Goal: Task Accomplishment & Management: Use online tool/utility

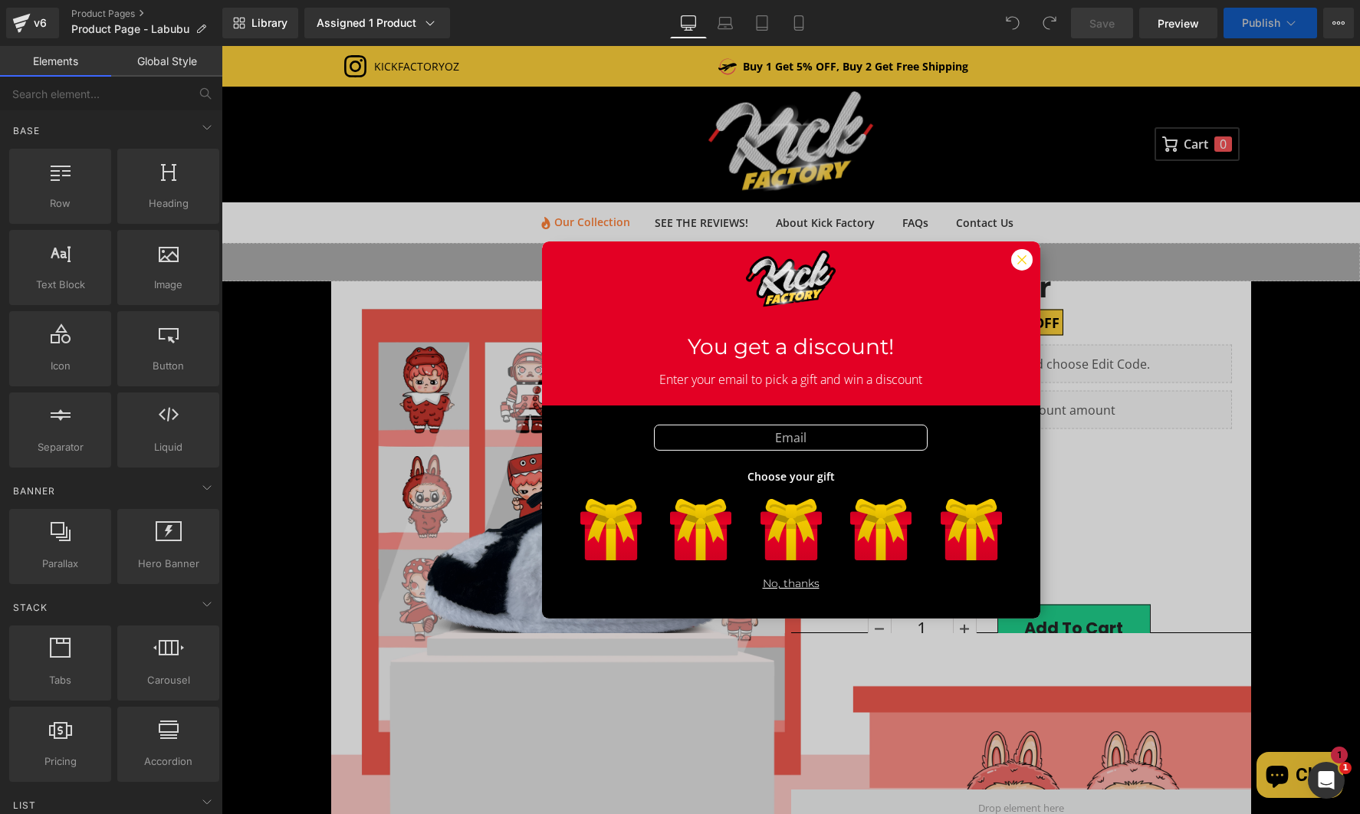
click at [1017, 258] on icon at bounding box center [1021, 259] width 9 height 9
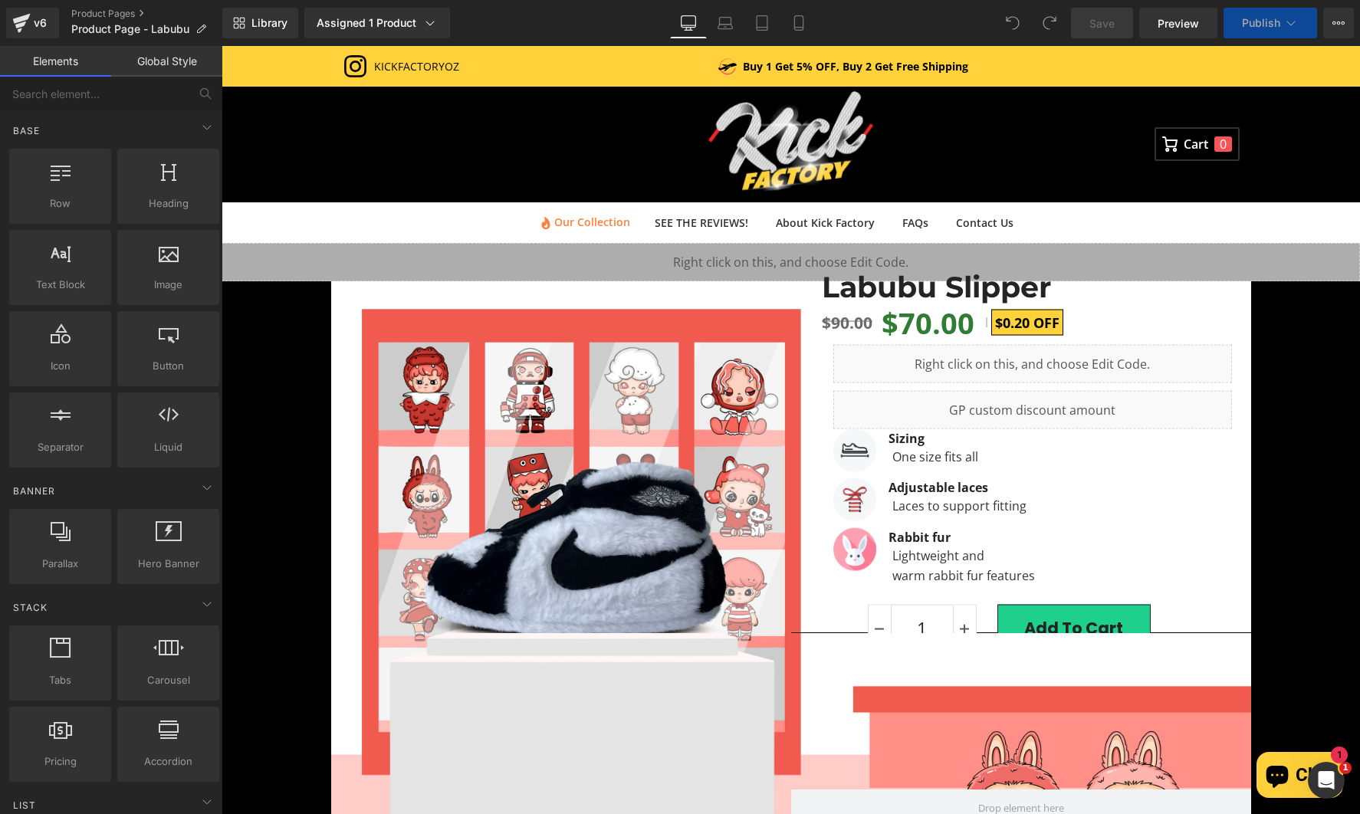
click at [580, 541] on icon at bounding box center [610, 529] width 61 height 61
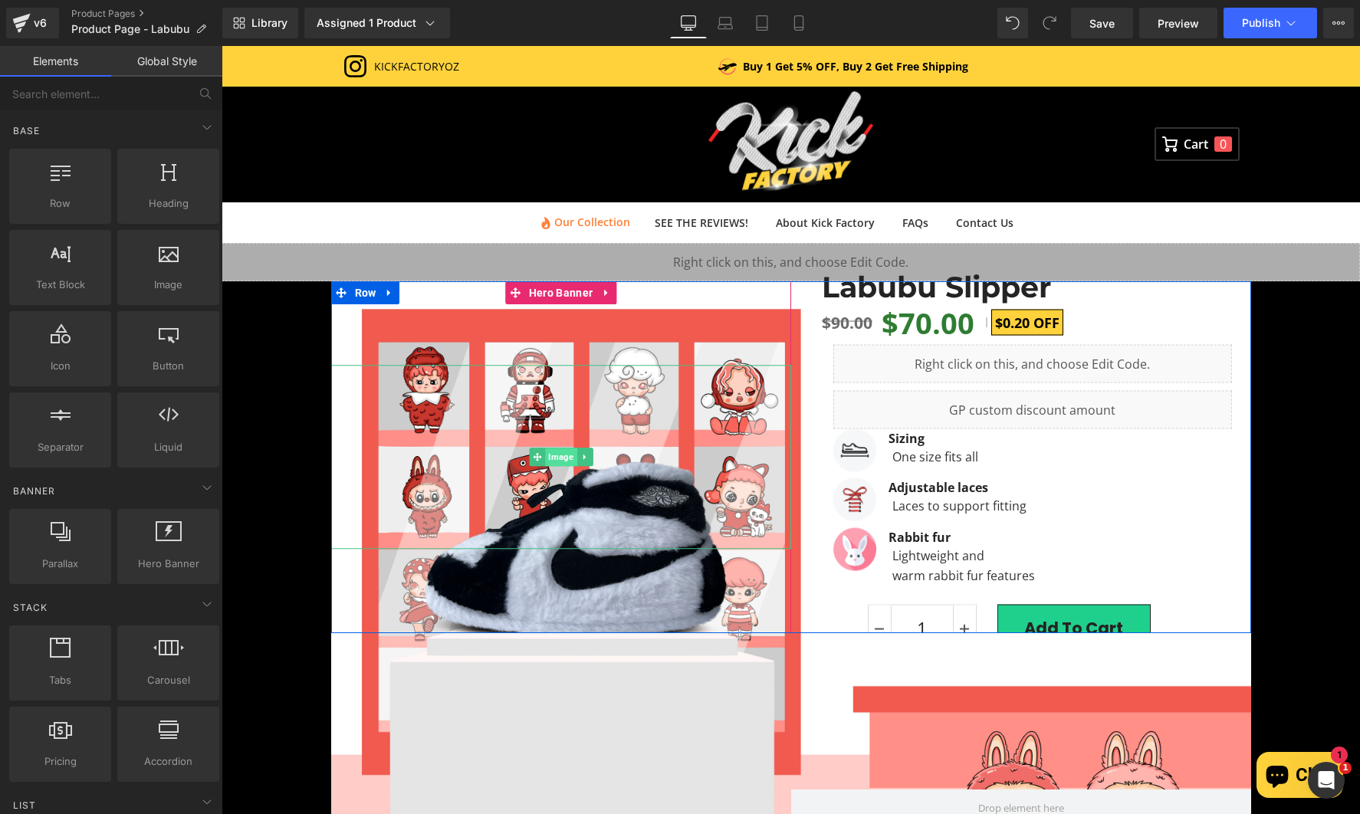
click at [555, 460] on span "Image" at bounding box center [560, 457] width 31 height 18
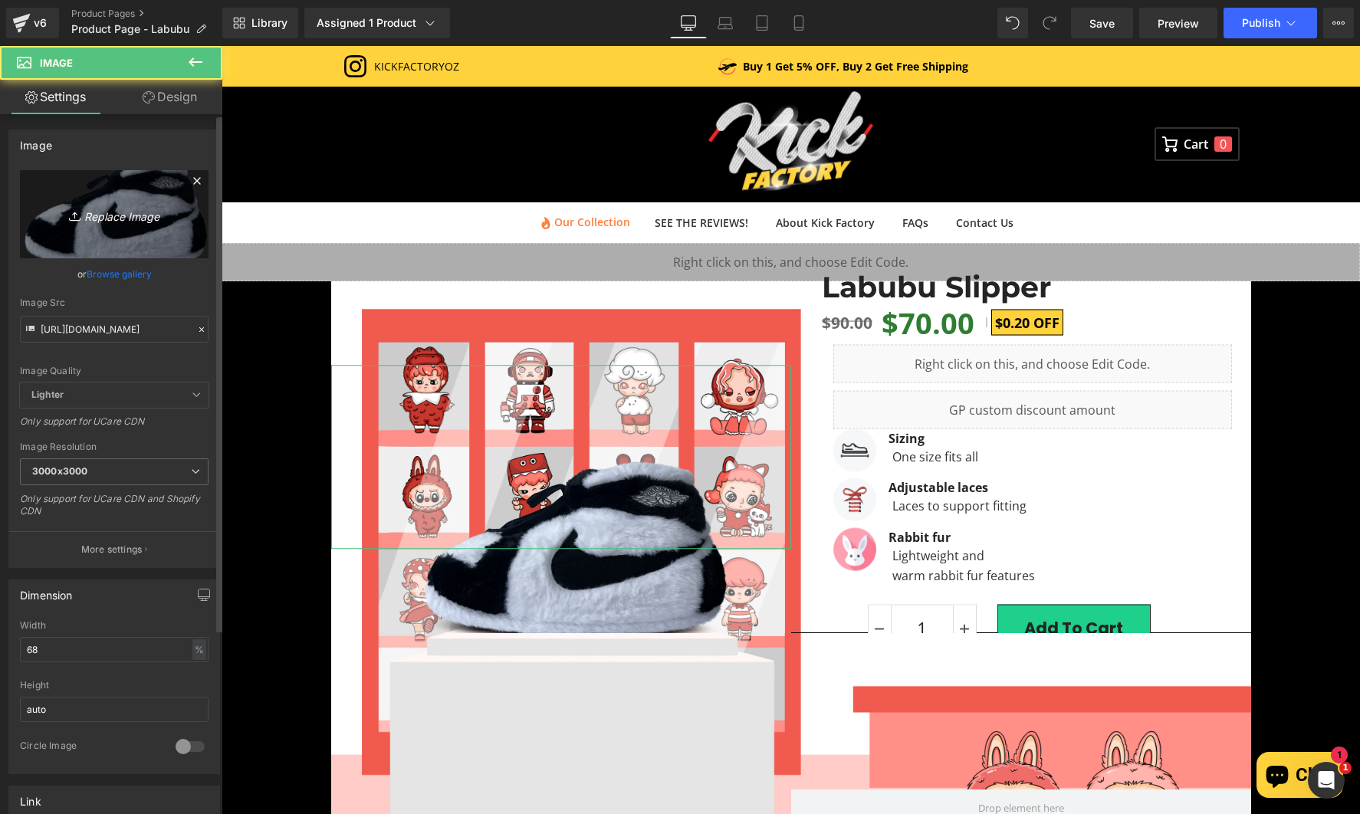
click at [113, 211] on icon "Replace Image" at bounding box center [114, 214] width 123 height 19
type input "C:\fakepath\Labubu Test.png"
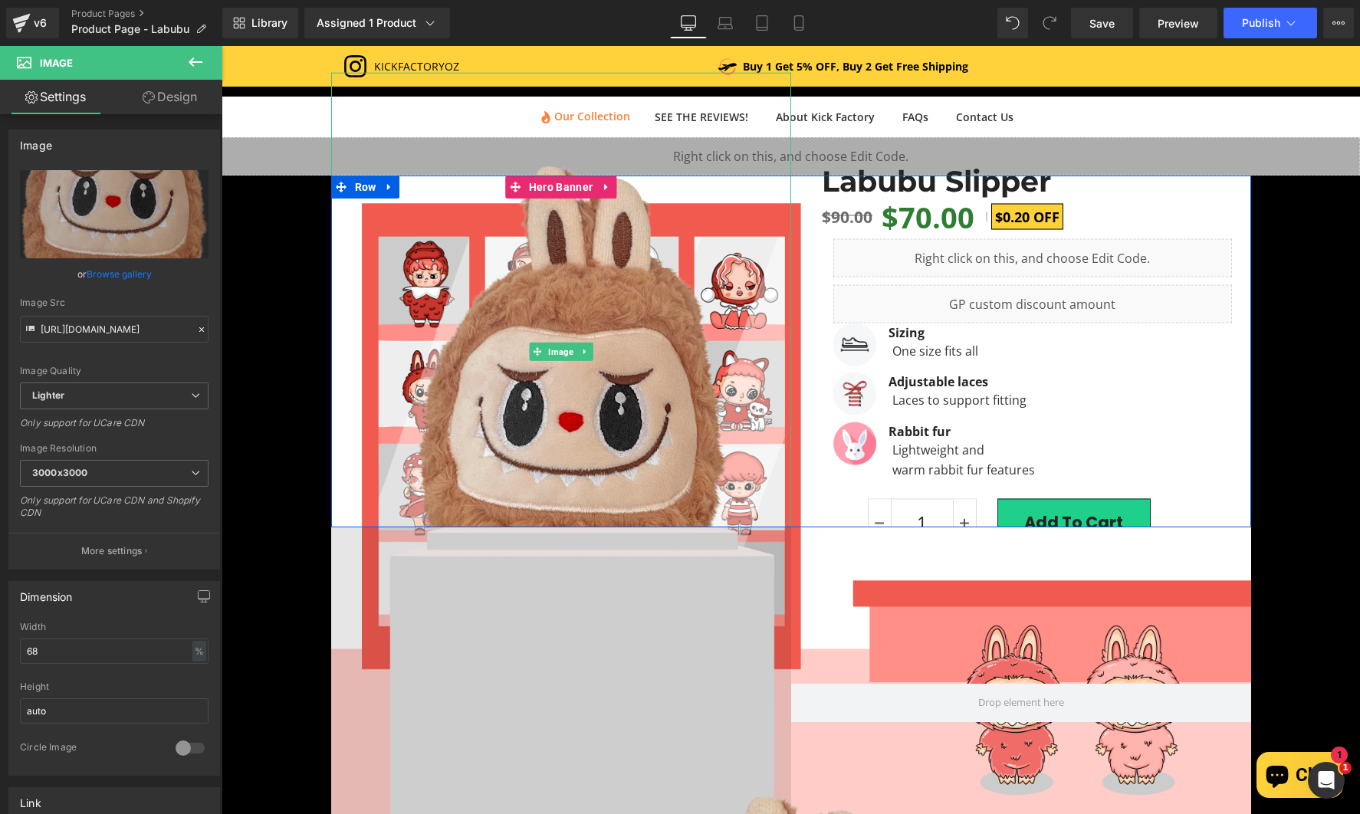
scroll to position [153, 0]
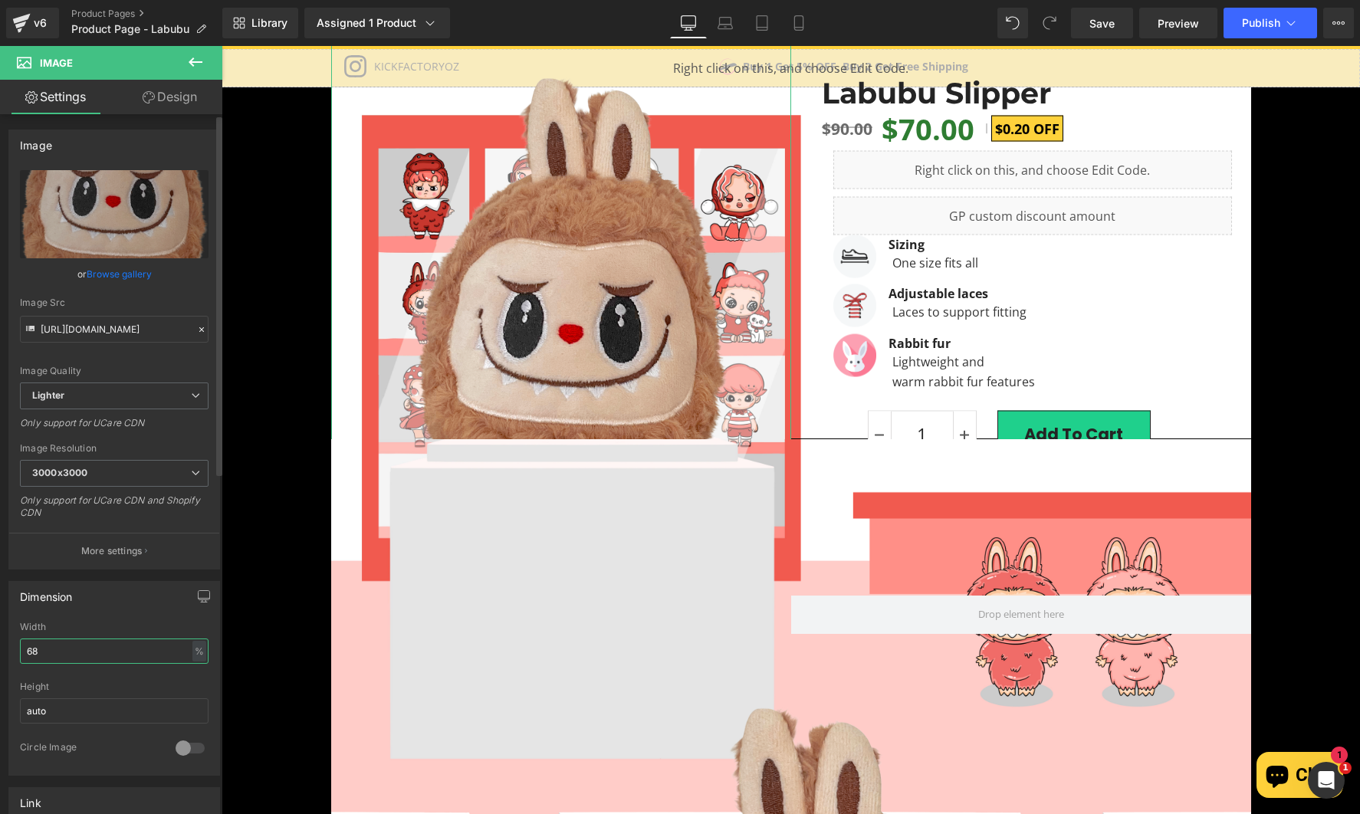
click at [83, 647] on input "68" at bounding box center [114, 650] width 189 height 25
drag, startPoint x: 83, startPoint y: 647, endPoint x: 8, endPoint y: 658, distance: 75.9
click at [8, 658] on div "Dimension 68% Width 68 % % px auto Height auto 0 Circle Image" at bounding box center [114, 672] width 229 height 206
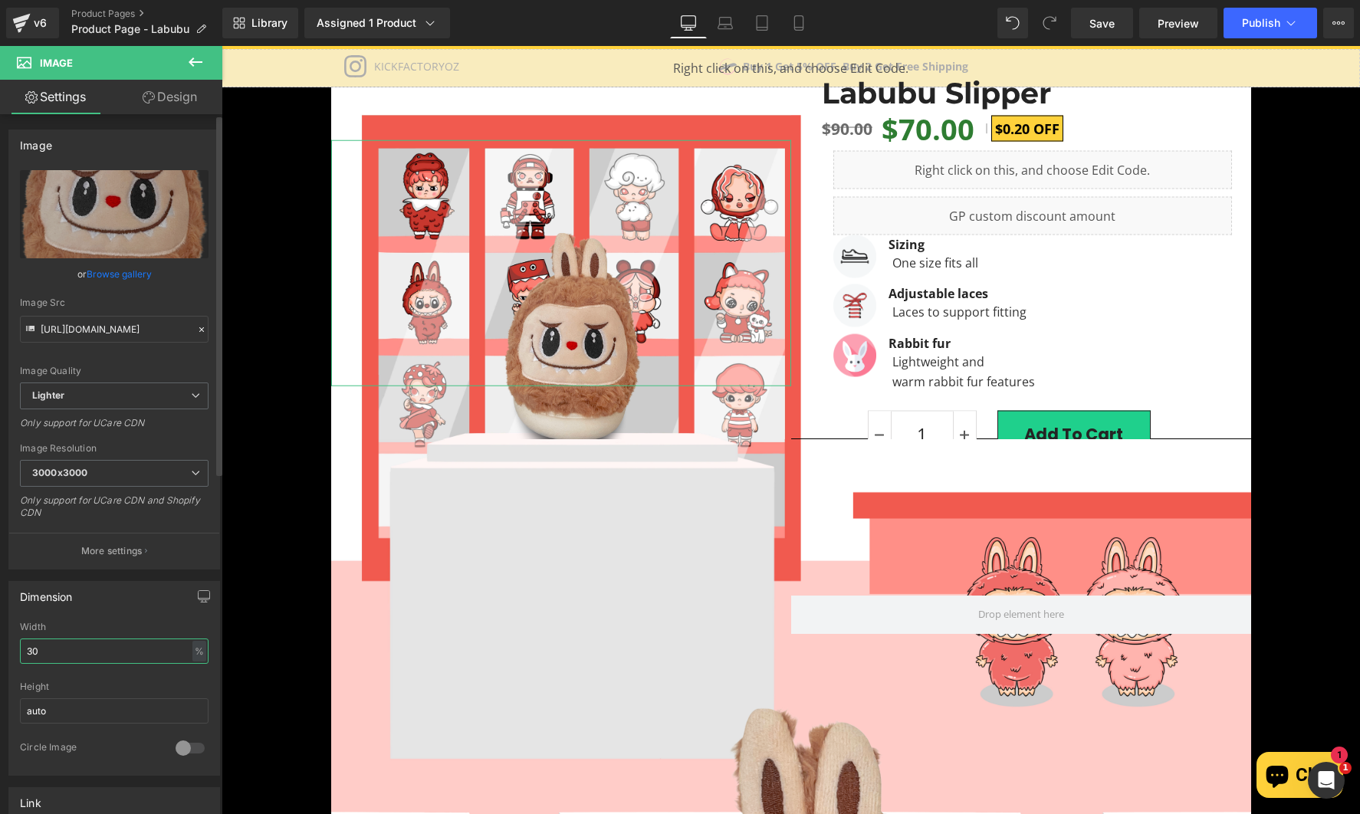
type input "30"
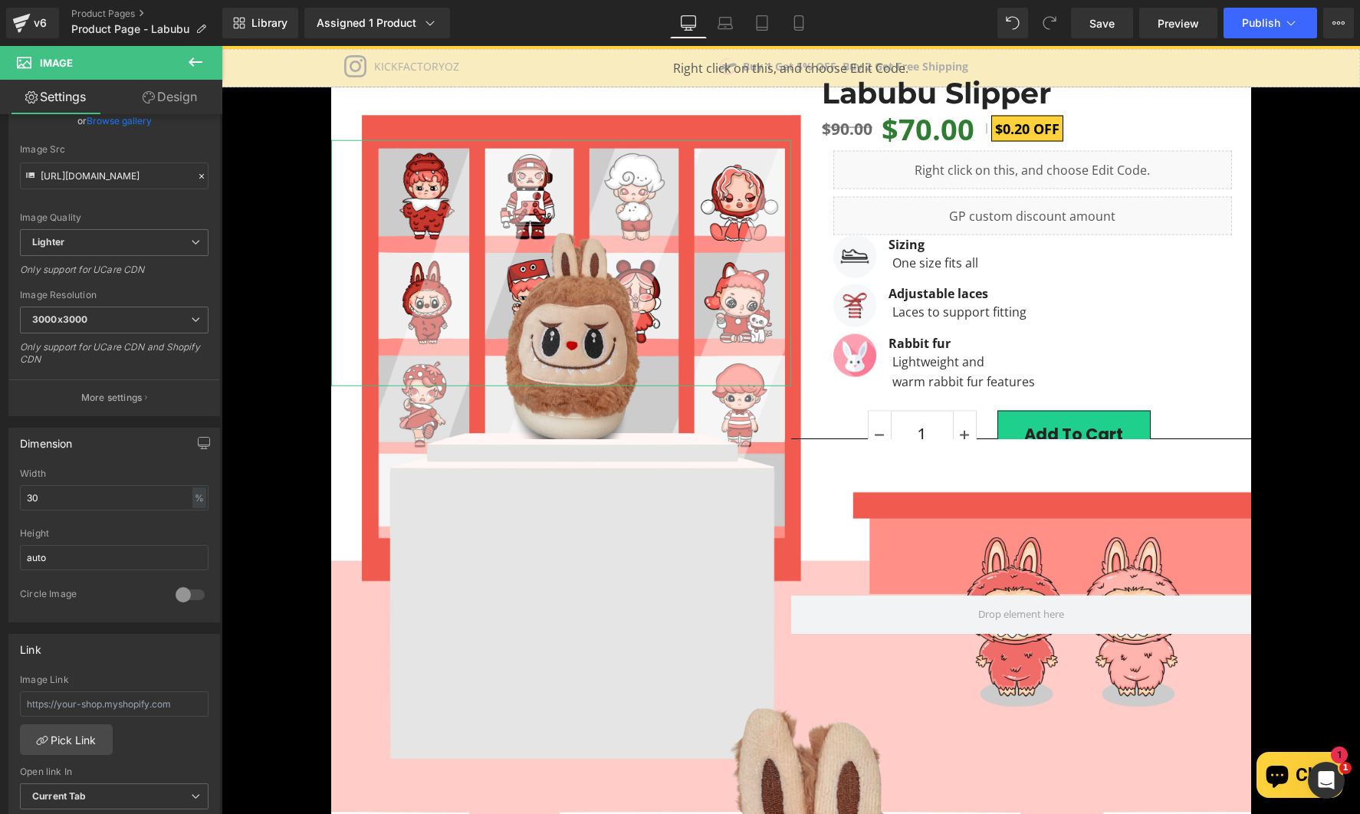
click at [169, 94] on link "Design" at bounding box center [169, 97] width 111 height 34
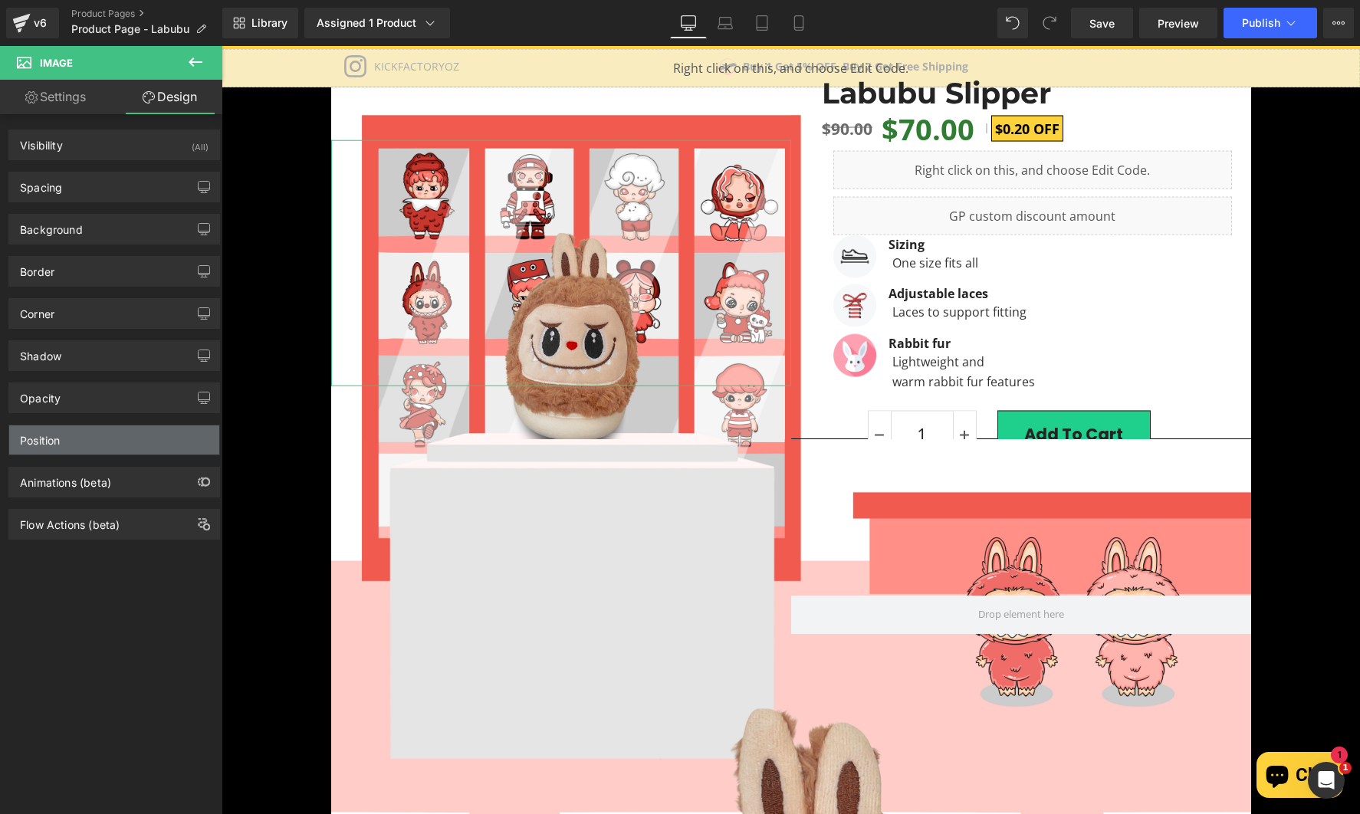
click at [77, 435] on div "Position" at bounding box center [114, 439] width 210 height 29
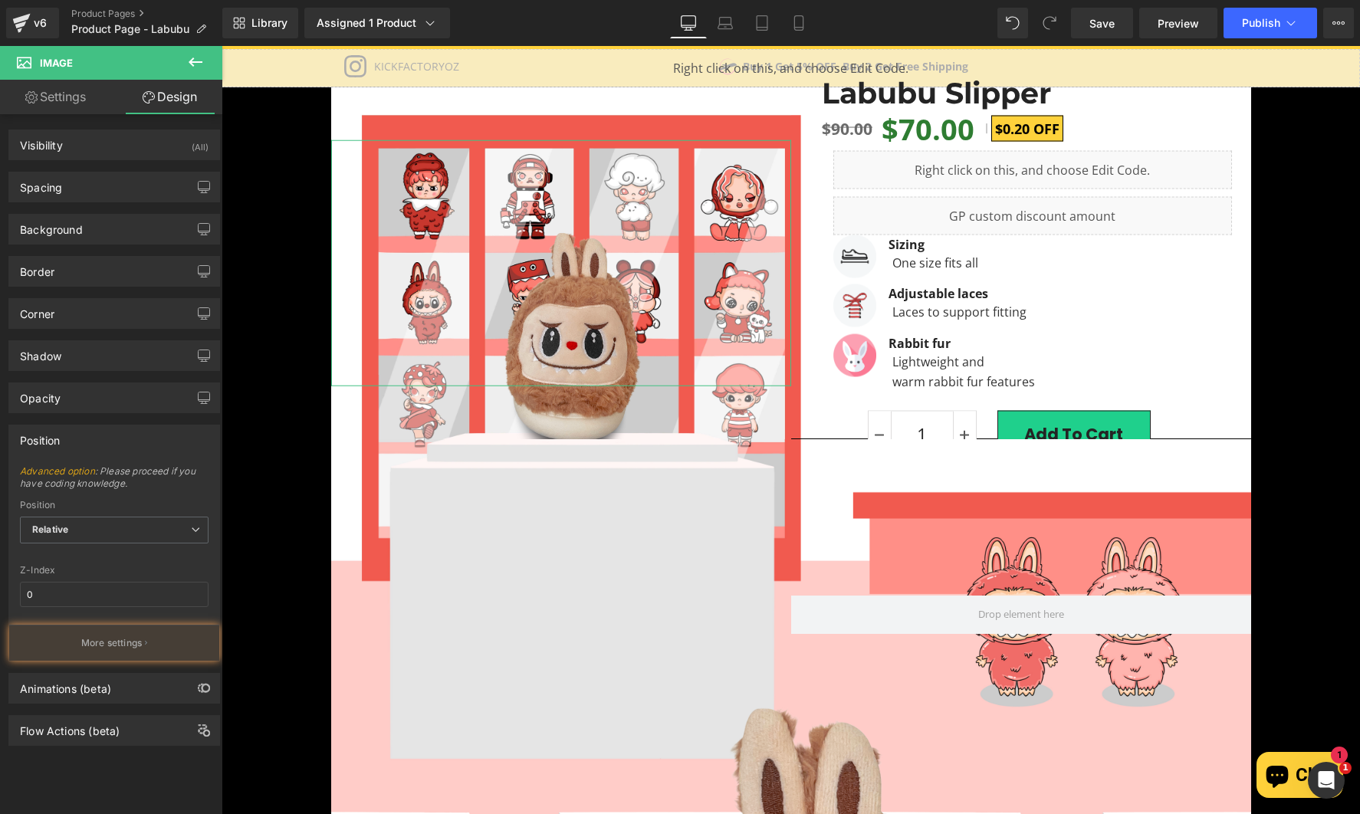
click at [114, 636] on p "More settings" at bounding box center [111, 643] width 61 height 14
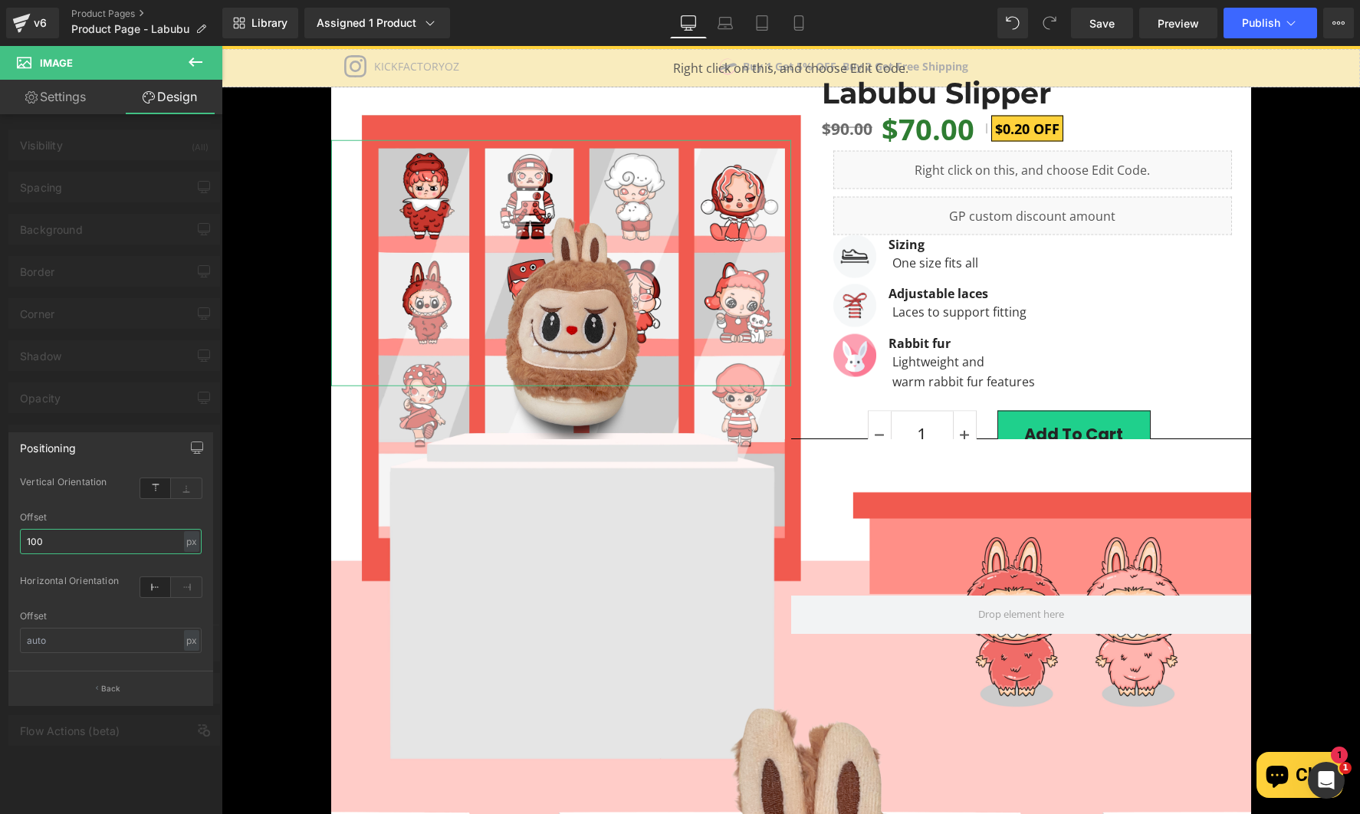
type input "100"
click at [67, 83] on link "Settings" at bounding box center [55, 97] width 111 height 34
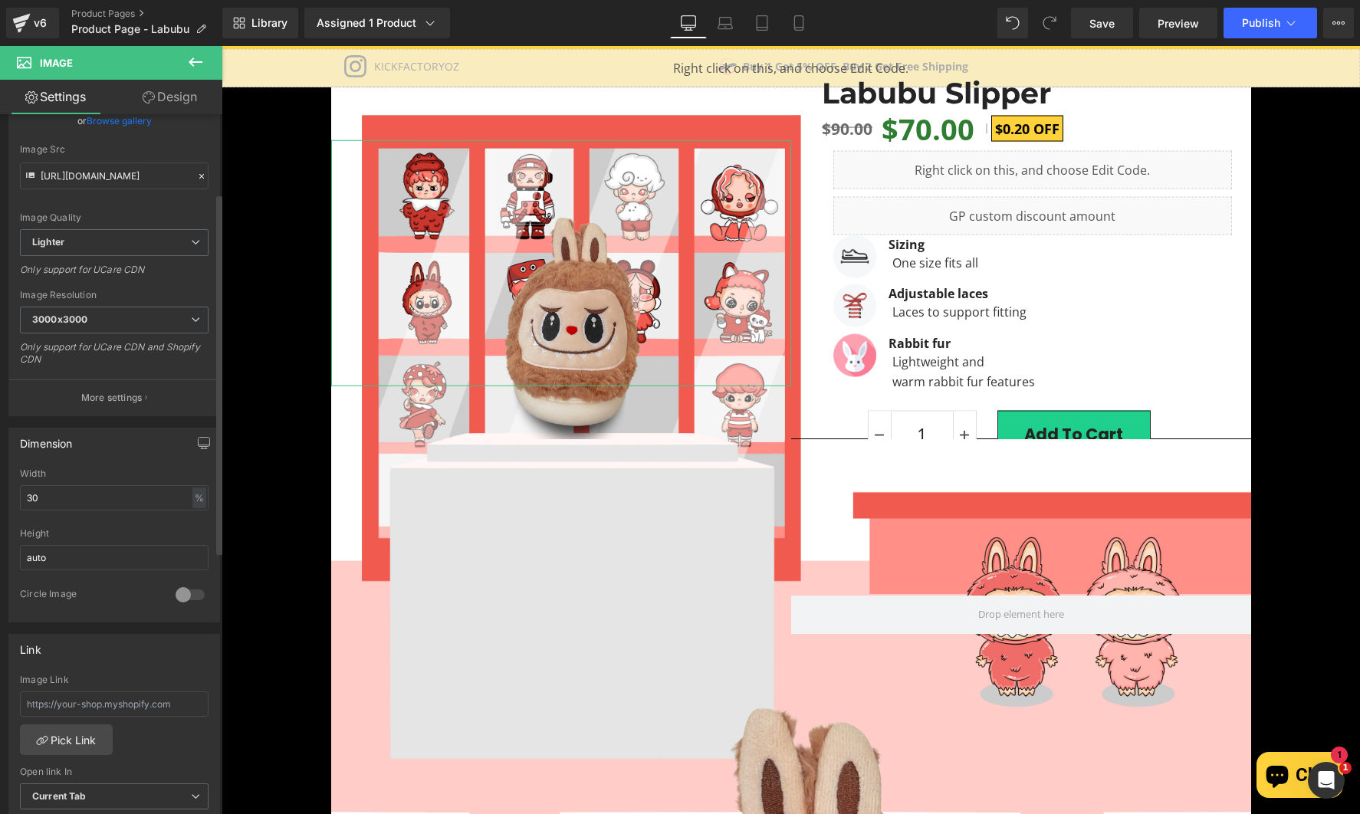
click at [14, 503] on div "68% Width 30 % % px auto Height auto 0 Circle Image" at bounding box center [114, 544] width 210 height 153
drag, startPoint x: 59, startPoint y: 494, endPoint x: 19, endPoint y: 507, distance: 41.7
click at [21, 504] on input "30" at bounding box center [114, 497] width 189 height 25
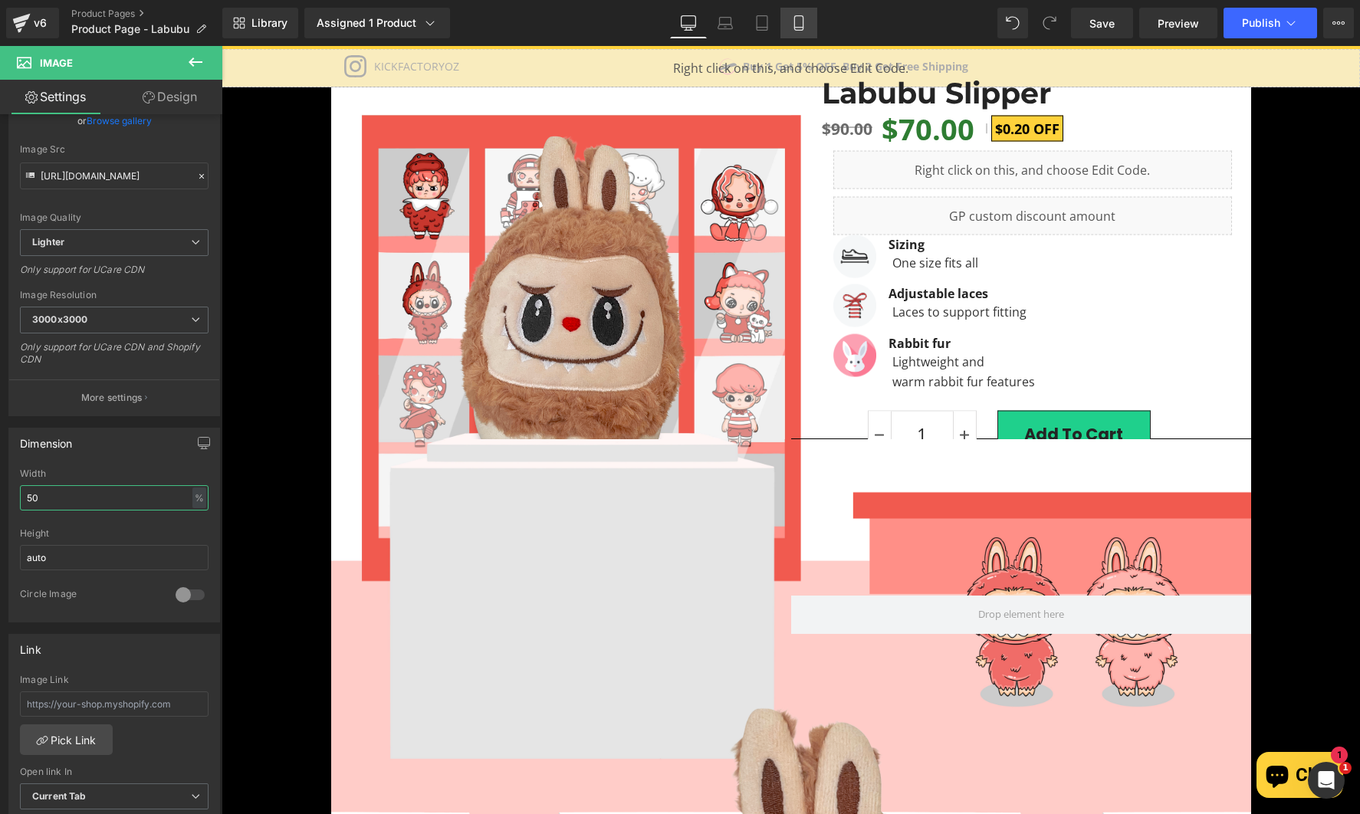
type input "50"
click at [799, 17] on icon at bounding box center [798, 22] width 15 height 15
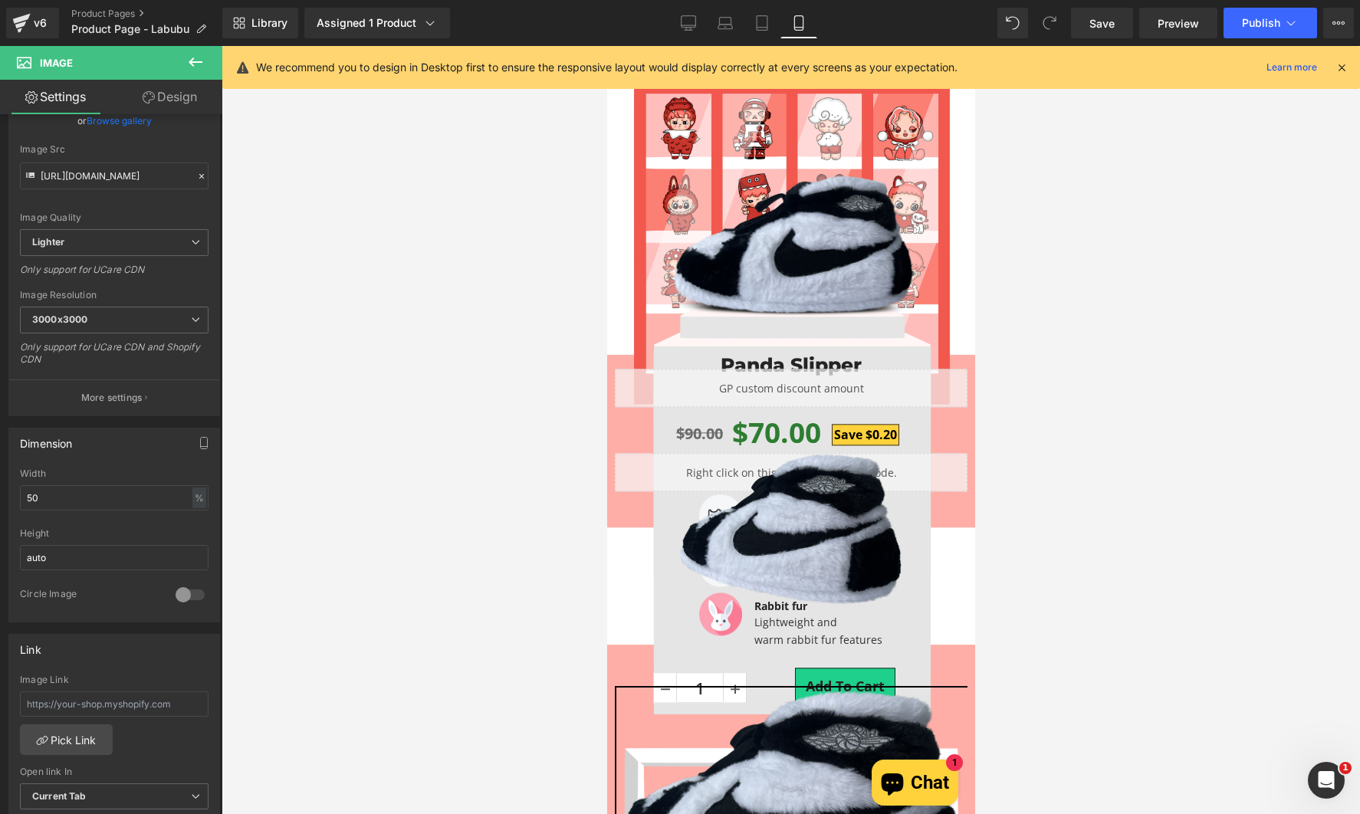
scroll to position [0, 0]
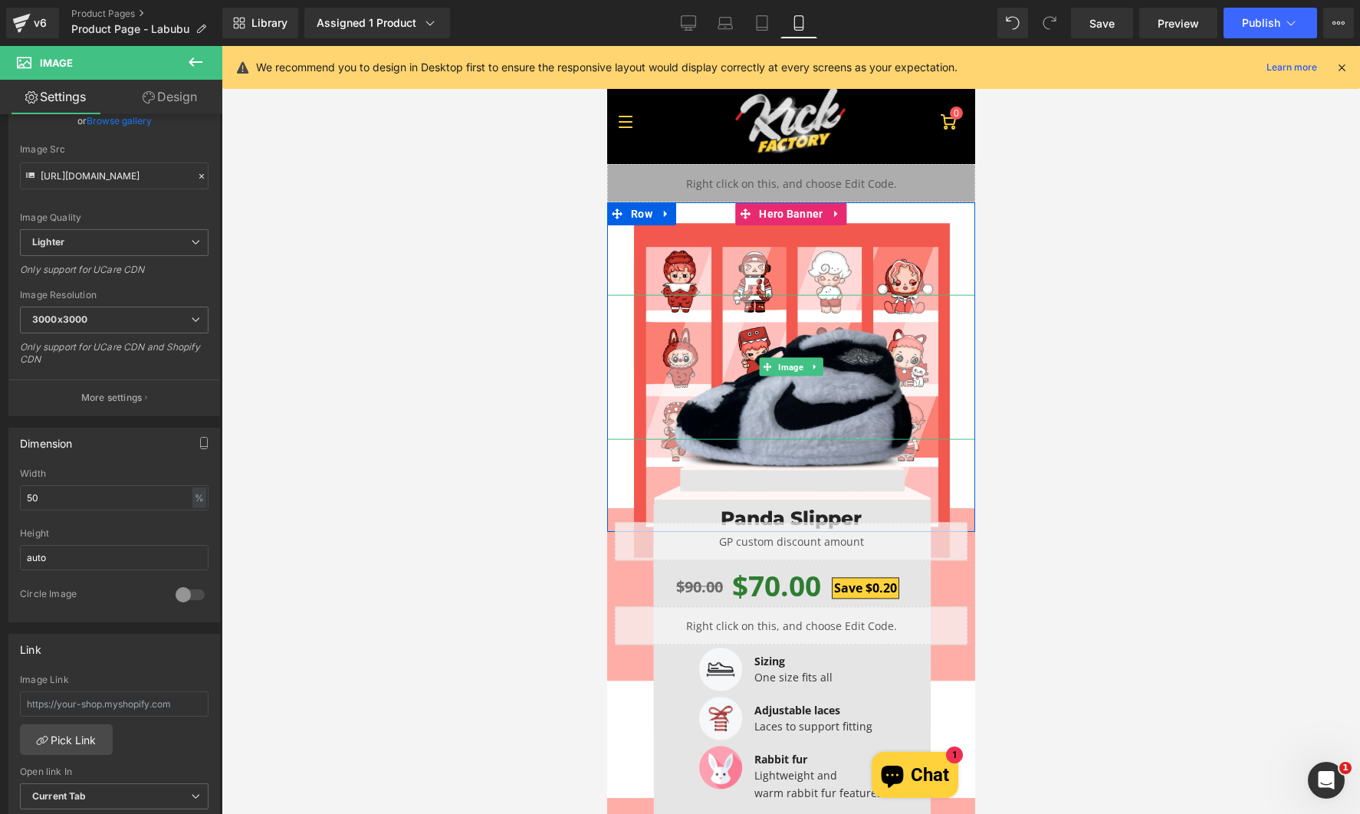
click at [855, 373] on img at bounding box center [790, 398] width 247 height 145
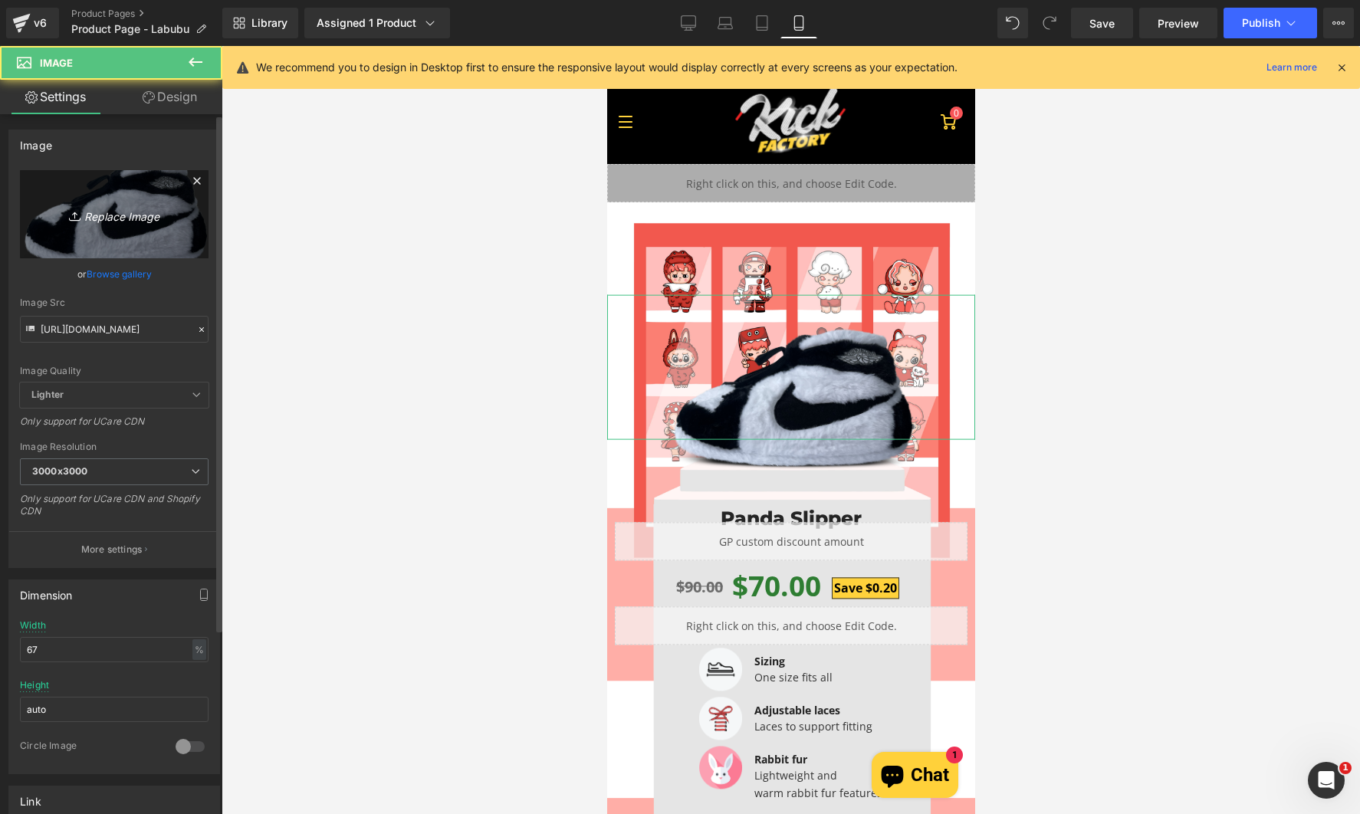
click at [103, 202] on link "Replace Image" at bounding box center [114, 214] width 189 height 88
type input "C:\fakepath\Labubu Test.png"
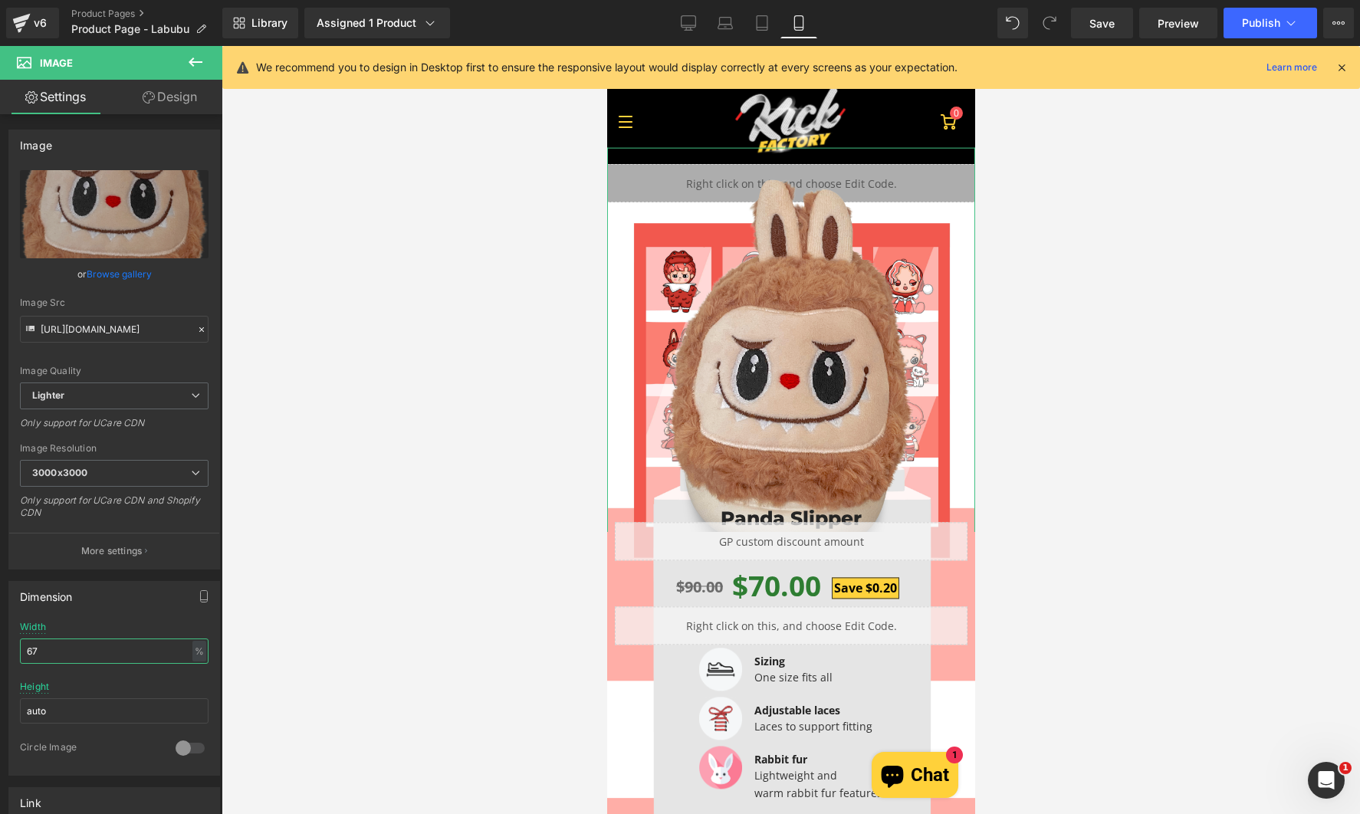
click at [0, 658] on html "Image You are previewing how the will restyle your page. You can not edit Eleme…" at bounding box center [680, 407] width 1360 height 814
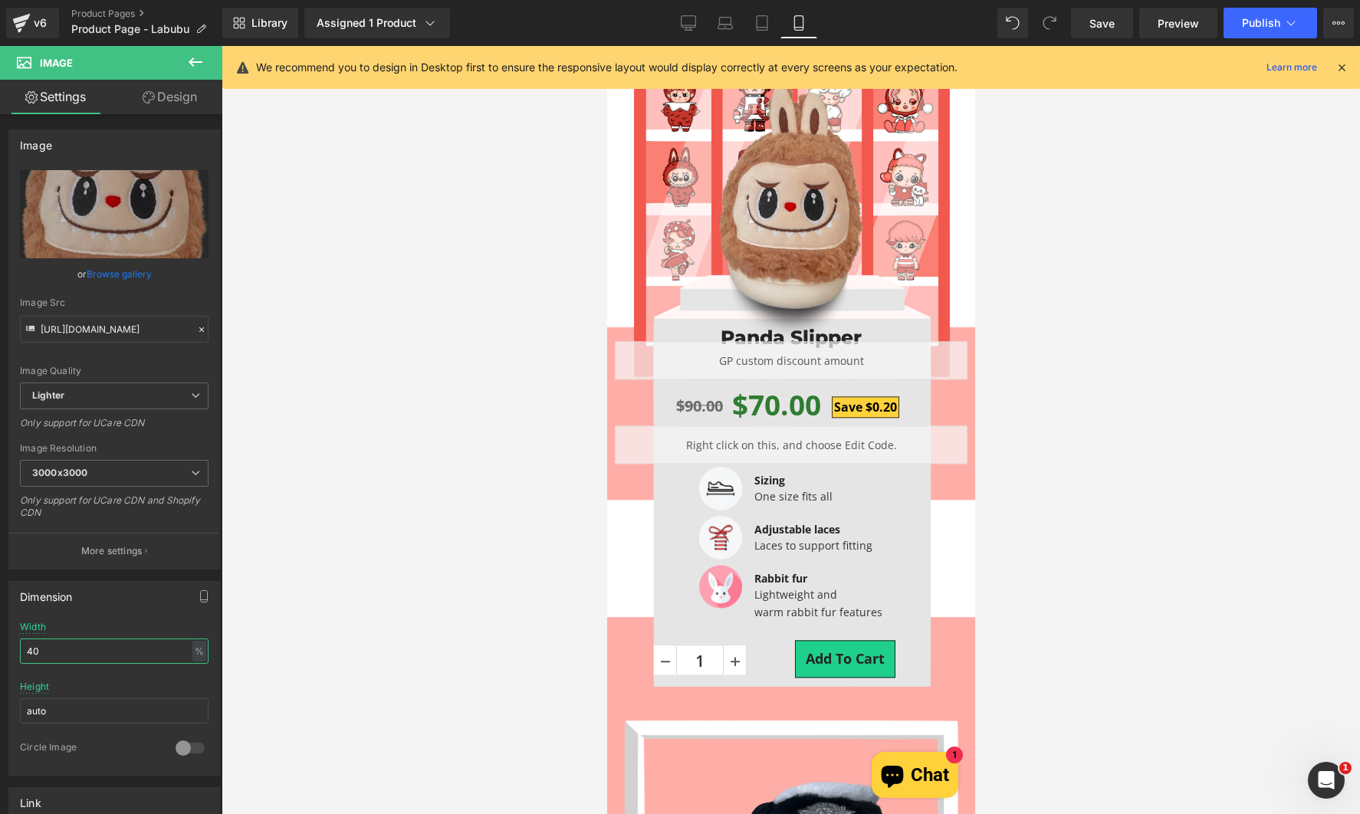
scroll to position [153, 0]
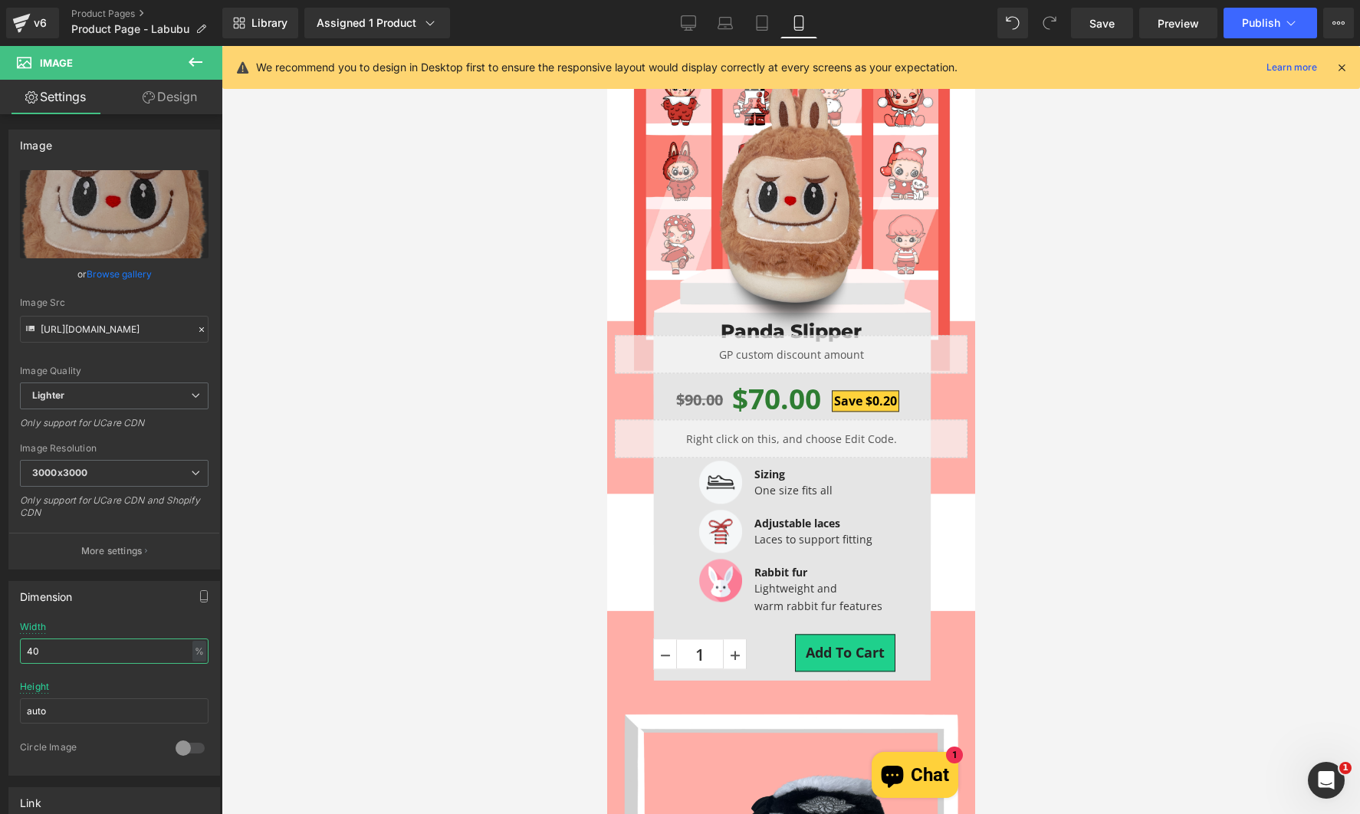
drag, startPoint x: 57, startPoint y: 655, endPoint x: -28, endPoint y: 656, distance: 84.3
click at [0, 656] on html "Image You are previewing how the will restyle your page. You can not edit Eleme…" at bounding box center [680, 407] width 1360 height 814
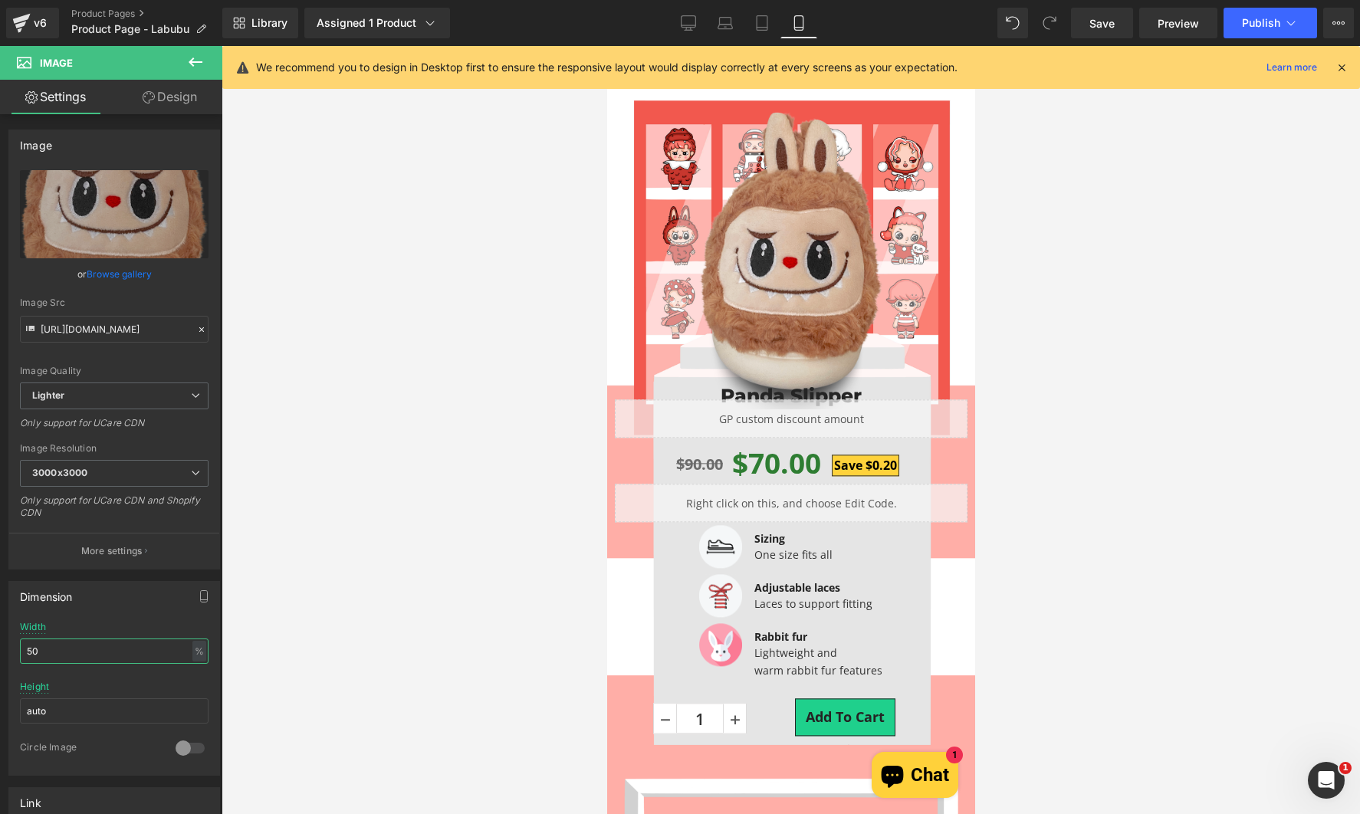
scroll to position [0, 0]
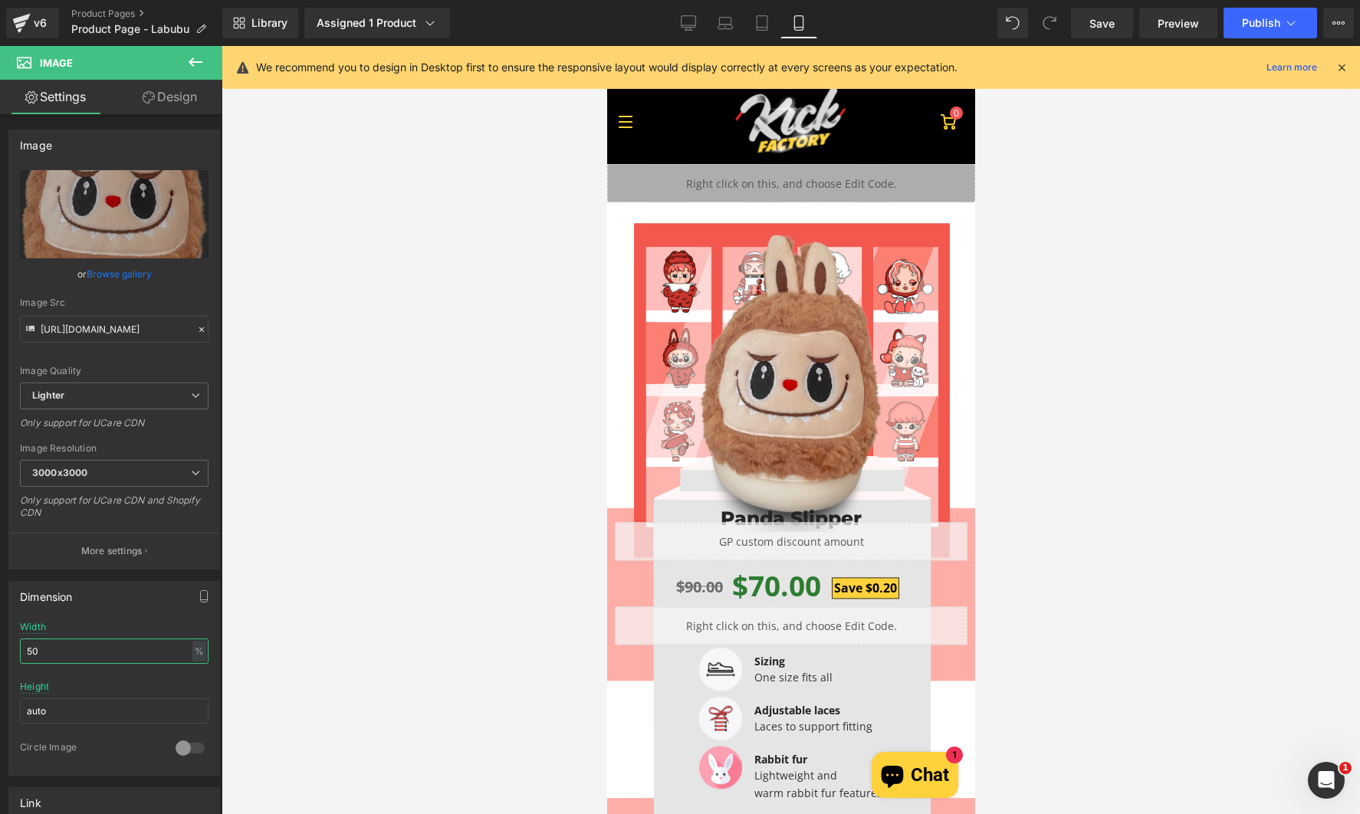
click at [0, 667] on html "Image You are previewing how the will restyle your page. You can not edit Eleme…" at bounding box center [680, 407] width 1360 height 814
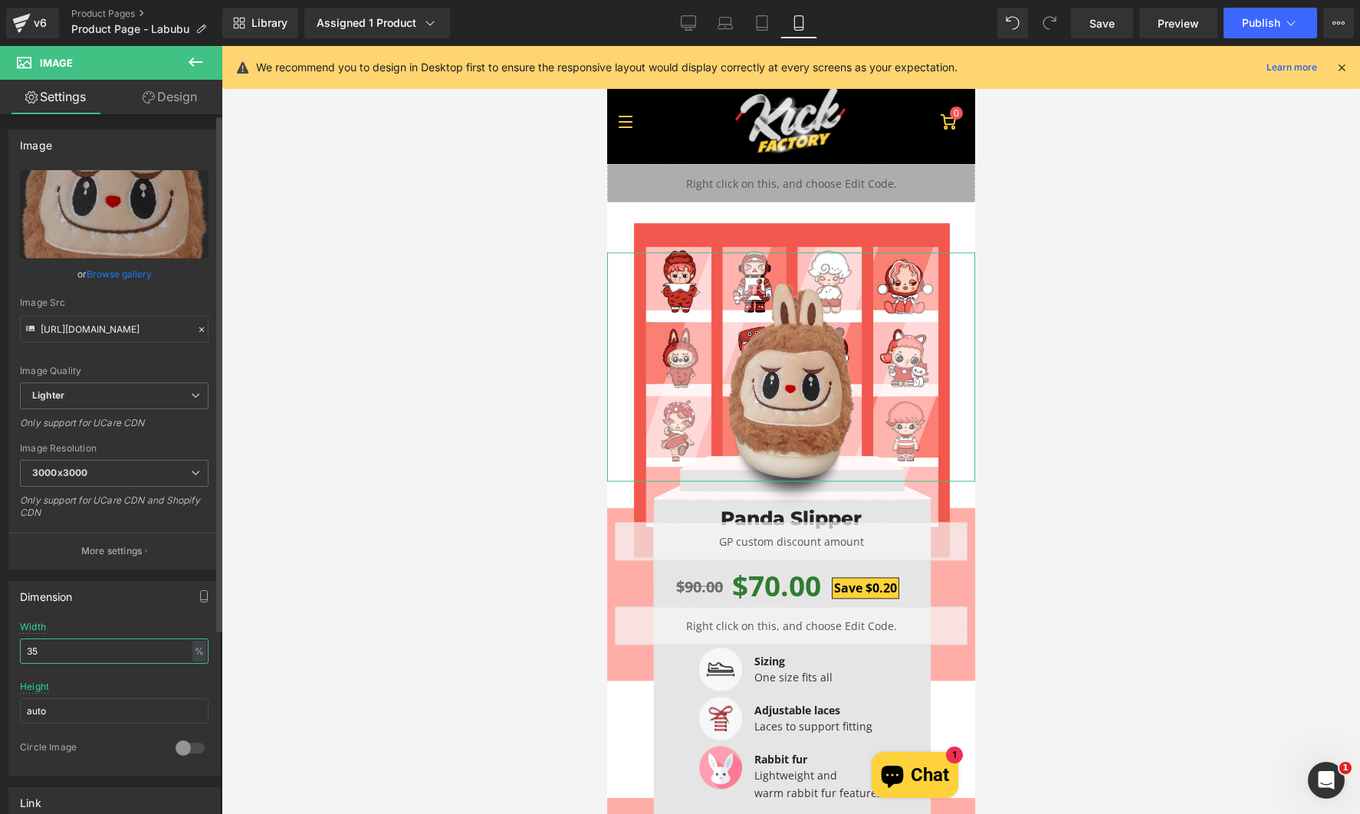
type input "3"
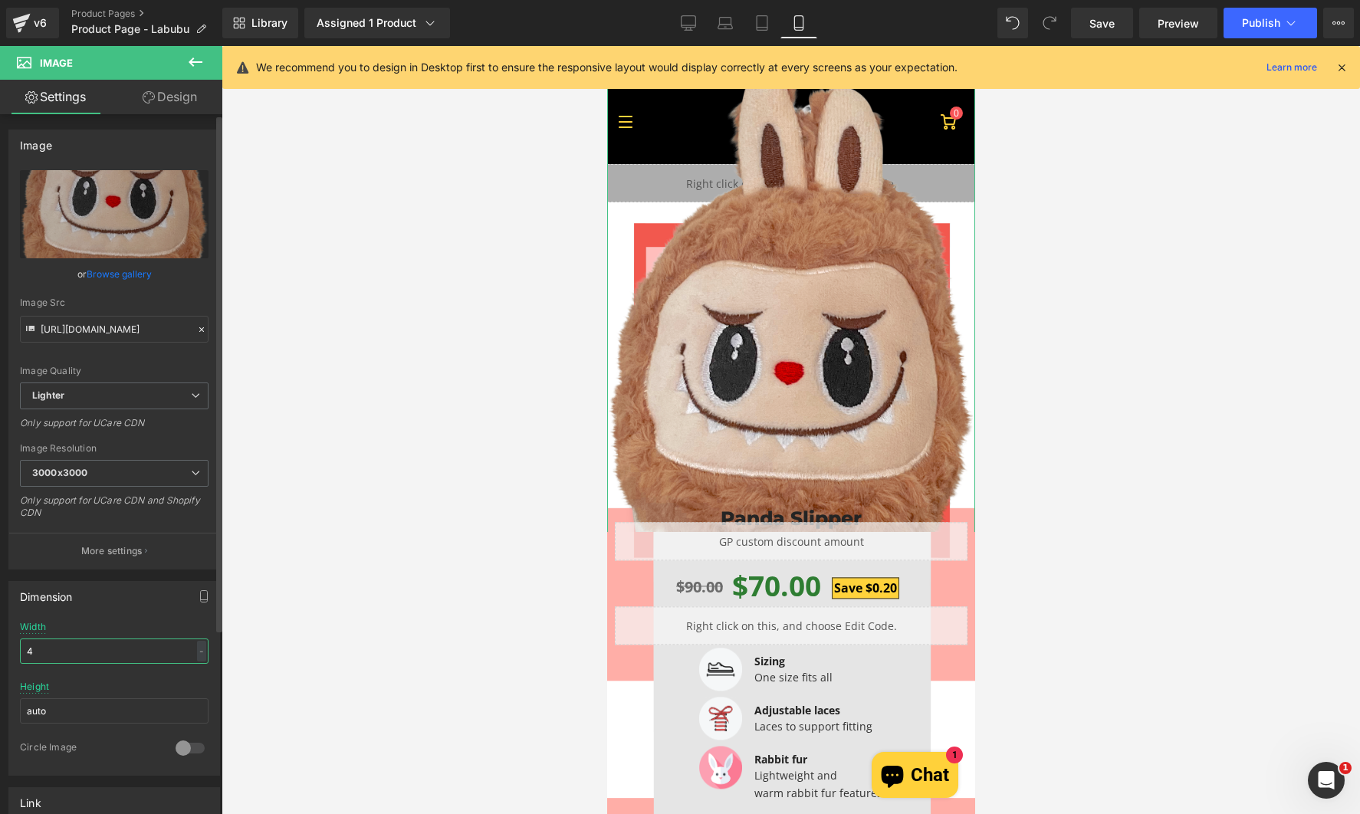
type input "40"
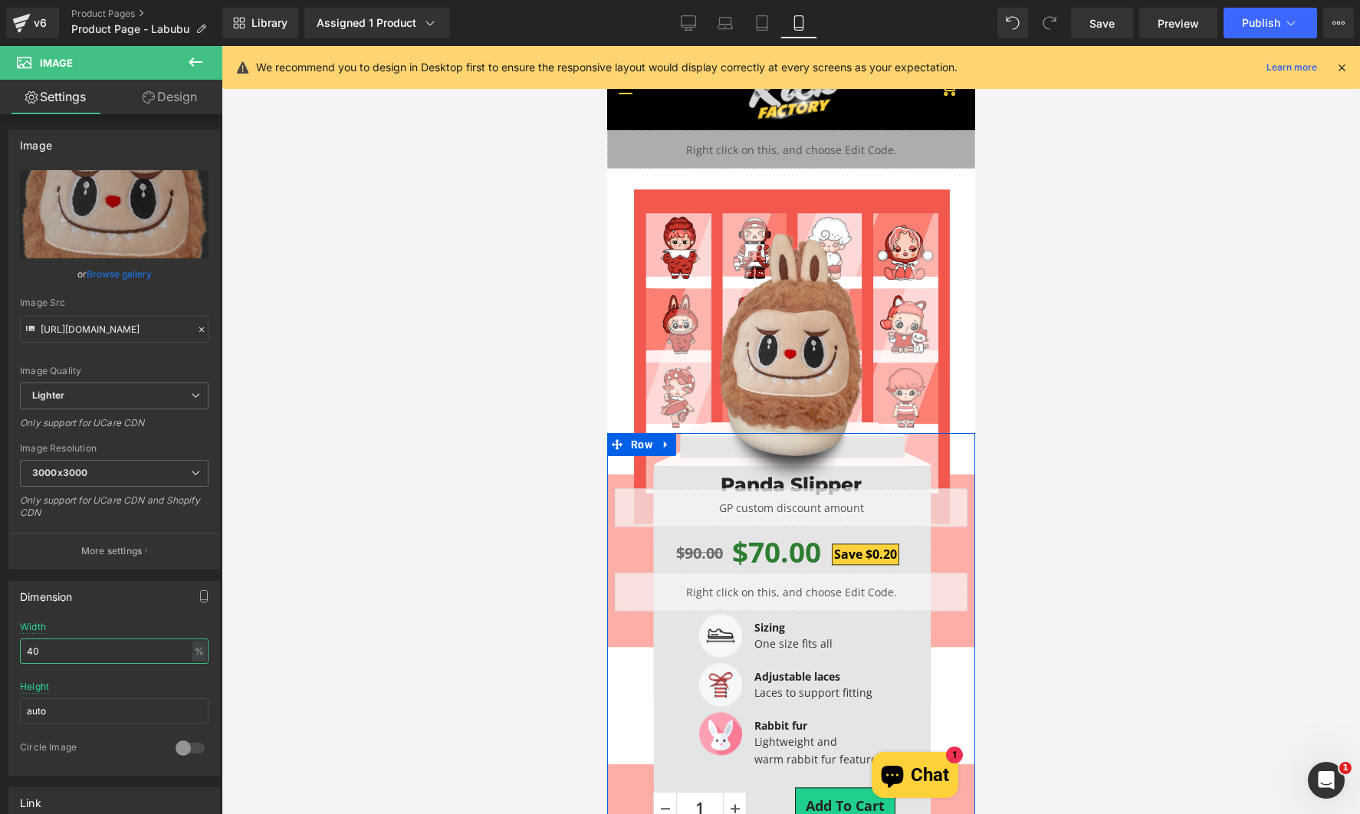
scroll to position [77, 0]
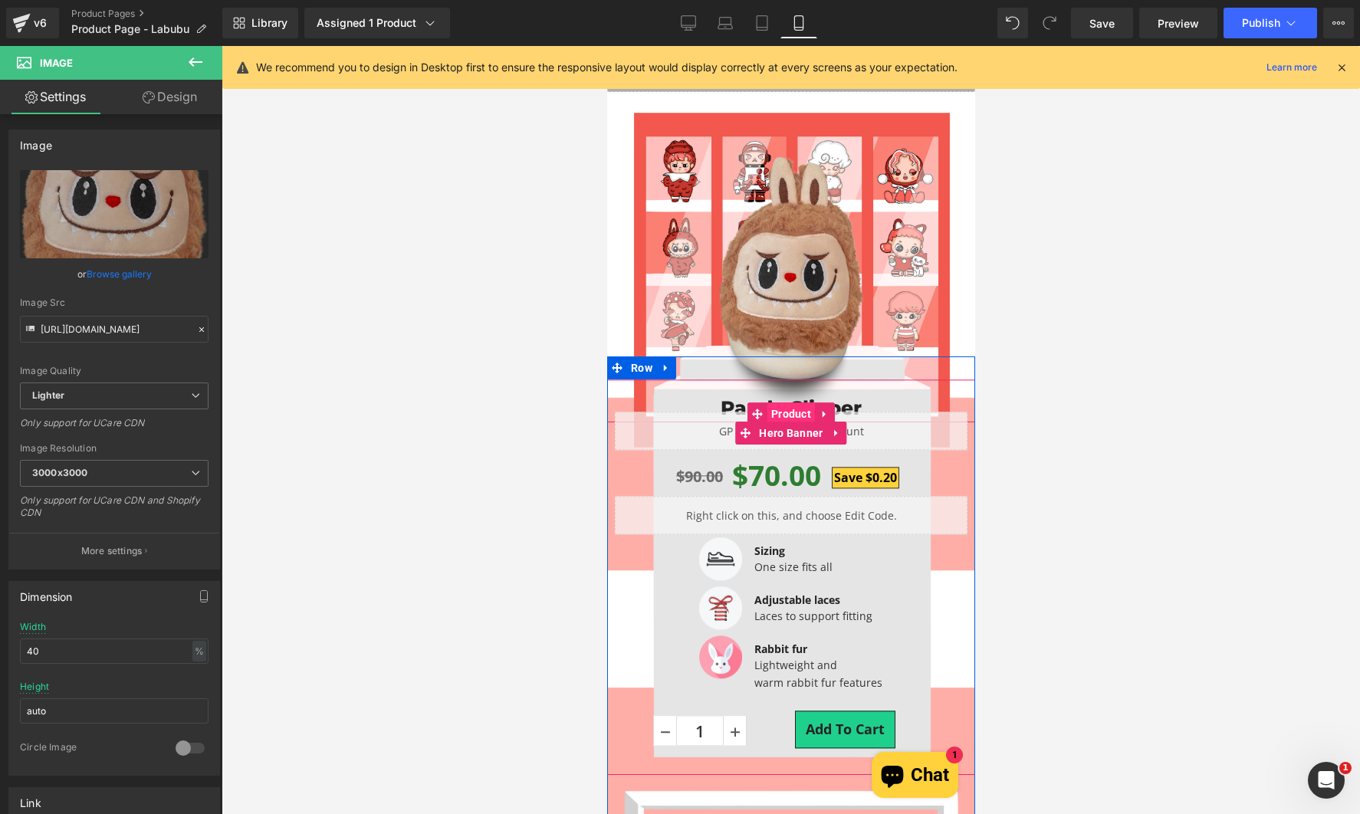
click at [793, 416] on span "Product" at bounding box center [790, 413] width 48 height 23
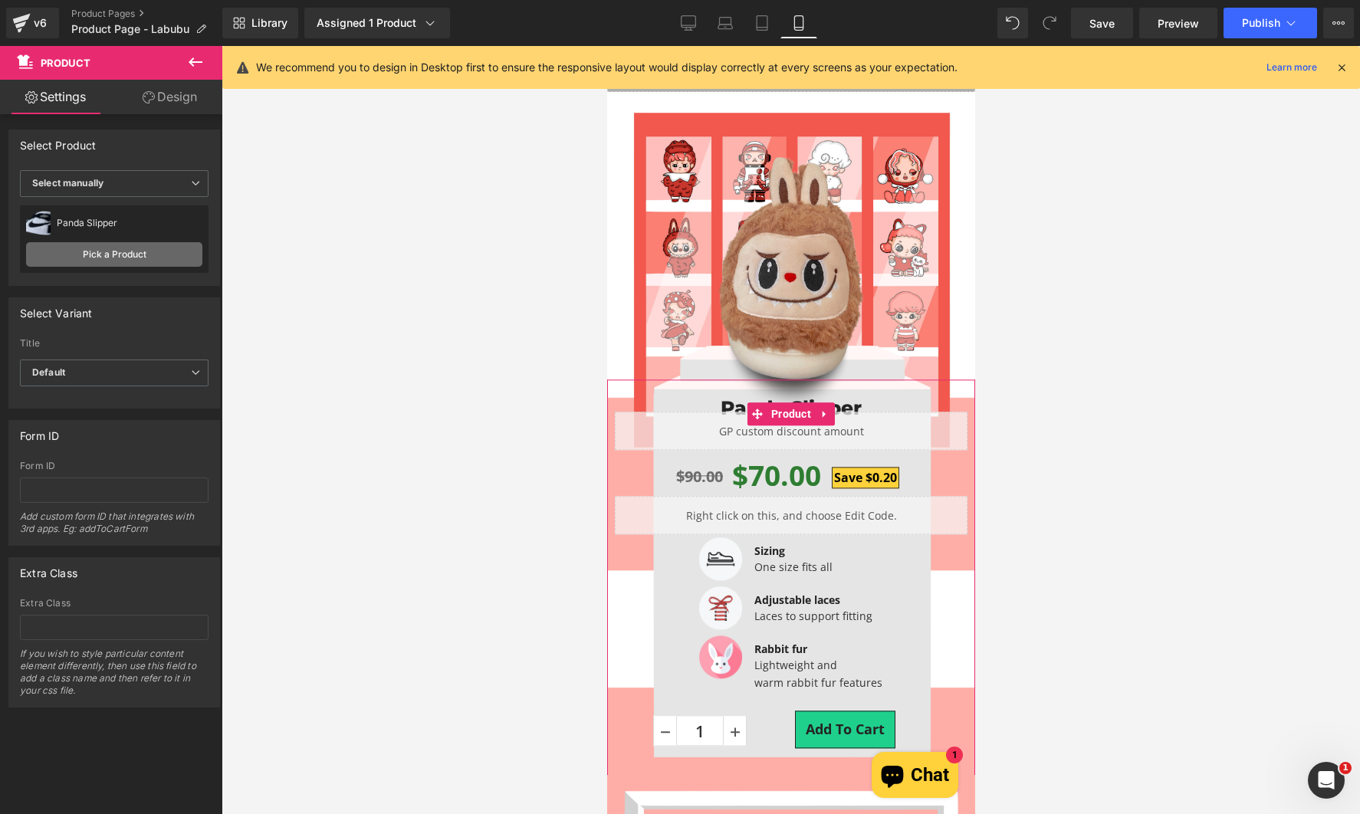
click at [117, 257] on link "Pick a Product" at bounding box center [114, 254] width 176 height 25
click at [135, 189] on span "Select manually" at bounding box center [114, 183] width 189 height 27
click at [107, 215] on li "Display by assigned product" at bounding box center [111, 207] width 182 height 23
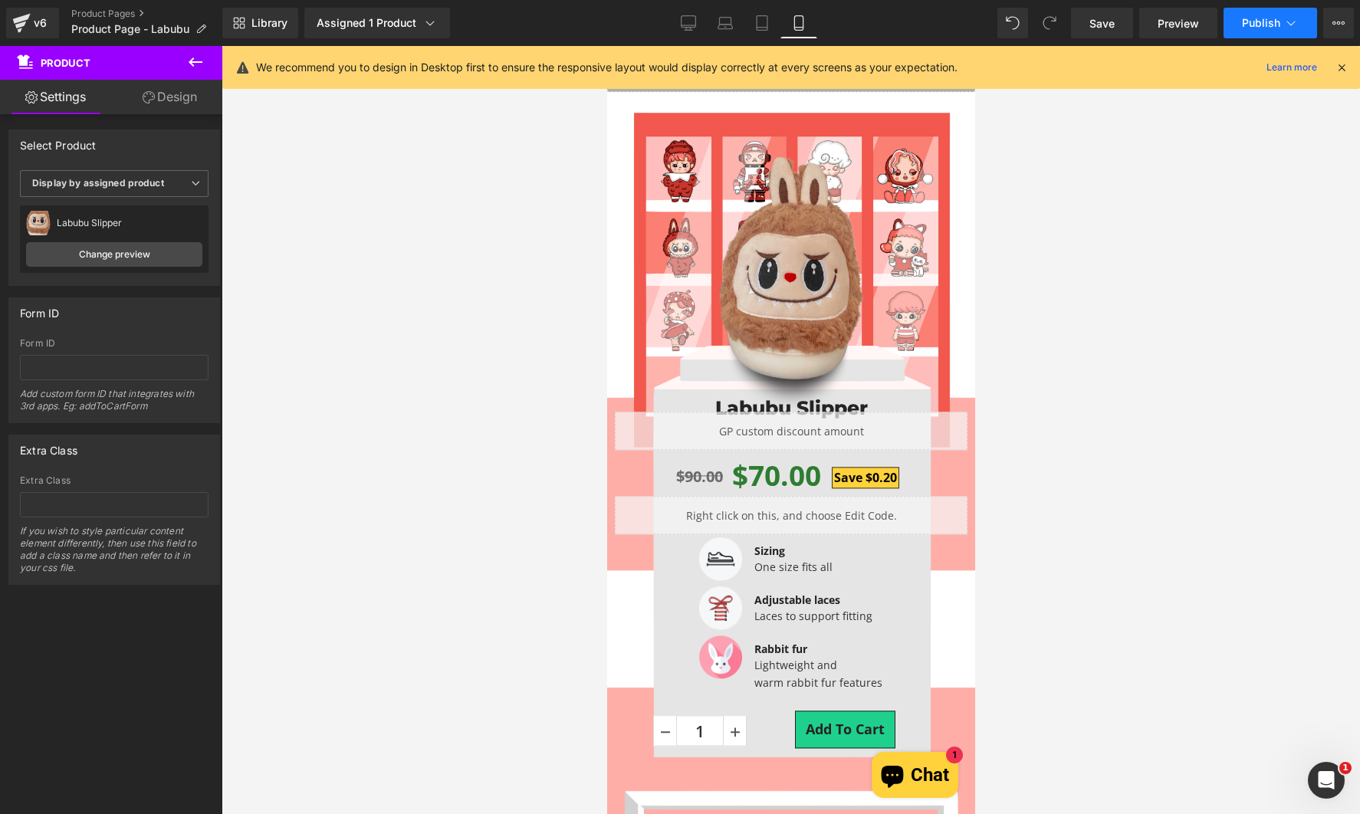
click at [1265, 33] on button "Publish" at bounding box center [1270, 23] width 94 height 31
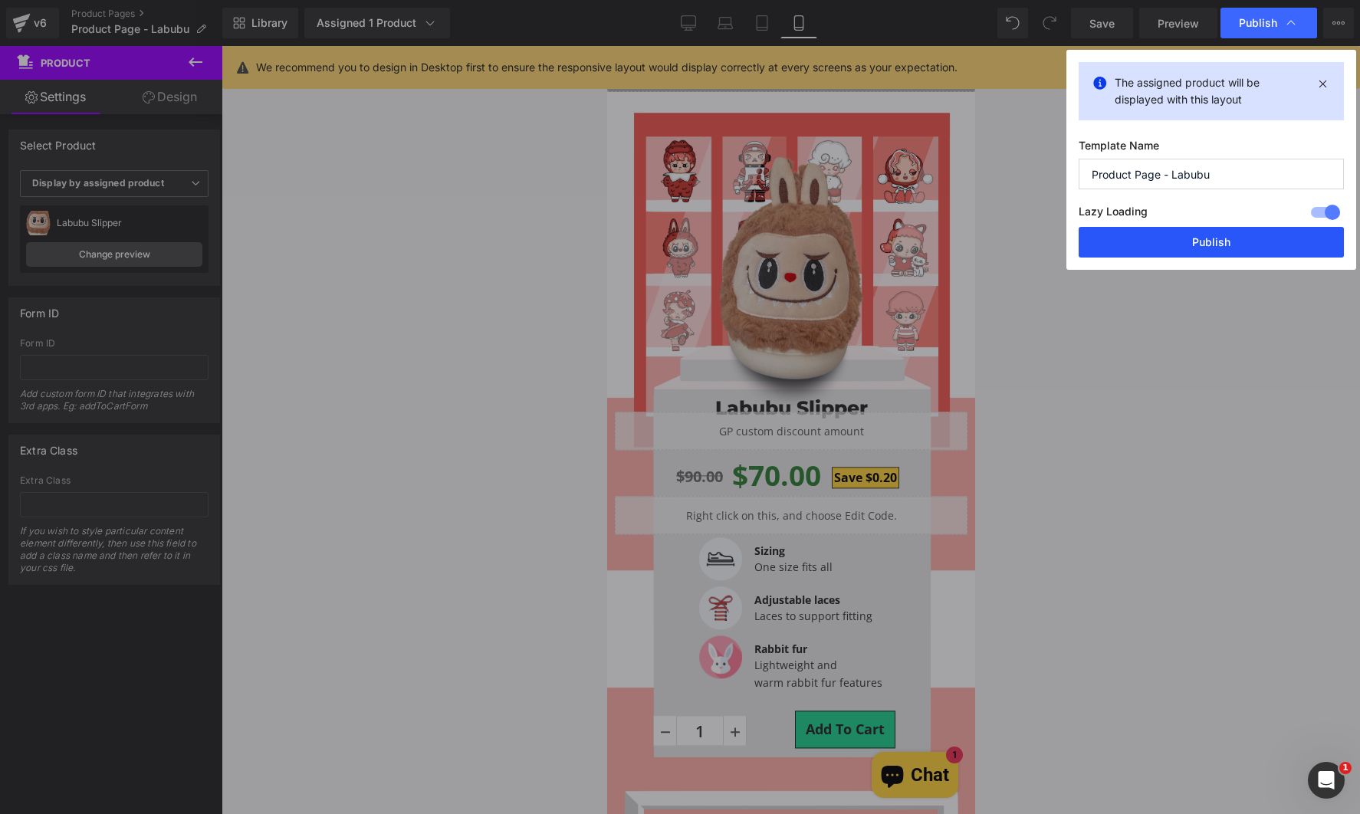
click at [1223, 244] on button "Publish" at bounding box center [1210, 242] width 265 height 31
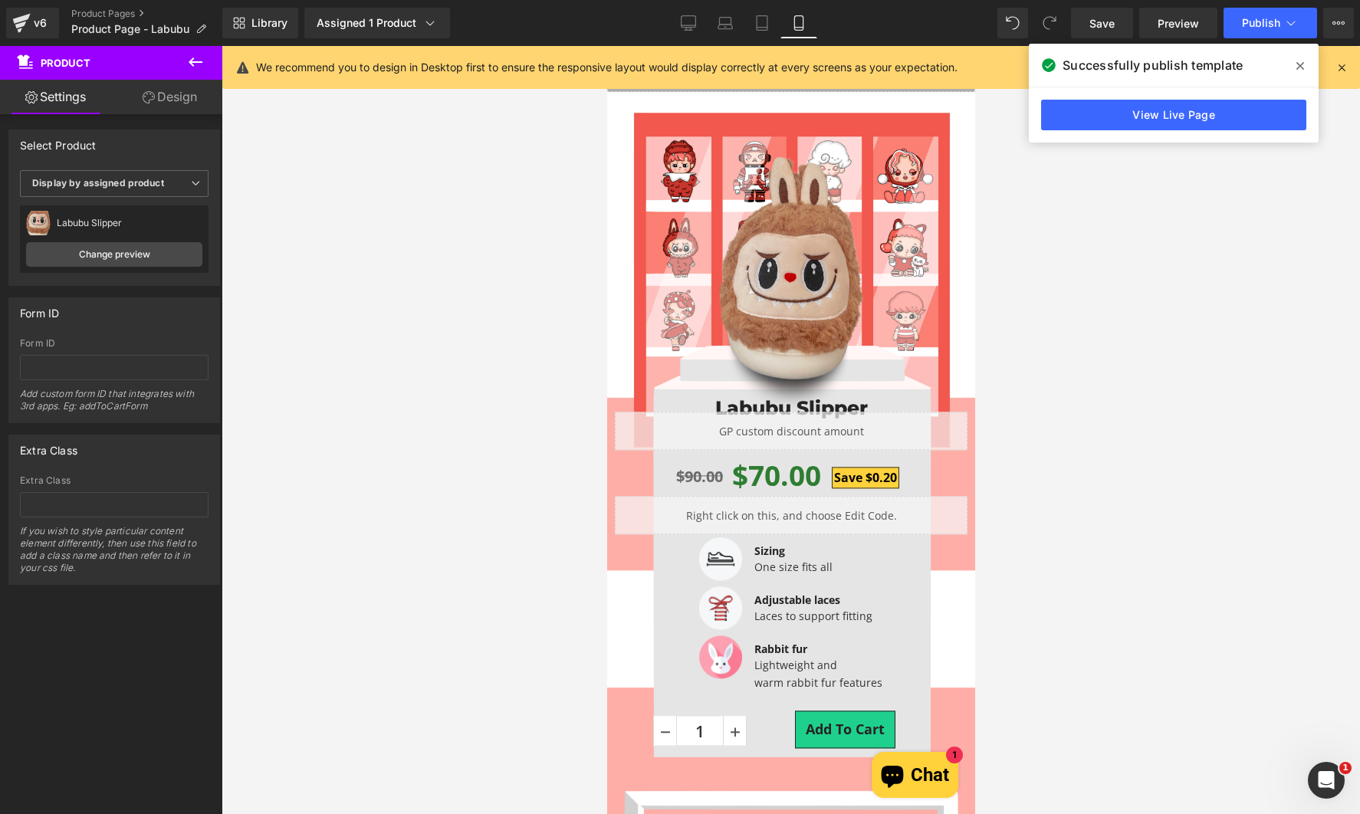
click at [1196, 488] on div at bounding box center [791, 430] width 1138 height 768
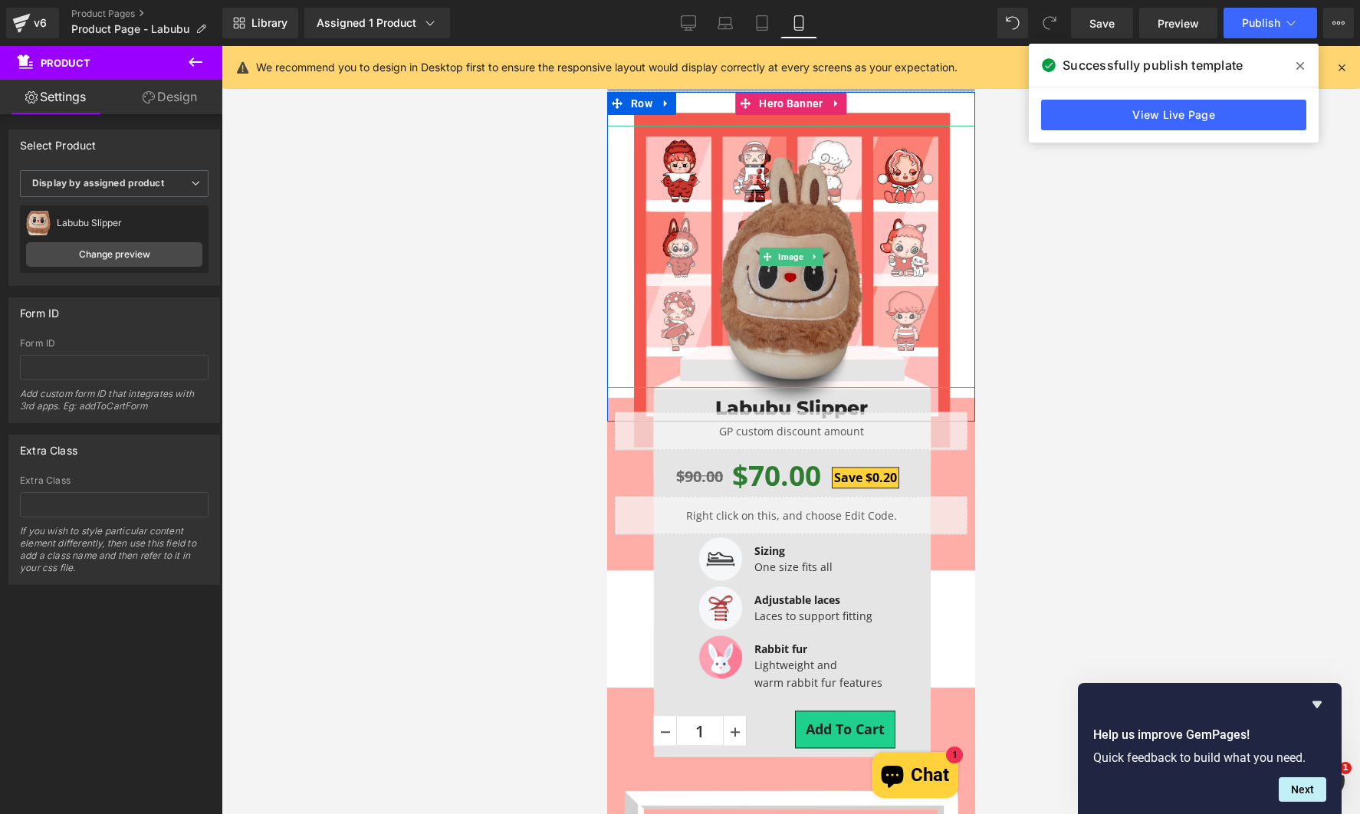
click at [759, 319] on img at bounding box center [790, 287] width 147 height 262
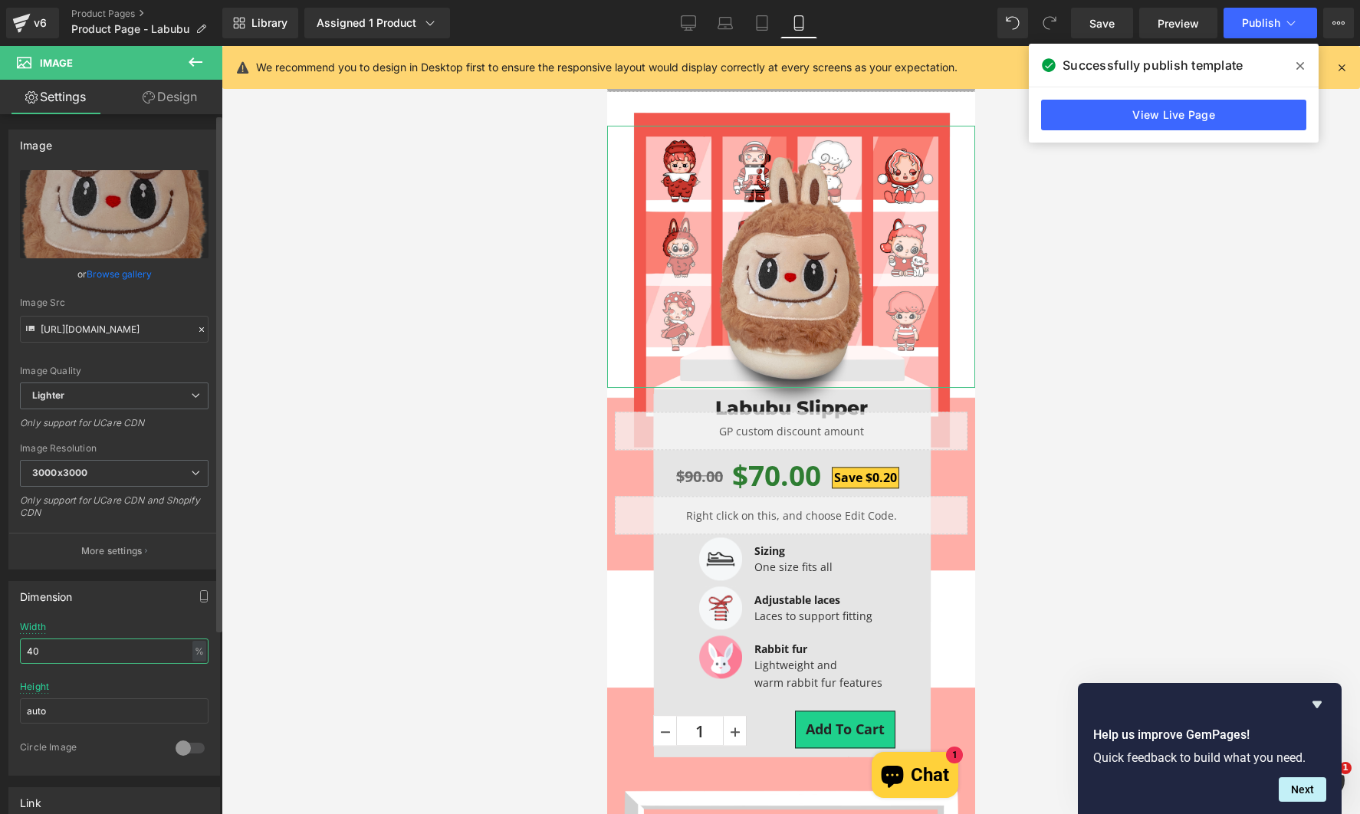
drag, startPoint x: 87, startPoint y: 649, endPoint x: 3, endPoint y: 663, distance: 85.4
click at [3, 663] on div "Dimension 40% Width 40 % % px auto Height auto 0 Circle Image" at bounding box center [114, 672] width 229 height 206
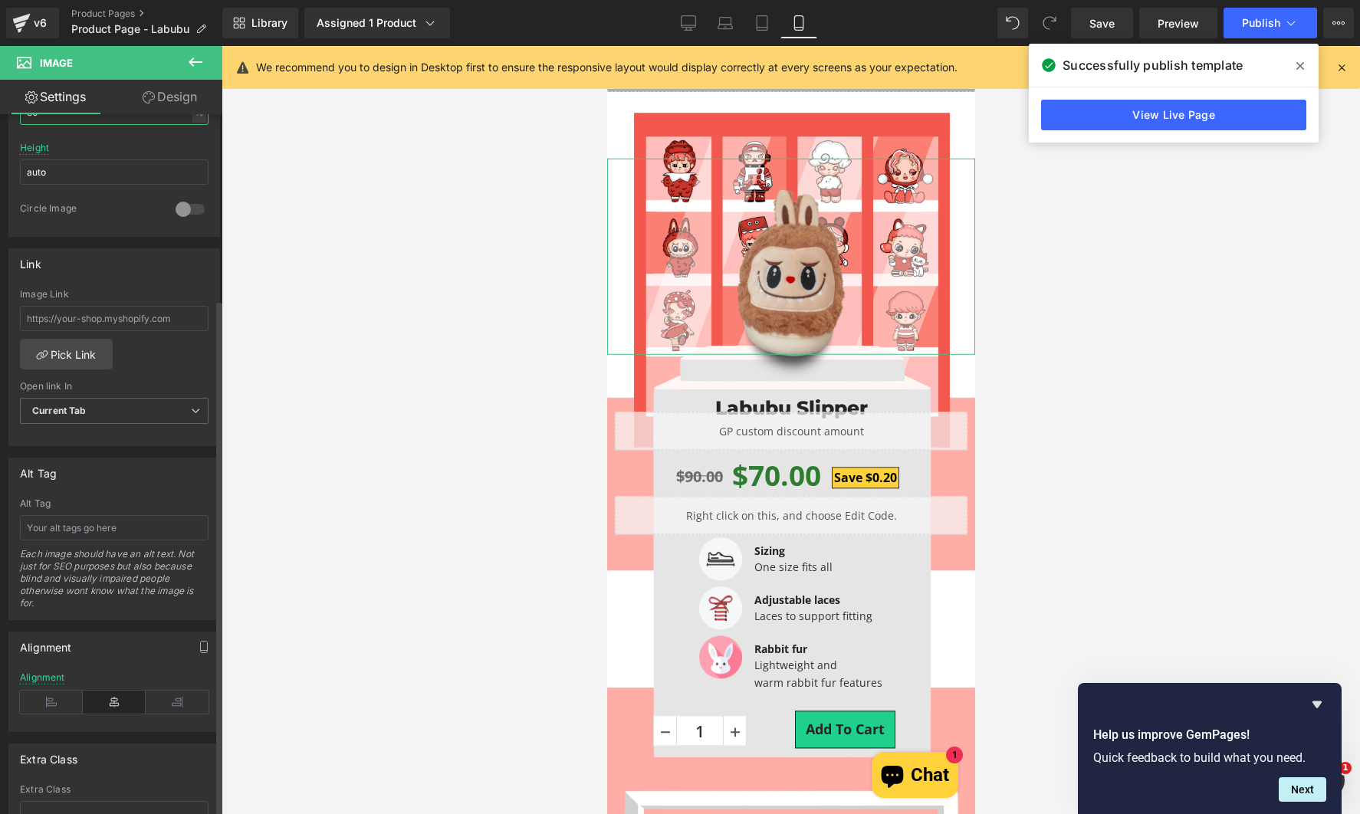
scroll to position [613, 0]
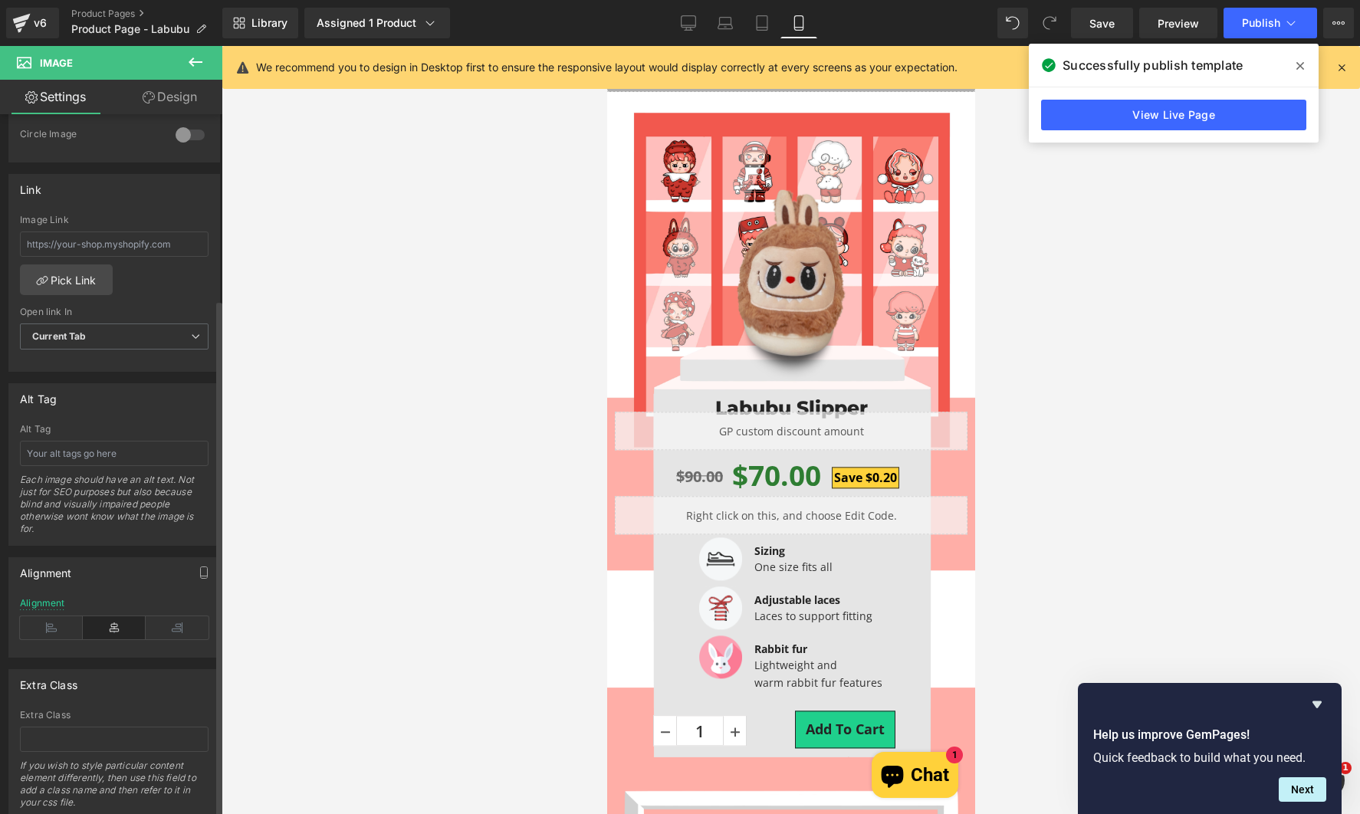
type input "30"
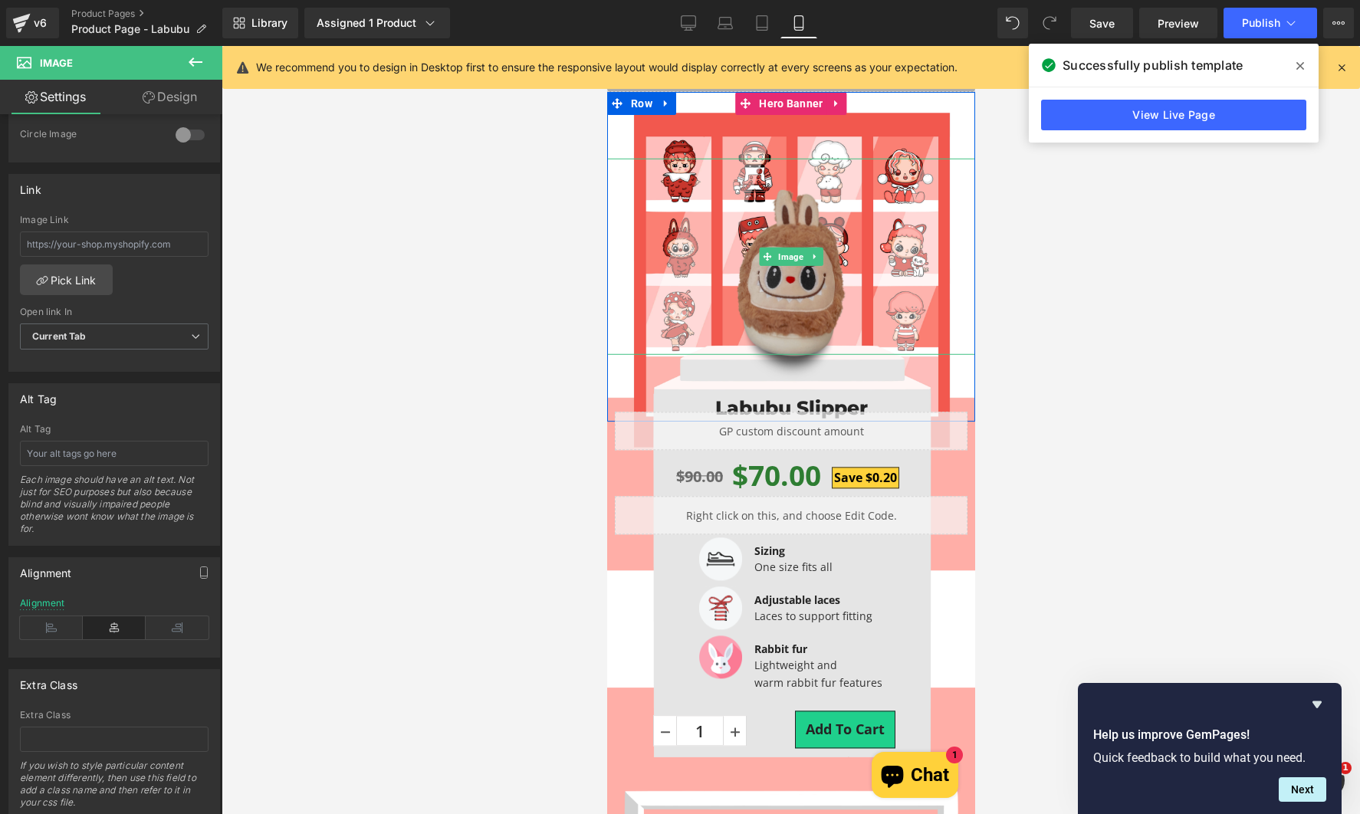
click at [796, 294] on img at bounding box center [790, 287] width 110 height 196
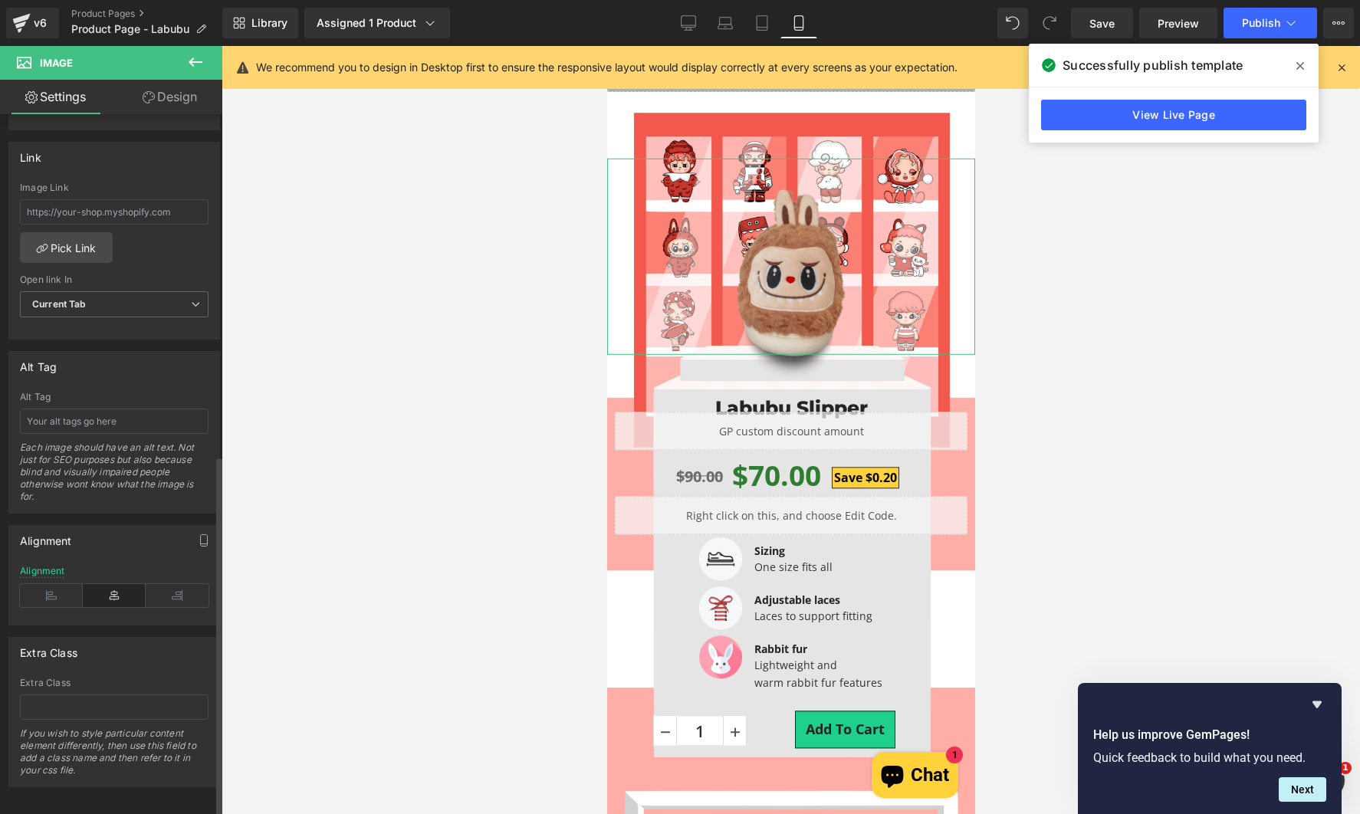
scroll to position [661, 0]
click at [177, 103] on link "Design" at bounding box center [169, 97] width 111 height 34
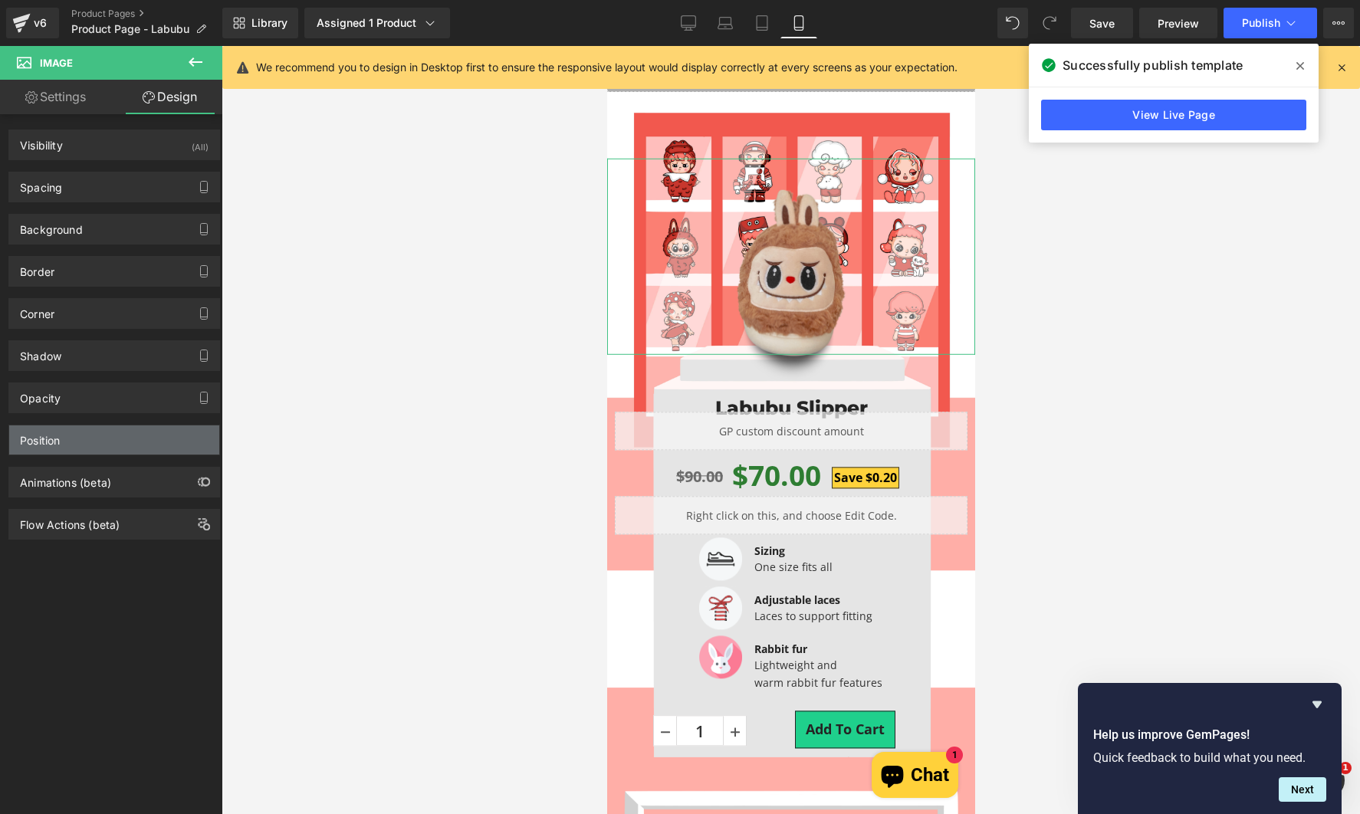
click at [109, 444] on div "Position" at bounding box center [114, 439] width 210 height 29
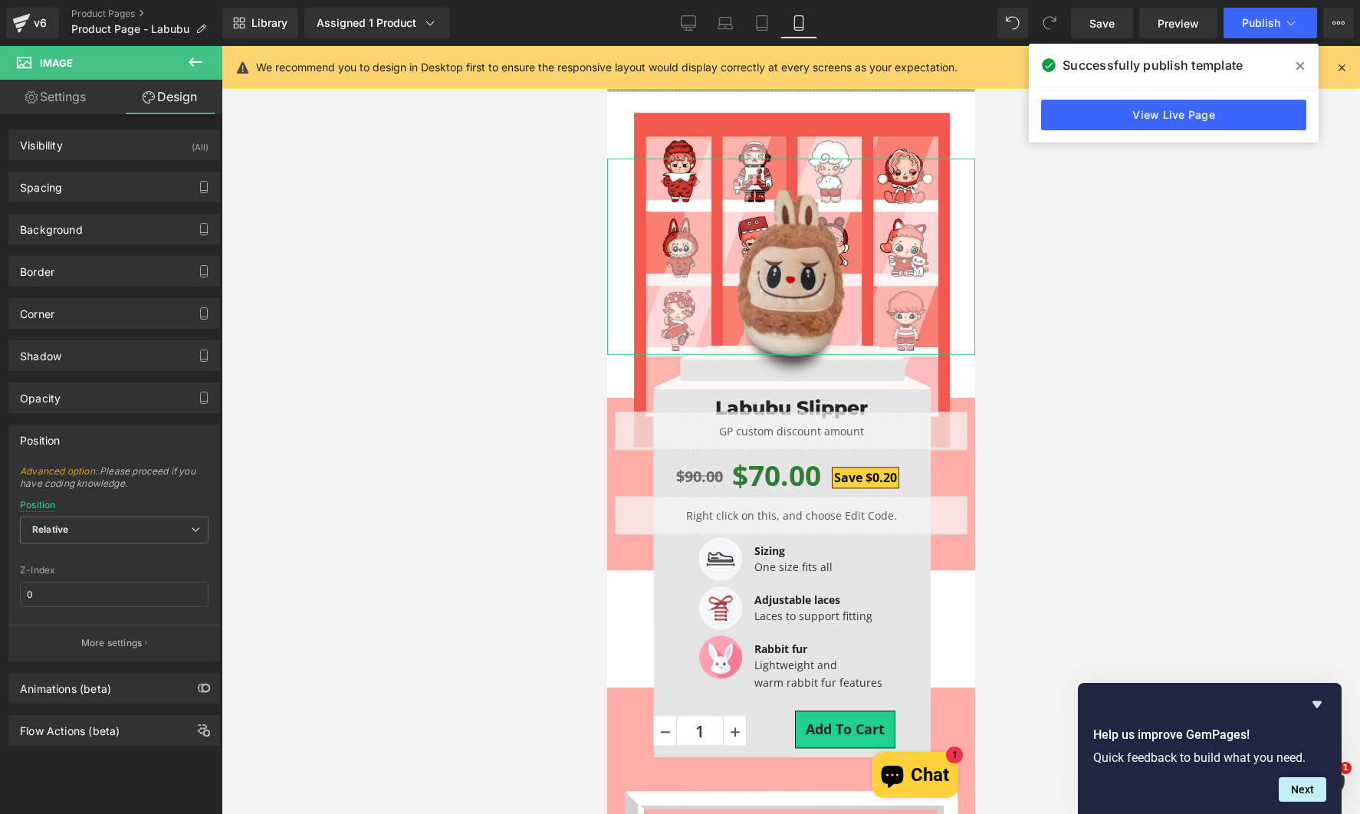
click at [84, 630] on button "More settings" at bounding box center [114, 643] width 210 height 36
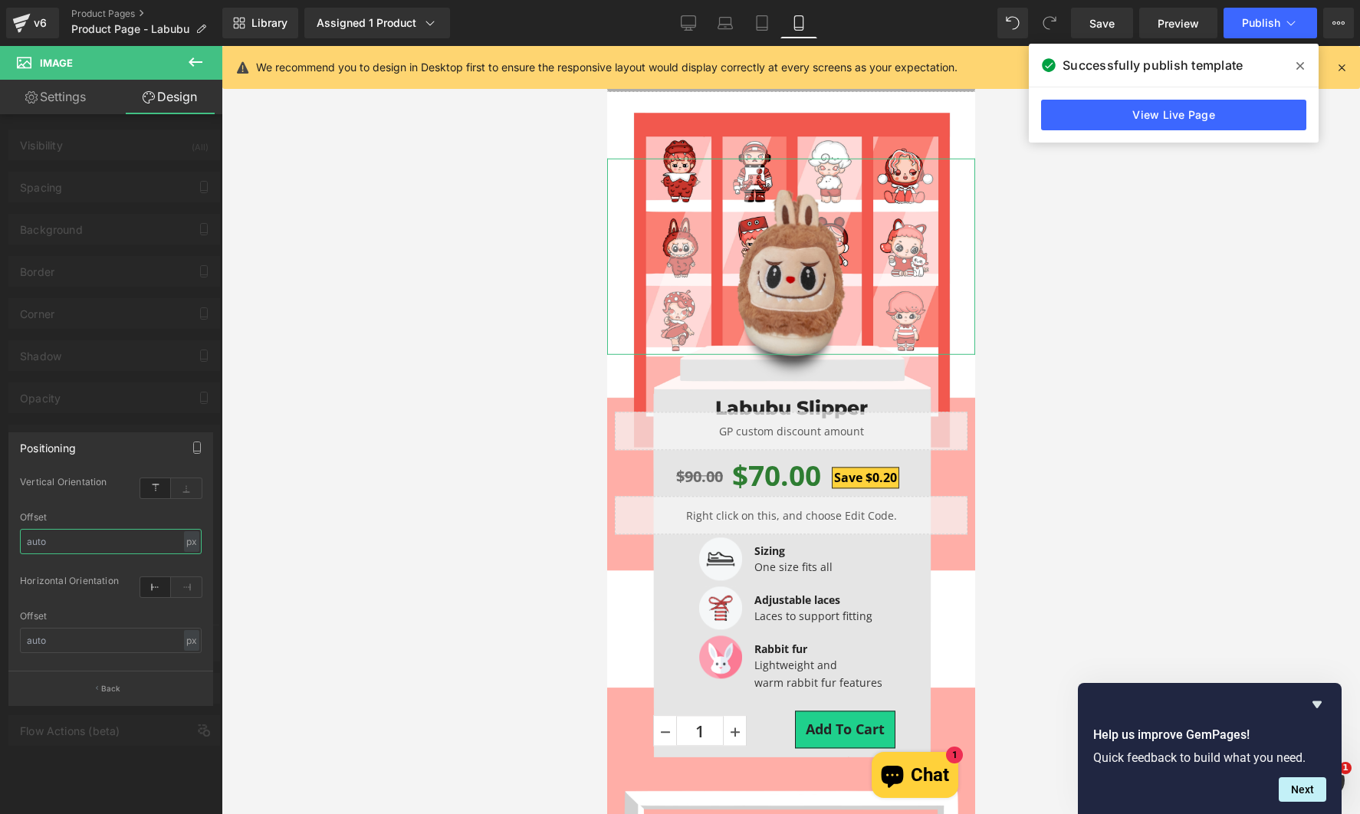
click at [85, 547] on input "text" at bounding box center [111, 541] width 182 height 25
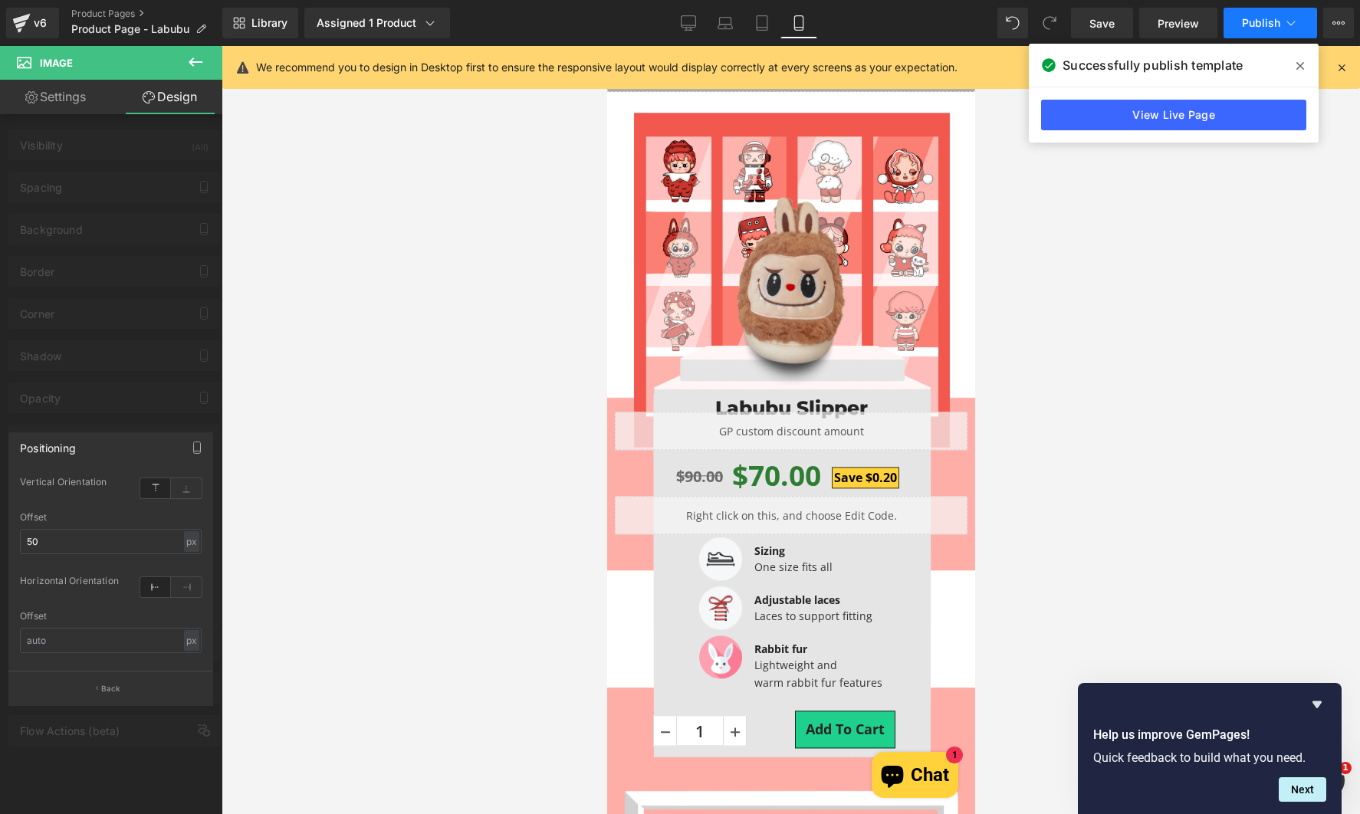
click at [1247, 17] on span "Publish" at bounding box center [1261, 23] width 38 height 12
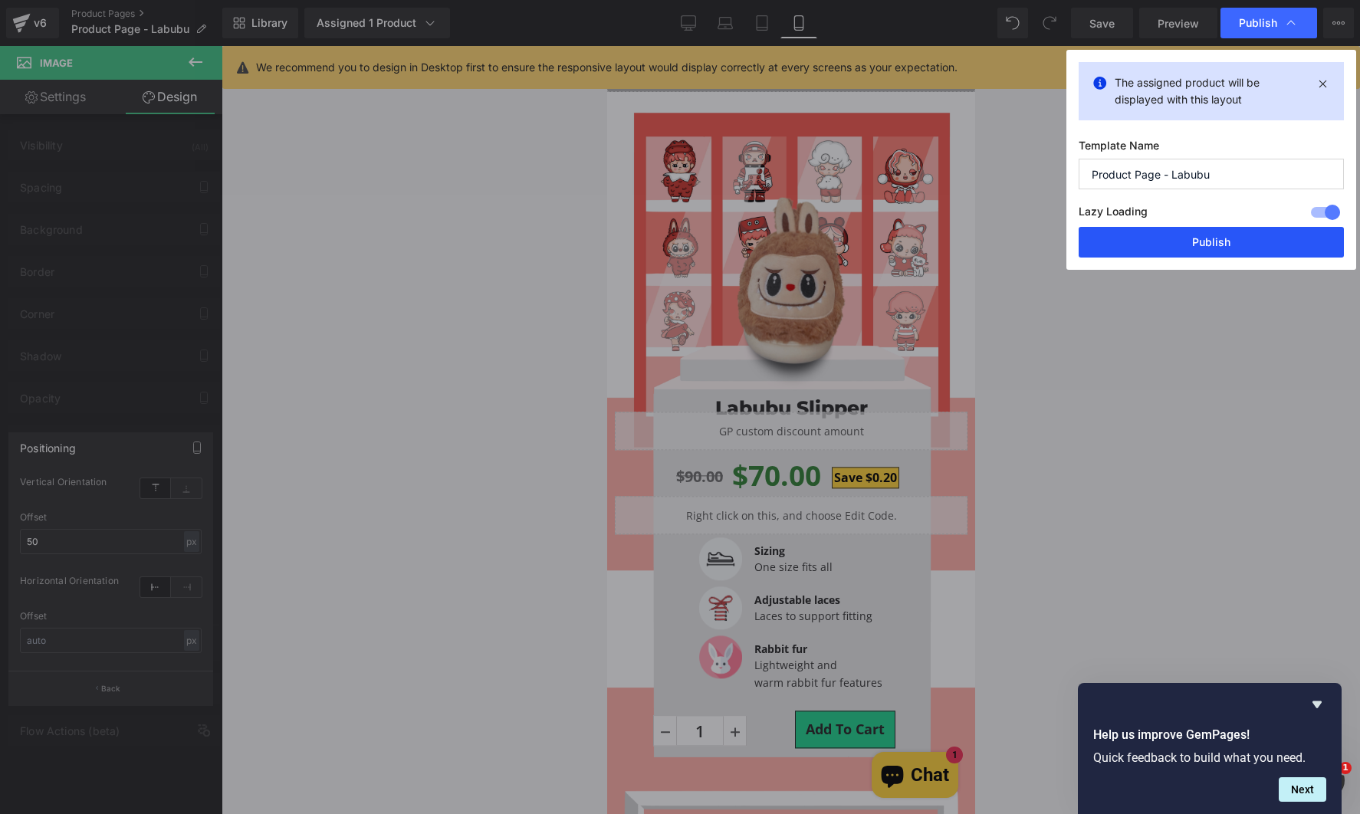
click at [1214, 243] on button "Publish" at bounding box center [1210, 242] width 265 height 31
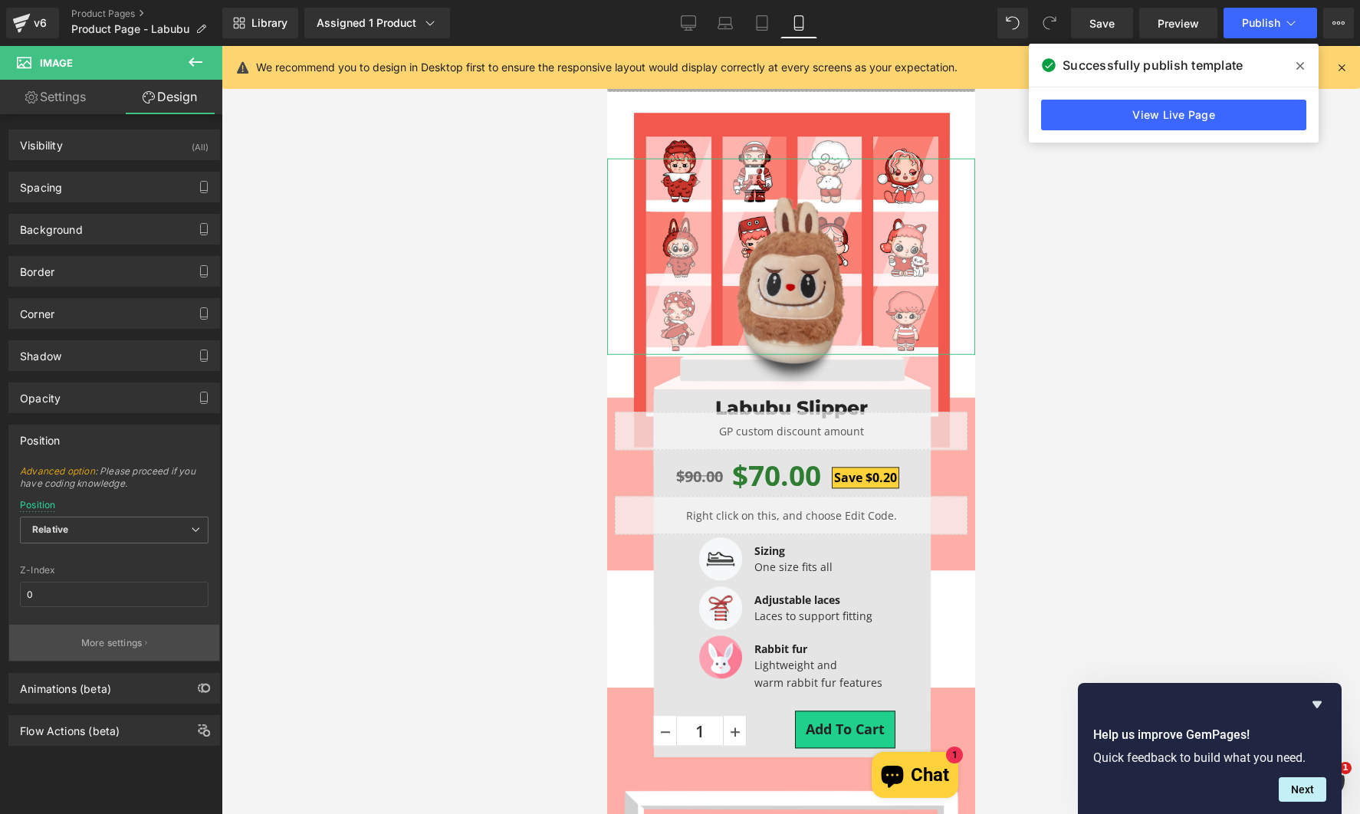
click at [117, 641] on p "More settings" at bounding box center [111, 643] width 61 height 14
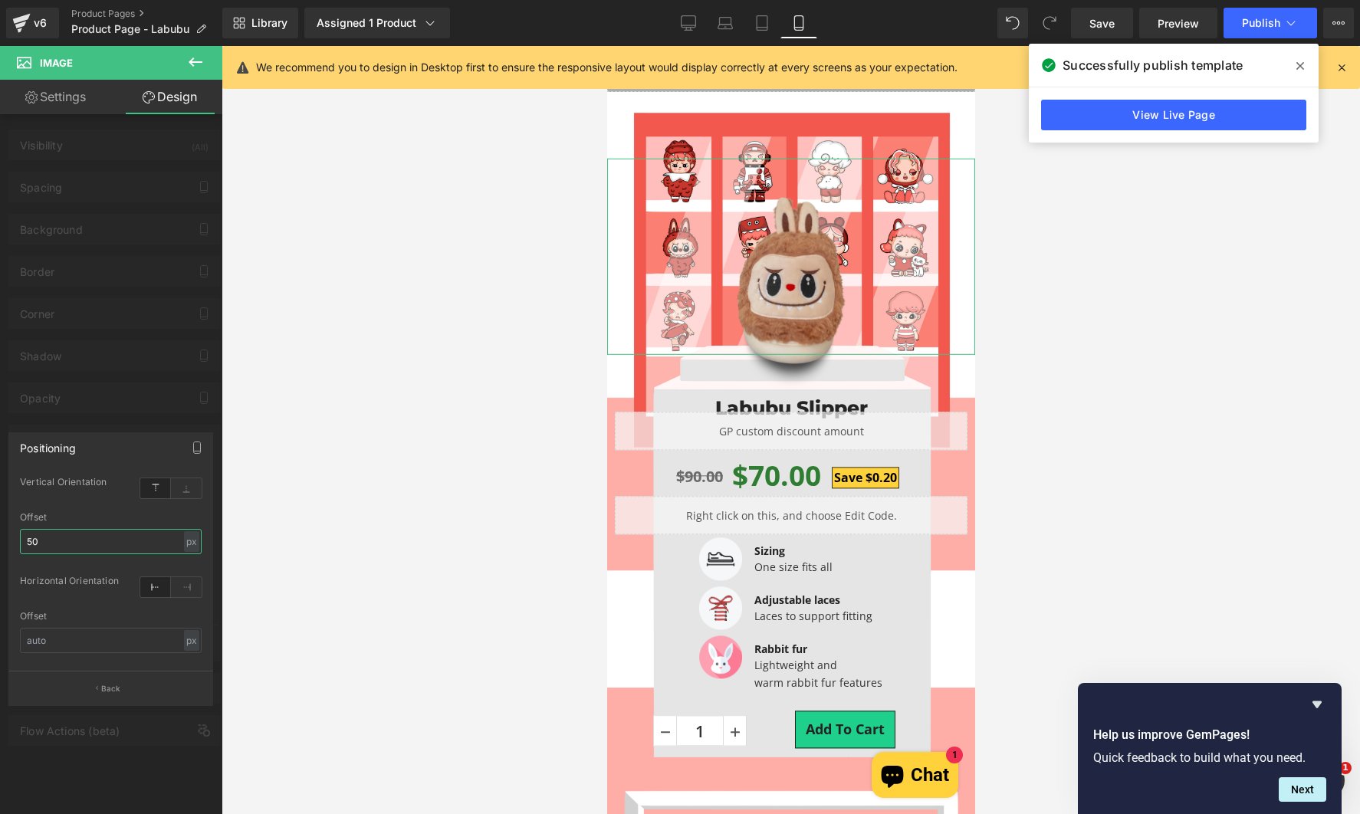
click at [104, 553] on input "50" at bounding box center [111, 541] width 182 height 25
type input "60"
click at [90, 385] on div at bounding box center [111, 434] width 222 height 776
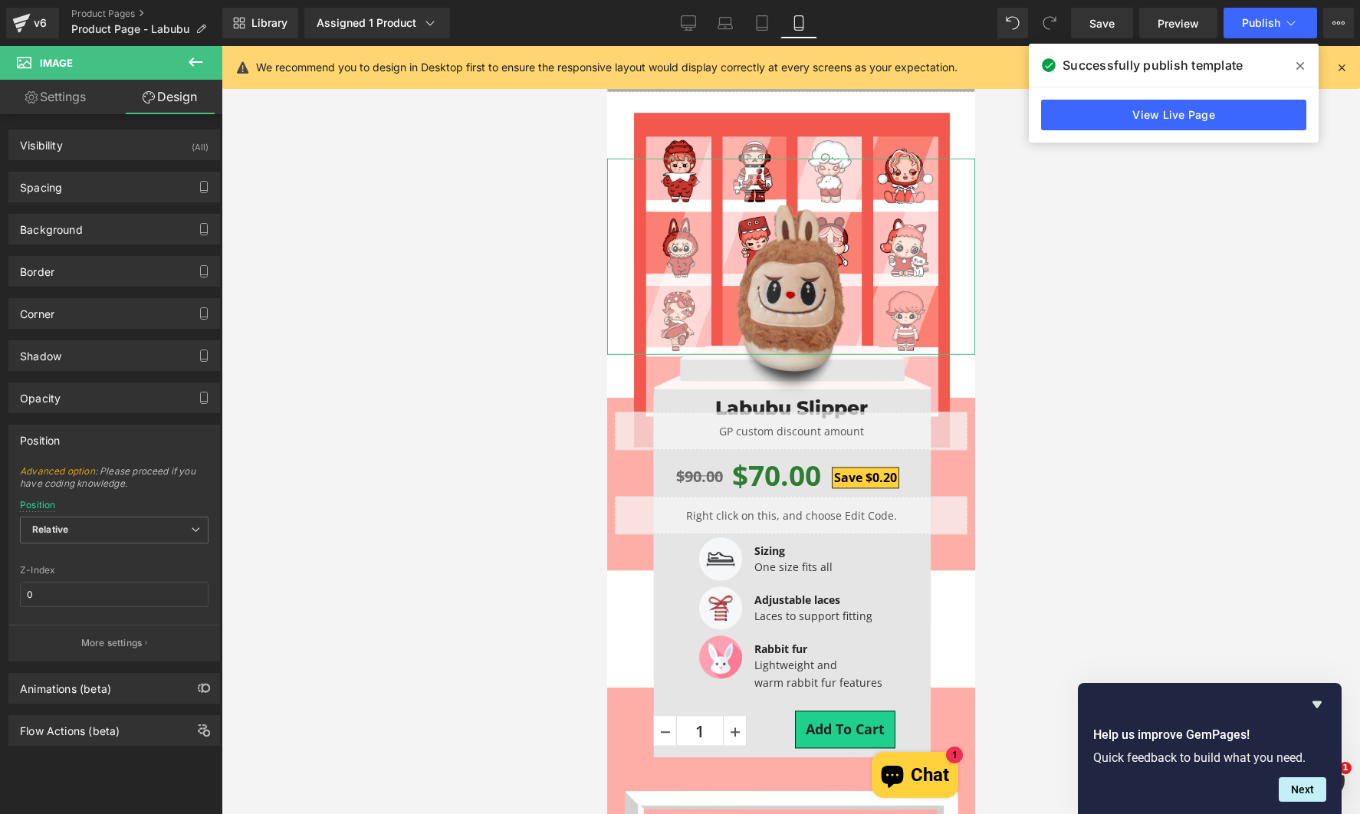
click at [87, 100] on link "Settings" at bounding box center [55, 97] width 111 height 34
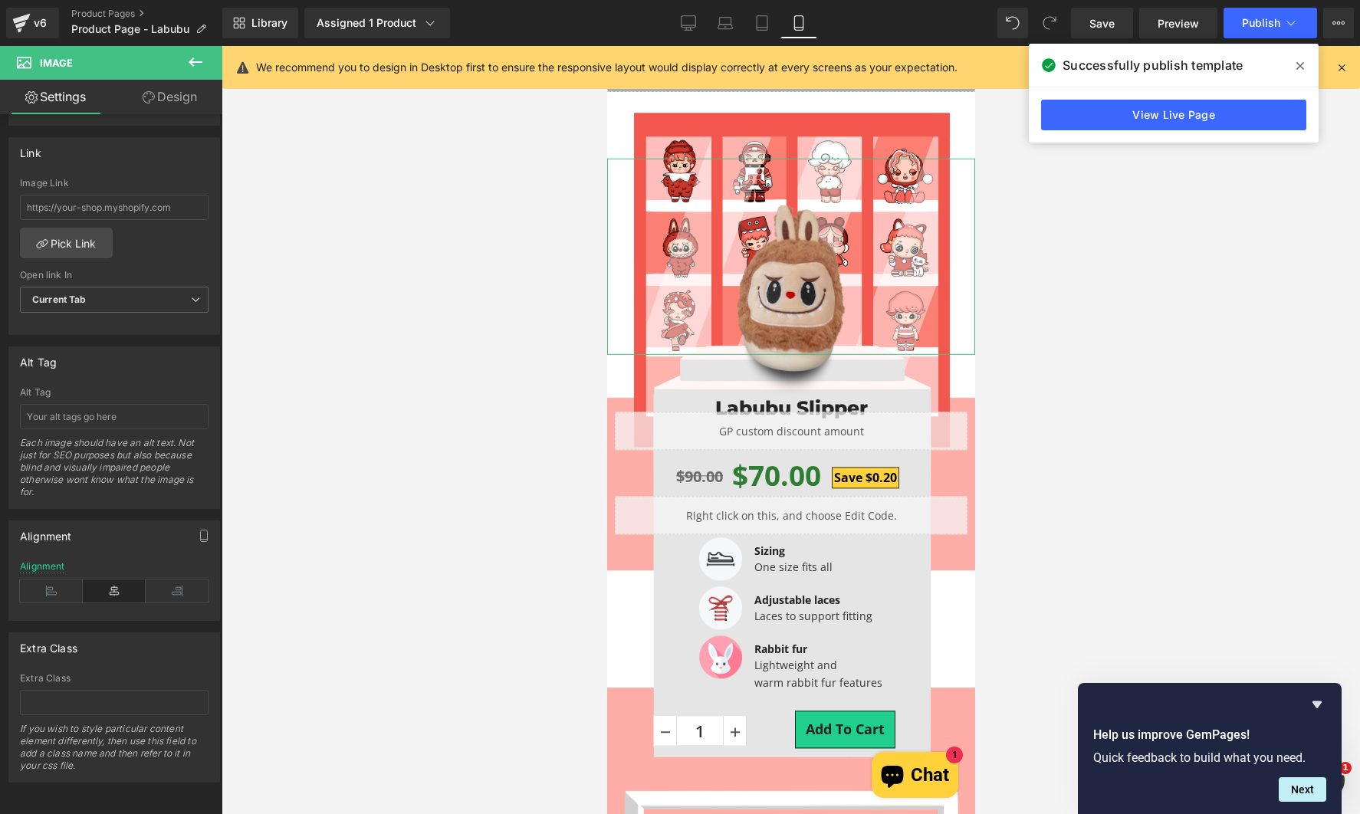
drag, startPoint x: 160, startPoint y: 97, endPoint x: 162, endPoint y: 115, distance: 18.5
click at [161, 97] on link "Design" at bounding box center [169, 97] width 111 height 34
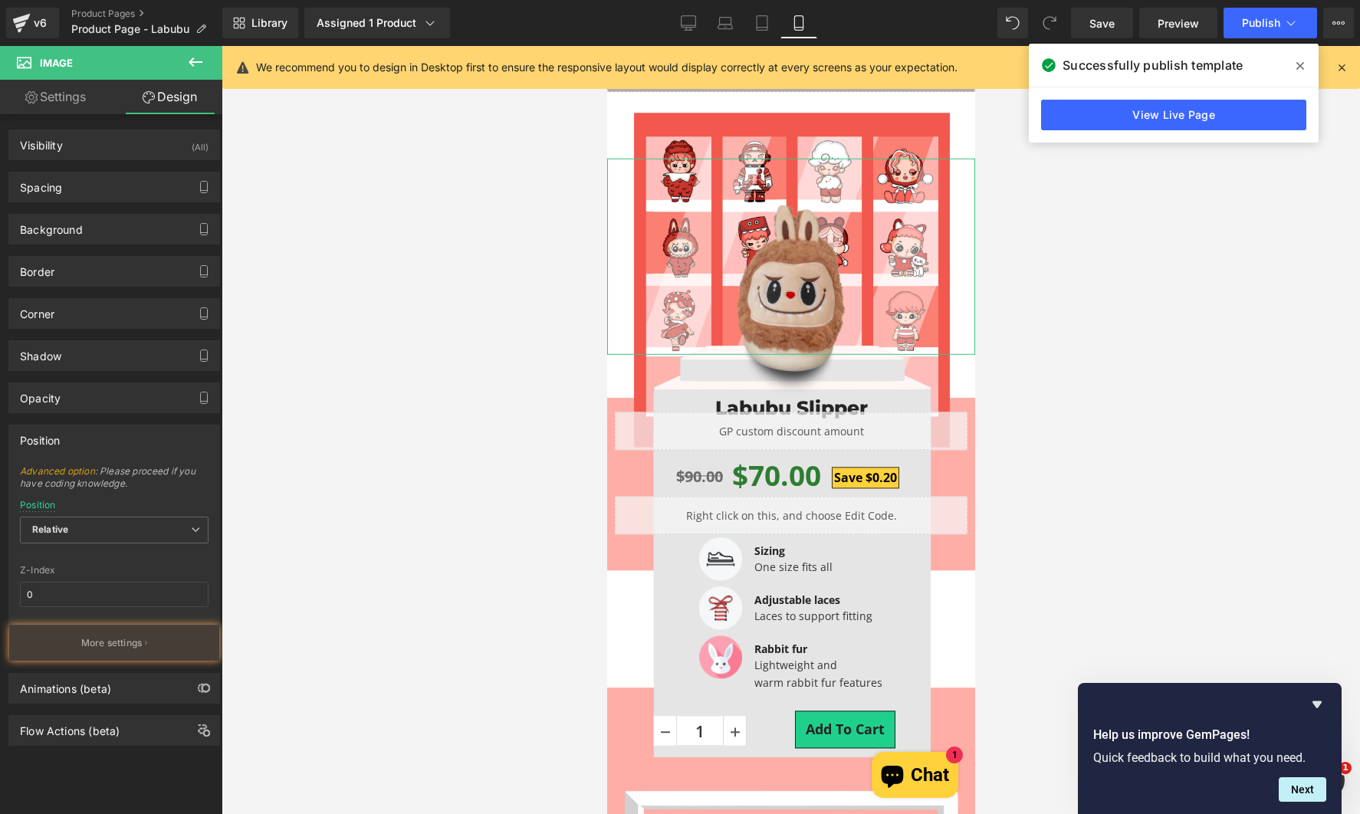
click at [61, 86] on link "Settings" at bounding box center [55, 97] width 111 height 34
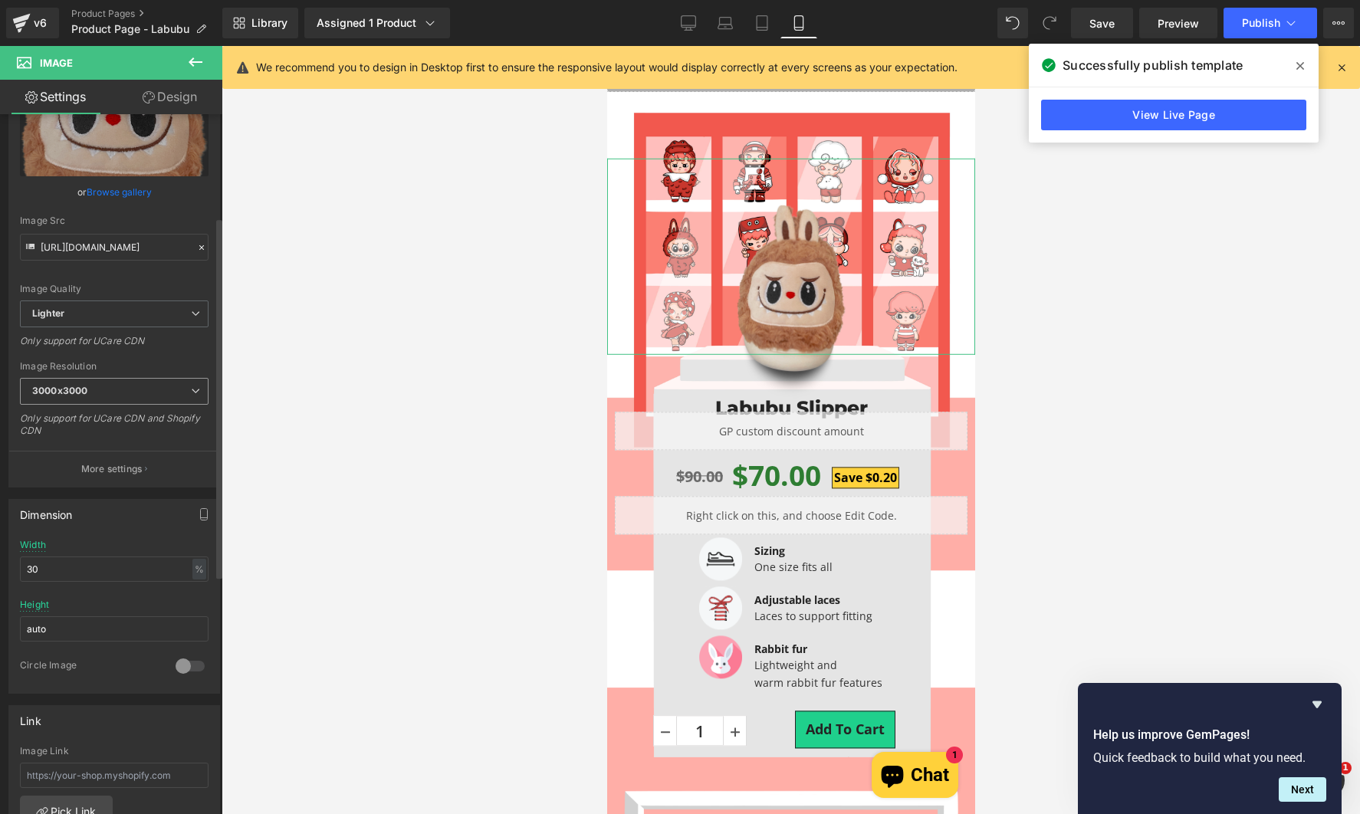
scroll to position [48, 0]
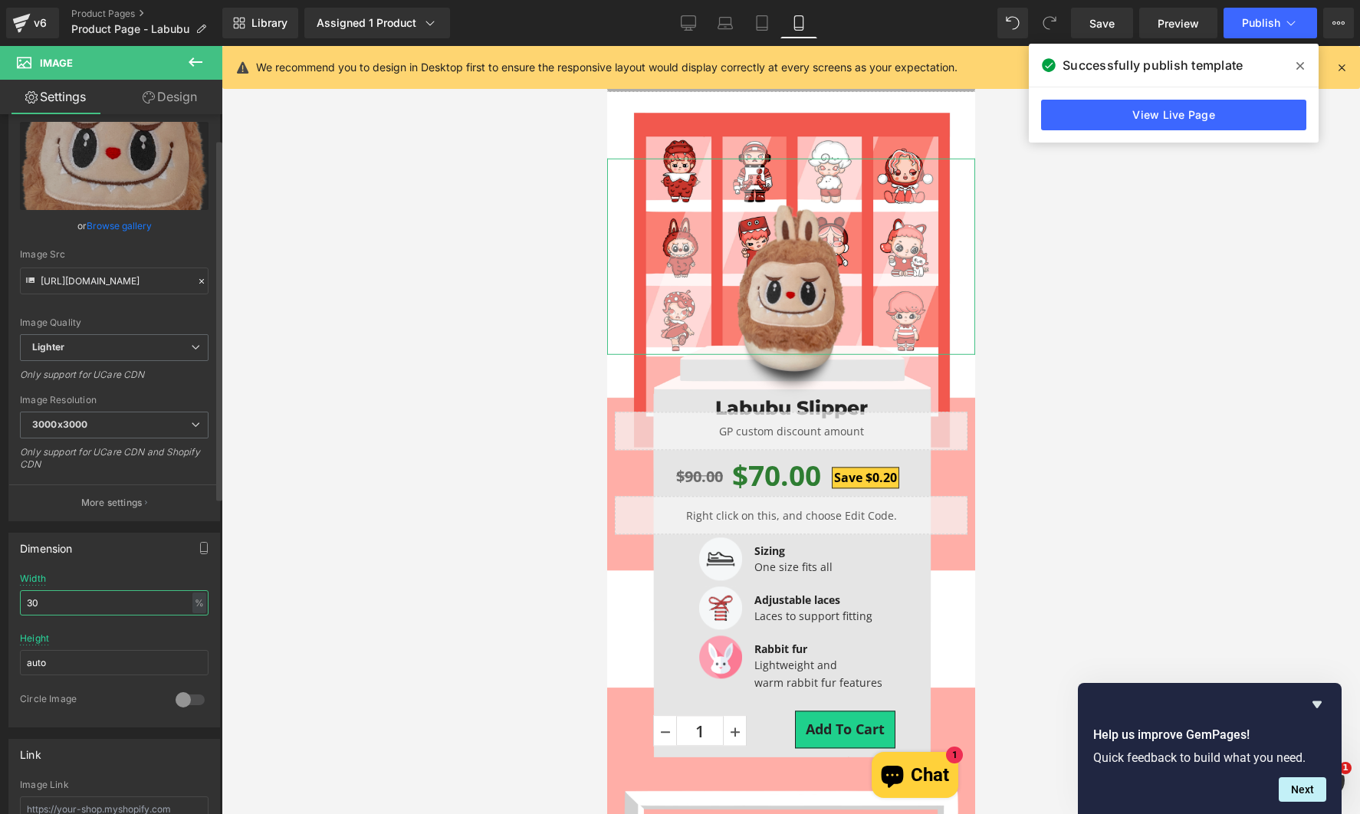
drag, startPoint x: 85, startPoint y: 599, endPoint x: 5, endPoint y: 582, distance: 81.6
click at [4, 602] on div "Dimension 40% Width 30 % % px auto Height auto 0 Circle Image" at bounding box center [114, 624] width 229 height 206
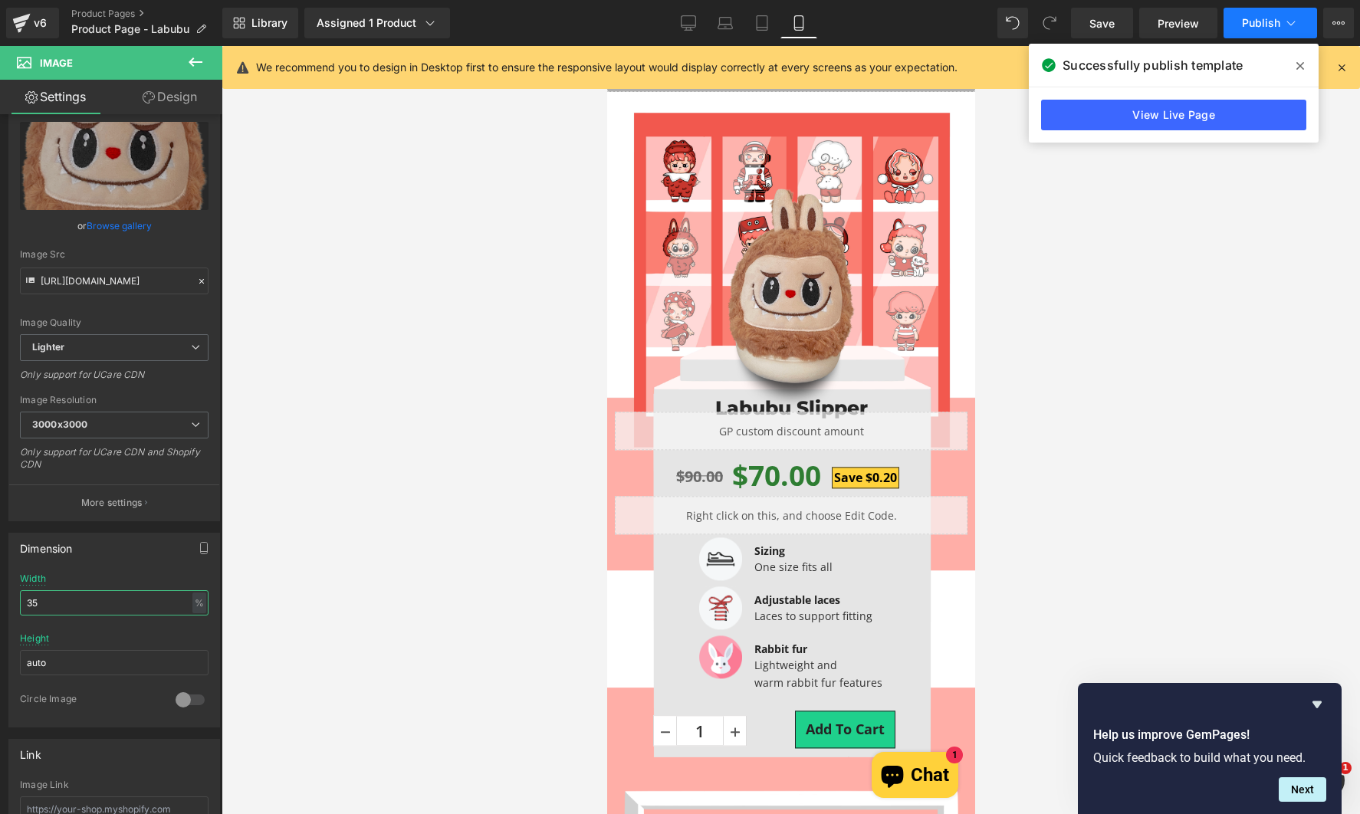
type input "35"
click at [1255, 25] on span "Publish" at bounding box center [1261, 23] width 38 height 12
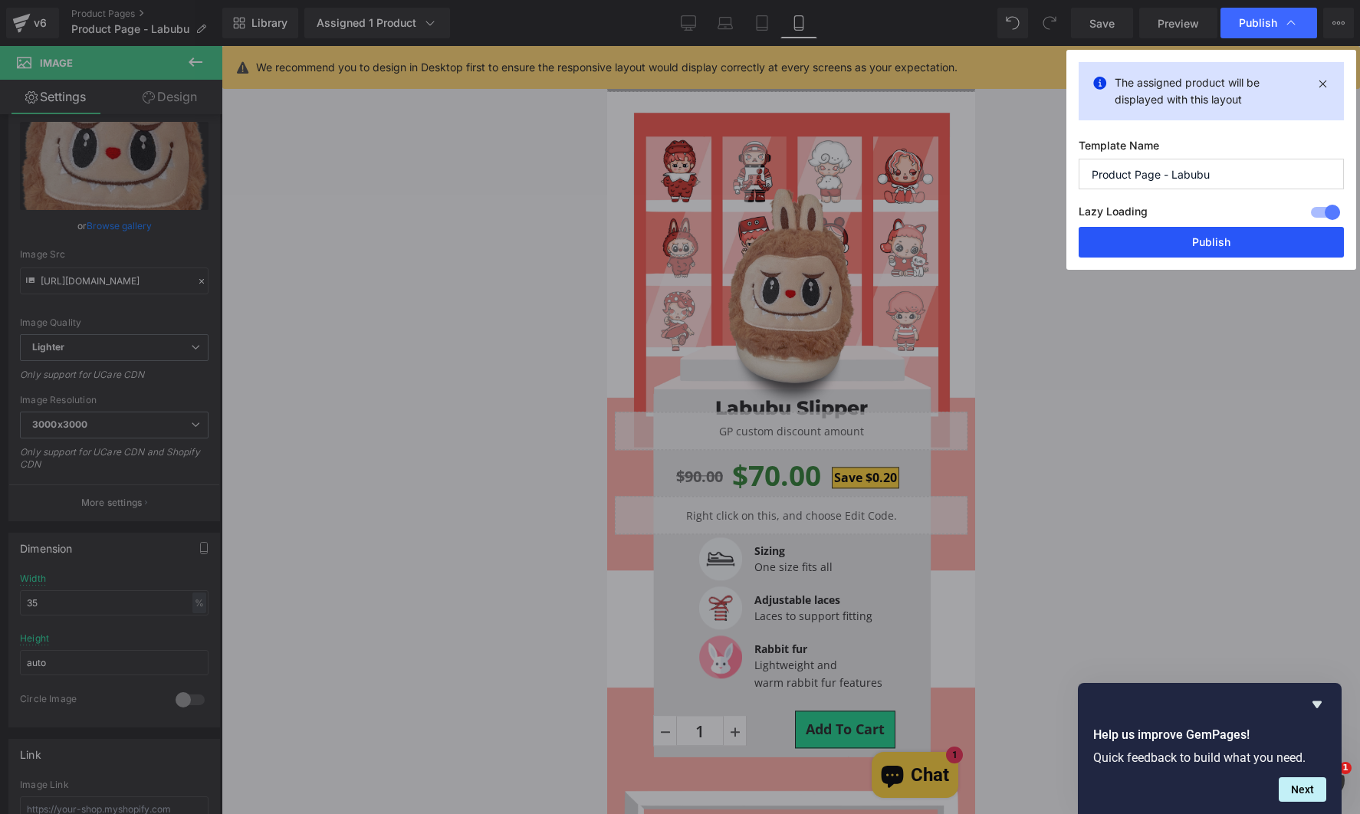
drag, startPoint x: 1152, startPoint y: 228, endPoint x: 349, endPoint y: 411, distance: 823.9
click at [1152, 228] on button "Publish" at bounding box center [1210, 242] width 265 height 31
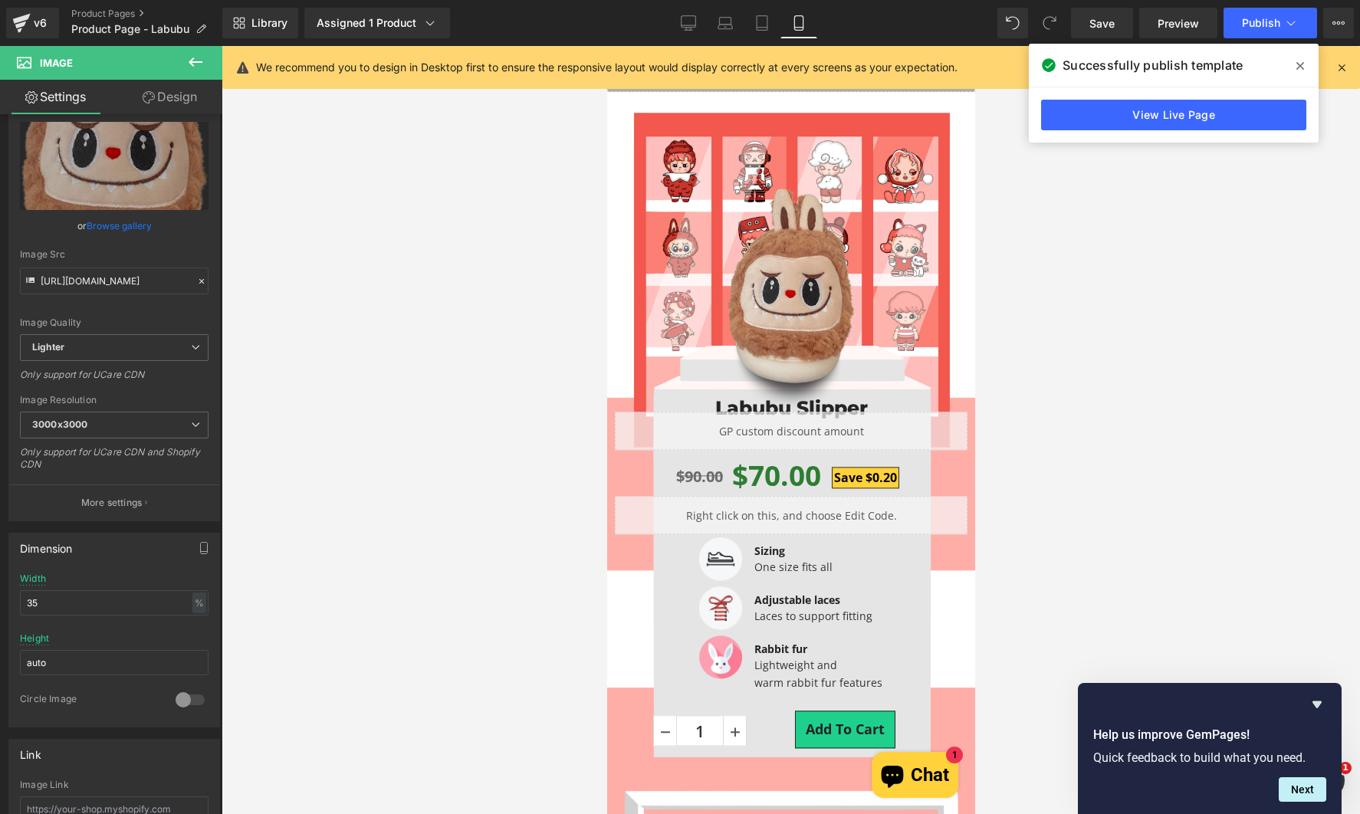
click at [866, 402] on h3 "Labubu Slipper" at bounding box center [790, 395] width 353 height 32
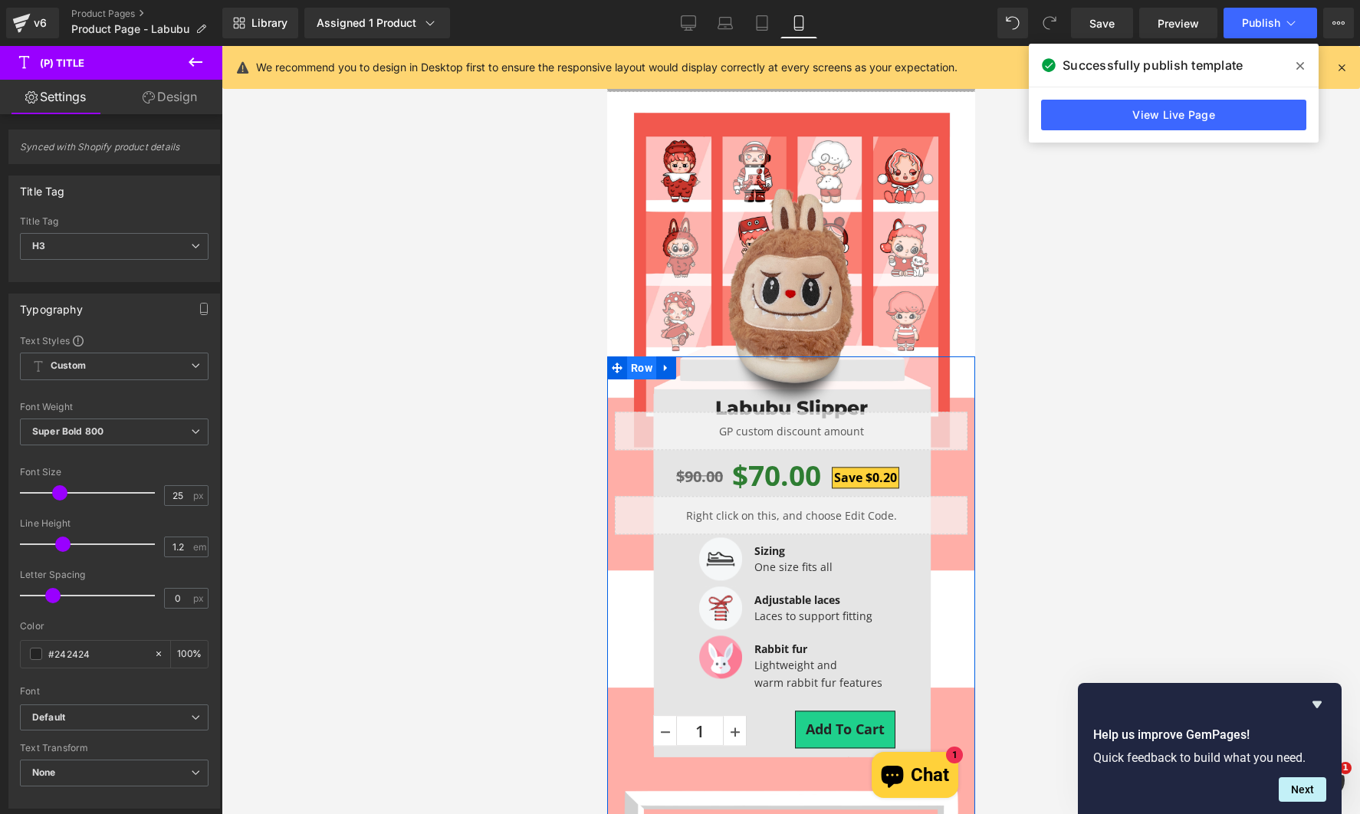
click at [633, 373] on span "Row" at bounding box center [640, 367] width 29 height 23
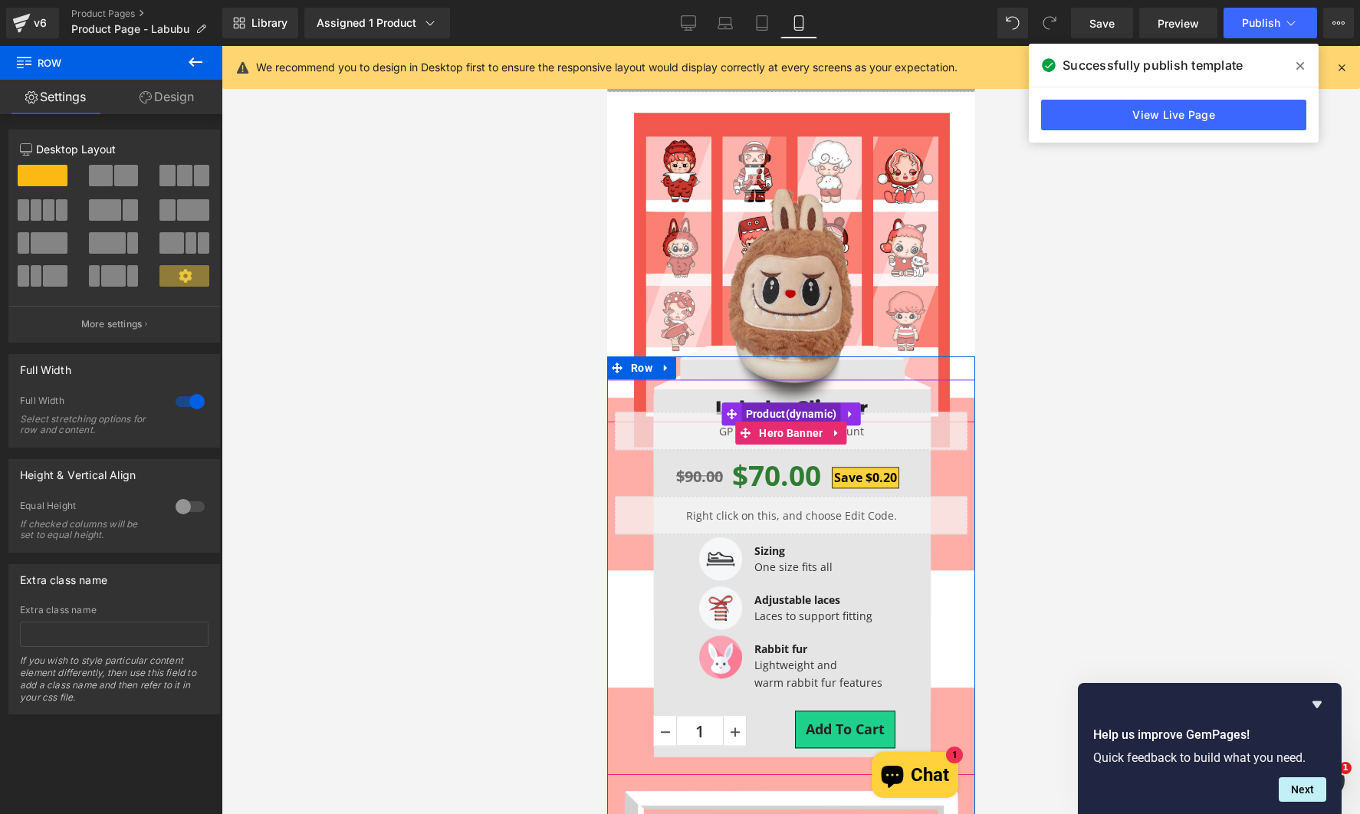
click at [789, 414] on span "Product" at bounding box center [790, 413] width 99 height 23
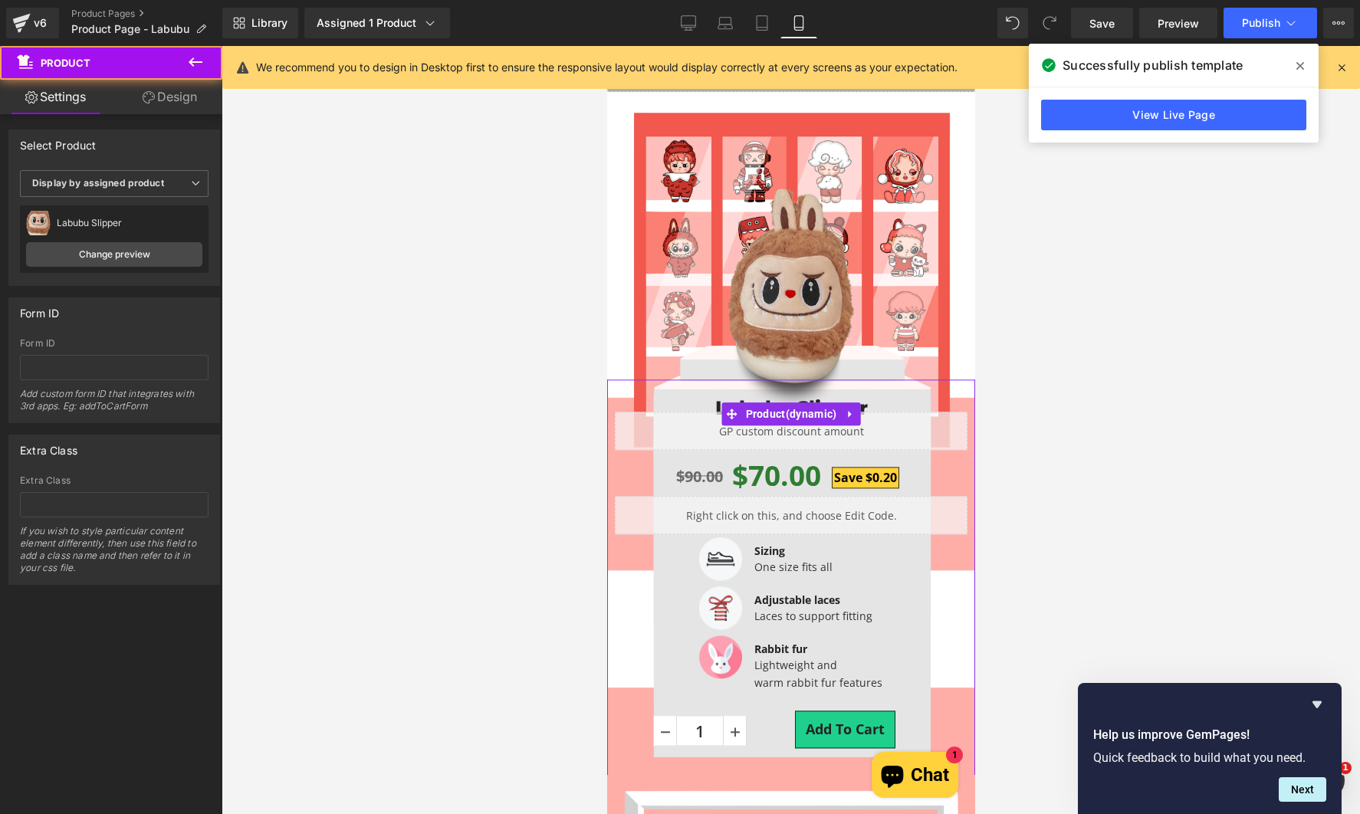
click at [152, 94] on icon at bounding box center [149, 97] width 12 height 12
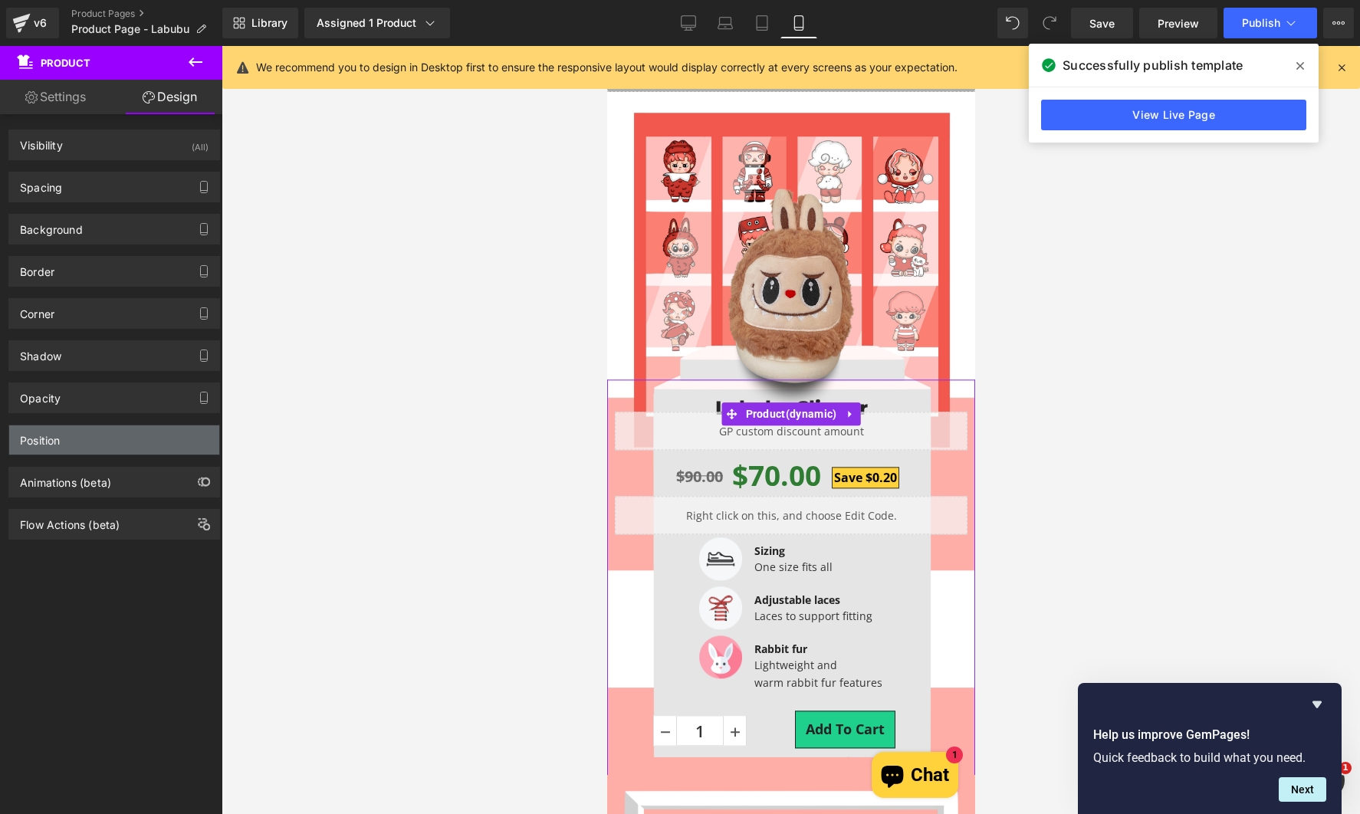
click at [107, 437] on div "Position" at bounding box center [114, 439] width 210 height 29
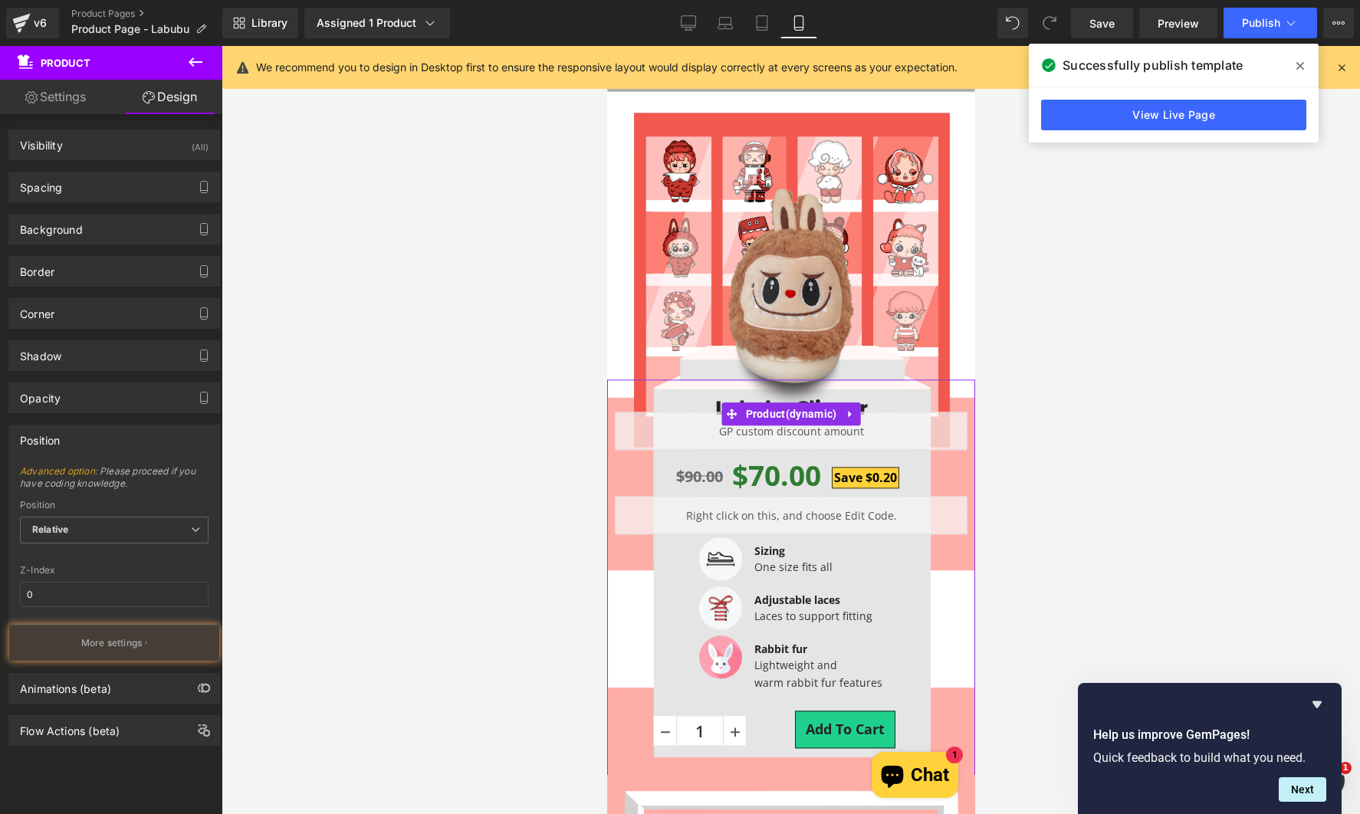
click at [75, 658] on button "More settings" at bounding box center [114, 643] width 210 height 36
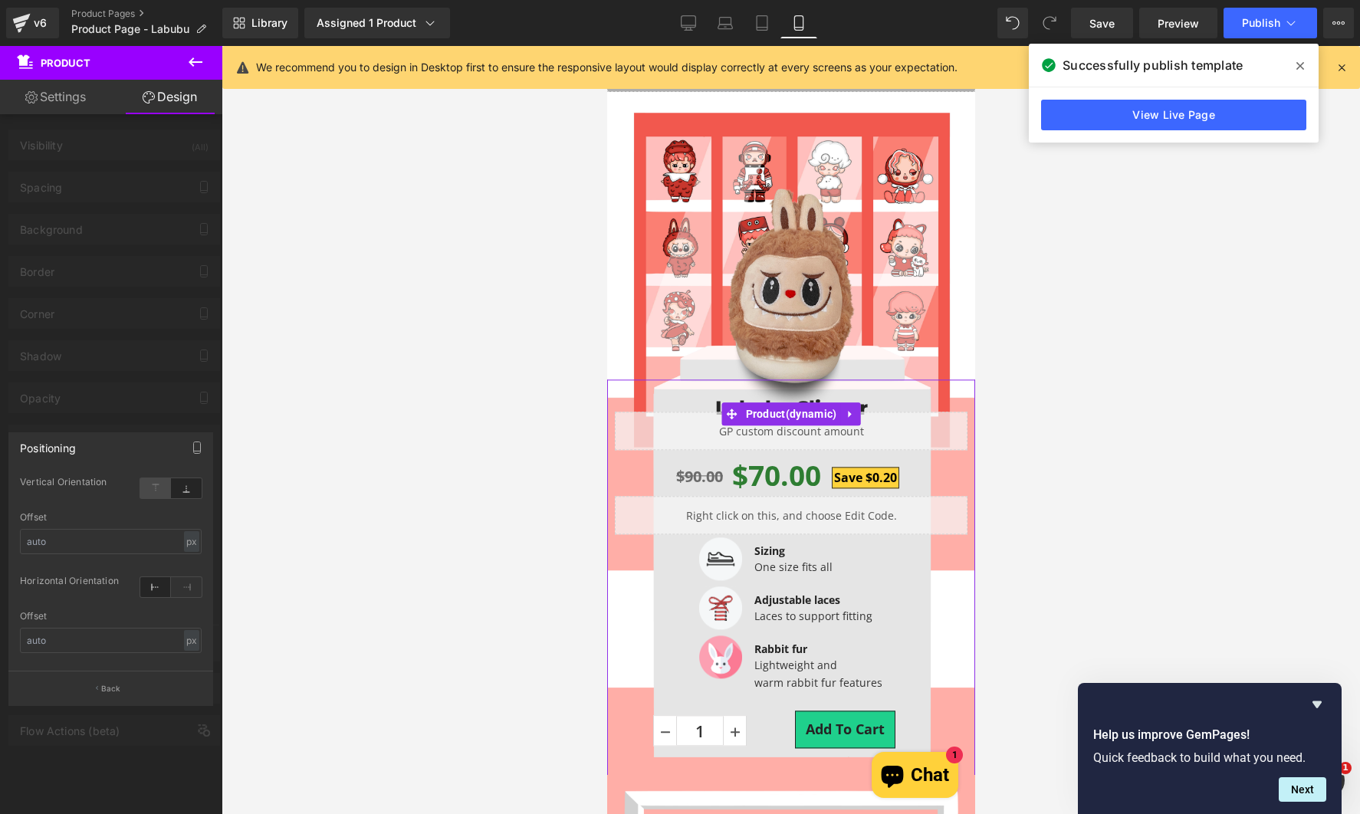
click at [157, 485] on icon at bounding box center [155, 488] width 31 height 20
click at [108, 546] on input "text" at bounding box center [111, 541] width 182 height 25
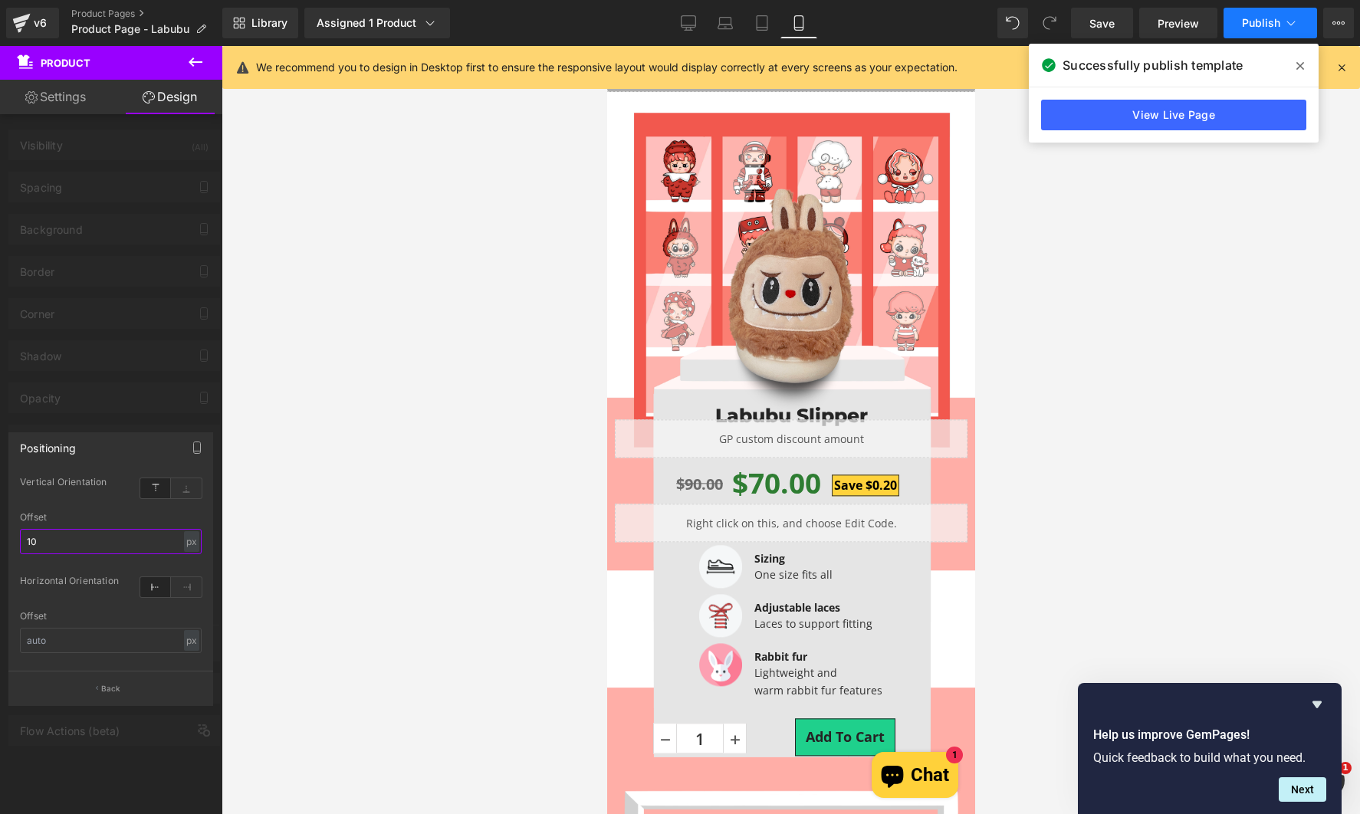
type input "10"
click at [1265, 25] on span "Publish" at bounding box center [1261, 23] width 38 height 12
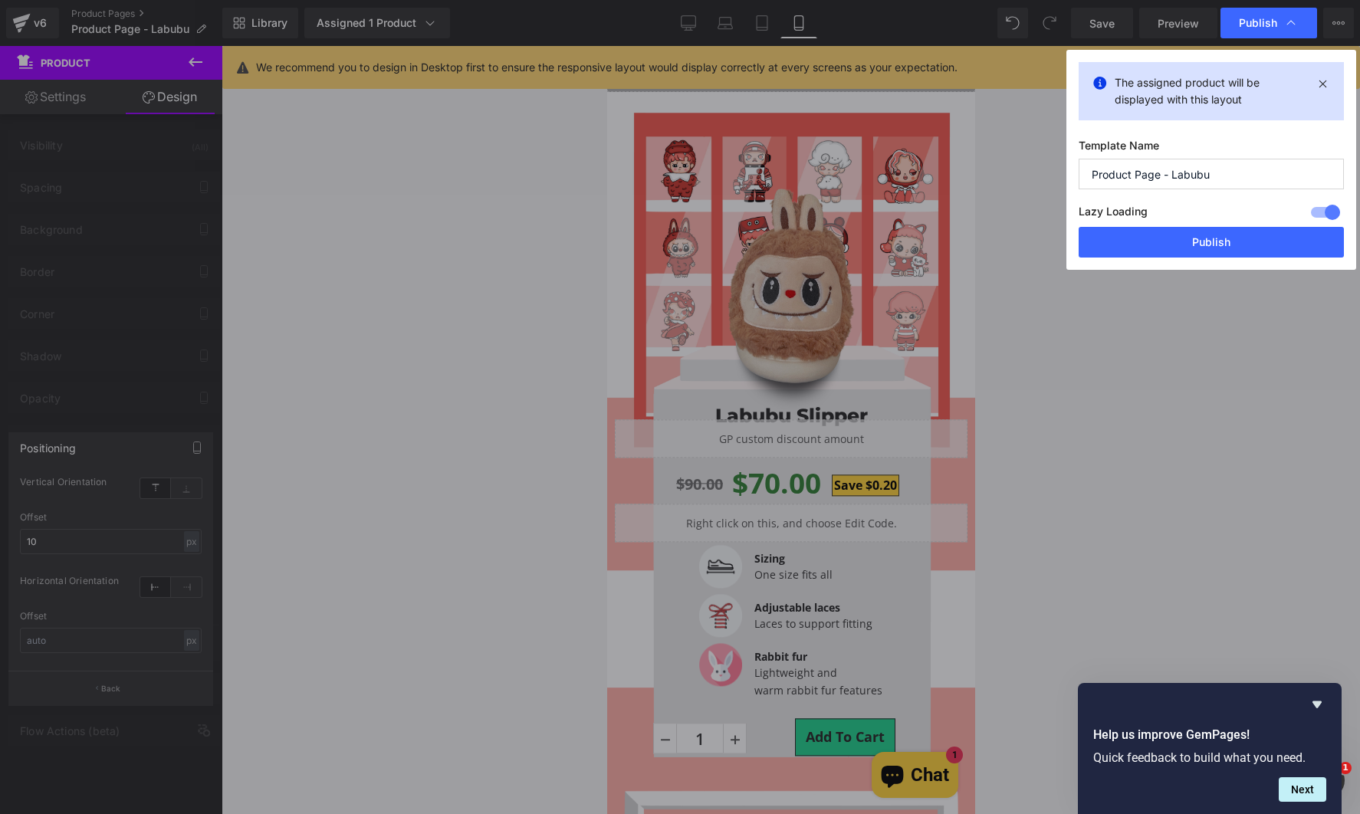
click at [1173, 228] on button "Publish" at bounding box center [1210, 242] width 265 height 31
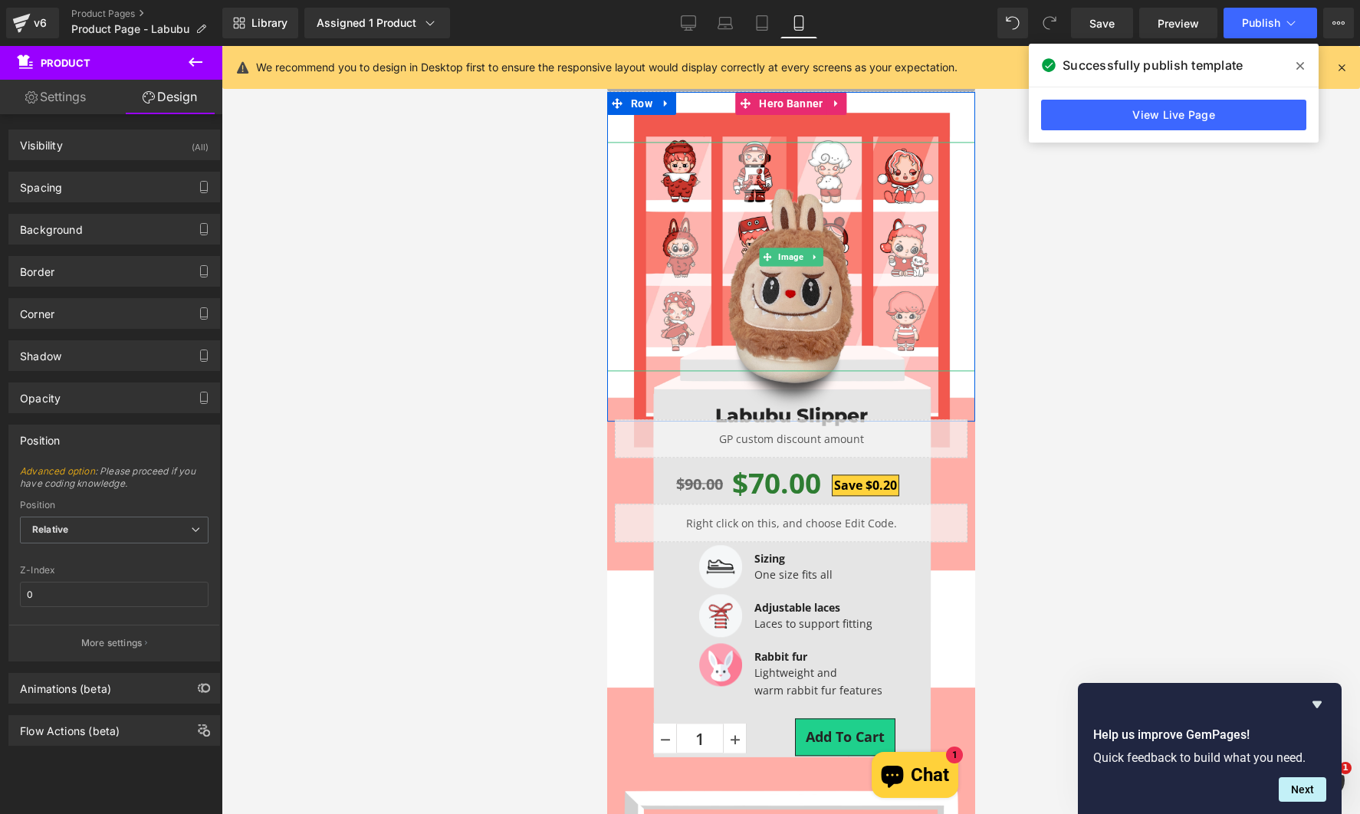
click at [778, 294] on img at bounding box center [790, 302] width 129 height 229
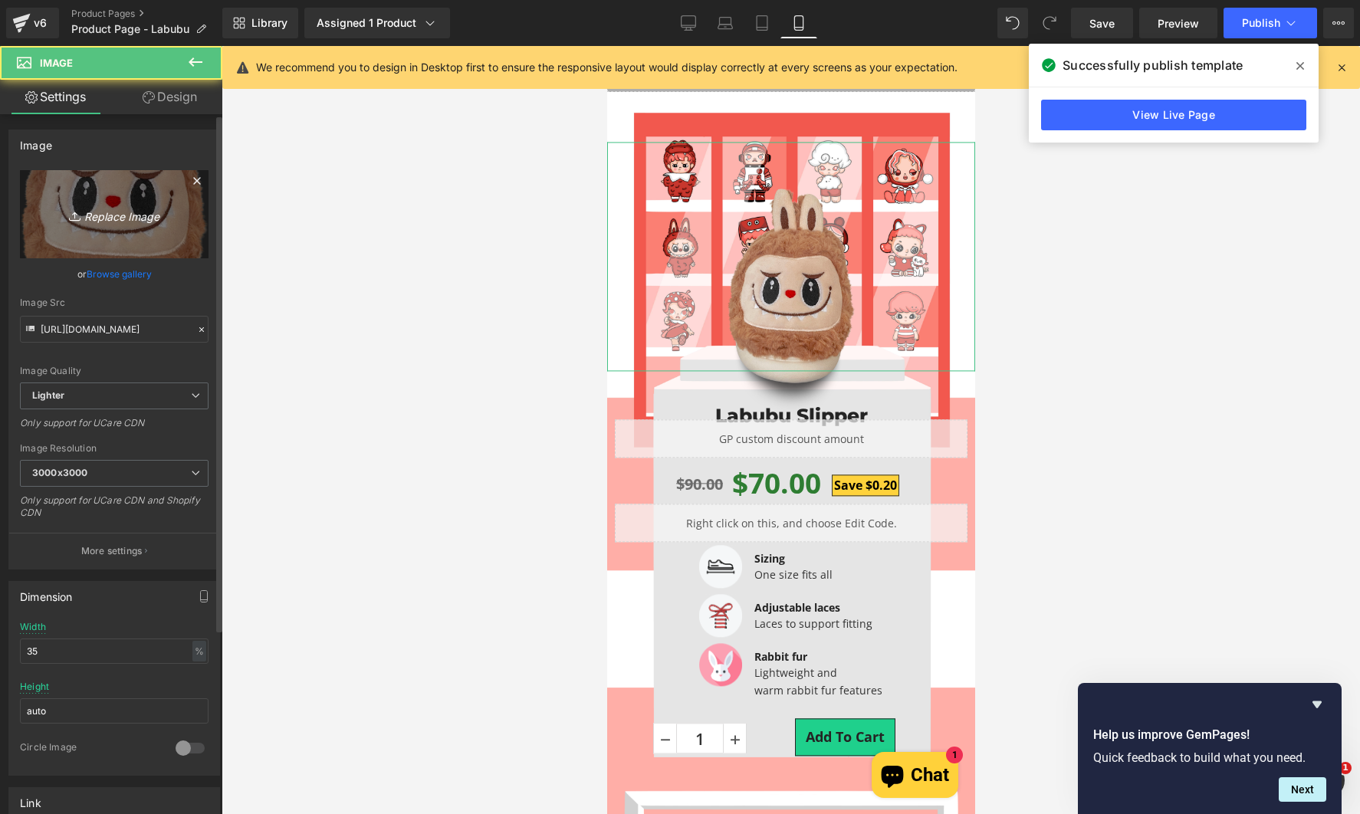
click at [97, 205] on icon "Replace Image" at bounding box center [114, 214] width 123 height 19
type input "C:\fakepath\Test lab.png"
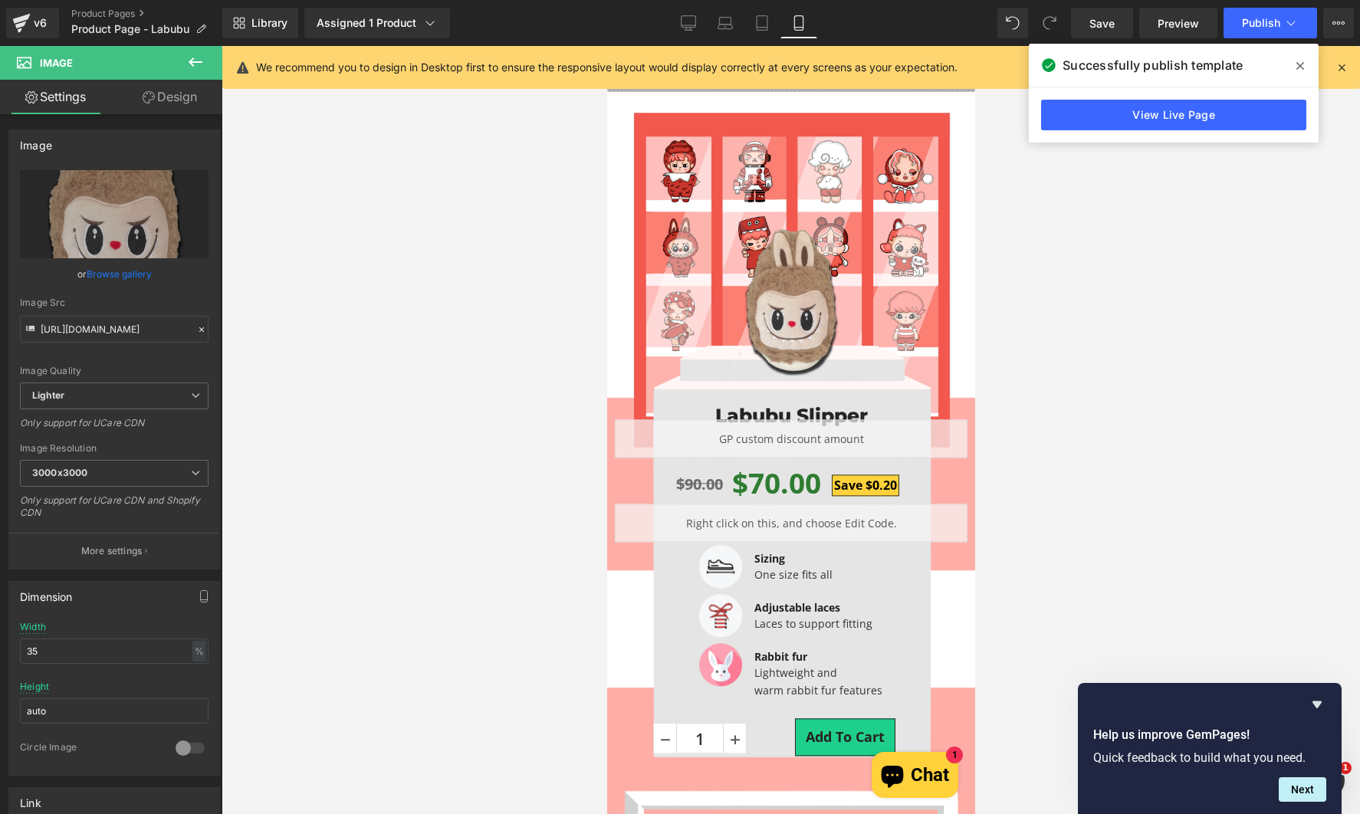
click at [1333, 471] on div at bounding box center [791, 430] width 1138 height 768
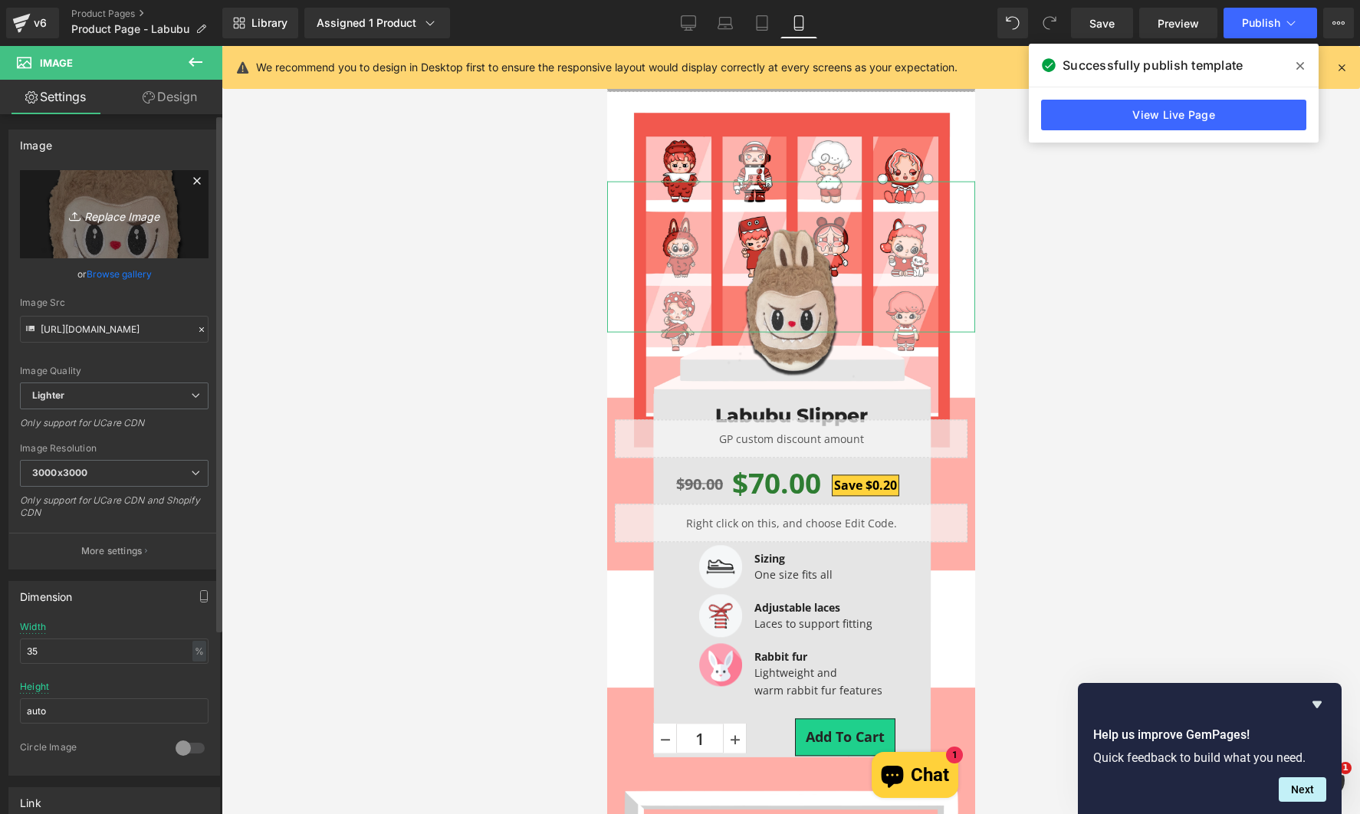
click at [164, 225] on link "Replace Image" at bounding box center [114, 214] width 189 height 88
type input "C:\fakepath\Test lab V2.png"
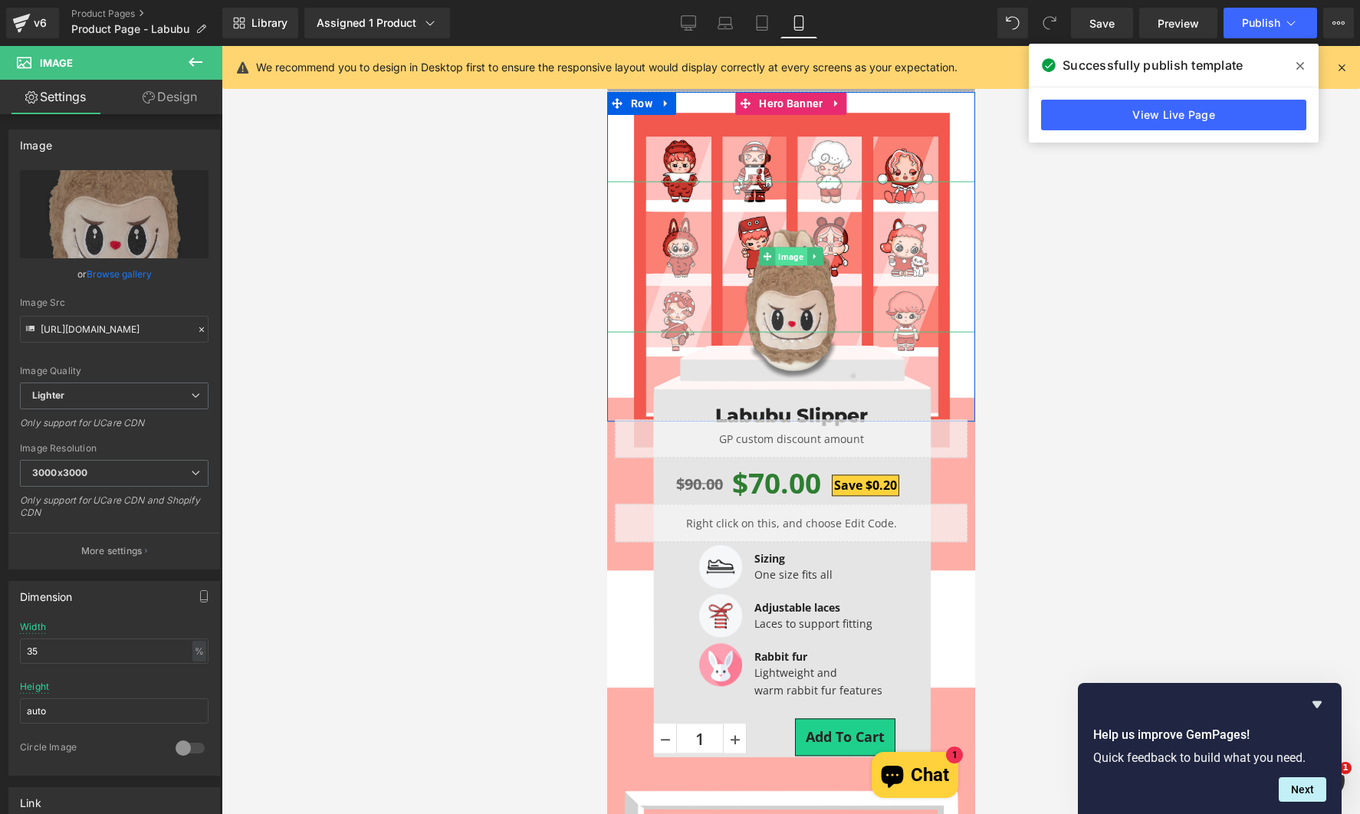
click at [783, 254] on span "Image" at bounding box center [789, 257] width 31 height 18
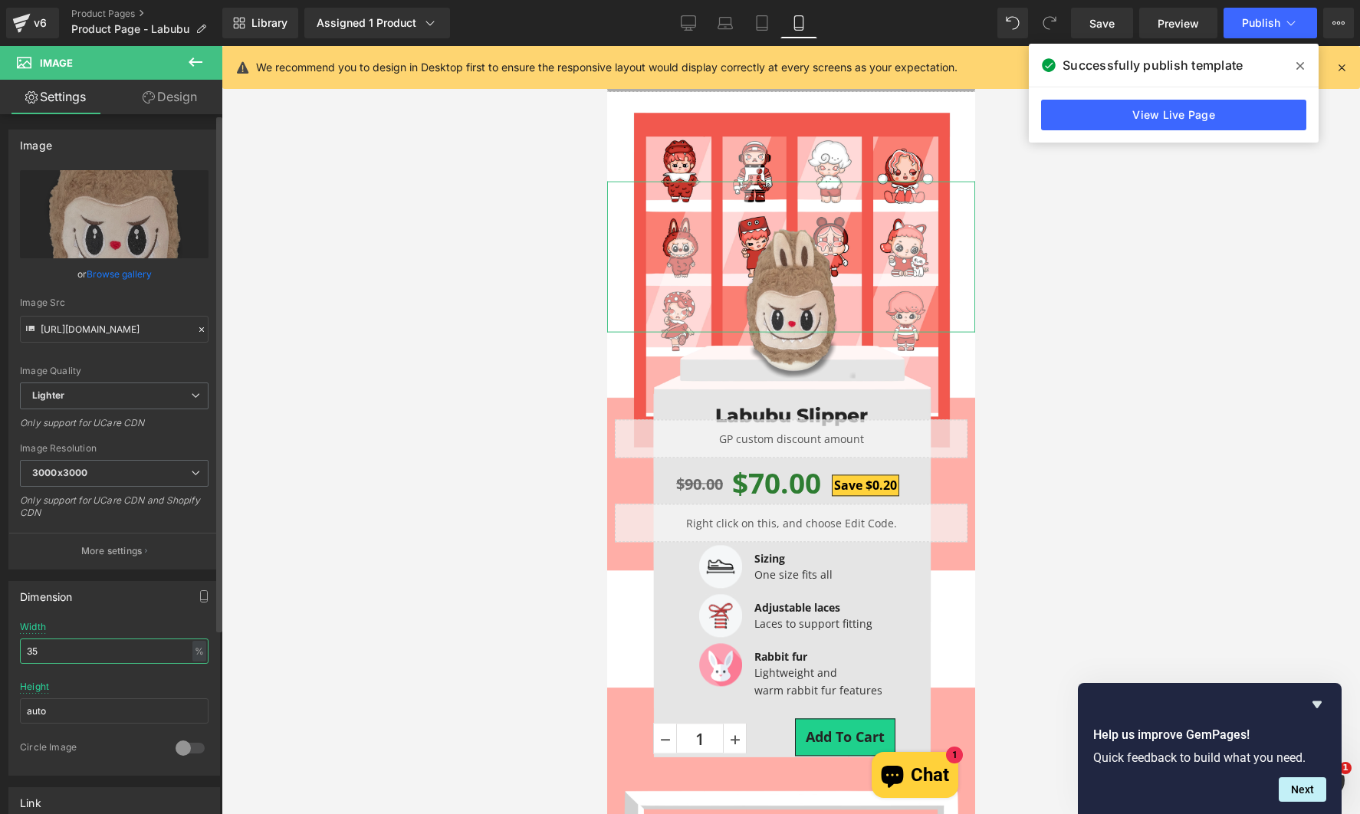
drag, startPoint x: 72, startPoint y: 655, endPoint x: 20, endPoint y: 638, distance: 54.5
click at [2, 662] on div "Dimension 35% Width 35 % % px auto Height auto 0 Circle Image" at bounding box center [114, 672] width 229 height 206
type input "40"
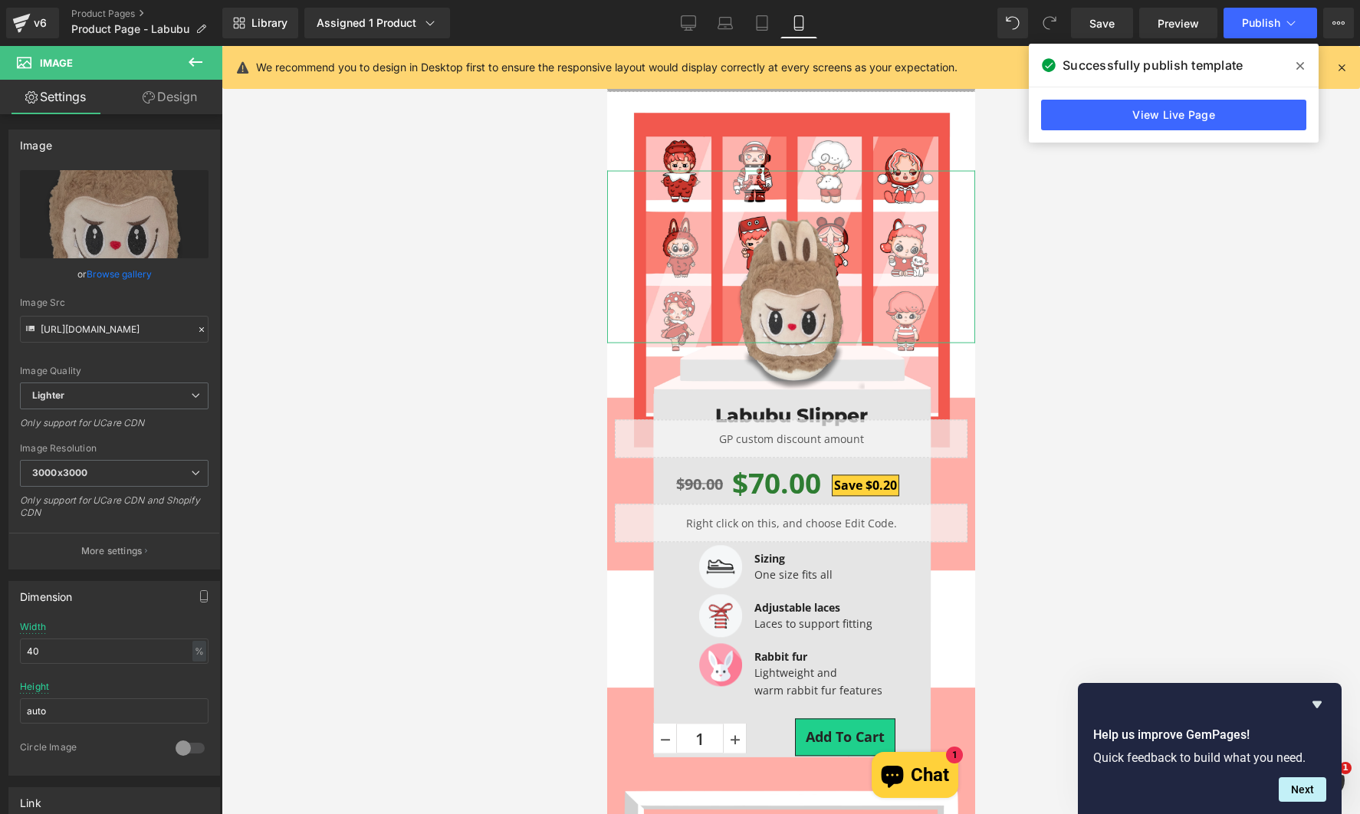
click at [189, 98] on link "Design" at bounding box center [169, 97] width 111 height 34
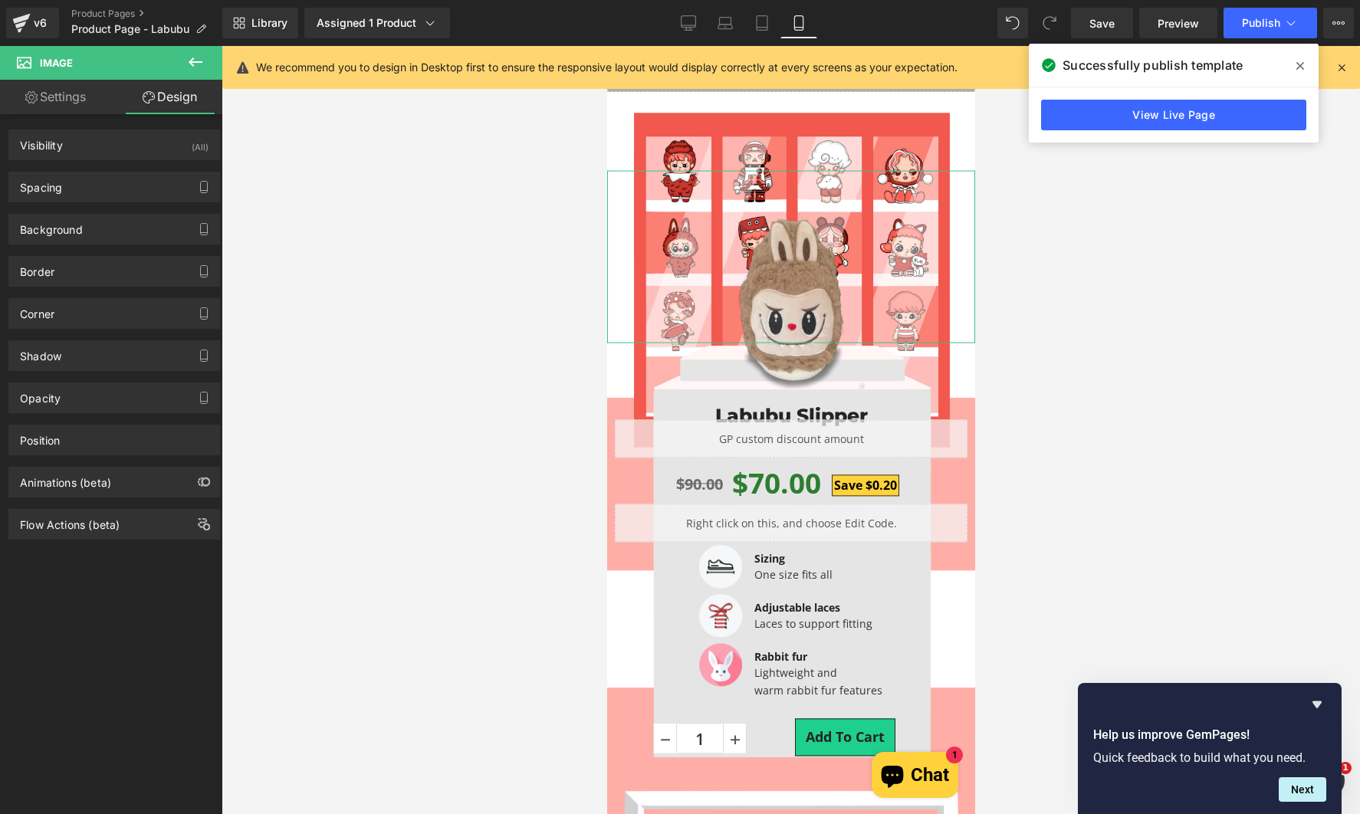
drag, startPoint x: 76, startPoint y: 437, endPoint x: 94, endPoint y: 481, distance: 47.1
click at [76, 440] on div "Position" at bounding box center [114, 439] width 210 height 29
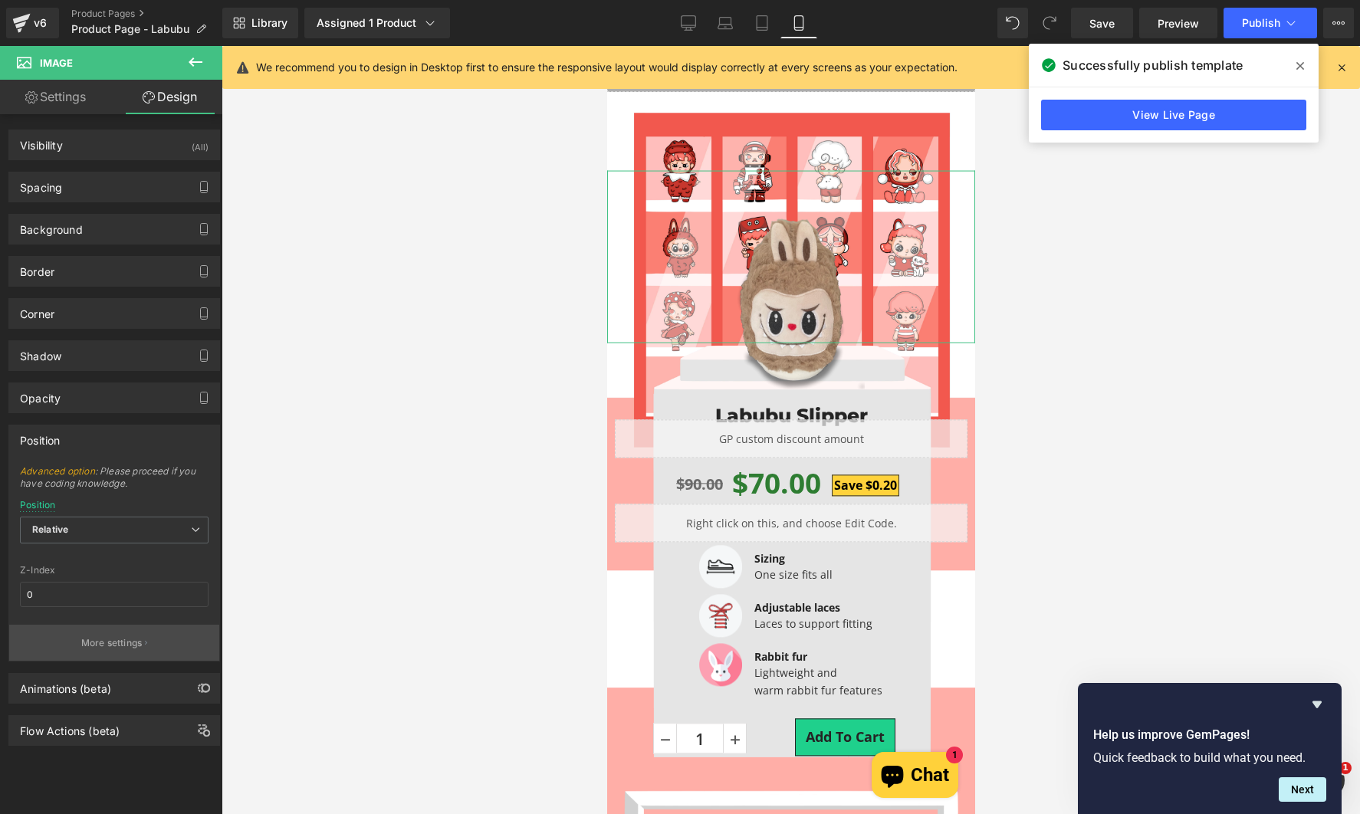
click at [120, 641] on p "More settings" at bounding box center [111, 643] width 61 height 14
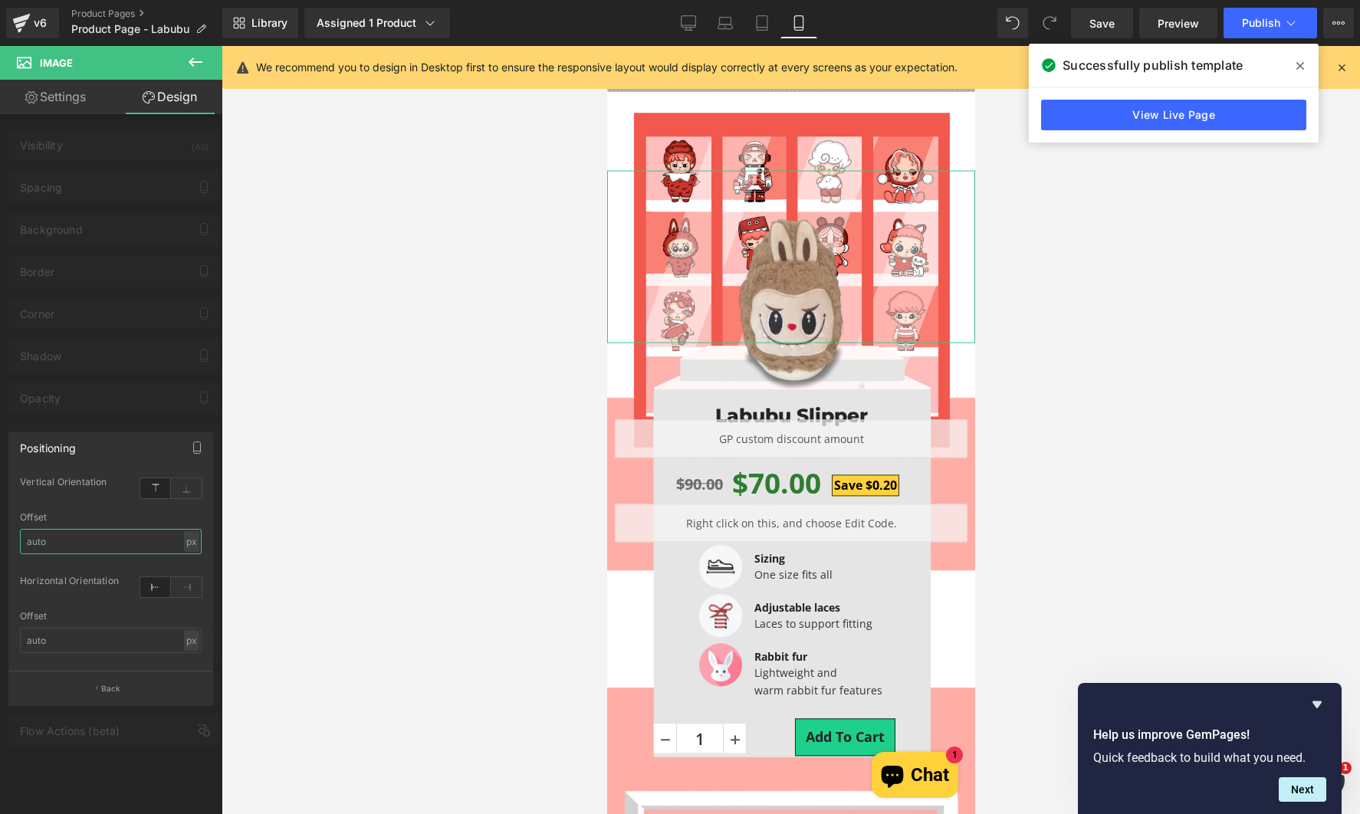
click at [100, 534] on input "text" at bounding box center [111, 541] width 182 height 25
click at [389, 262] on div at bounding box center [791, 430] width 1138 height 768
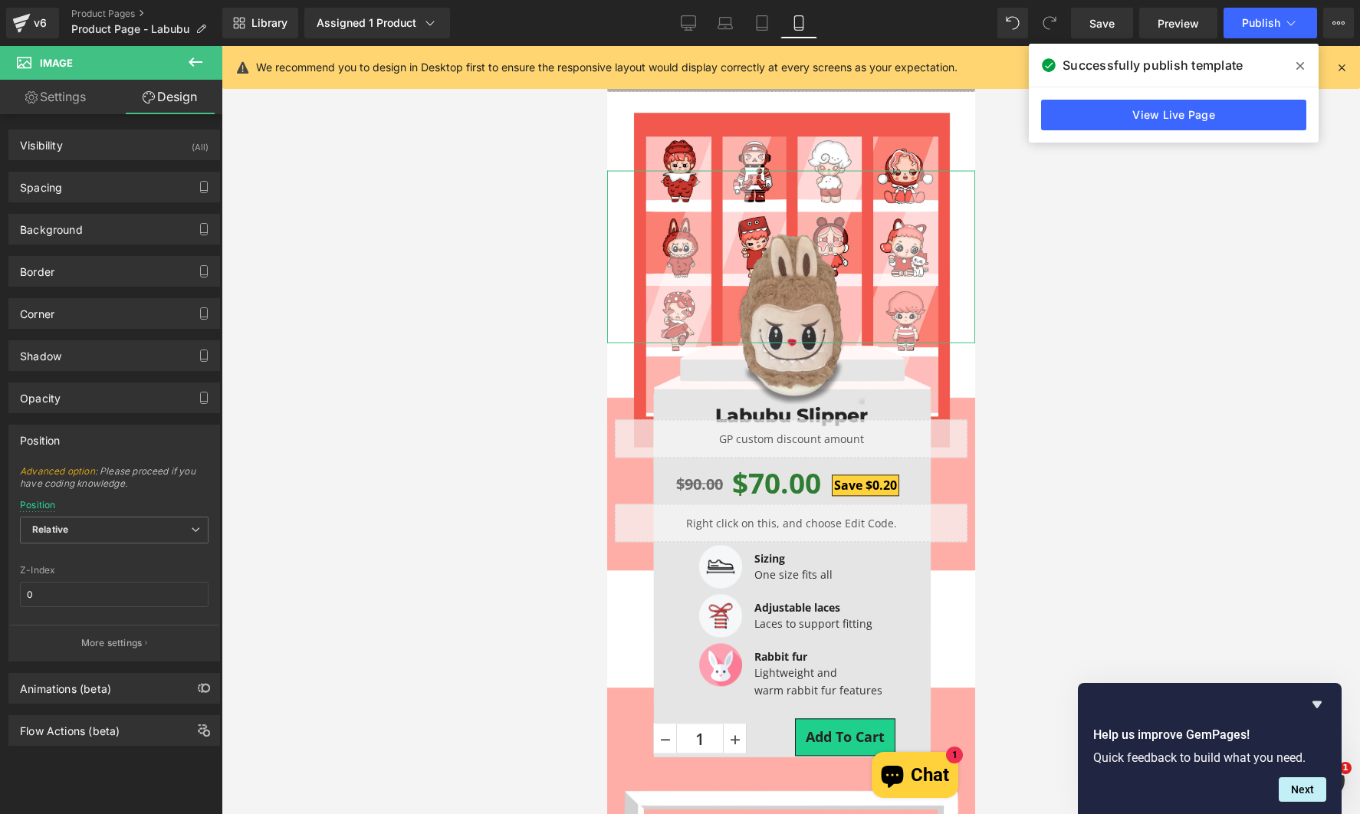
click at [94, 654] on button "More settings" at bounding box center [114, 643] width 210 height 36
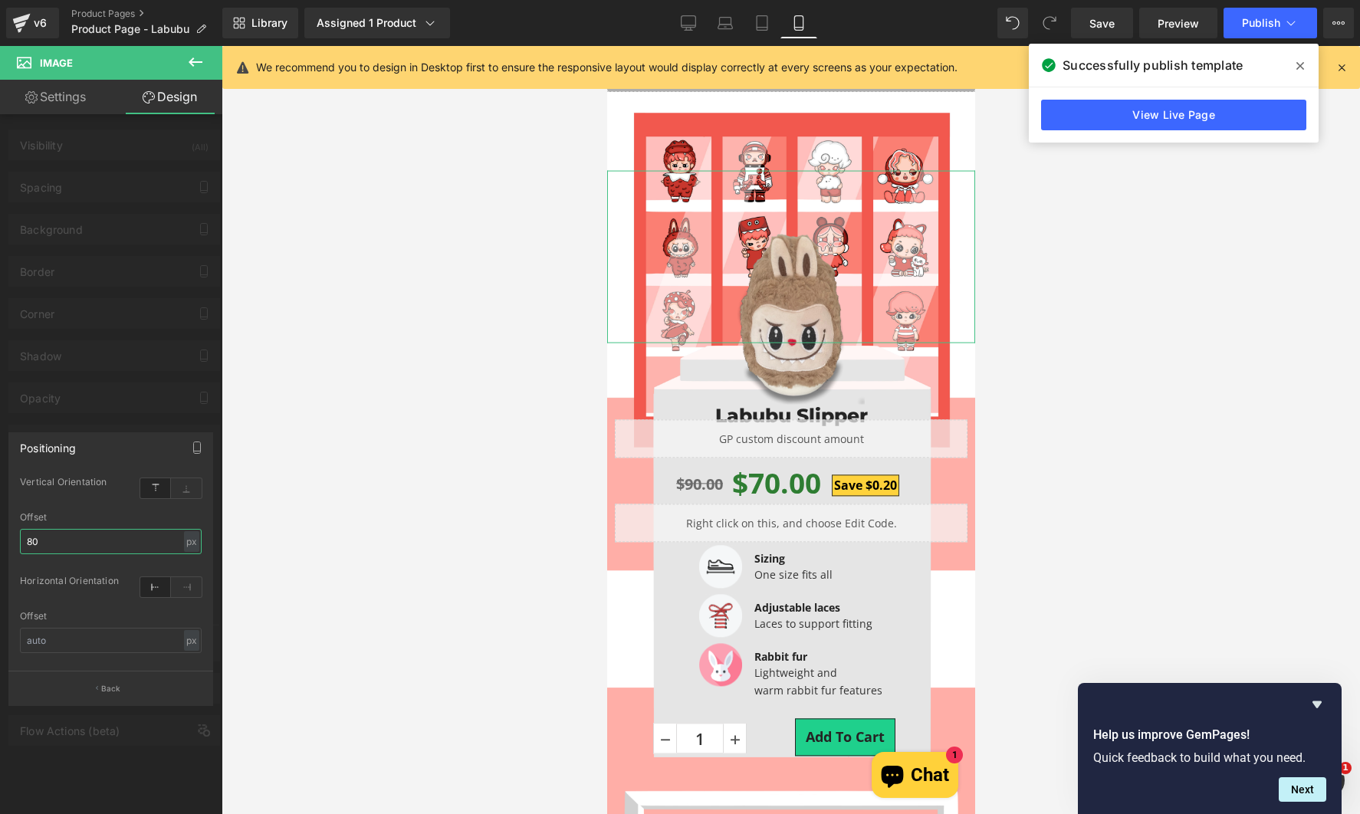
click at [92, 543] on input "80" at bounding box center [111, 541] width 182 height 25
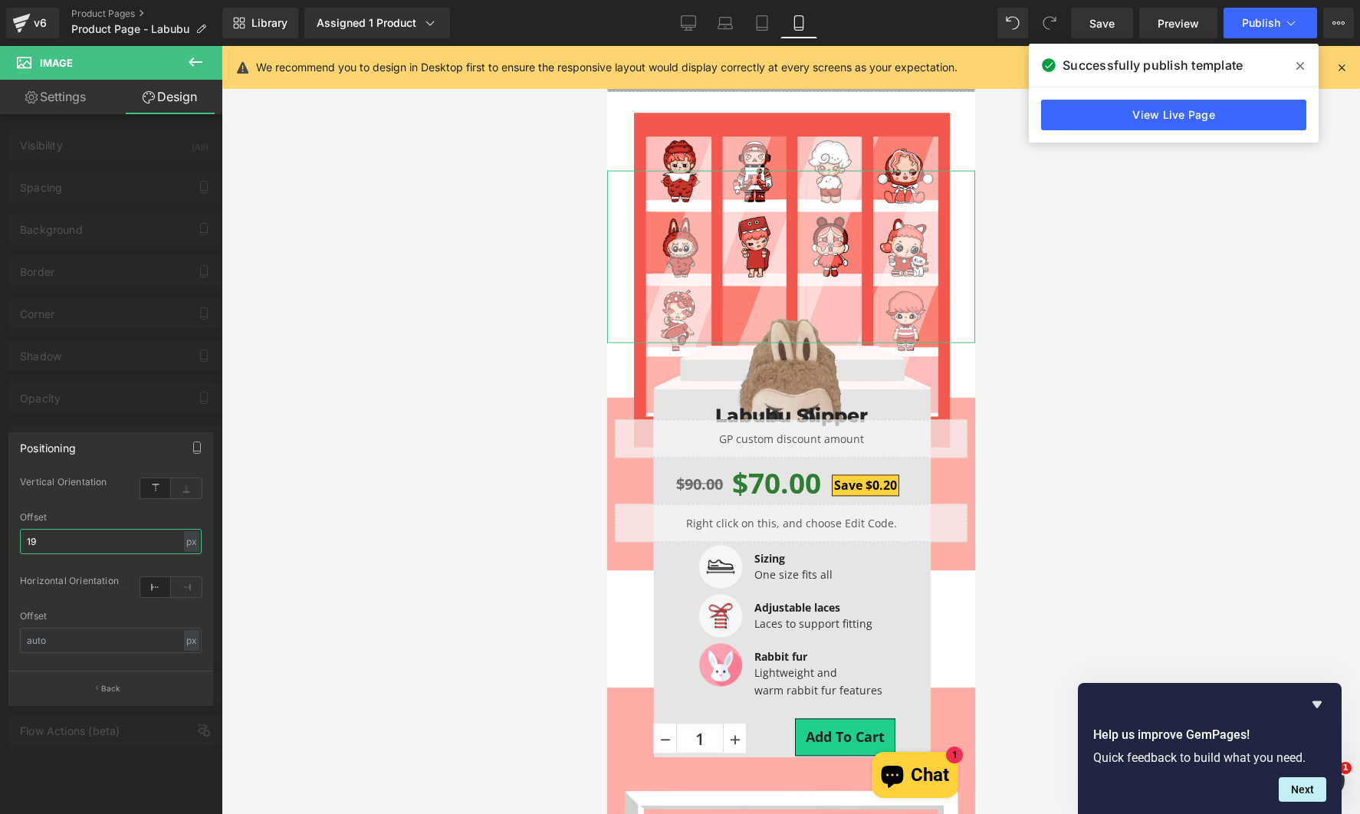
type input "1"
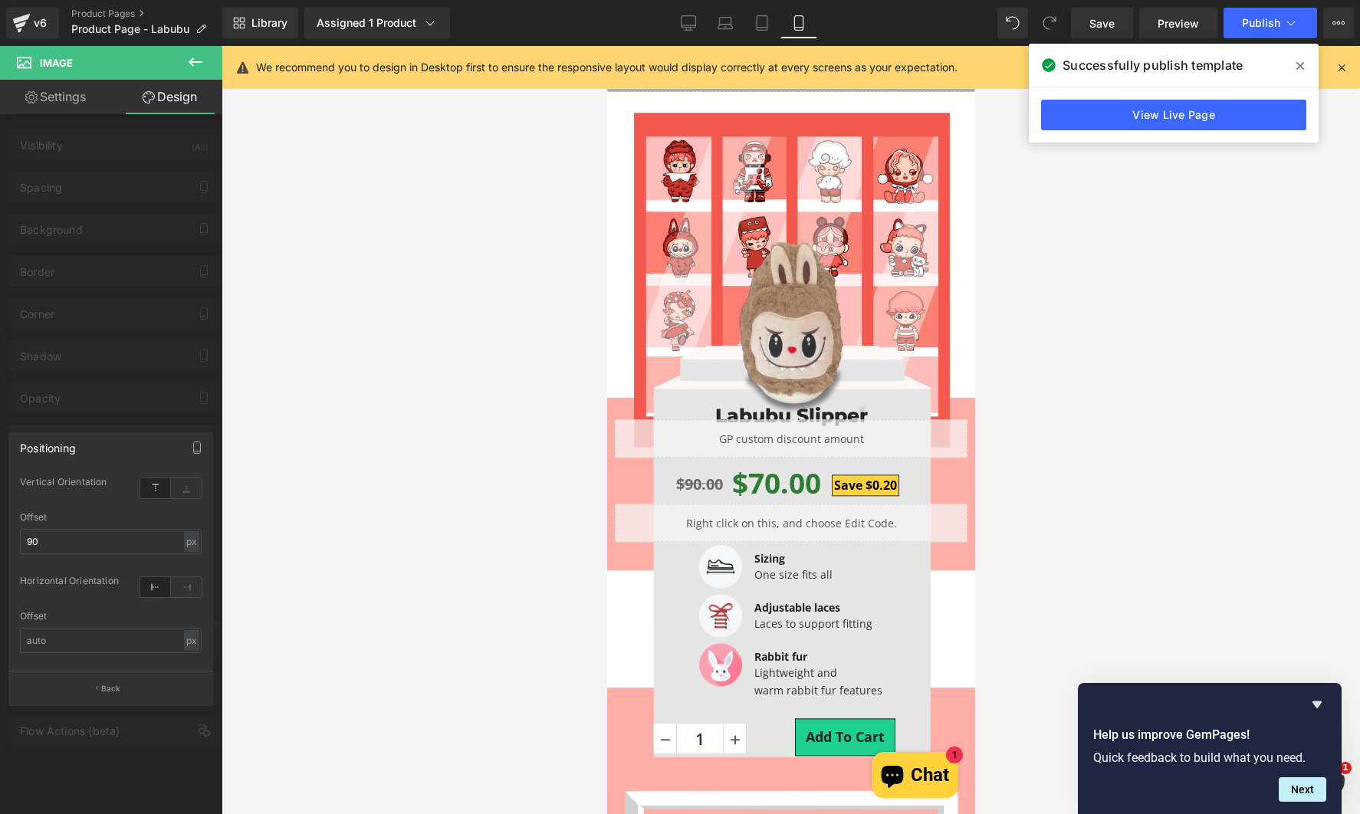
drag, startPoint x: 1052, startPoint y: 295, endPoint x: 1168, endPoint y: 174, distance: 168.0
click at [1052, 295] on div at bounding box center [791, 430] width 1138 height 768
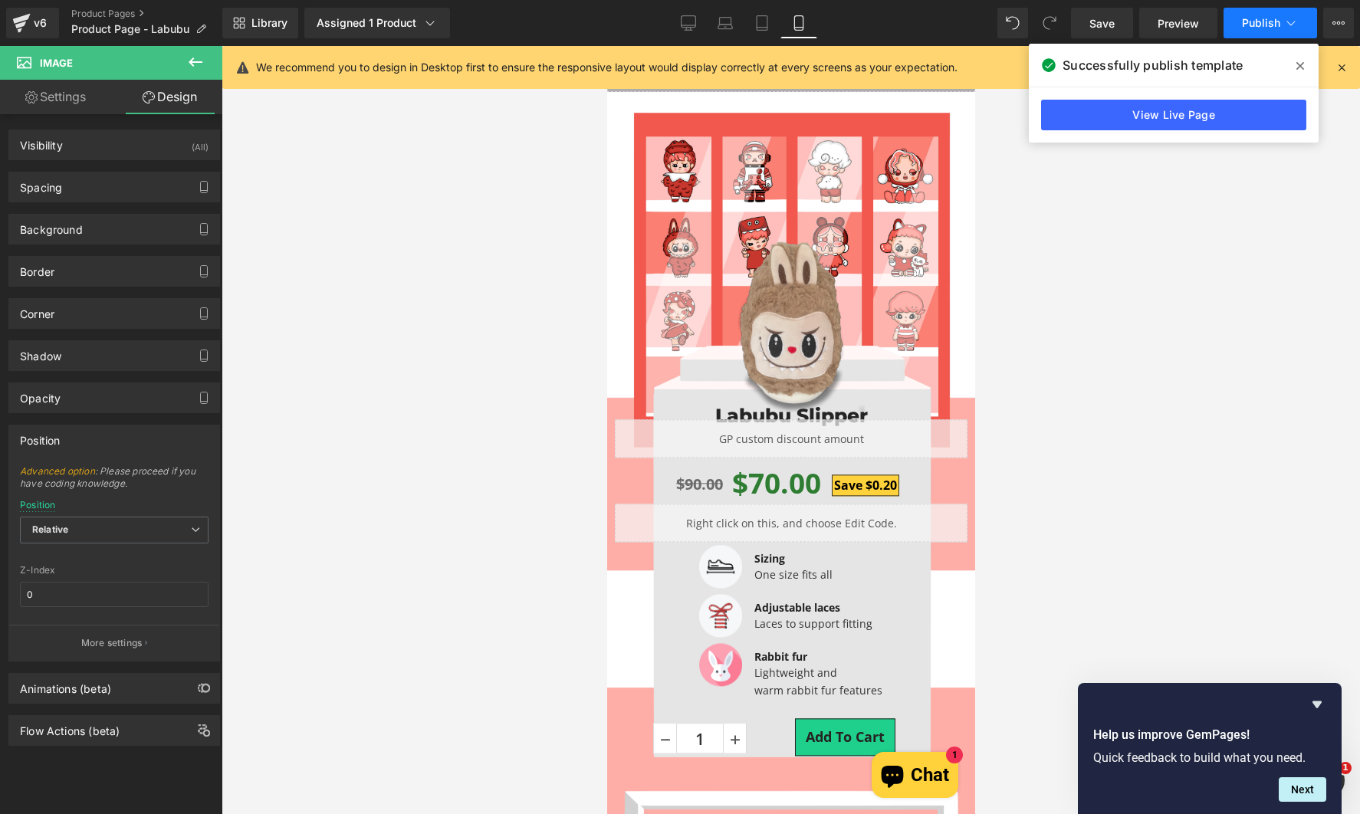
click at [1274, 17] on span "Publish" at bounding box center [1261, 23] width 38 height 12
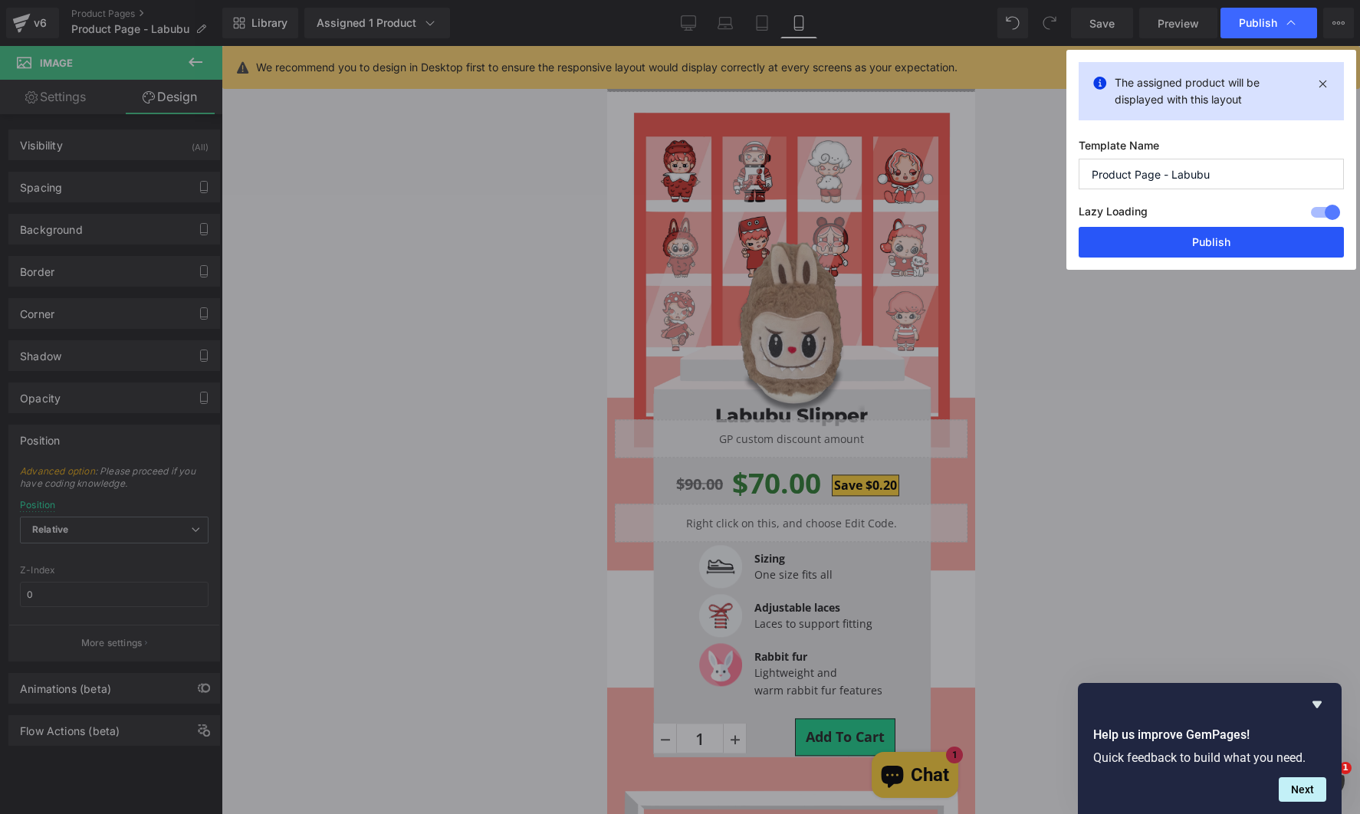
click at [1189, 241] on button "Publish" at bounding box center [1210, 242] width 265 height 31
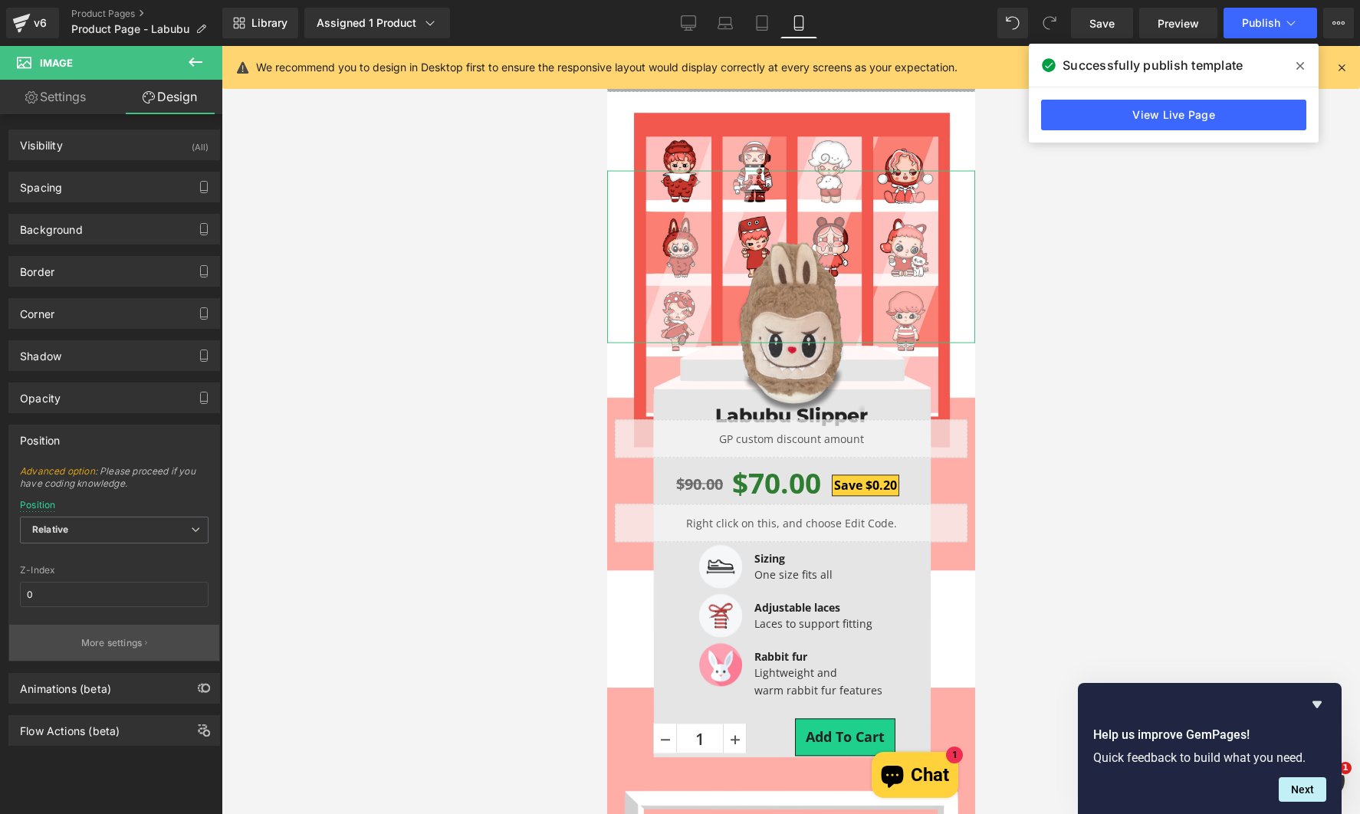
click at [141, 631] on button "More settings" at bounding box center [114, 643] width 210 height 36
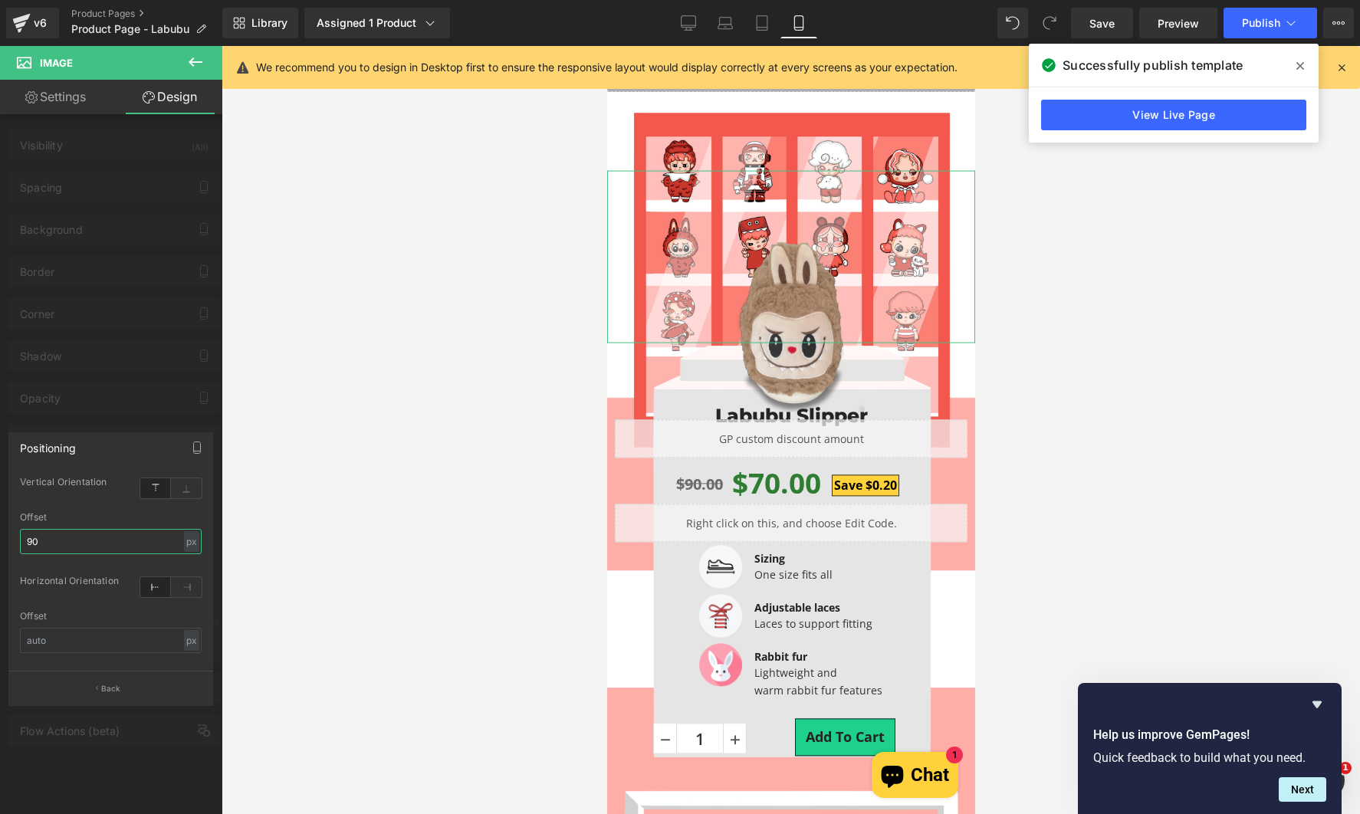
click at [74, 543] on input "90" at bounding box center [111, 541] width 182 height 25
click at [1262, 14] on button "Publish" at bounding box center [1270, 23] width 94 height 31
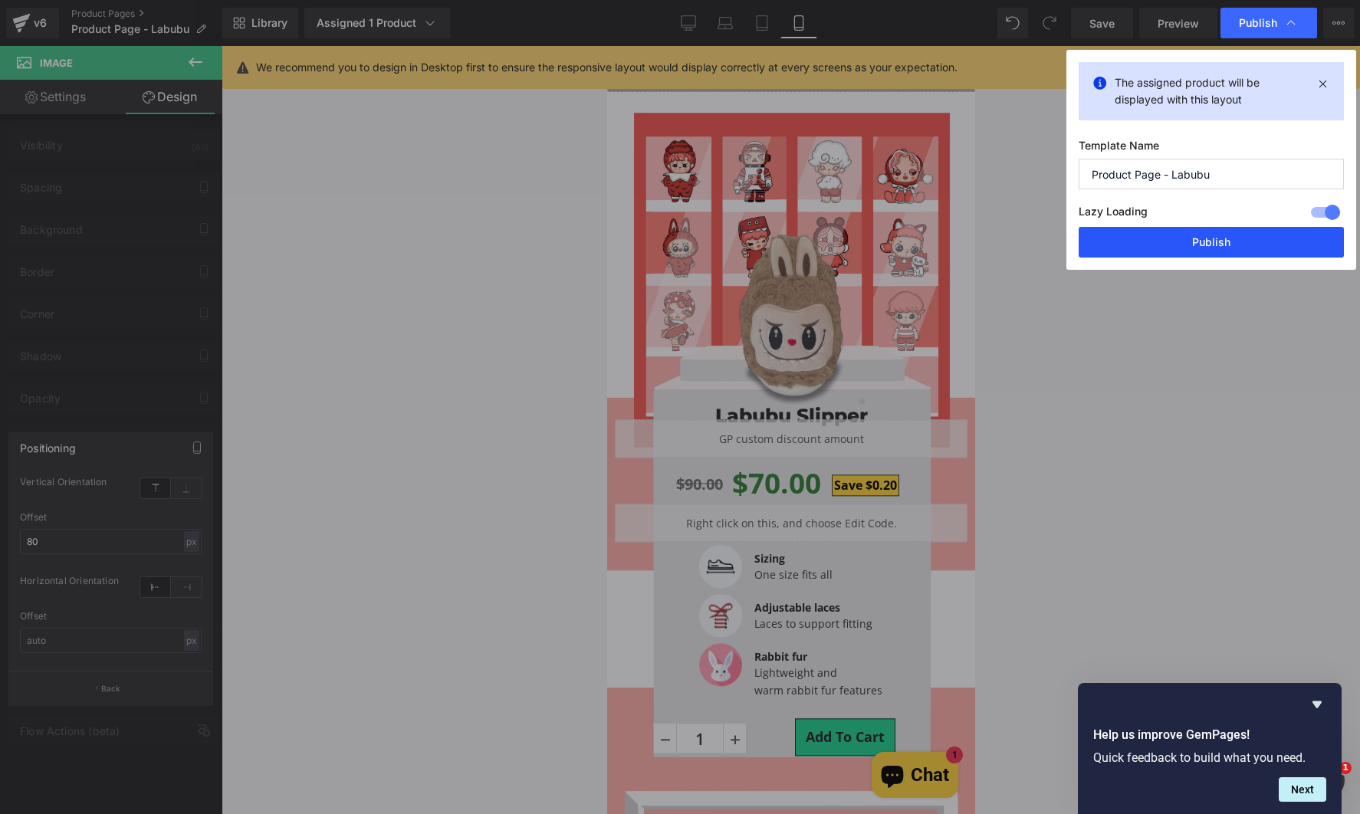
click at [1177, 237] on button "Publish" at bounding box center [1210, 242] width 265 height 31
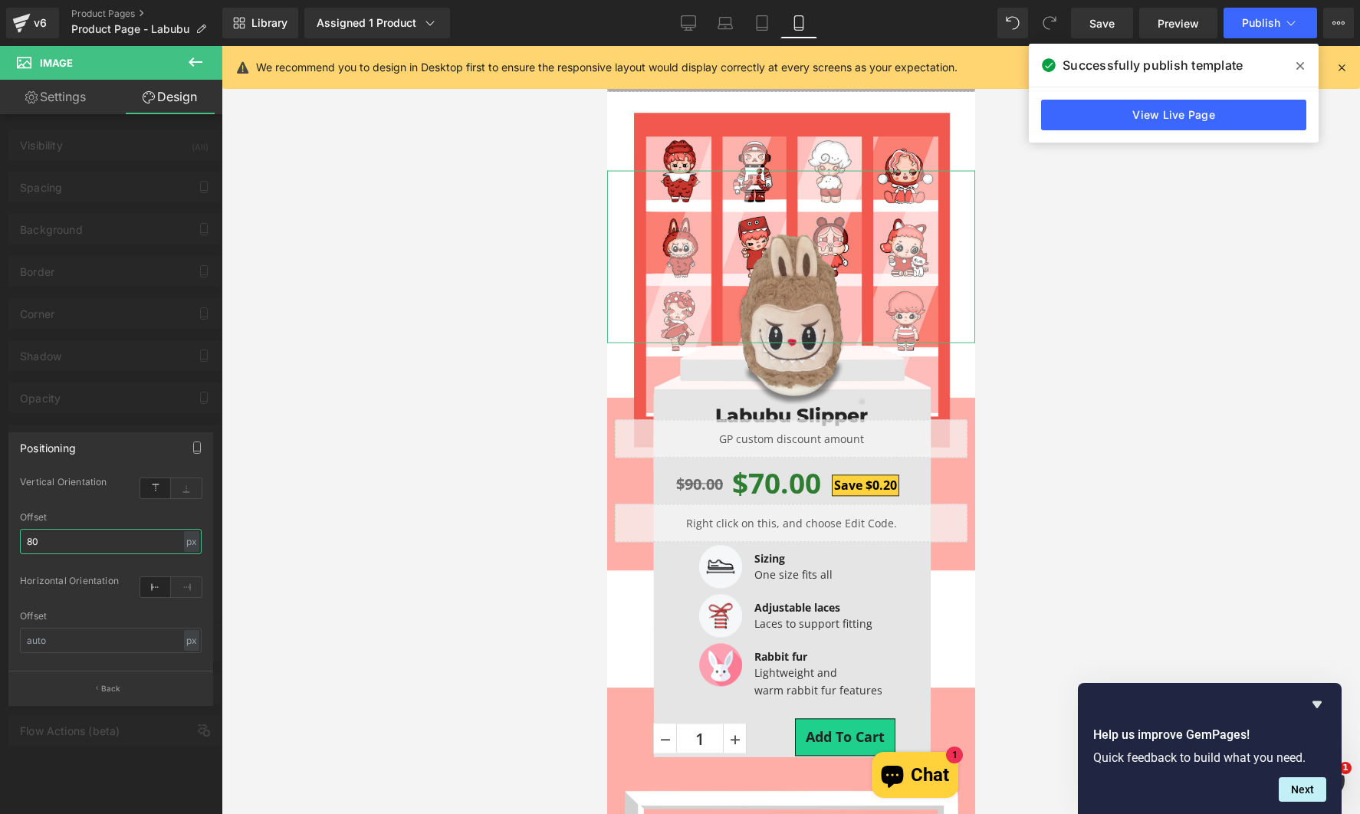
click at [157, 546] on input "80" at bounding box center [111, 541] width 182 height 25
type input "60"
click at [118, 382] on div at bounding box center [111, 434] width 222 height 776
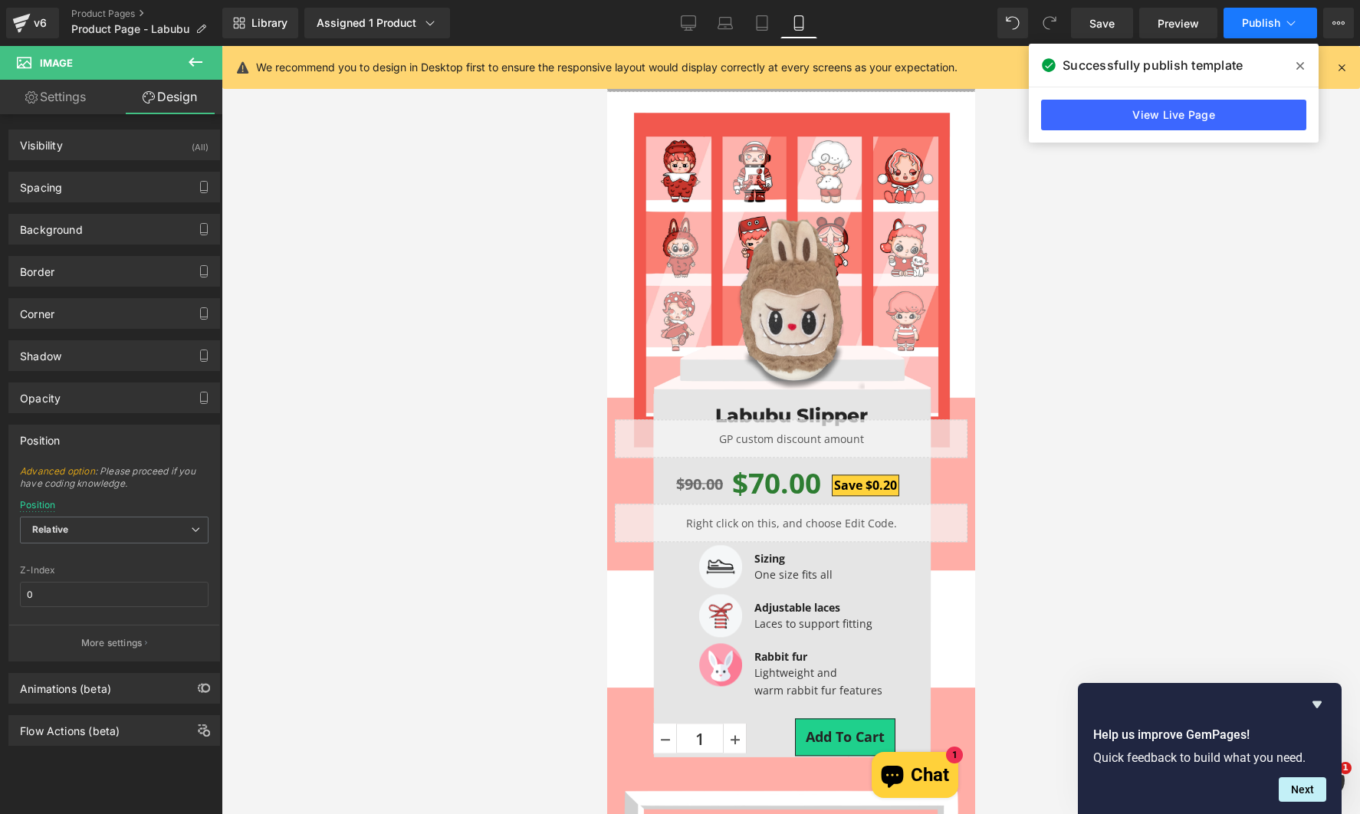
click at [1258, 34] on button "Publish" at bounding box center [1270, 23] width 94 height 31
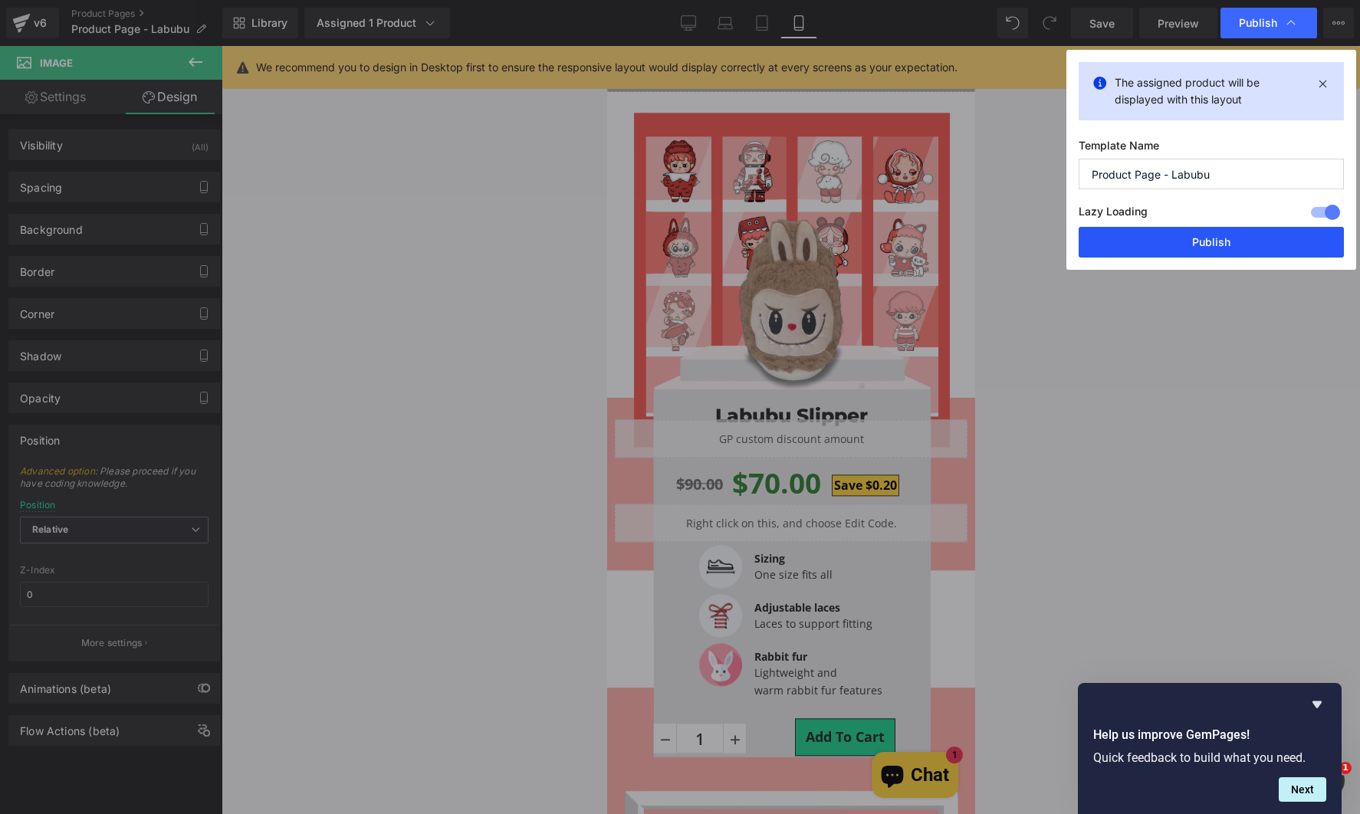
click at [1164, 243] on button "Publish" at bounding box center [1210, 242] width 265 height 31
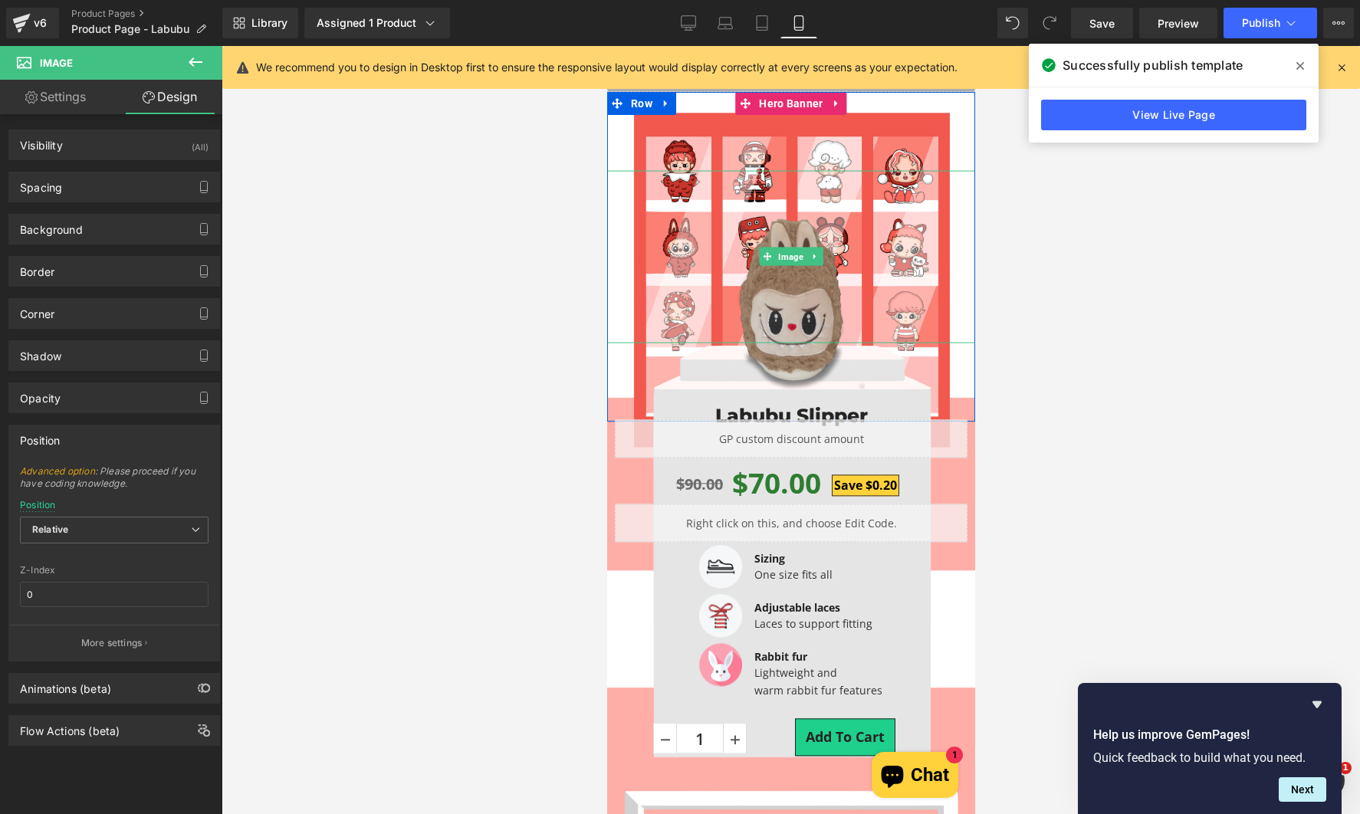
click at [786, 312] on img at bounding box center [790, 303] width 147 height 172
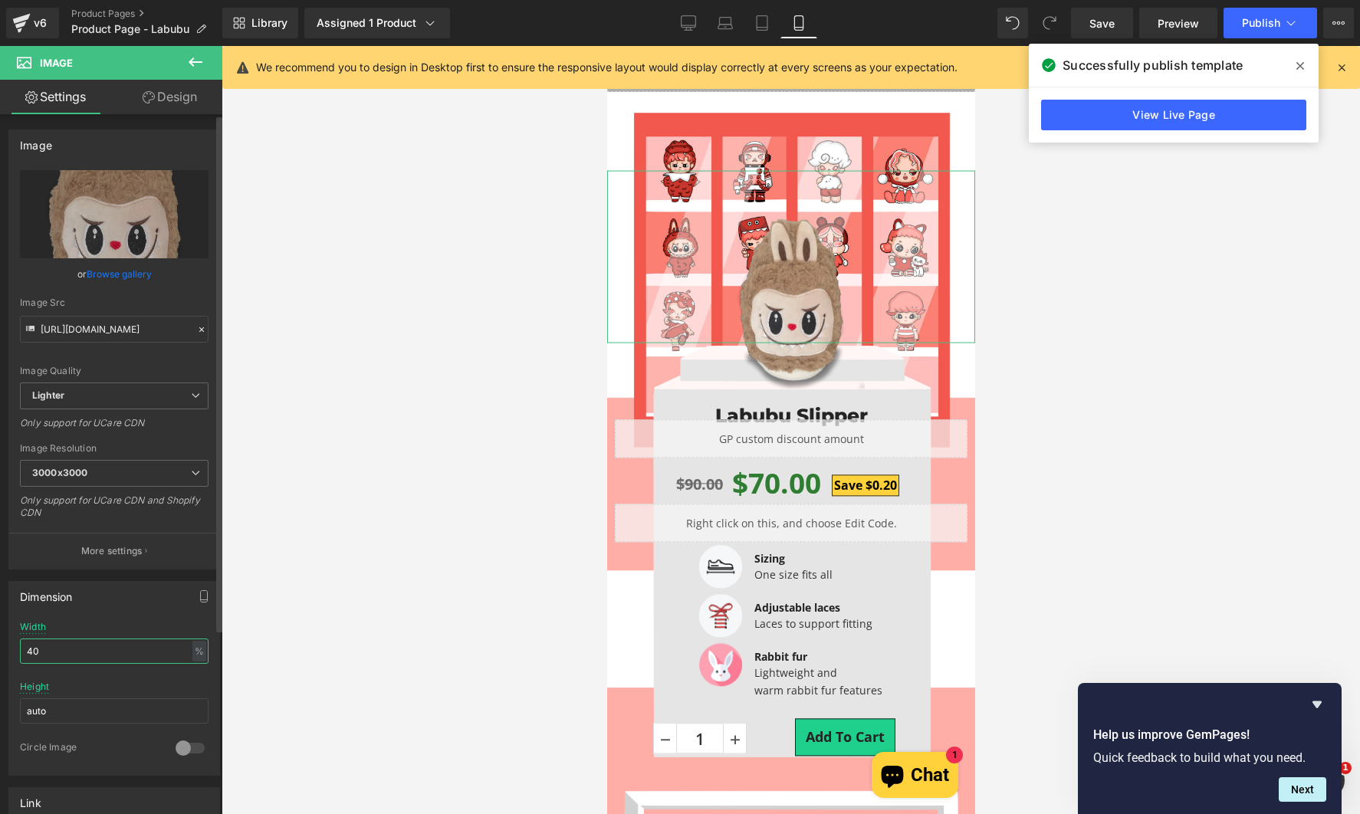
drag, startPoint x: 87, startPoint y: 648, endPoint x: 14, endPoint y: 654, distance: 73.8
click at [14, 654] on div "40% Width 40 % % px auto Height auto 0 Circle Image" at bounding box center [114, 698] width 210 height 153
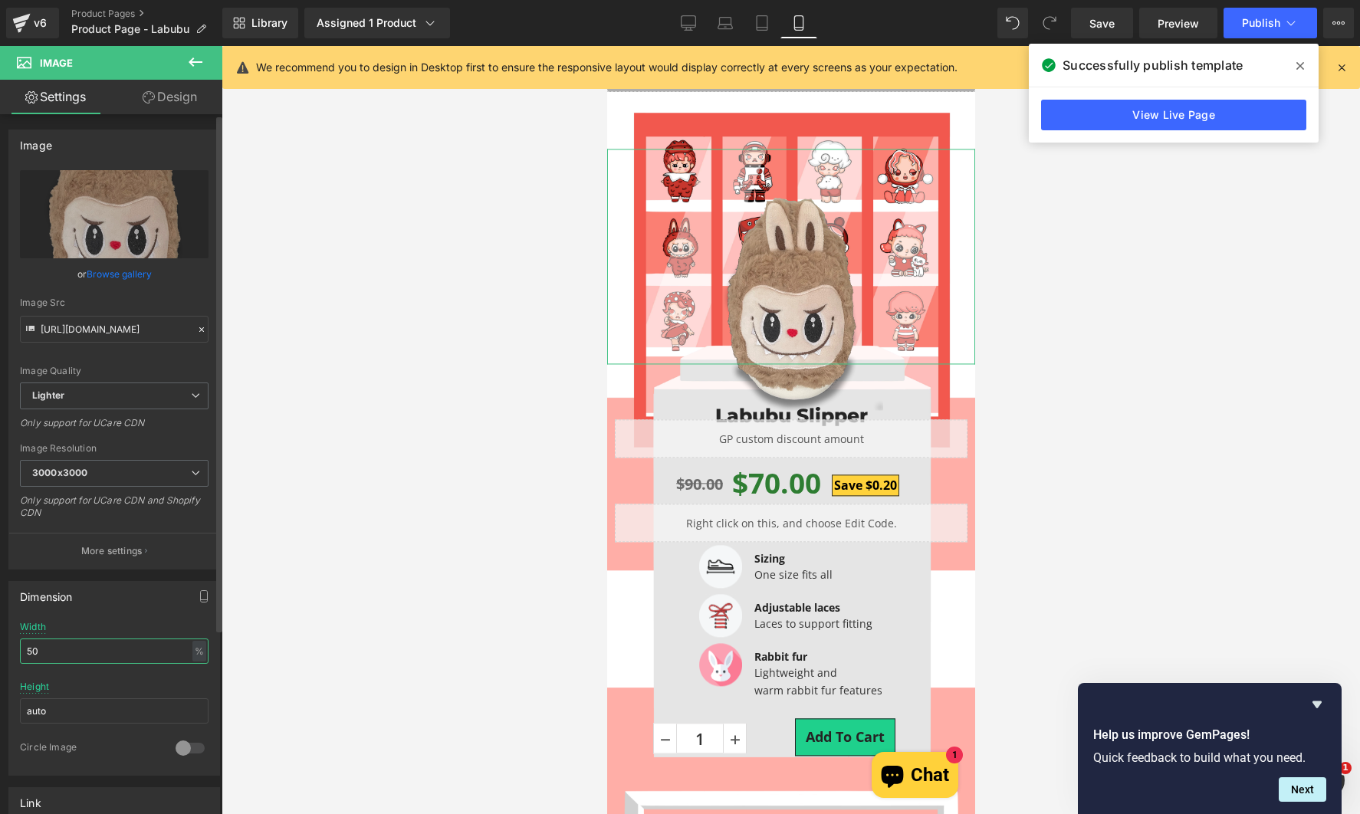
type input "5"
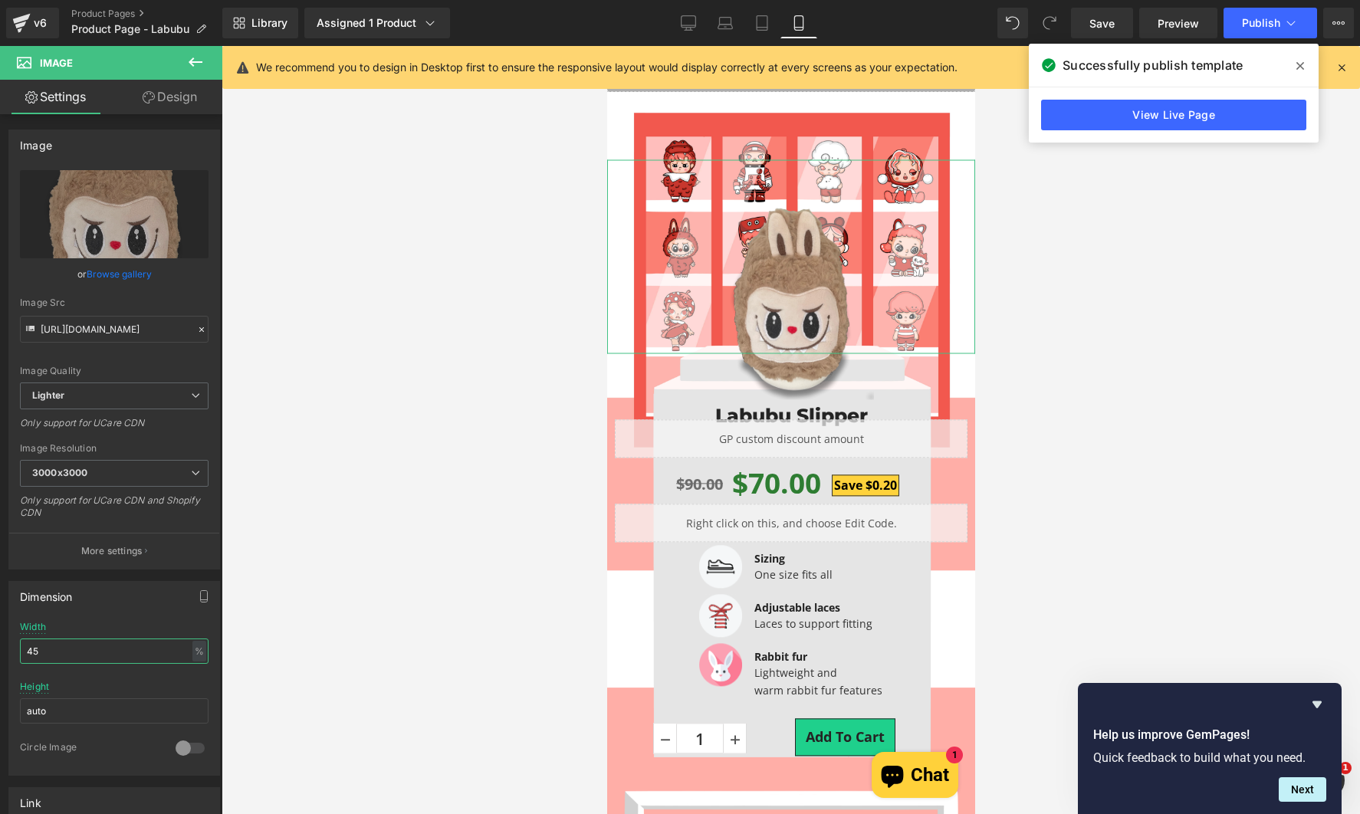
type input "45"
click at [206, 101] on link "Design" at bounding box center [169, 97] width 111 height 34
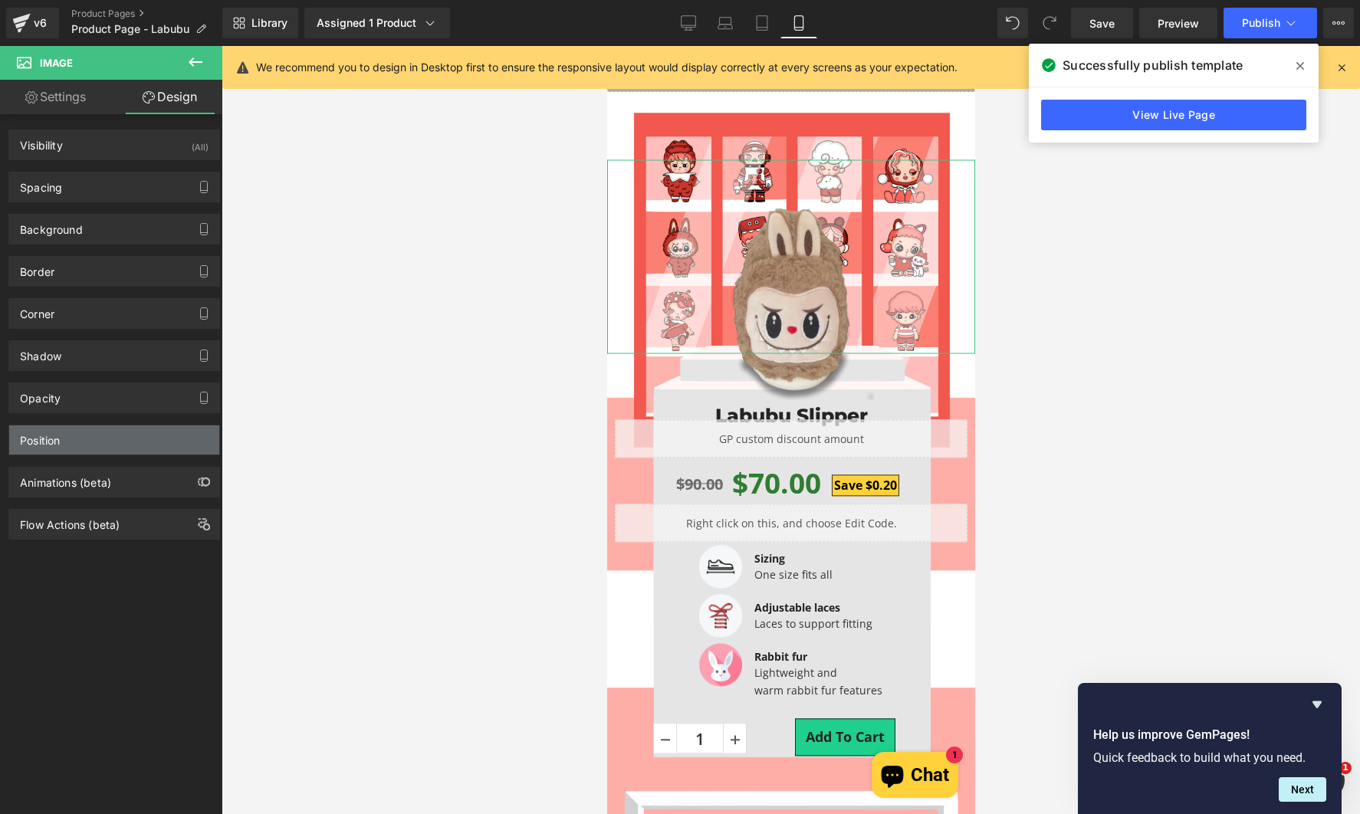
click at [82, 436] on div "Position" at bounding box center [114, 439] width 210 height 29
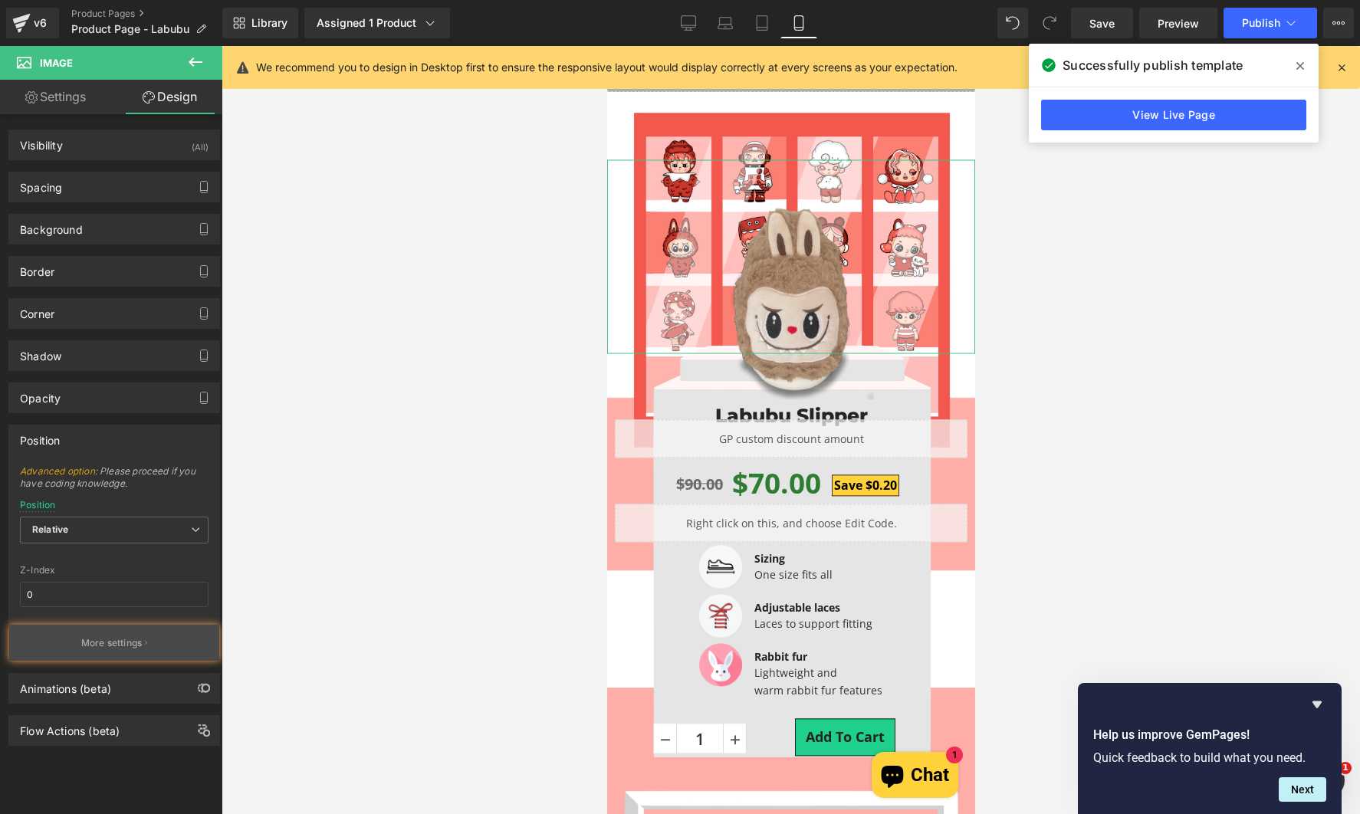
click at [120, 645] on p "More settings" at bounding box center [111, 643] width 61 height 14
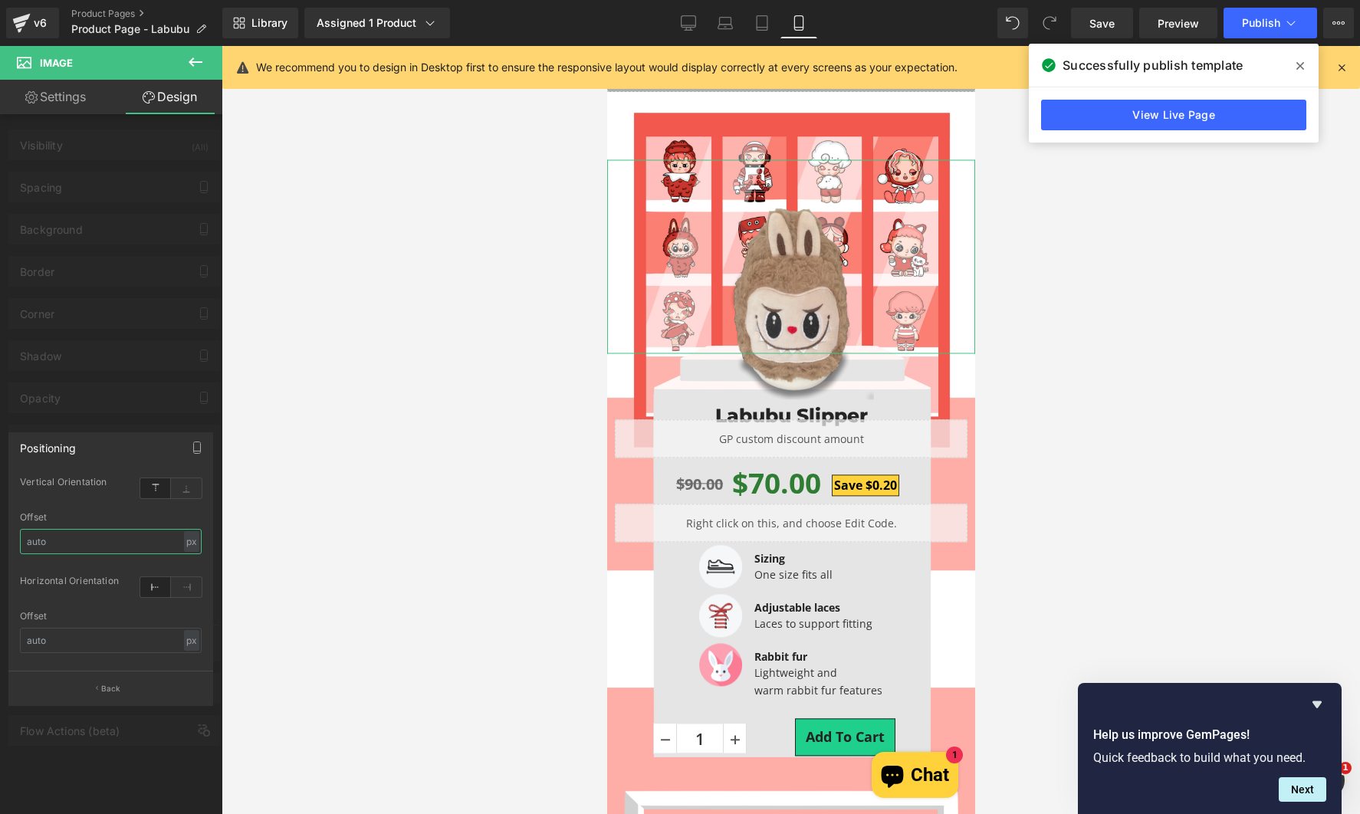
click at [97, 537] on input "text" at bounding box center [111, 541] width 182 height 25
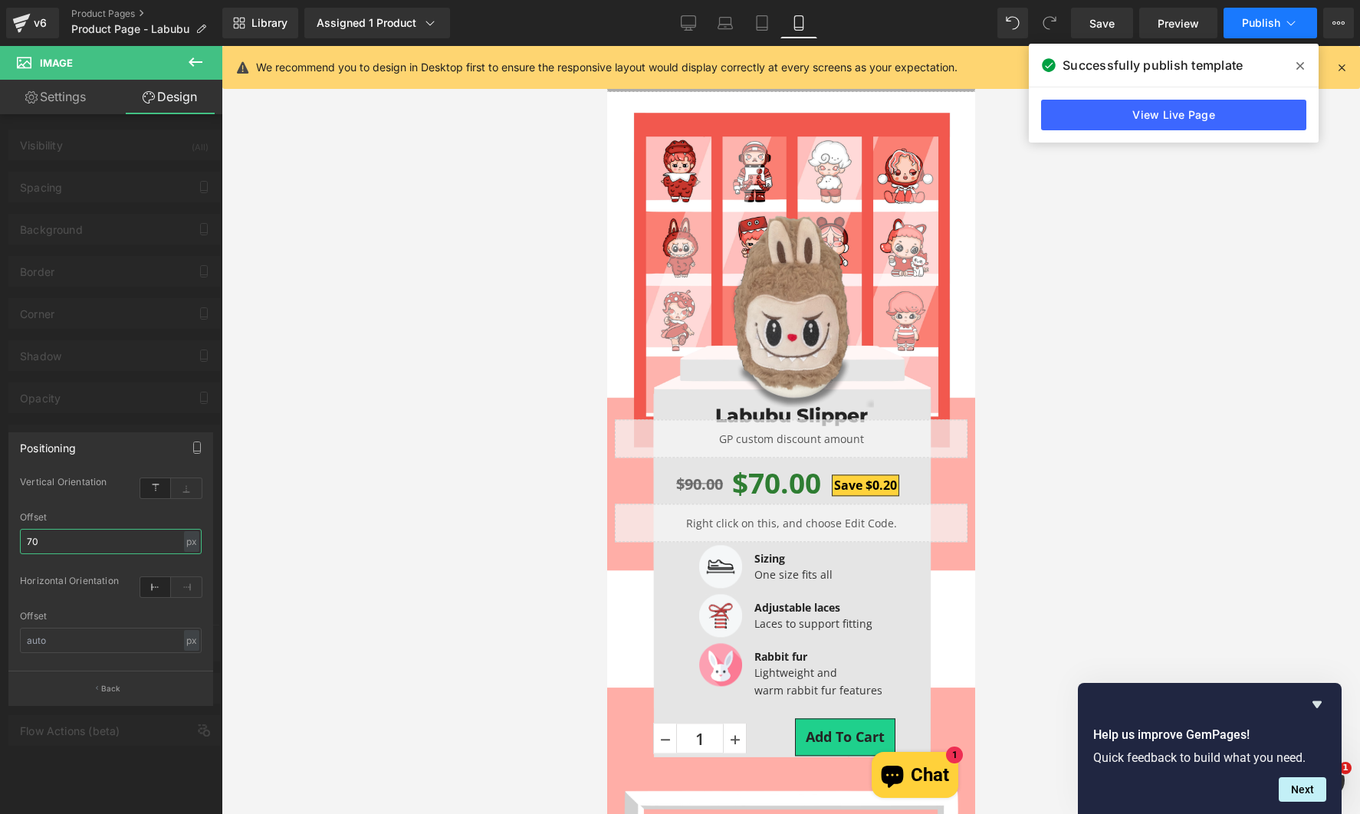
type input "70"
click at [1238, 29] on button "Publish" at bounding box center [1270, 23] width 94 height 31
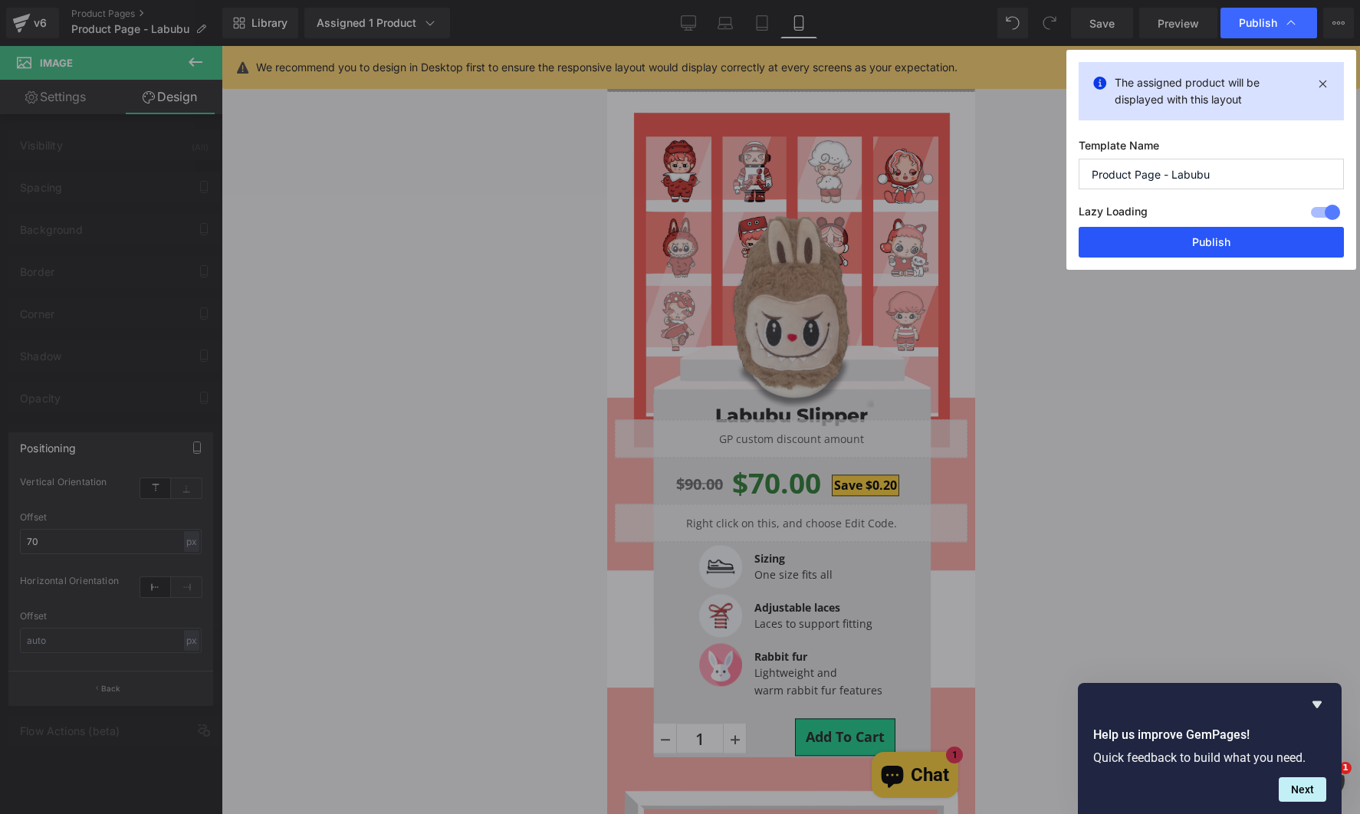
click at [1164, 227] on button "Publish" at bounding box center [1210, 242] width 265 height 31
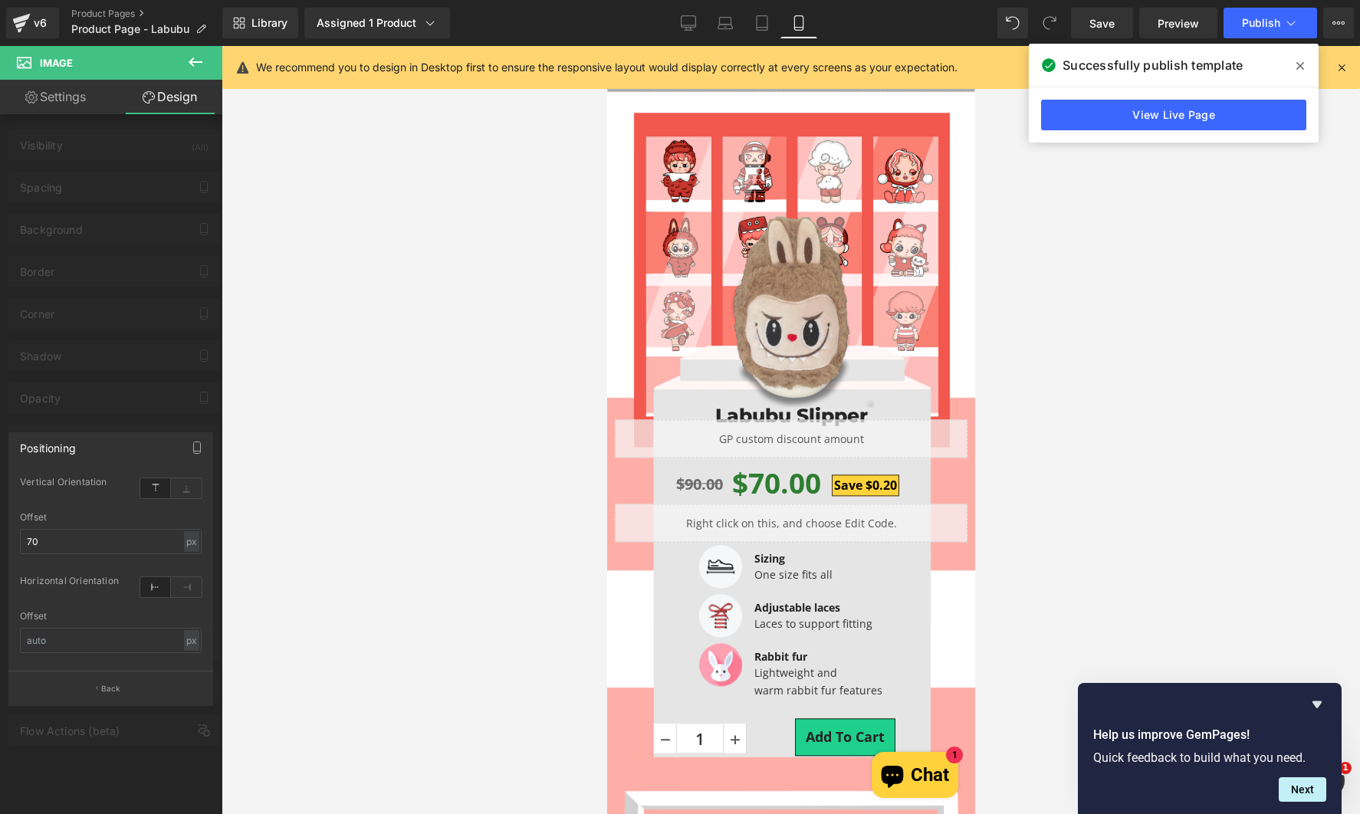
drag, startPoint x: 1138, startPoint y: 350, endPoint x: 804, endPoint y: 293, distance: 339.0
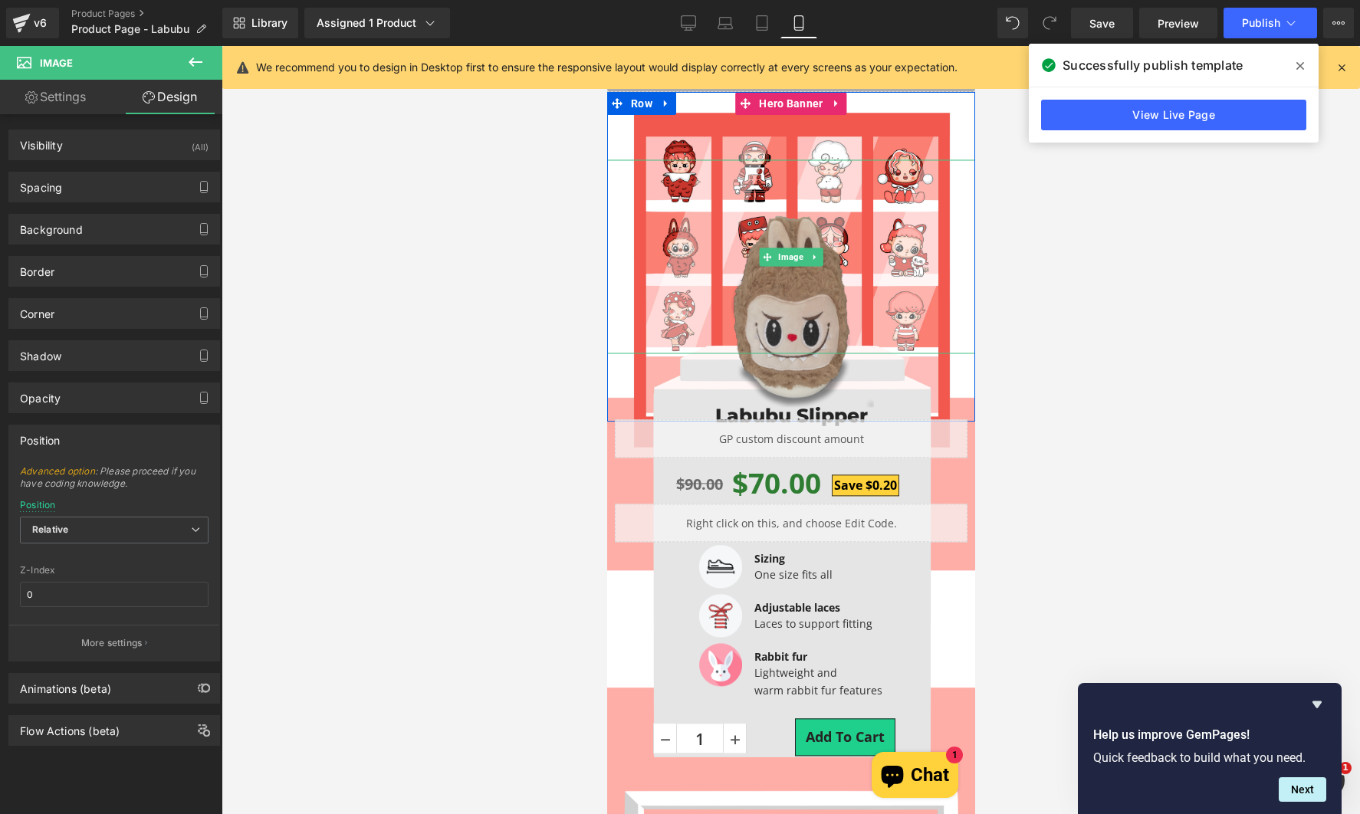
click at [760, 312] on img at bounding box center [790, 311] width 166 height 194
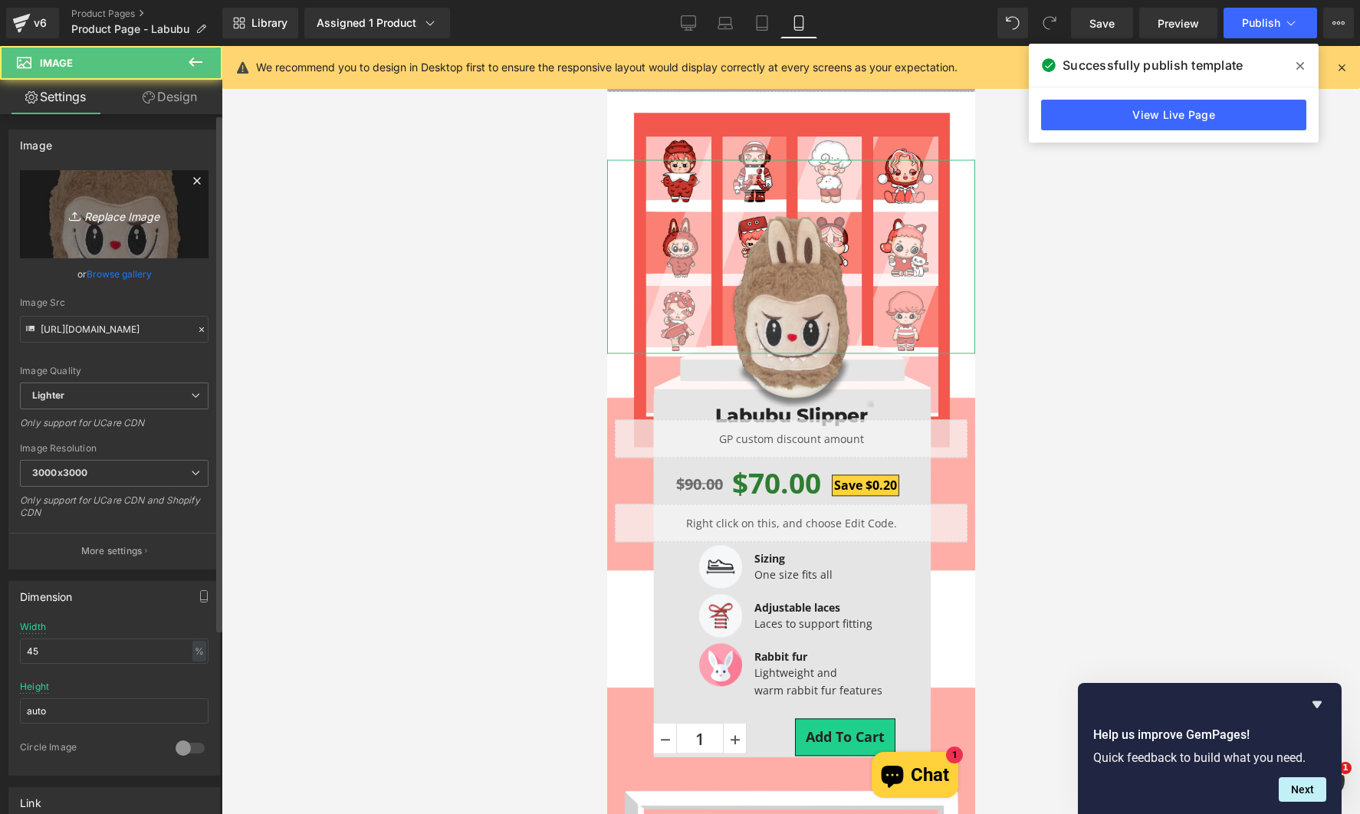
click at [97, 199] on link "Replace Image" at bounding box center [114, 214] width 189 height 88
type input "C:\fakepath\Labubu Testing.png"
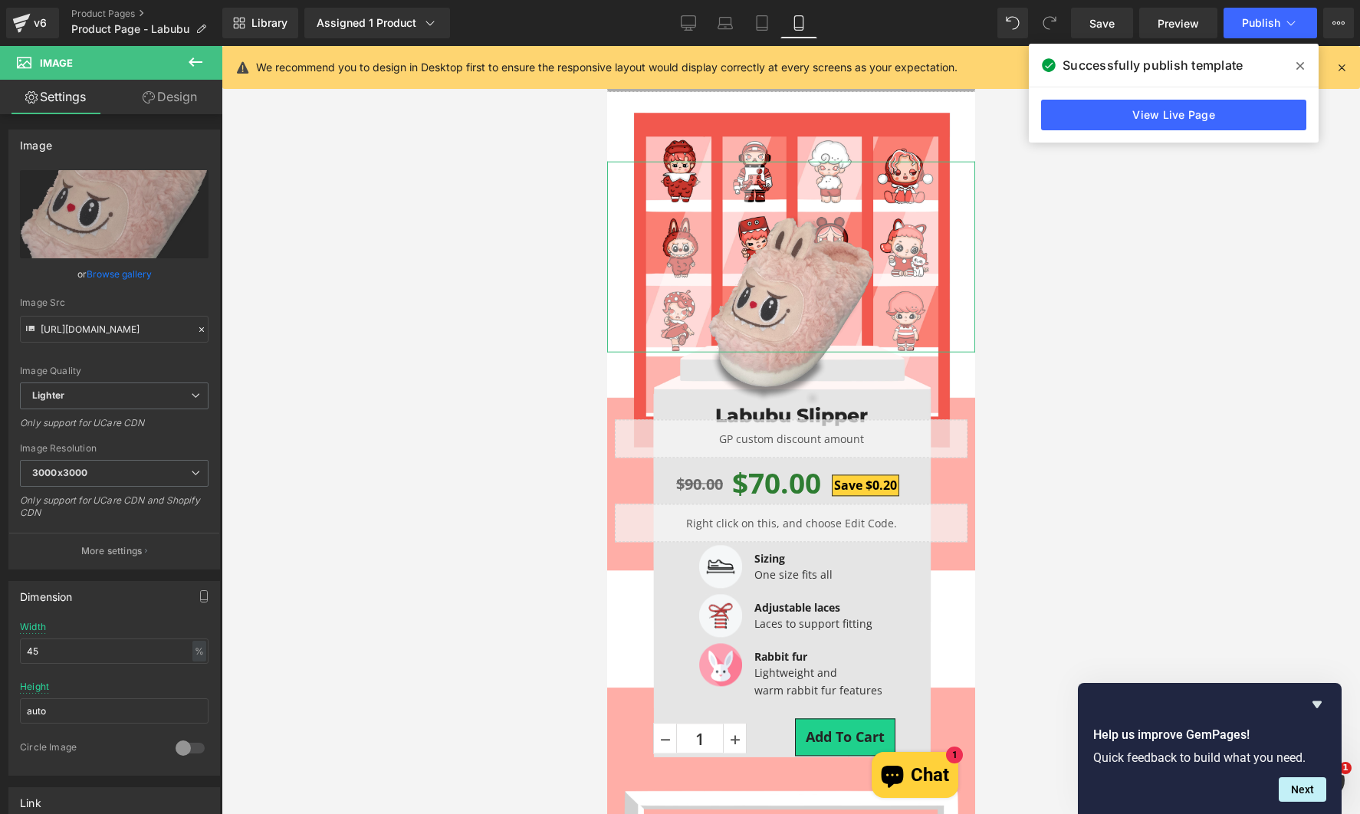
click at [176, 86] on link "Design" at bounding box center [169, 97] width 111 height 34
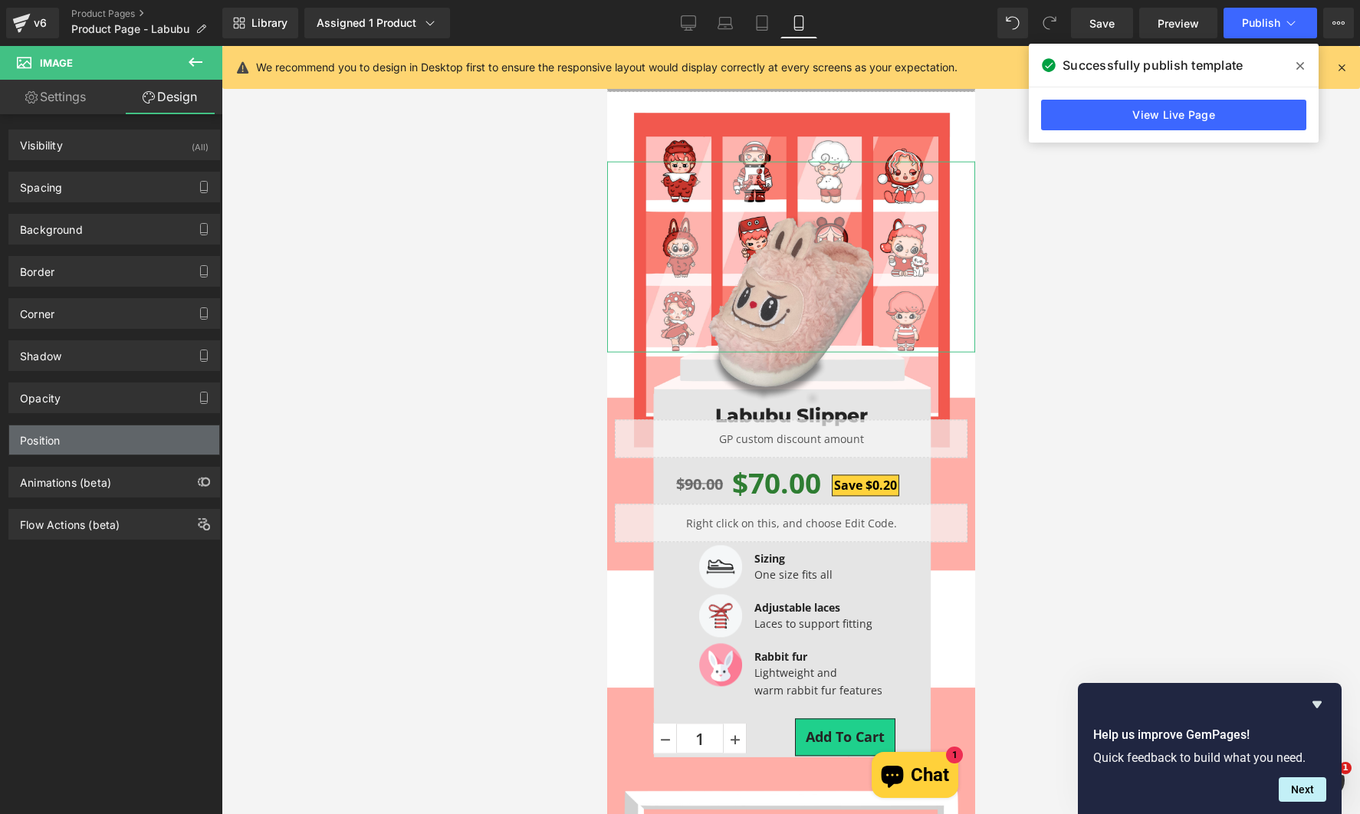
click at [90, 437] on div "Position" at bounding box center [114, 439] width 210 height 29
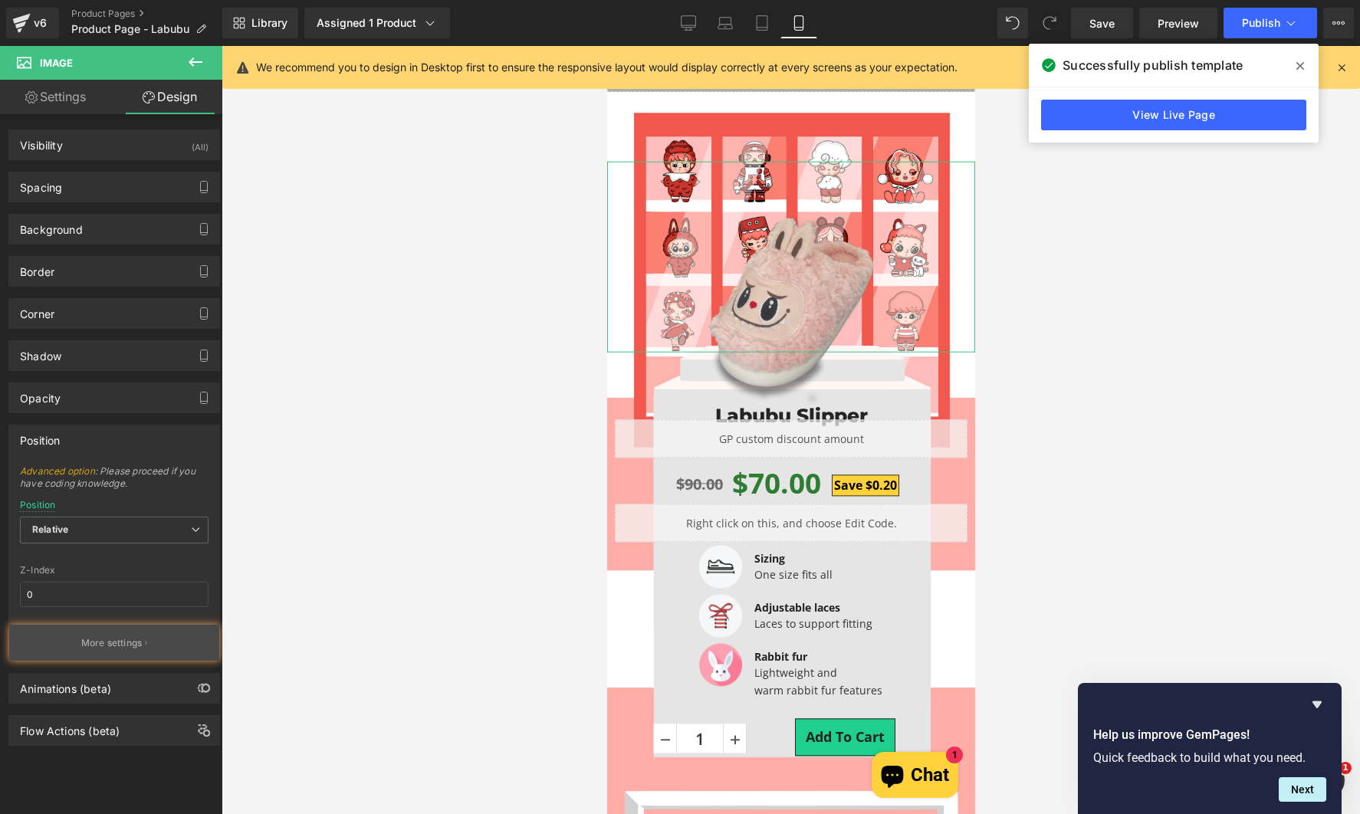
click at [115, 647] on p "More settings" at bounding box center [111, 643] width 61 height 14
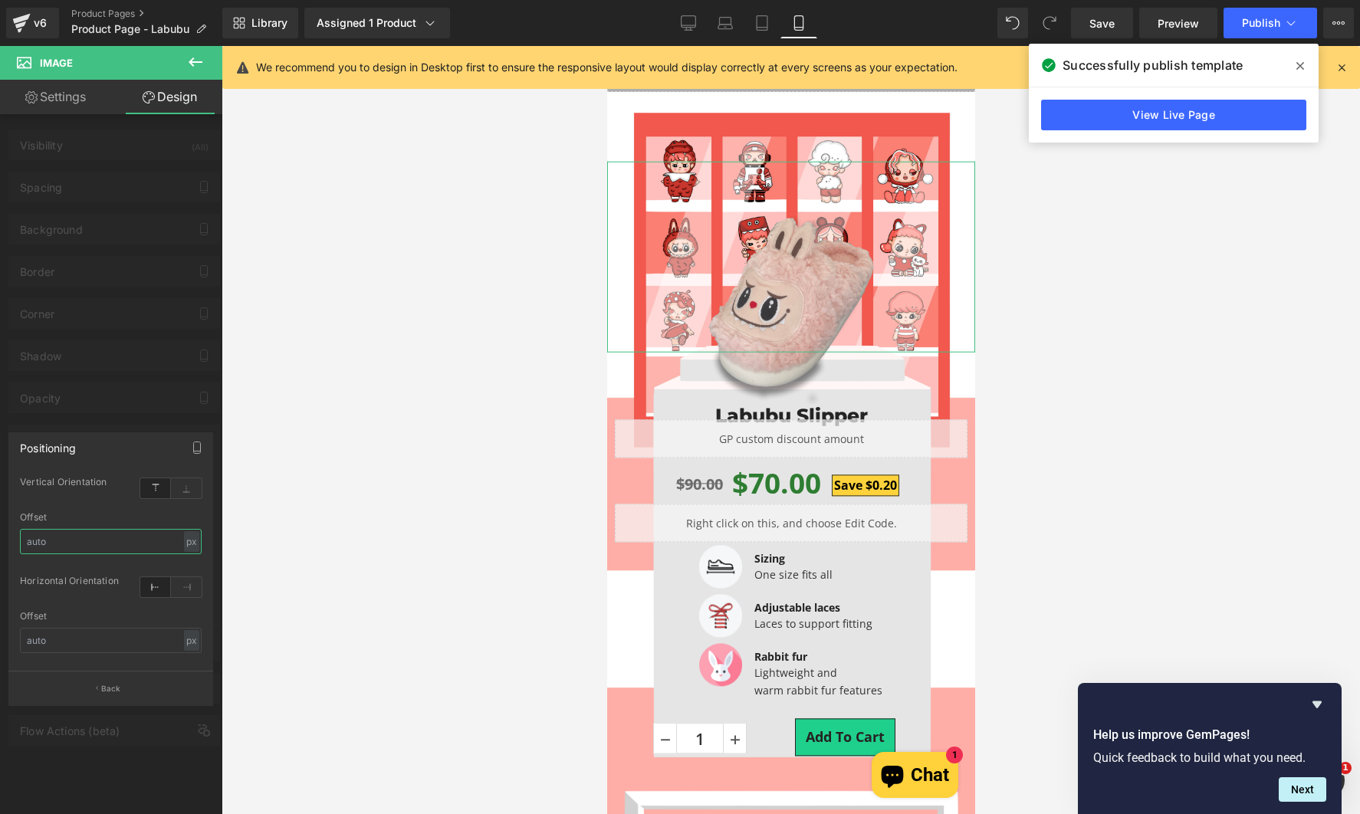
click at [130, 534] on input "text" at bounding box center [111, 541] width 182 height 25
type input "150"
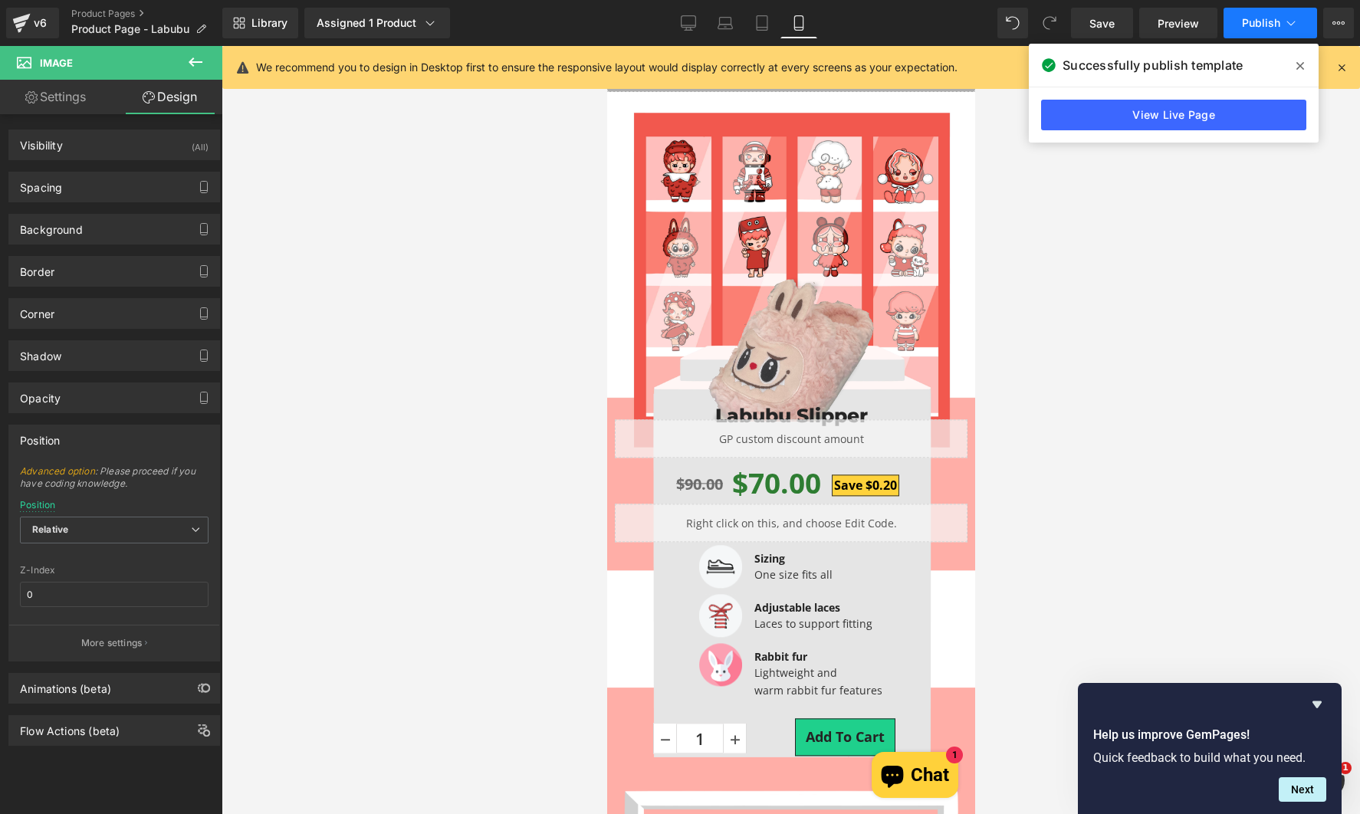
click at [1242, 31] on button "Publish" at bounding box center [1270, 23] width 94 height 31
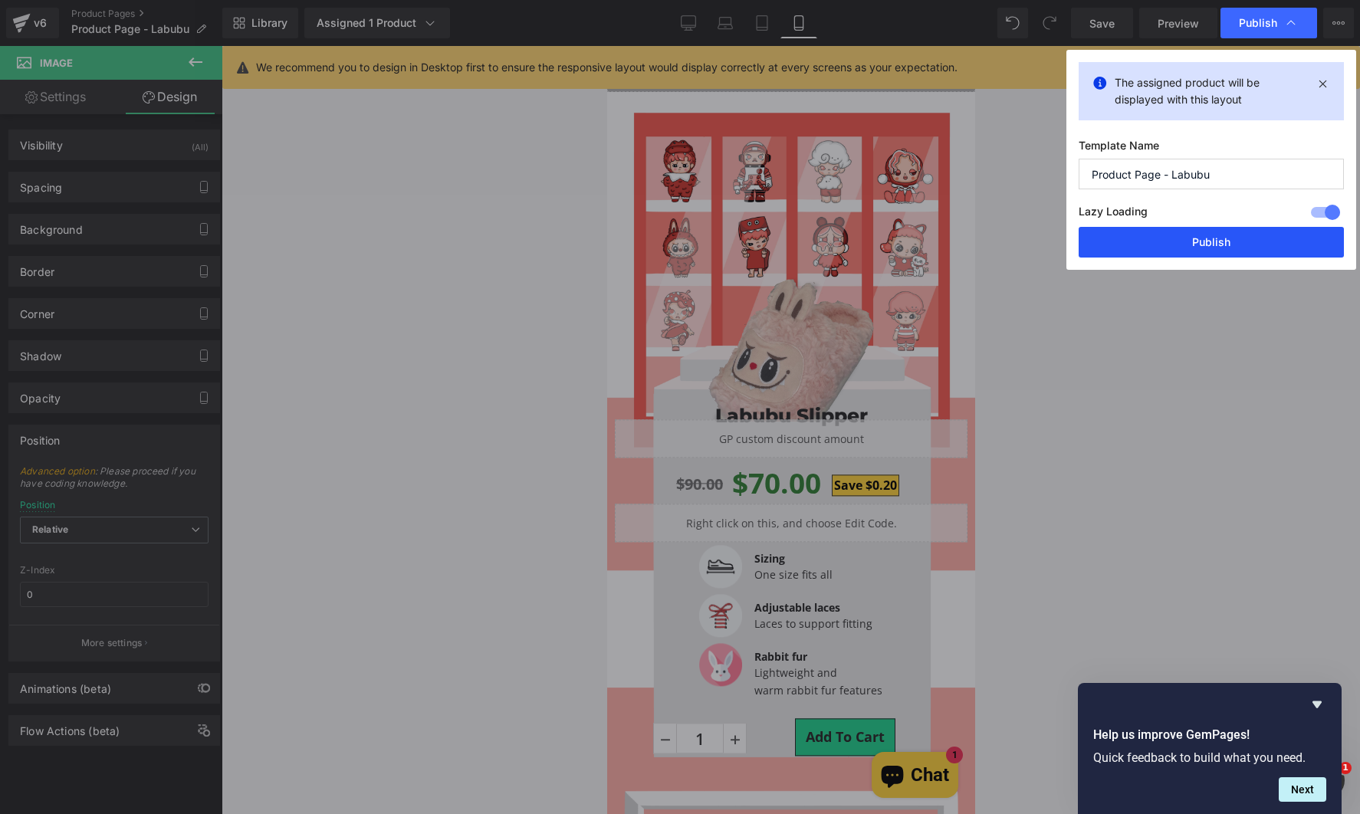
click at [1194, 240] on button "Publish" at bounding box center [1210, 242] width 265 height 31
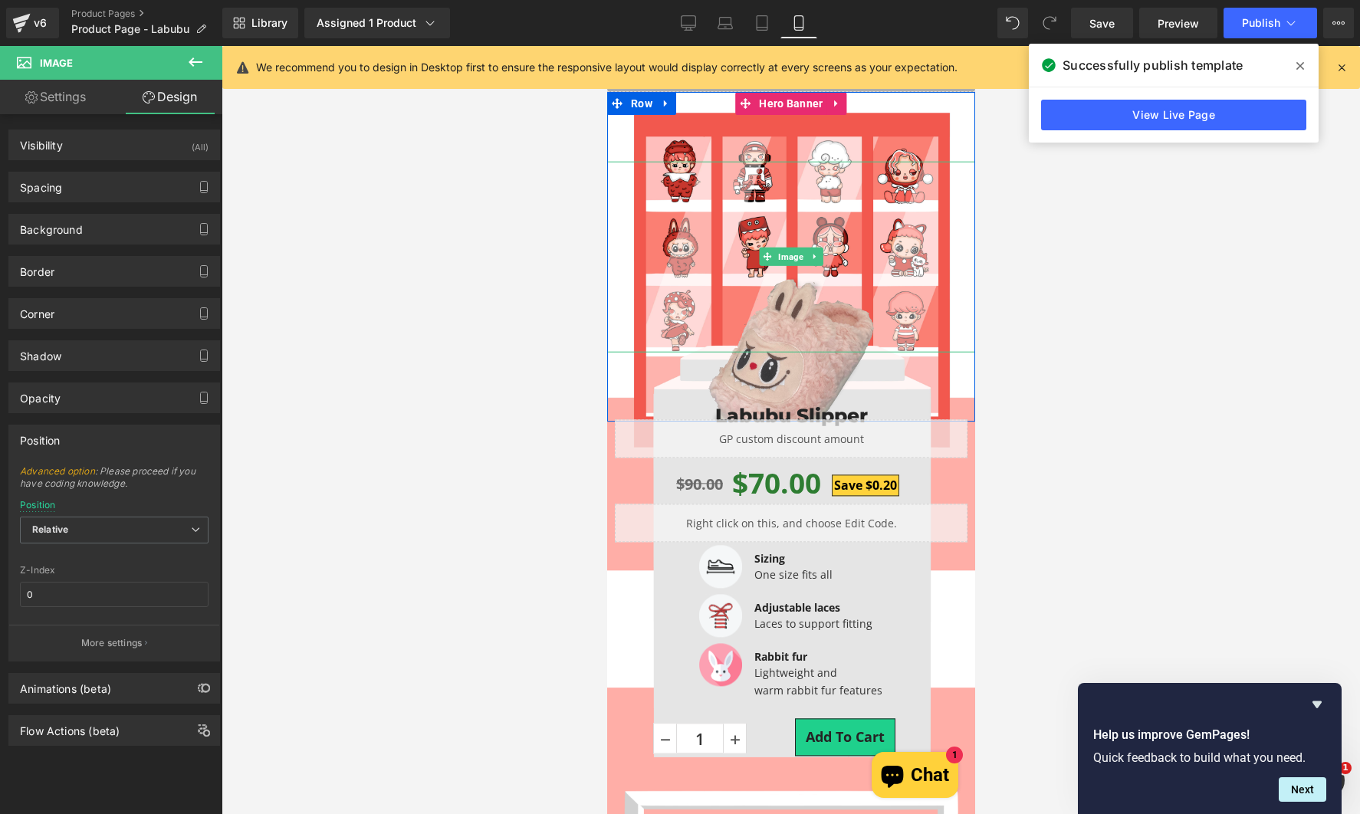
click at [775, 269] on div at bounding box center [790, 257] width 368 height 191
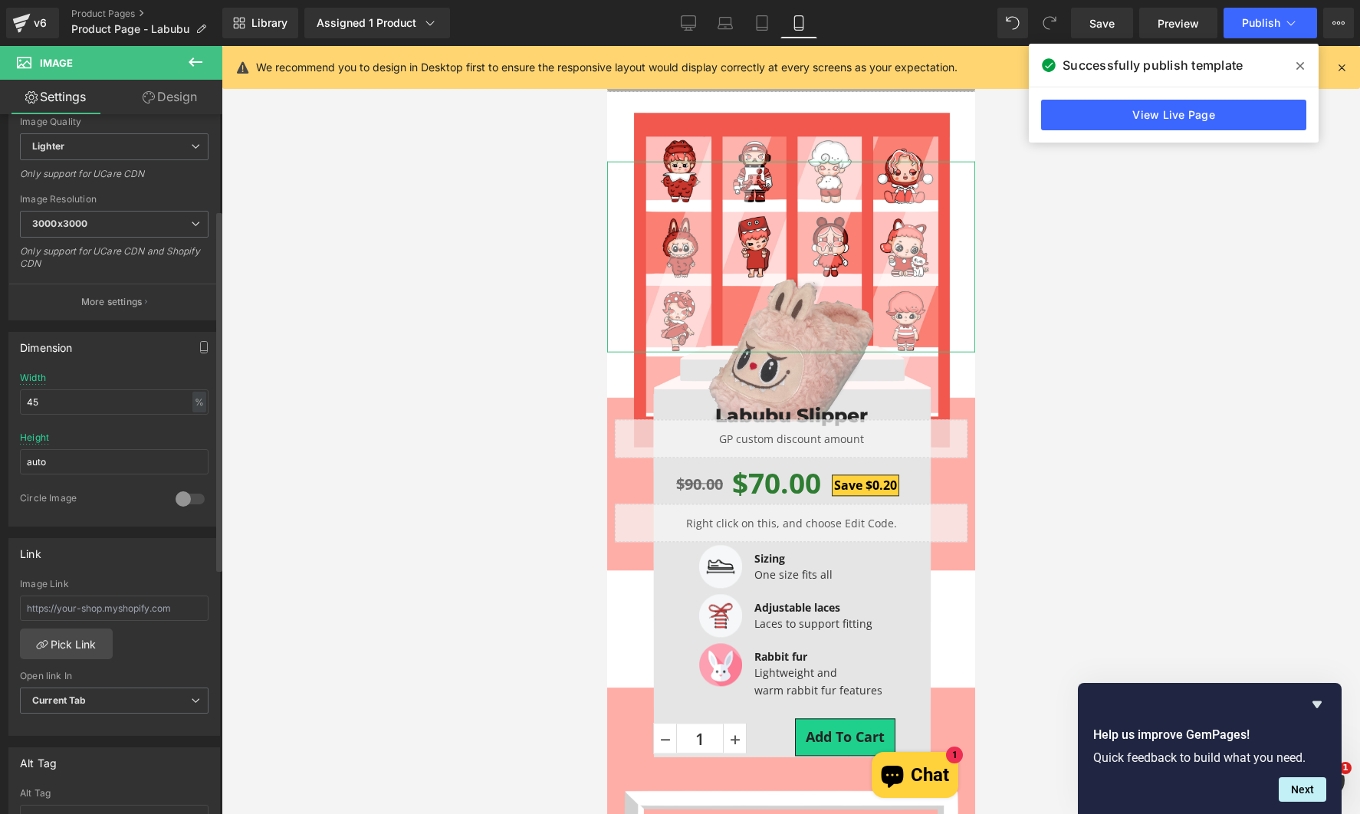
scroll to position [153, 0]
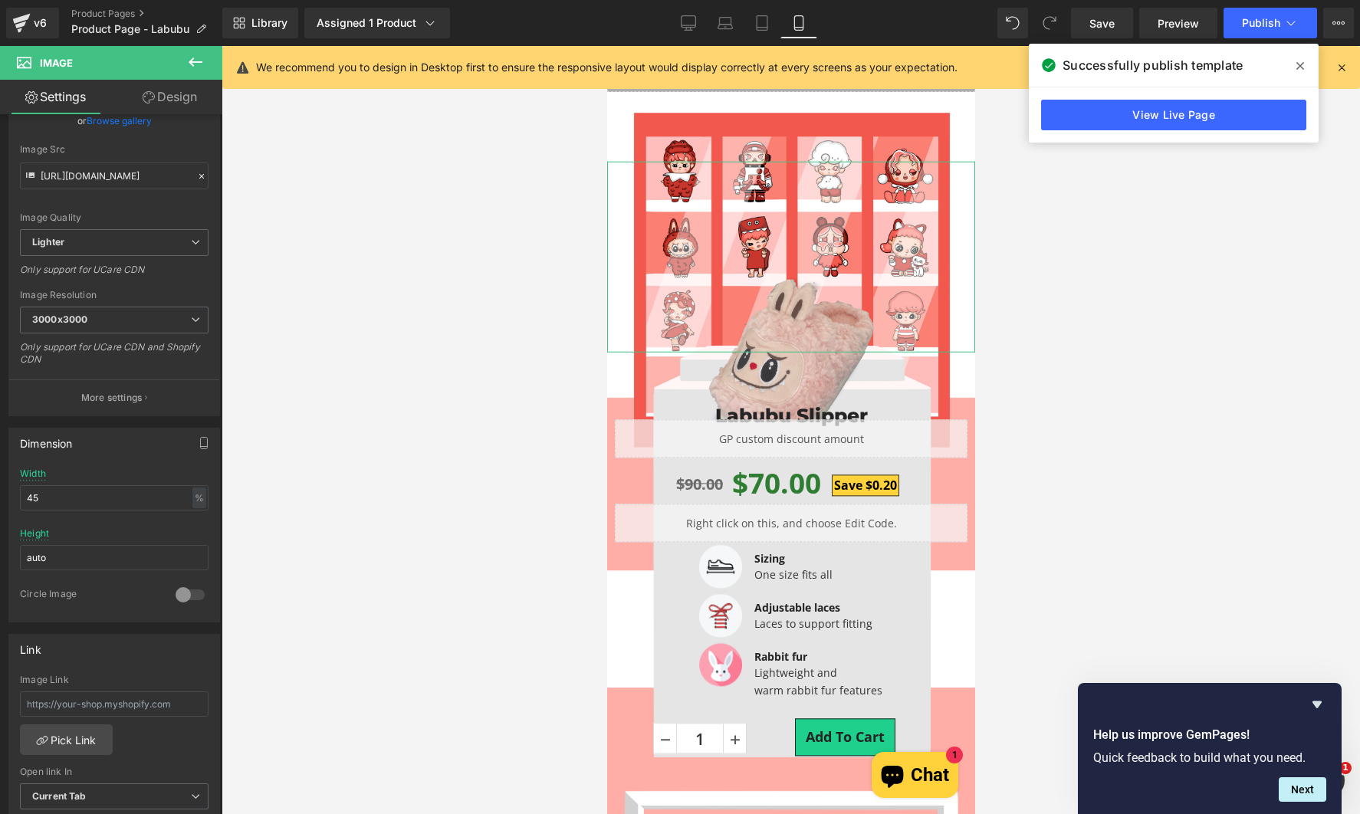
click at [171, 92] on link "Design" at bounding box center [169, 97] width 111 height 34
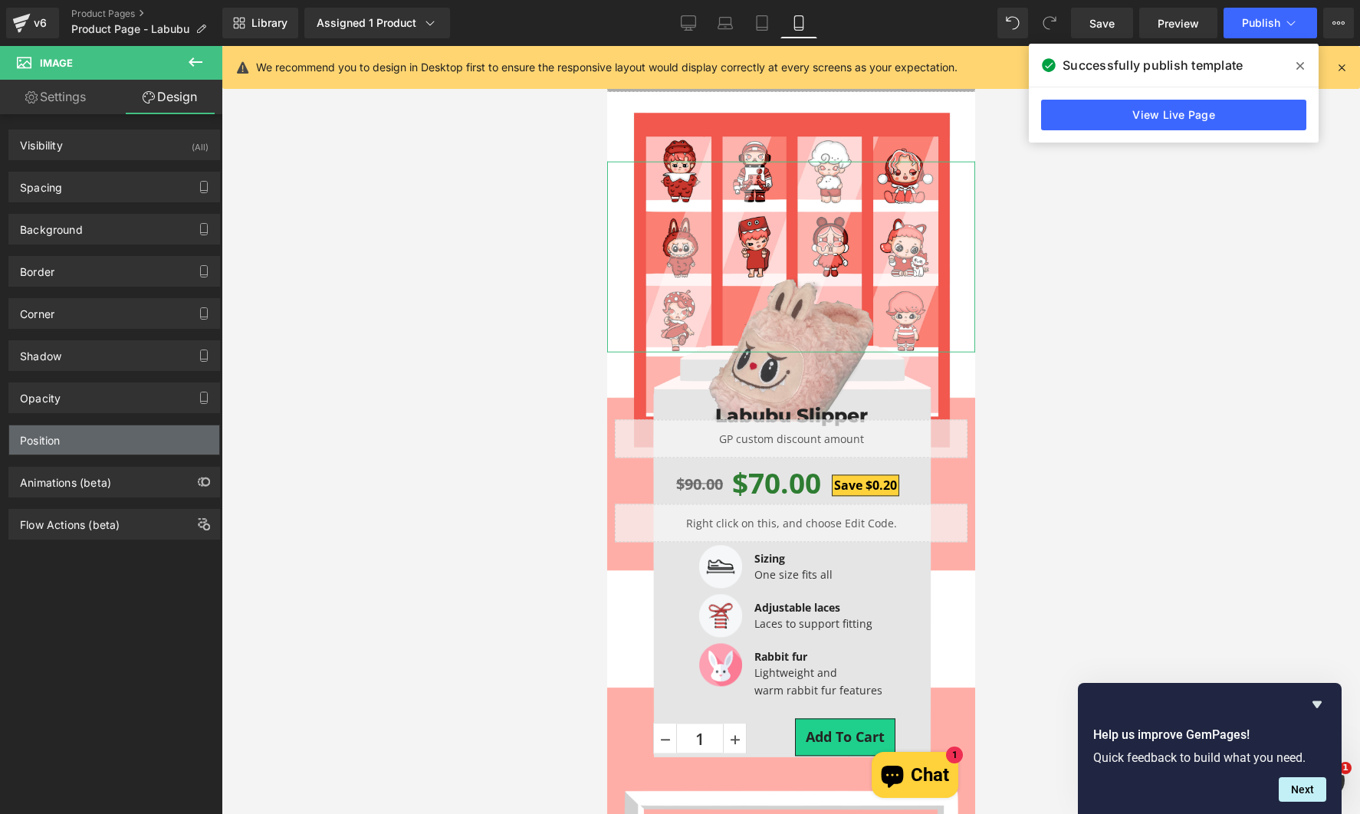
click at [103, 430] on div "Position" at bounding box center [114, 439] width 210 height 29
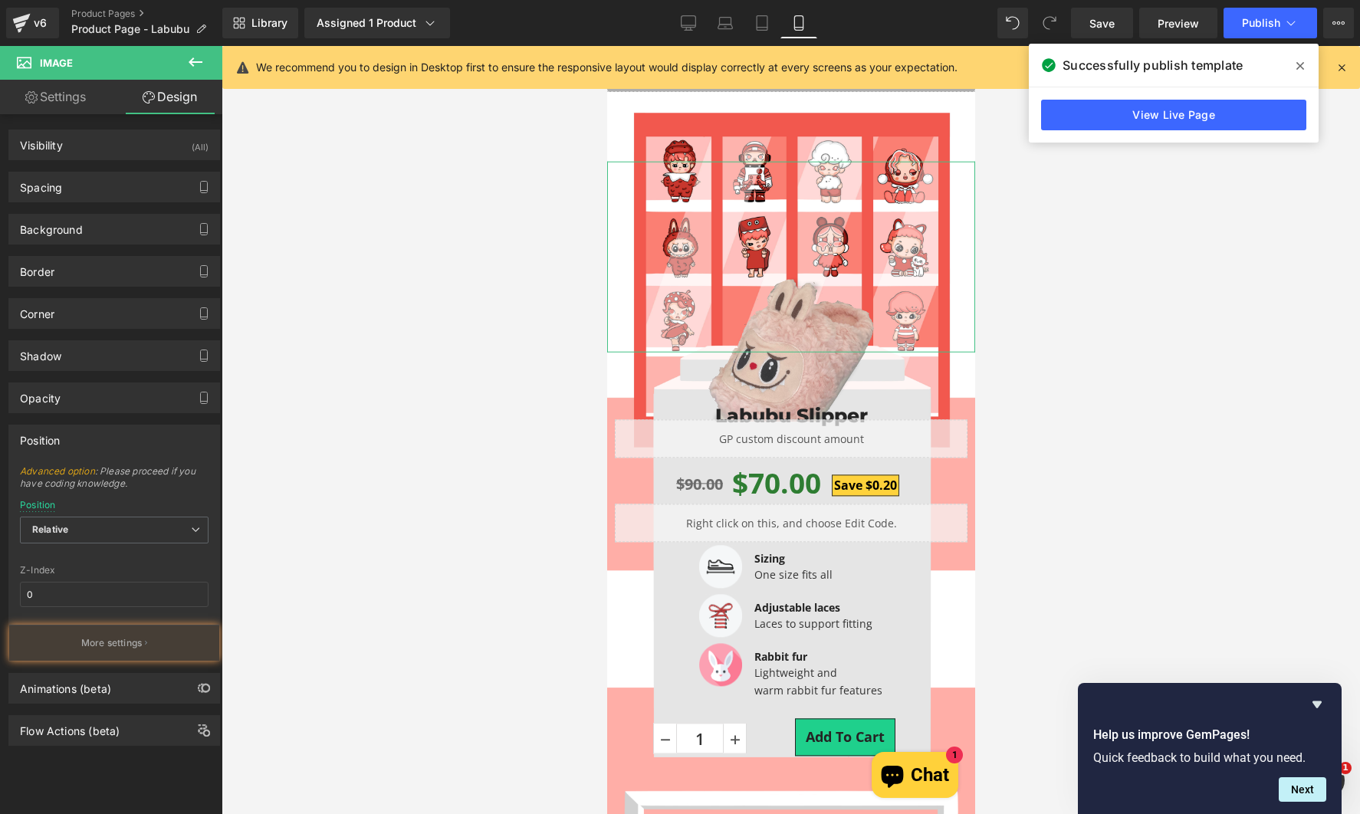
drag, startPoint x: 109, startPoint y: 648, endPoint x: 114, endPoint y: 635, distance: 13.4
click at [110, 648] on p "More settings" at bounding box center [111, 643] width 61 height 14
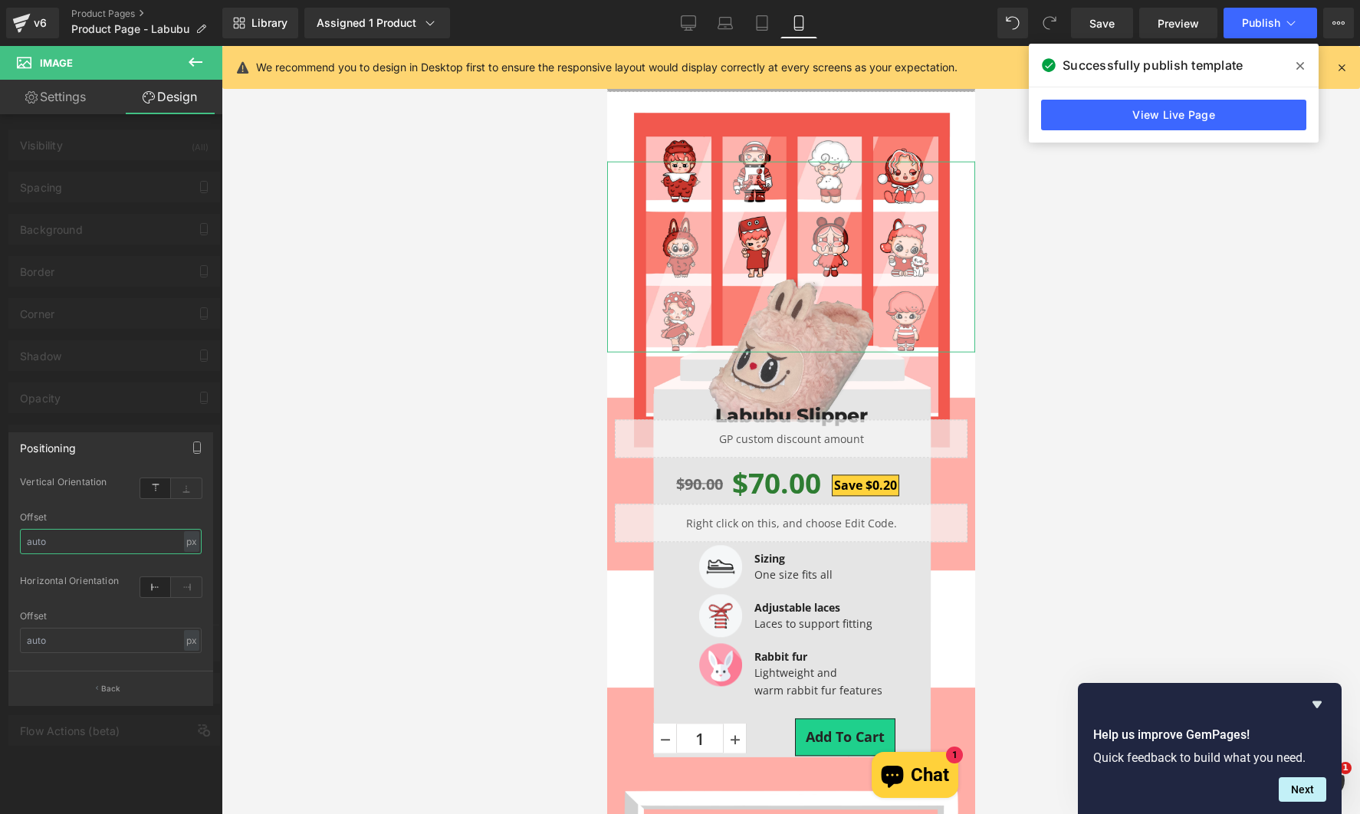
click at [97, 549] on input "text" at bounding box center [111, 541] width 182 height 25
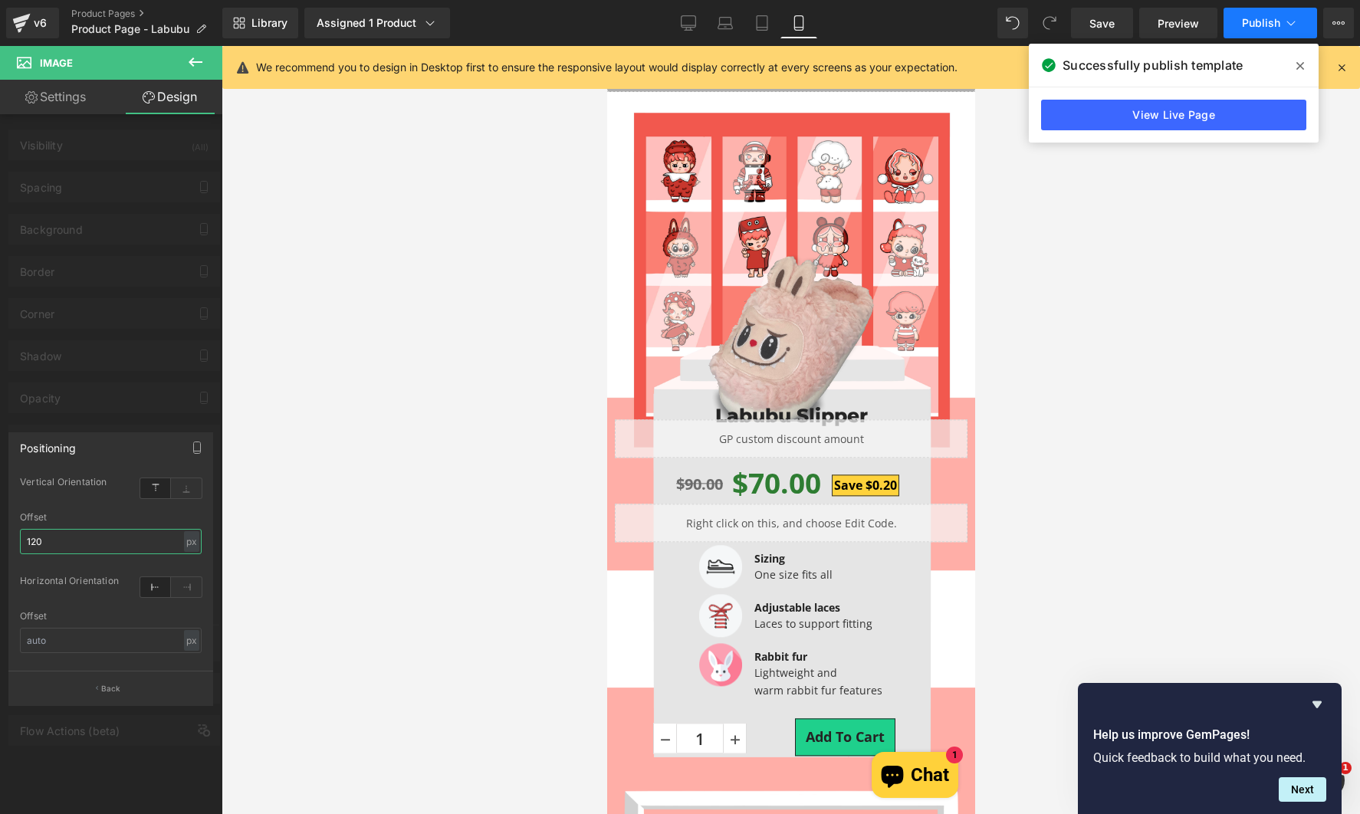
type input "120"
click at [1262, 23] on span "Publish" at bounding box center [1261, 23] width 38 height 12
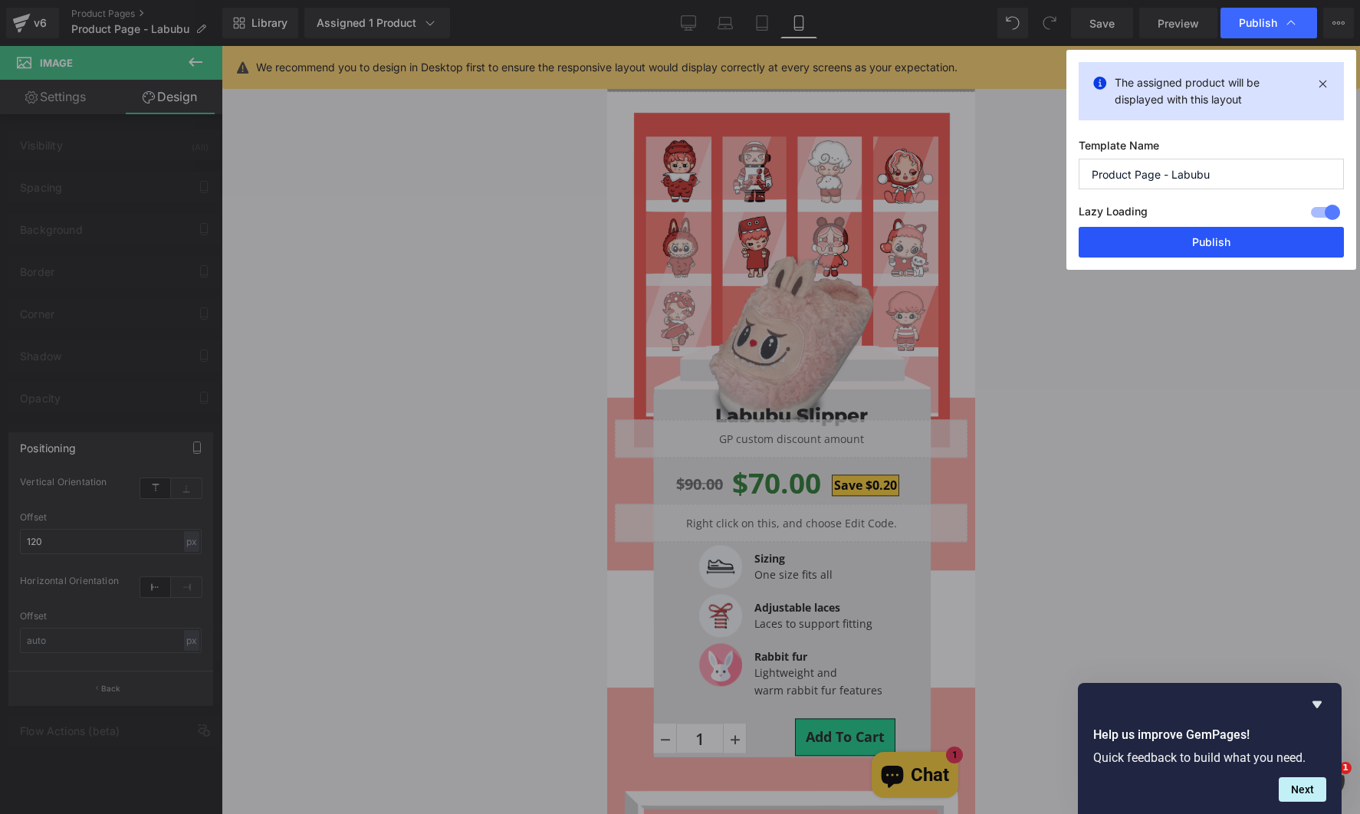
click at [1190, 234] on button "Publish" at bounding box center [1210, 242] width 265 height 31
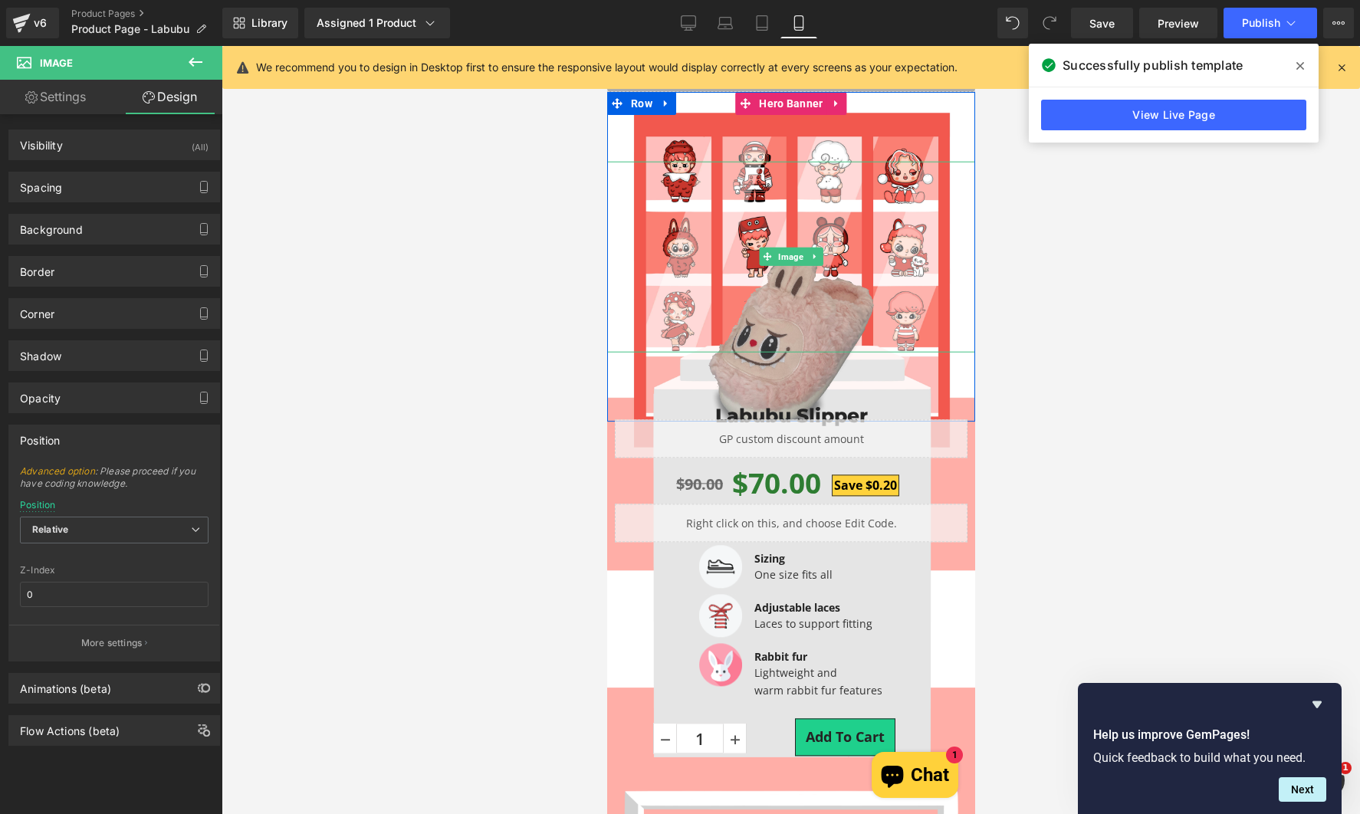
click at [803, 353] on img at bounding box center [790, 349] width 166 height 191
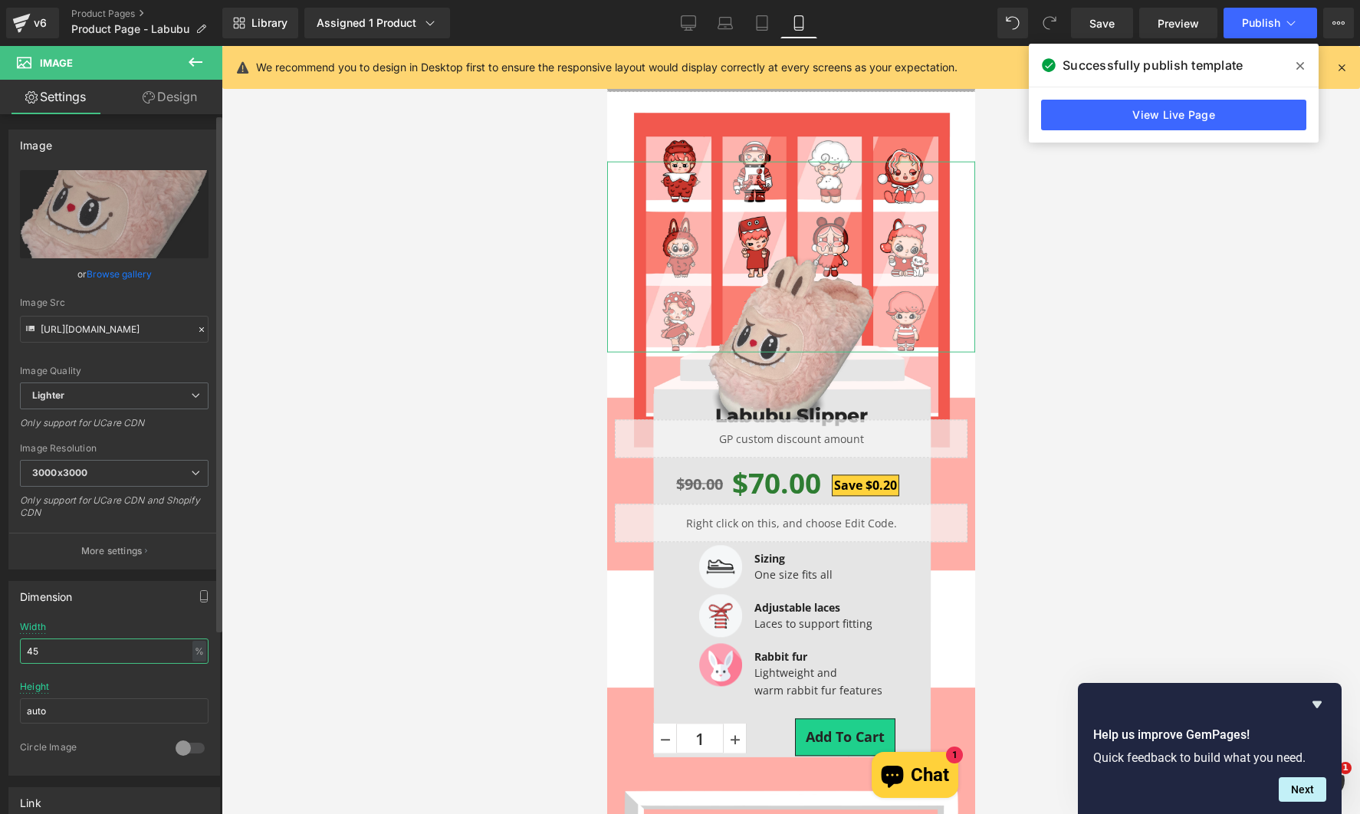
drag, startPoint x: 89, startPoint y: 647, endPoint x: 38, endPoint y: 635, distance: 52.8
click at [16, 661] on div "45% Width 45 % % px auto Height auto 0 Circle Image" at bounding box center [114, 698] width 210 height 153
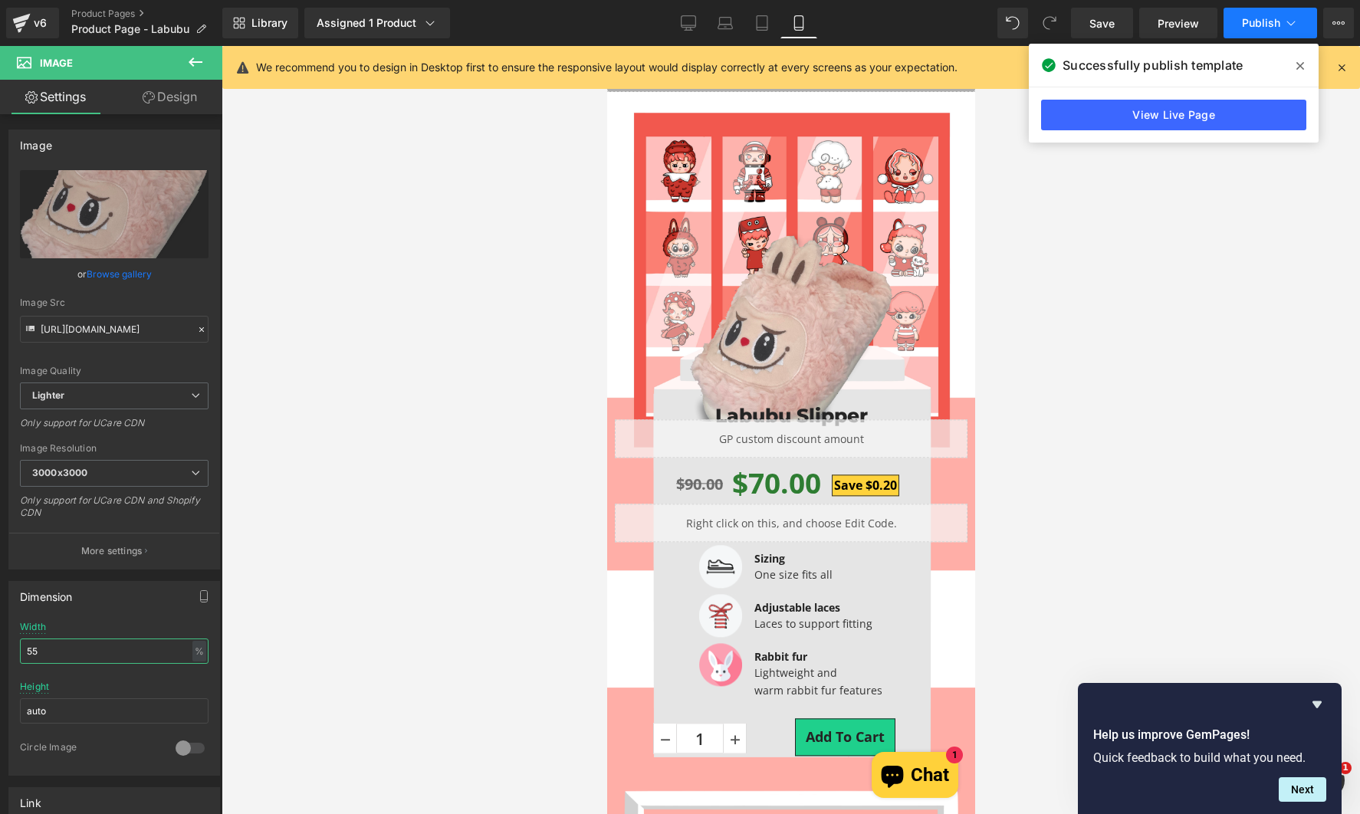
type input "55"
click at [1267, 24] on span "Publish" at bounding box center [1261, 23] width 38 height 12
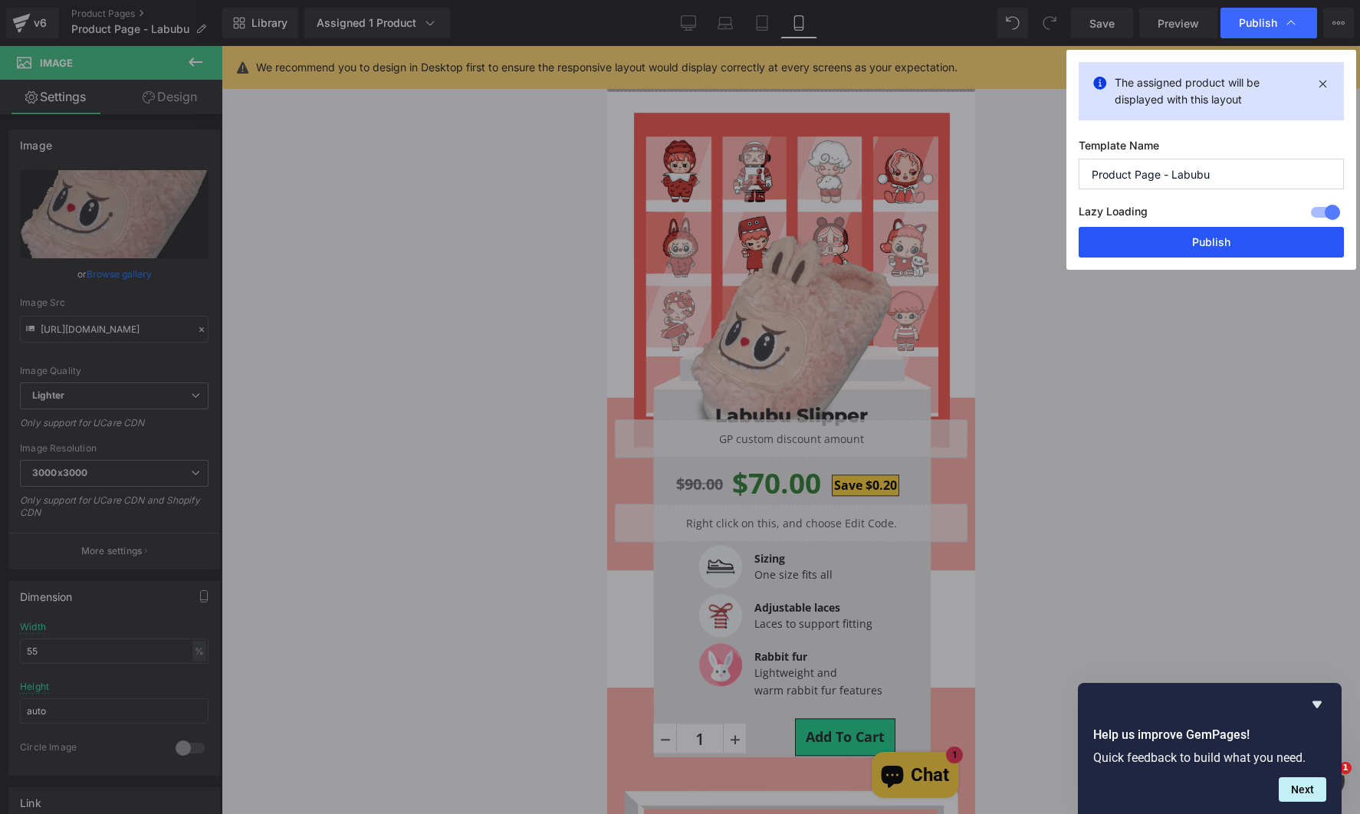
click at [1190, 237] on button "Publish" at bounding box center [1210, 242] width 265 height 31
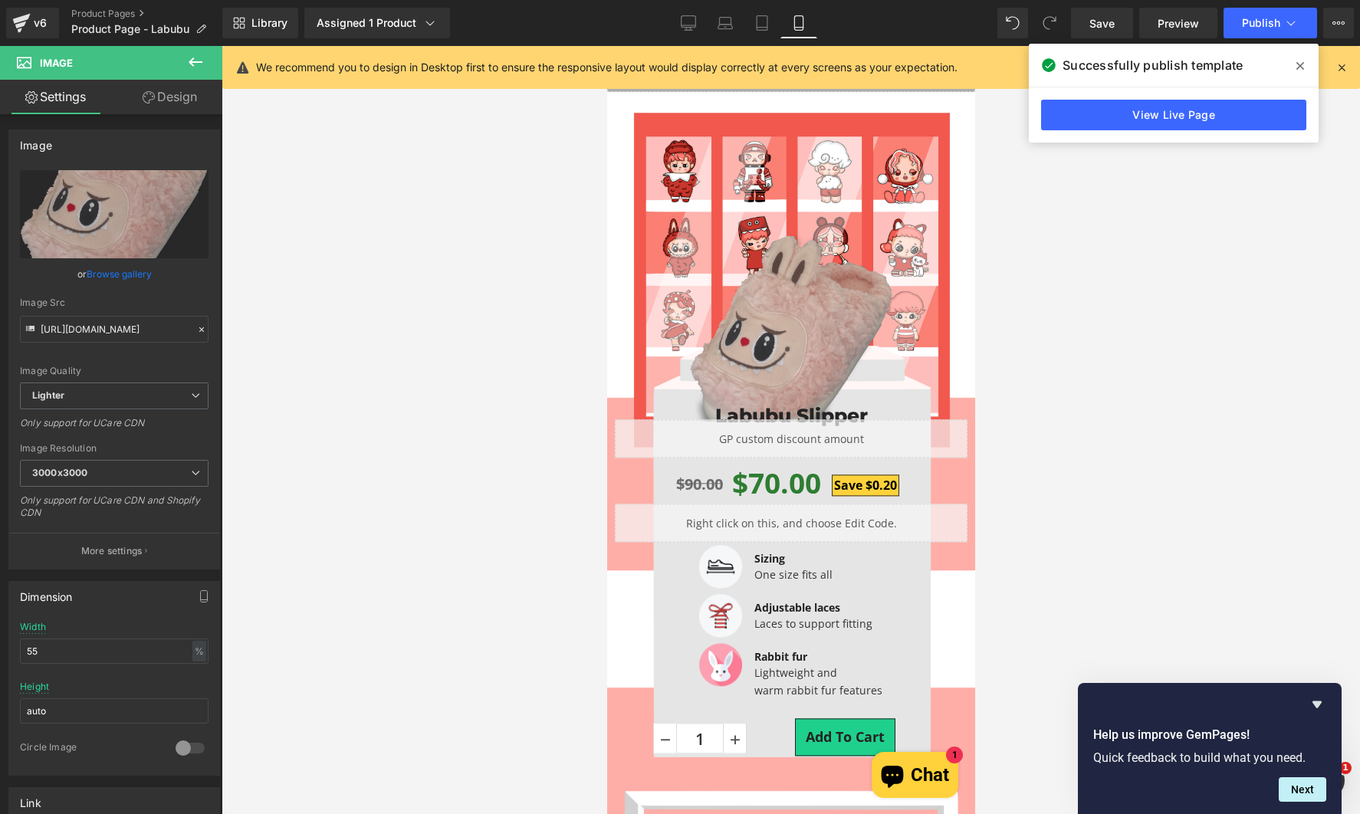
click at [833, 314] on img at bounding box center [790, 348] width 202 height 233
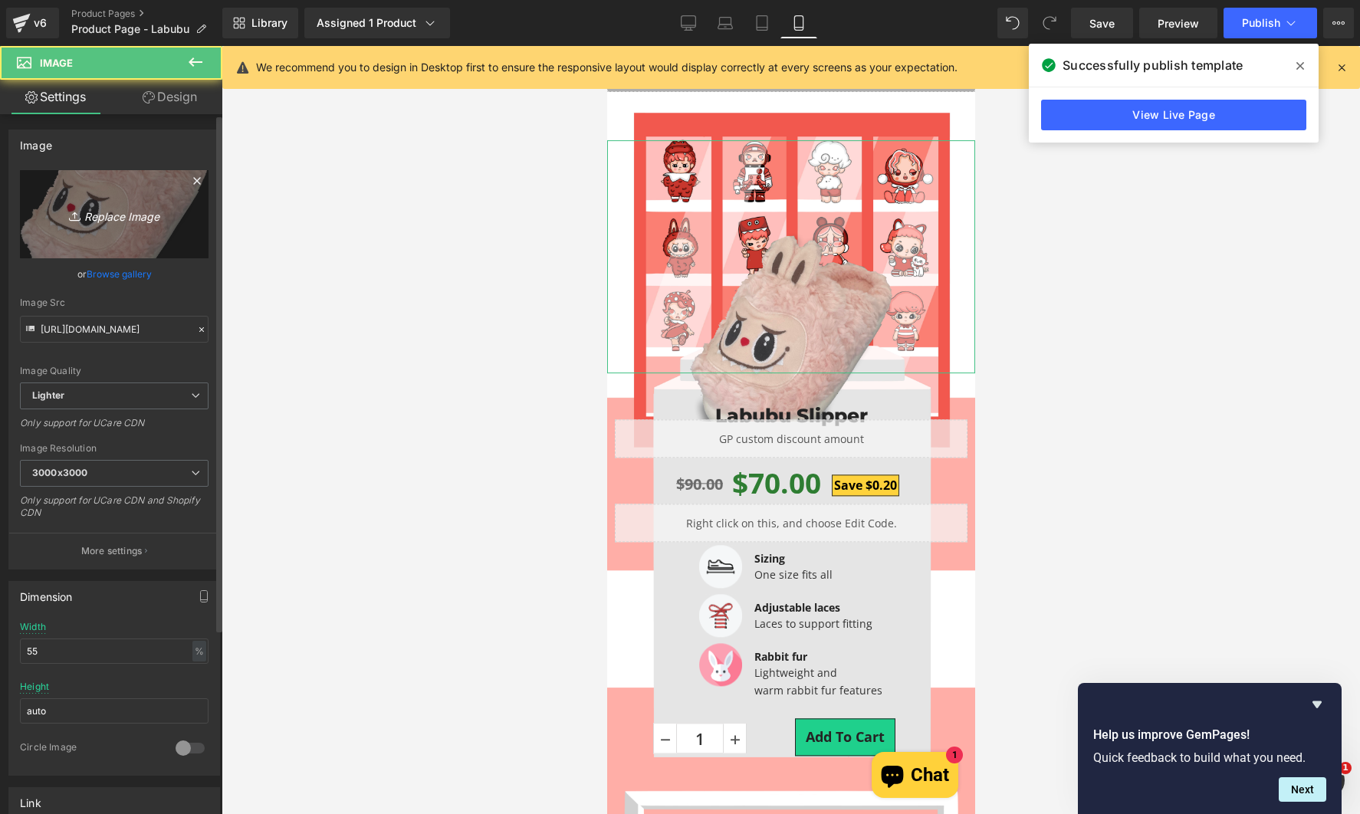
click at [101, 202] on link "Replace Image" at bounding box center [114, 214] width 189 height 88
type input "C:\fakepath\Labubu Testing V2.png"
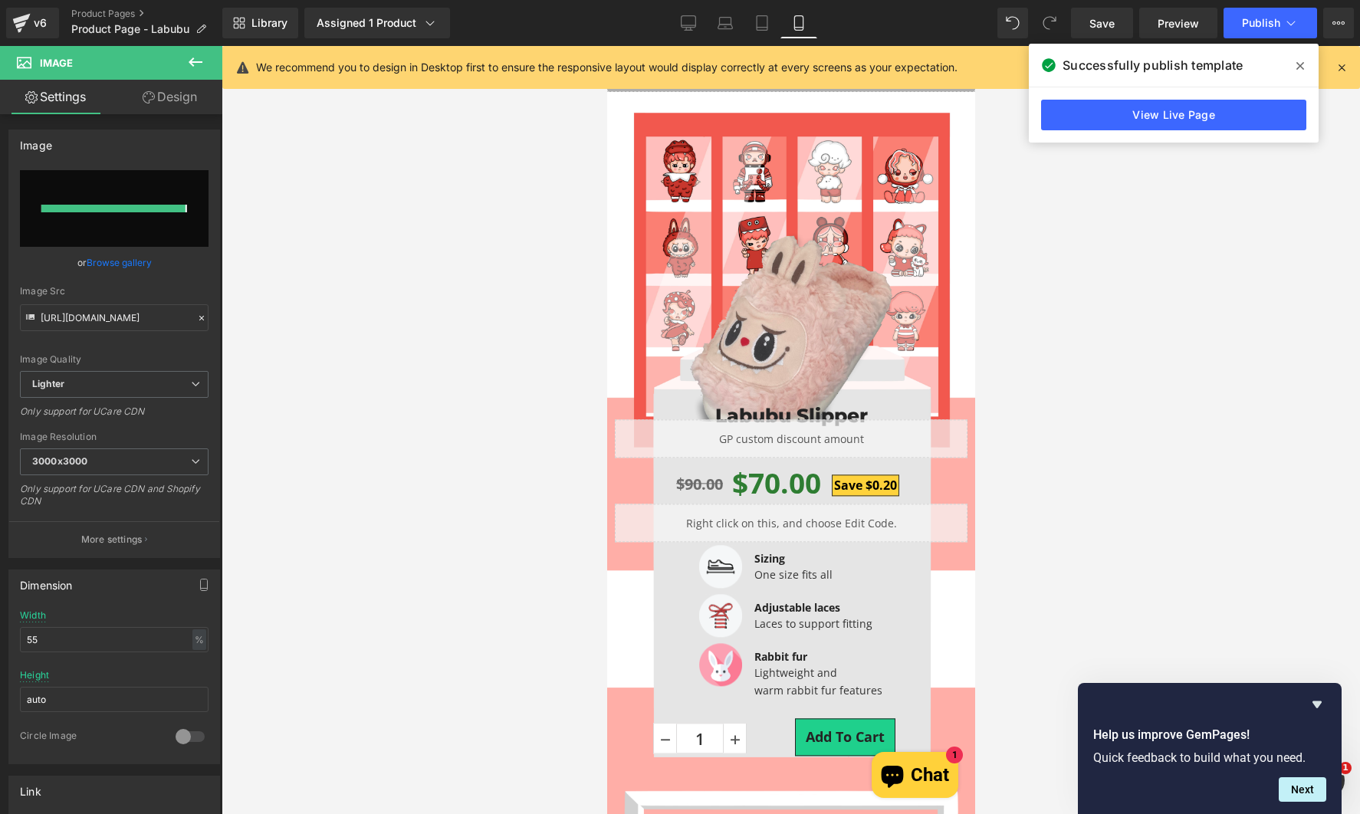
click at [1302, 67] on icon at bounding box center [1300, 66] width 8 height 12
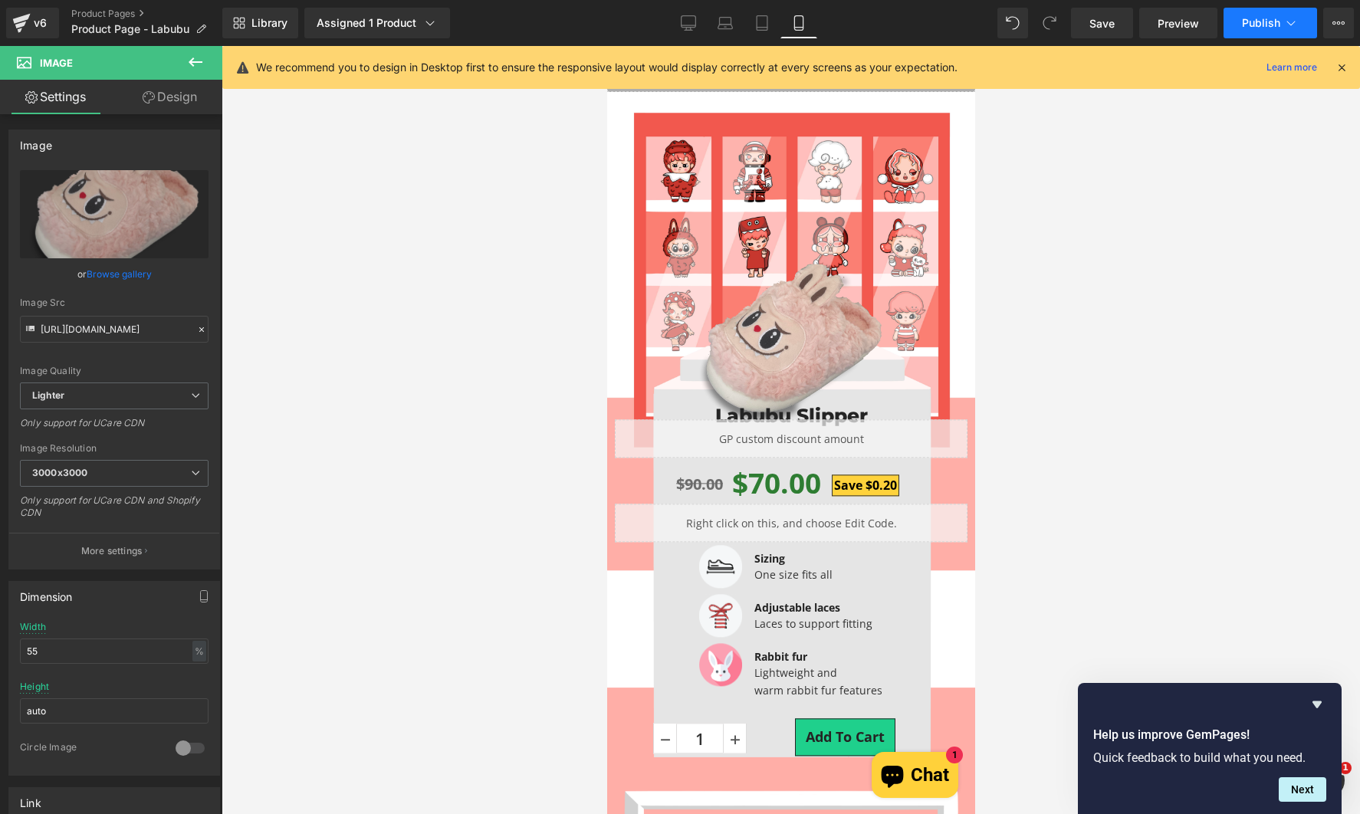
click at [1265, 34] on button "Publish" at bounding box center [1270, 23] width 94 height 31
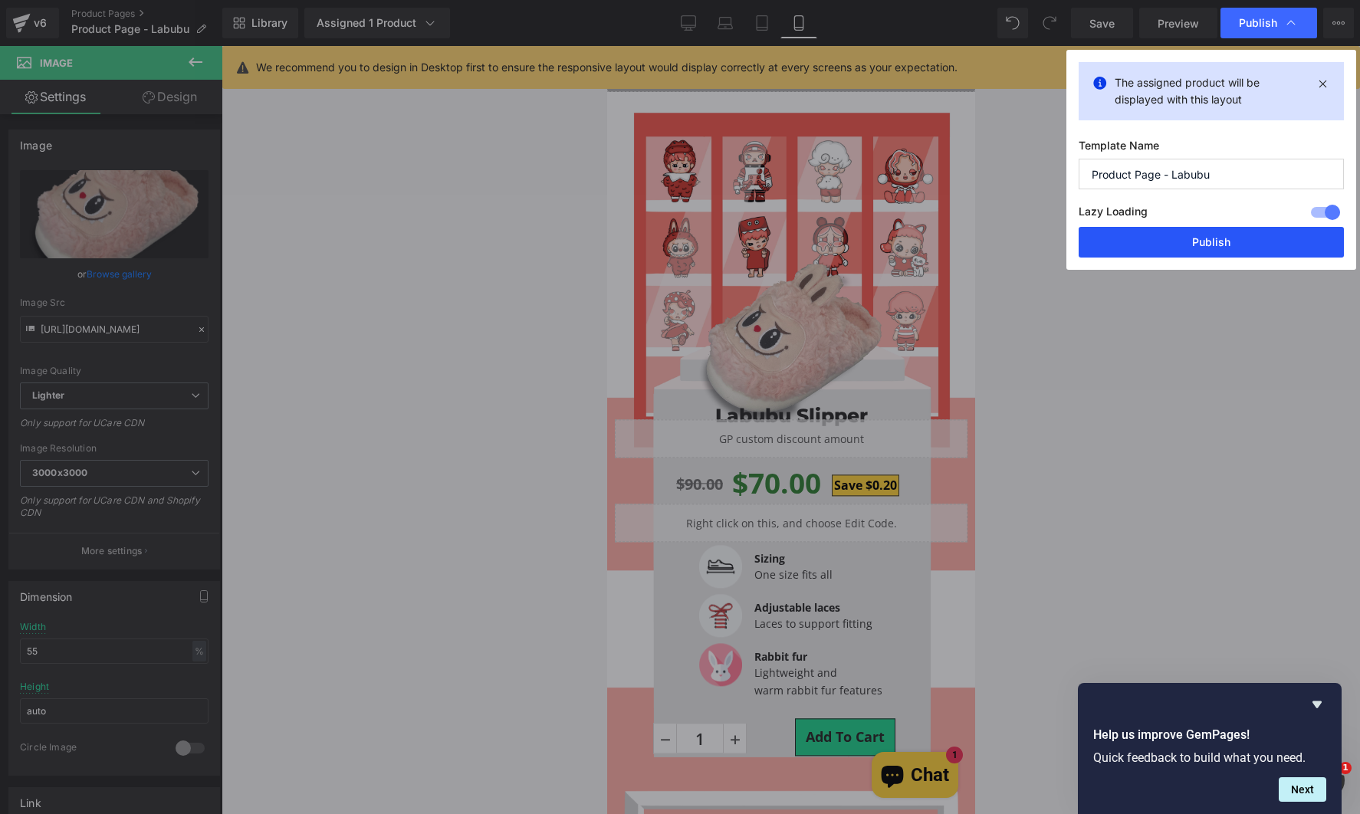
click at [1182, 236] on button "Publish" at bounding box center [1210, 242] width 265 height 31
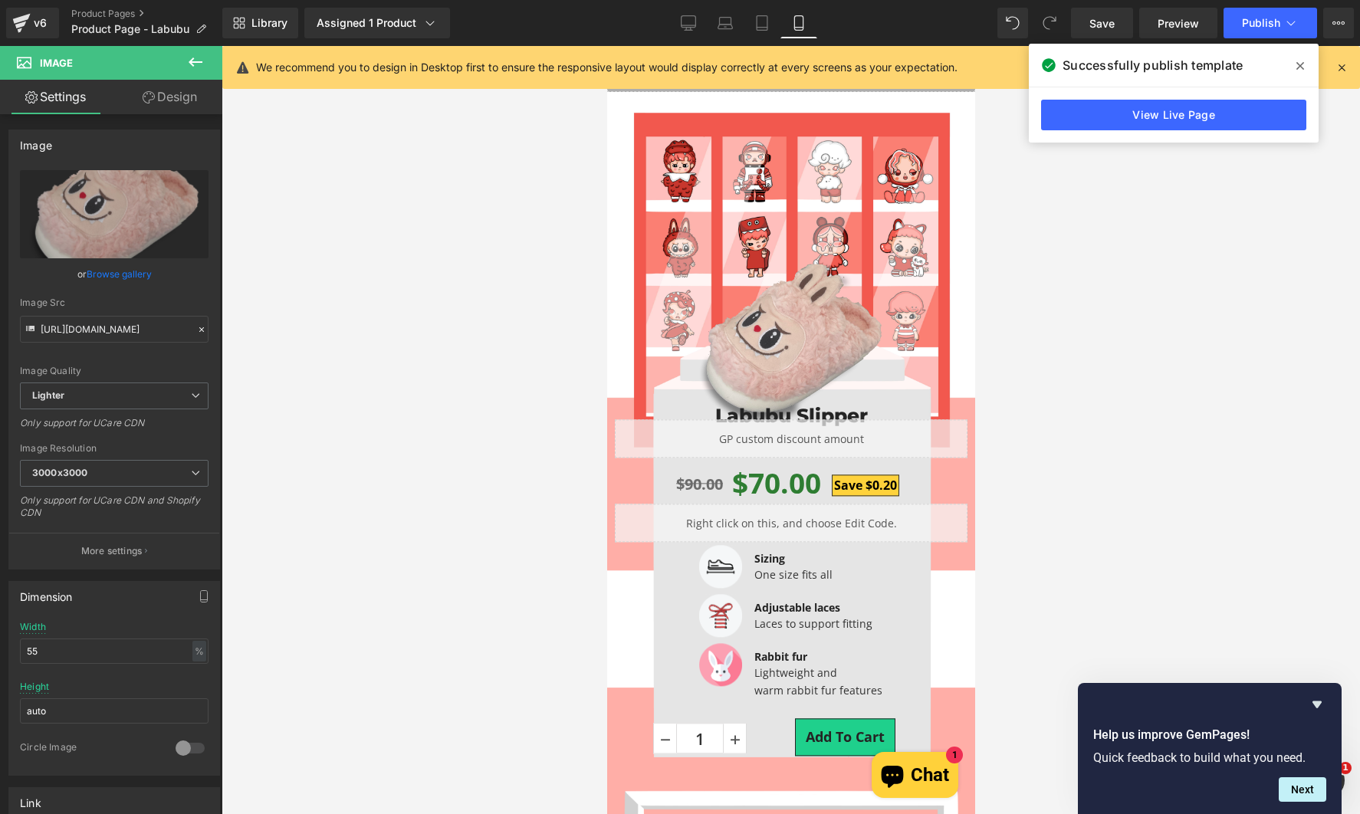
click at [418, 596] on div at bounding box center [791, 430] width 1138 height 768
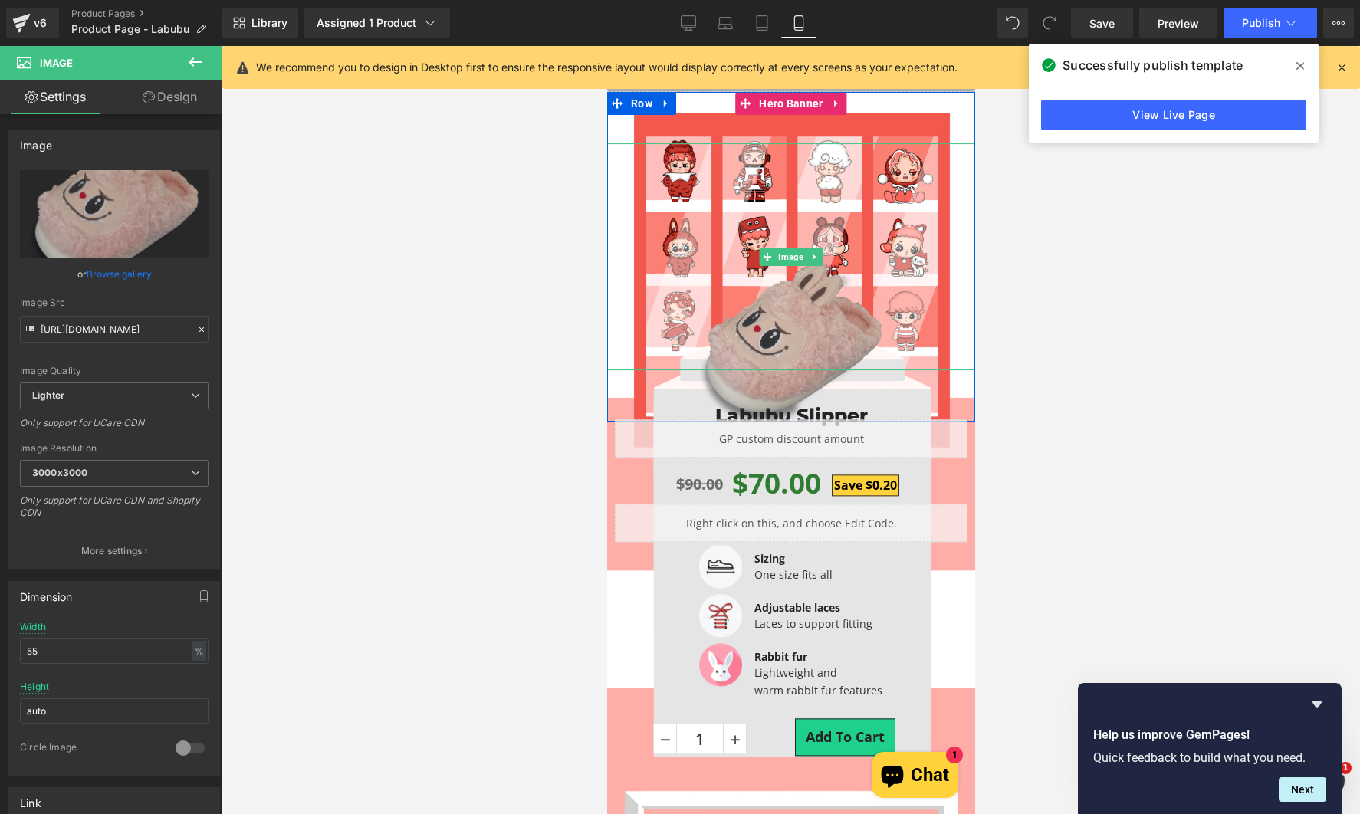
click at [841, 319] on img at bounding box center [790, 348] width 202 height 227
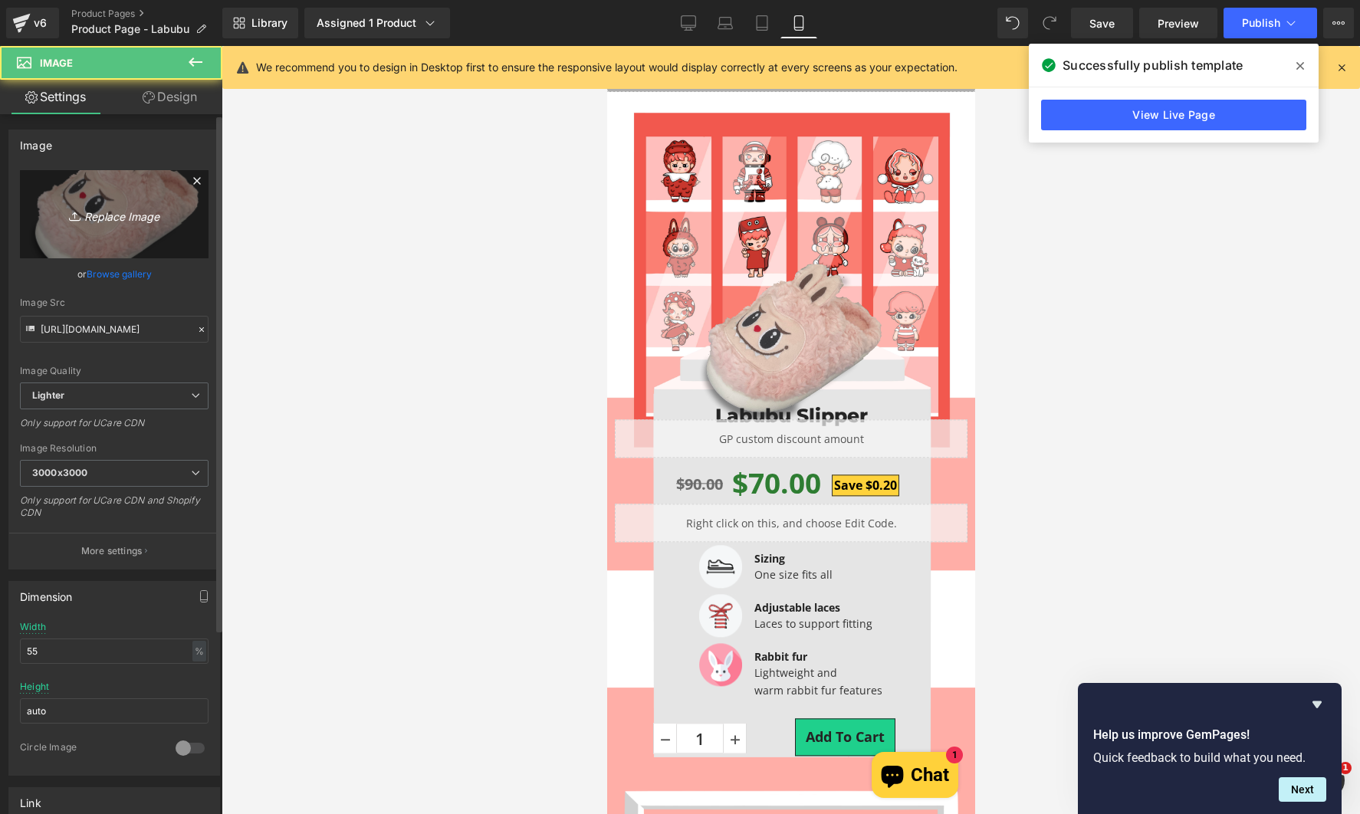
click at [157, 215] on icon "Replace Image" at bounding box center [114, 214] width 123 height 19
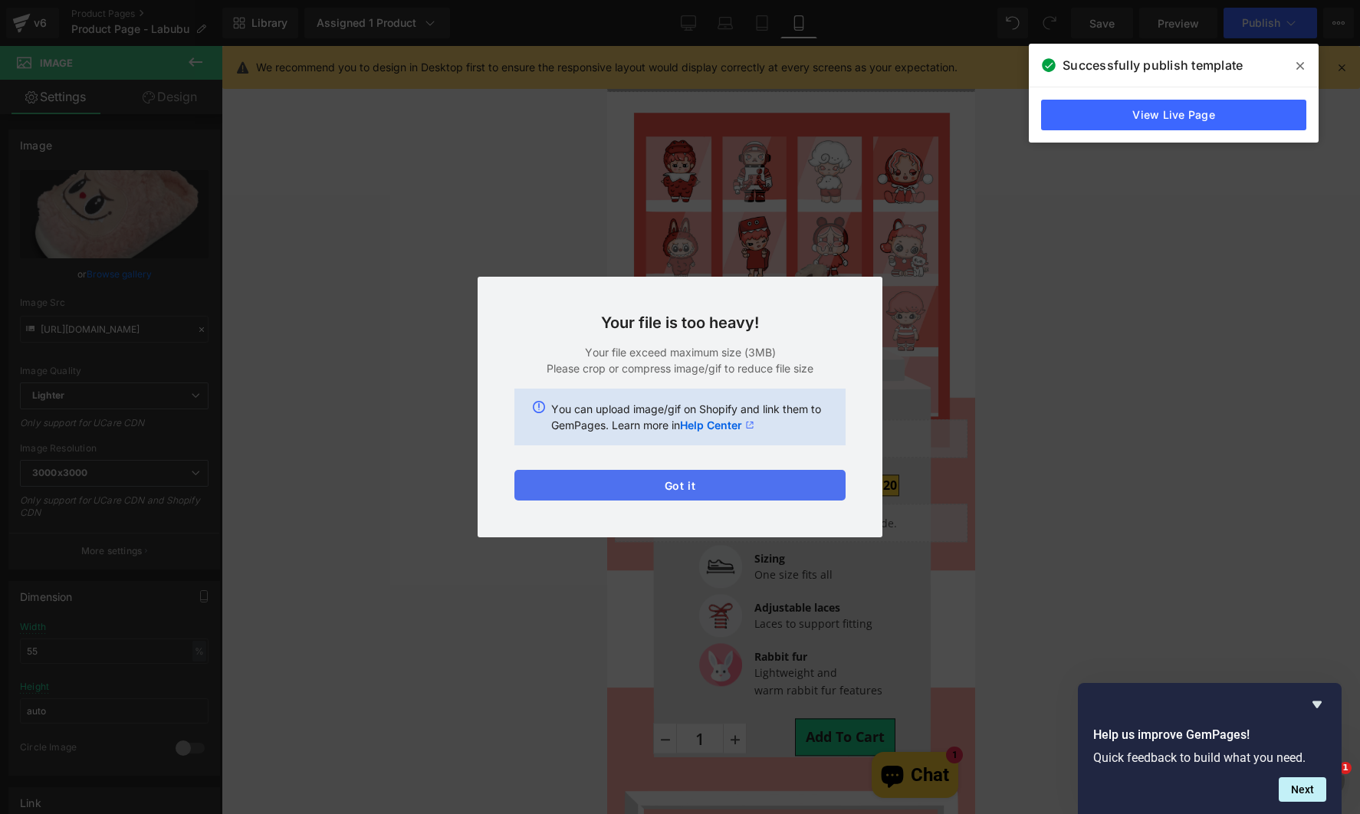
drag, startPoint x: 722, startPoint y: 489, endPoint x: 136, endPoint y: 242, distance: 636.2
click at [722, 489] on button "Got it" at bounding box center [679, 485] width 331 height 31
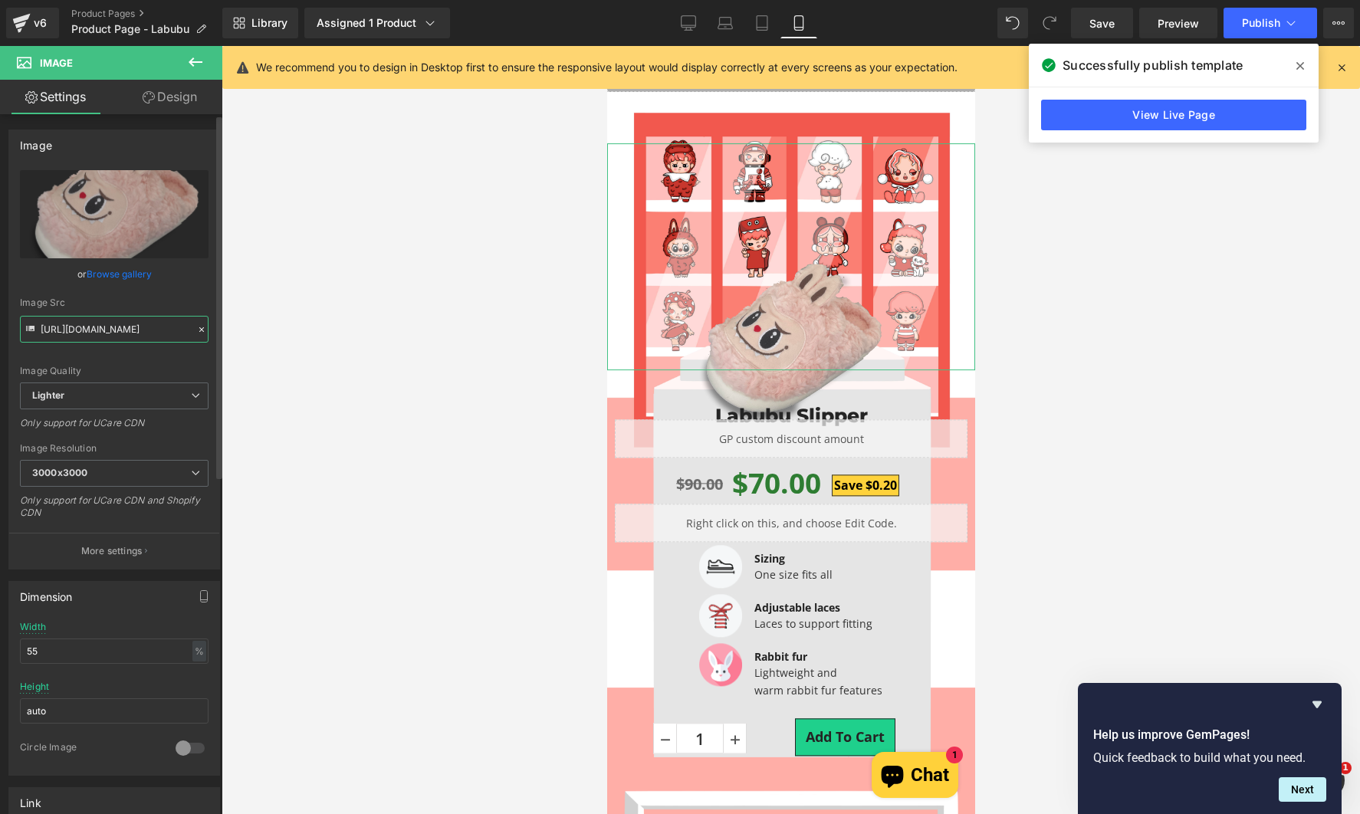
click at [130, 334] on input "https://ucarecdn.com/958bec70-cb4c-403e-bdc0-7e4690734004/-/format/auto/-/previ…" at bounding box center [114, 329] width 189 height 27
paste input "cdn.shopify.com/s/files/1/0593/0283/8349/files/Labubu_Testing_V3.png?v=17592237…"
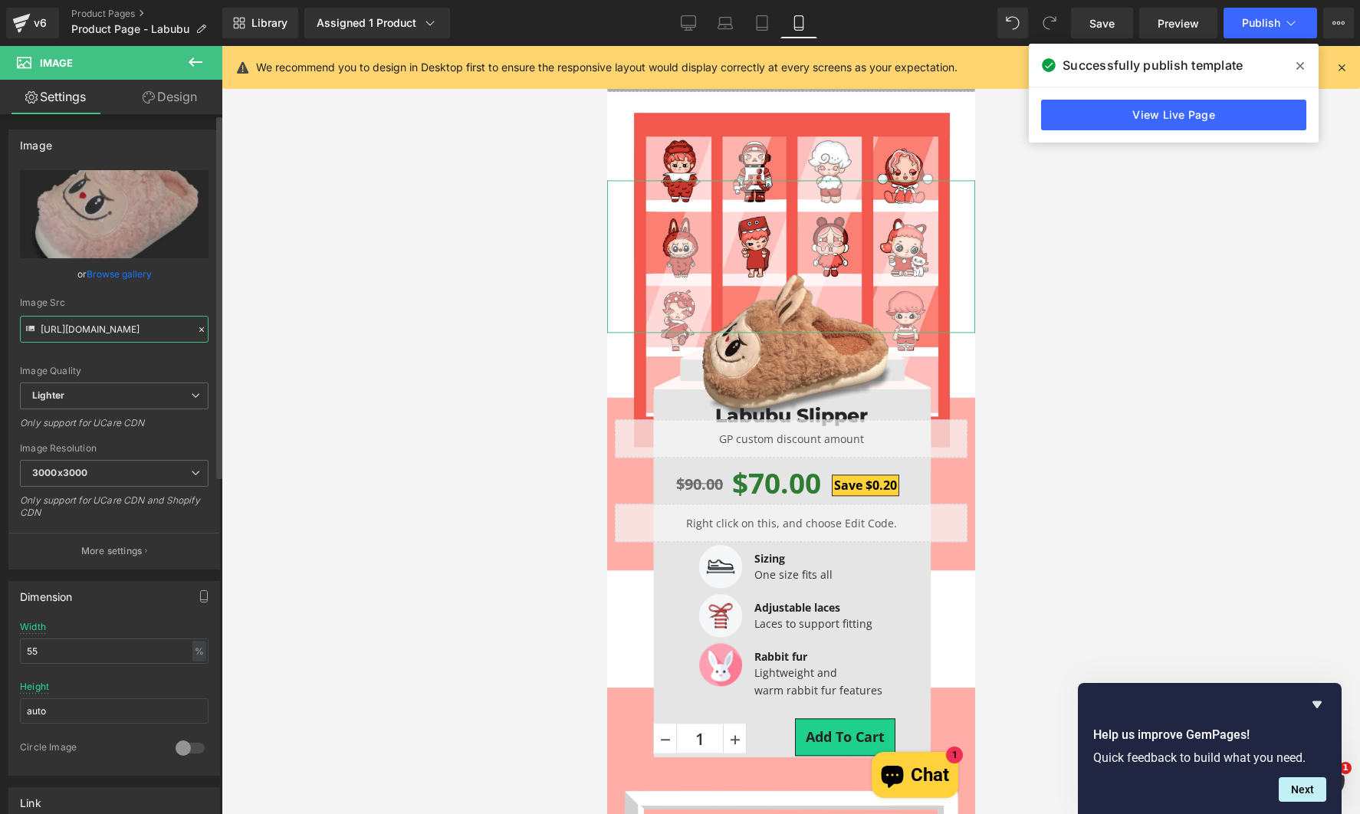
type input "https://cdn.shopify.com/s/files/1/0593/0283/8349/files/Labubu_Testing_V3.png?v=…"
click at [172, 291] on div "Image Quality Lighter Lightest Lighter Lighter Lightest Only support for UCare …" at bounding box center [114, 276] width 189 height 212
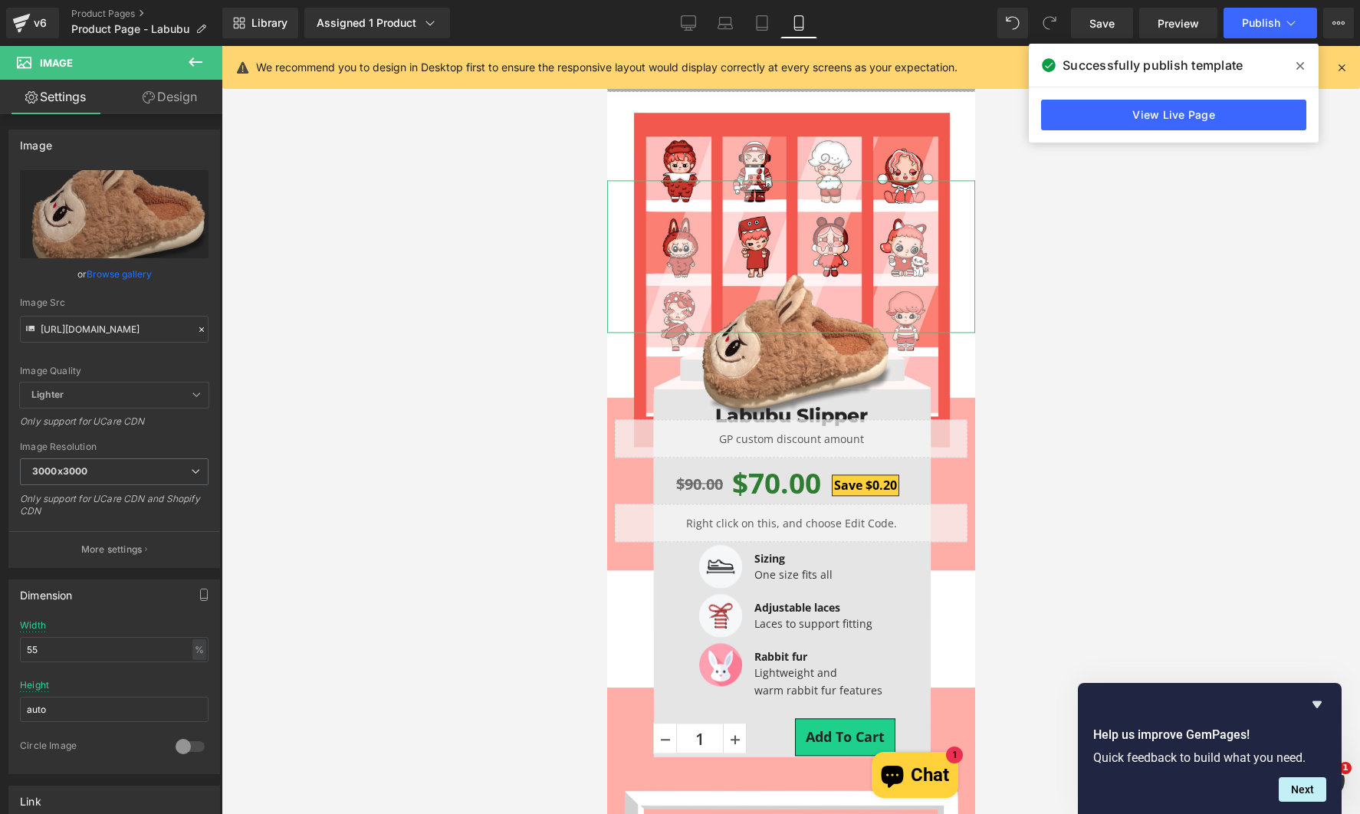
click at [168, 100] on link "Design" at bounding box center [169, 97] width 111 height 34
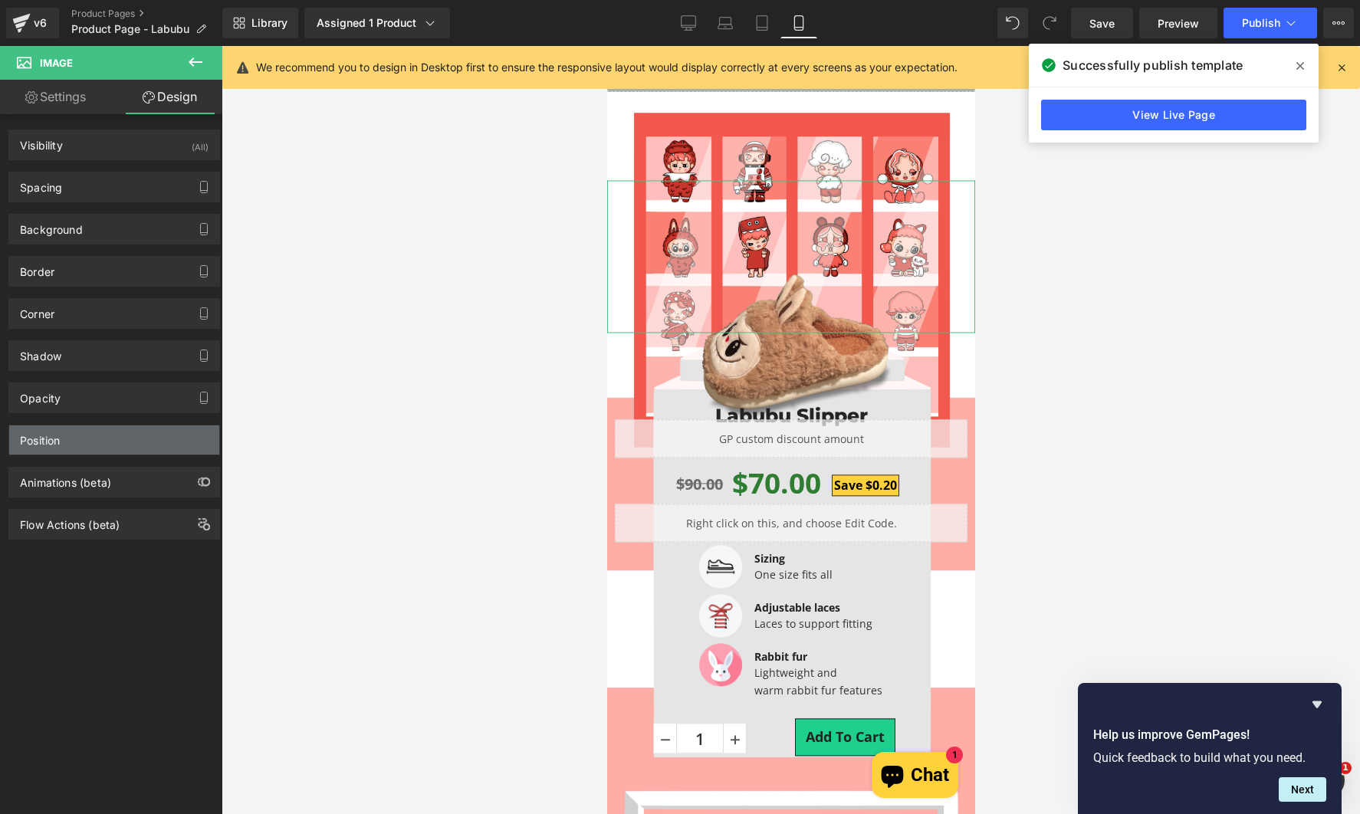
click at [85, 445] on div "Position" at bounding box center [114, 439] width 210 height 29
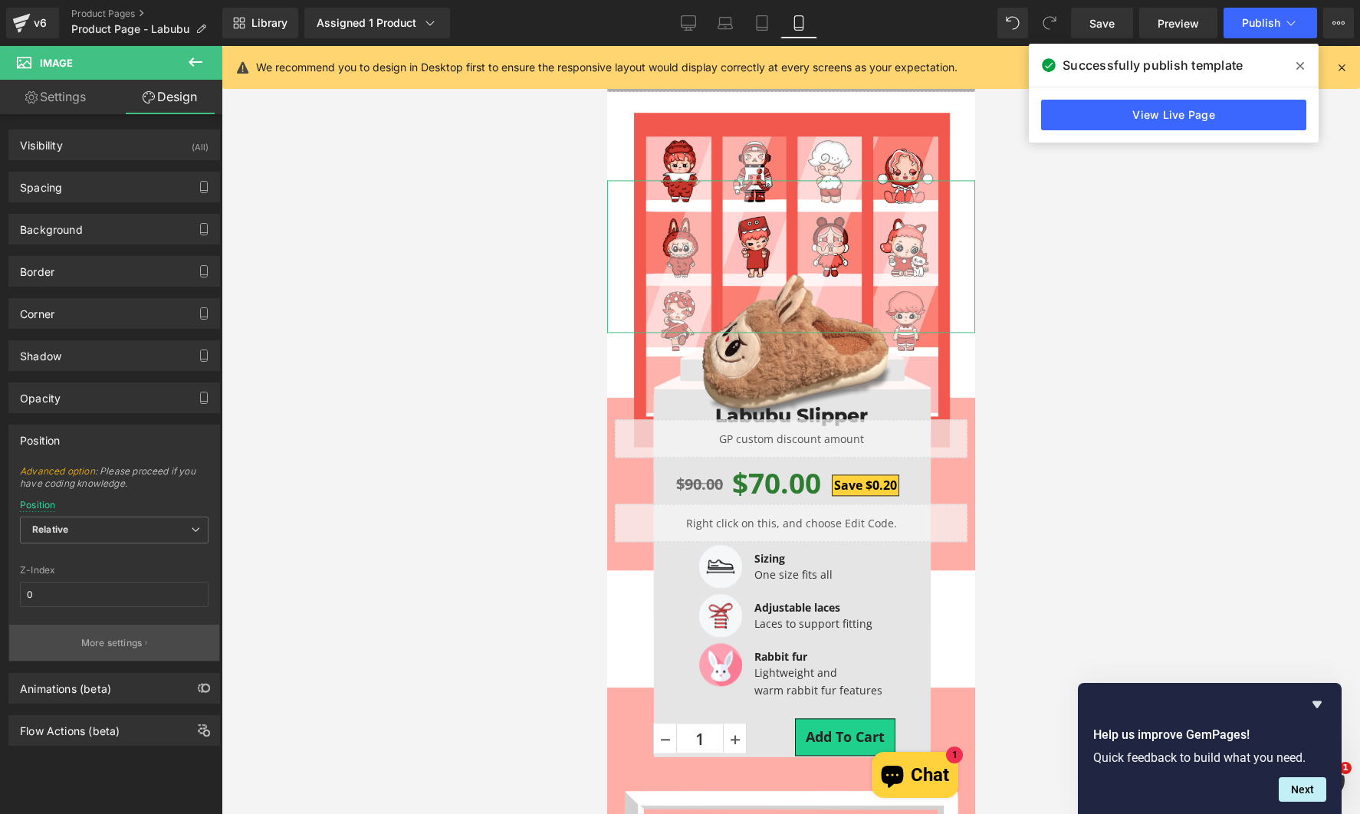
click at [113, 645] on p "More settings" at bounding box center [111, 643] width 61 height 14
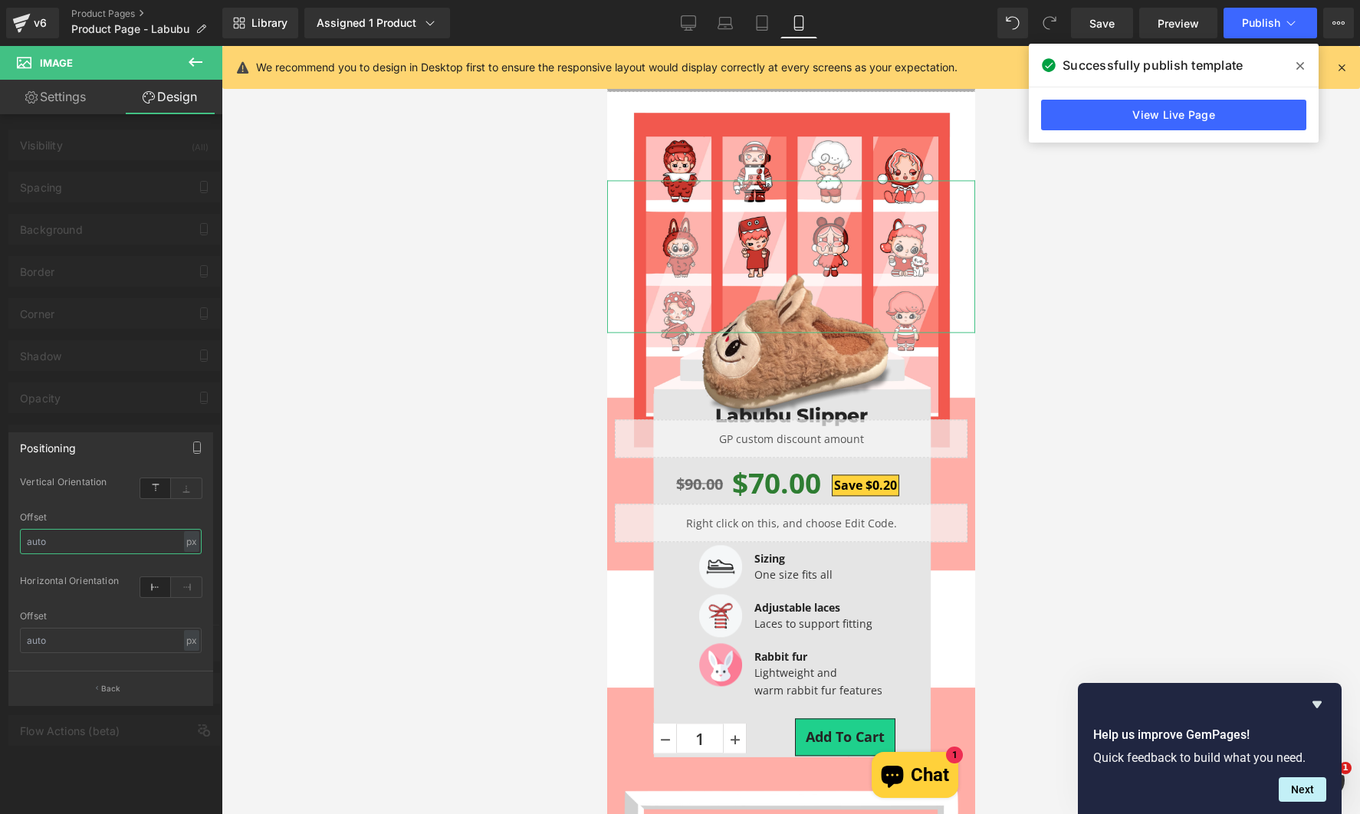
click at [89, 540] on input "text" at bounding box center [111, 541] width 182 height 25
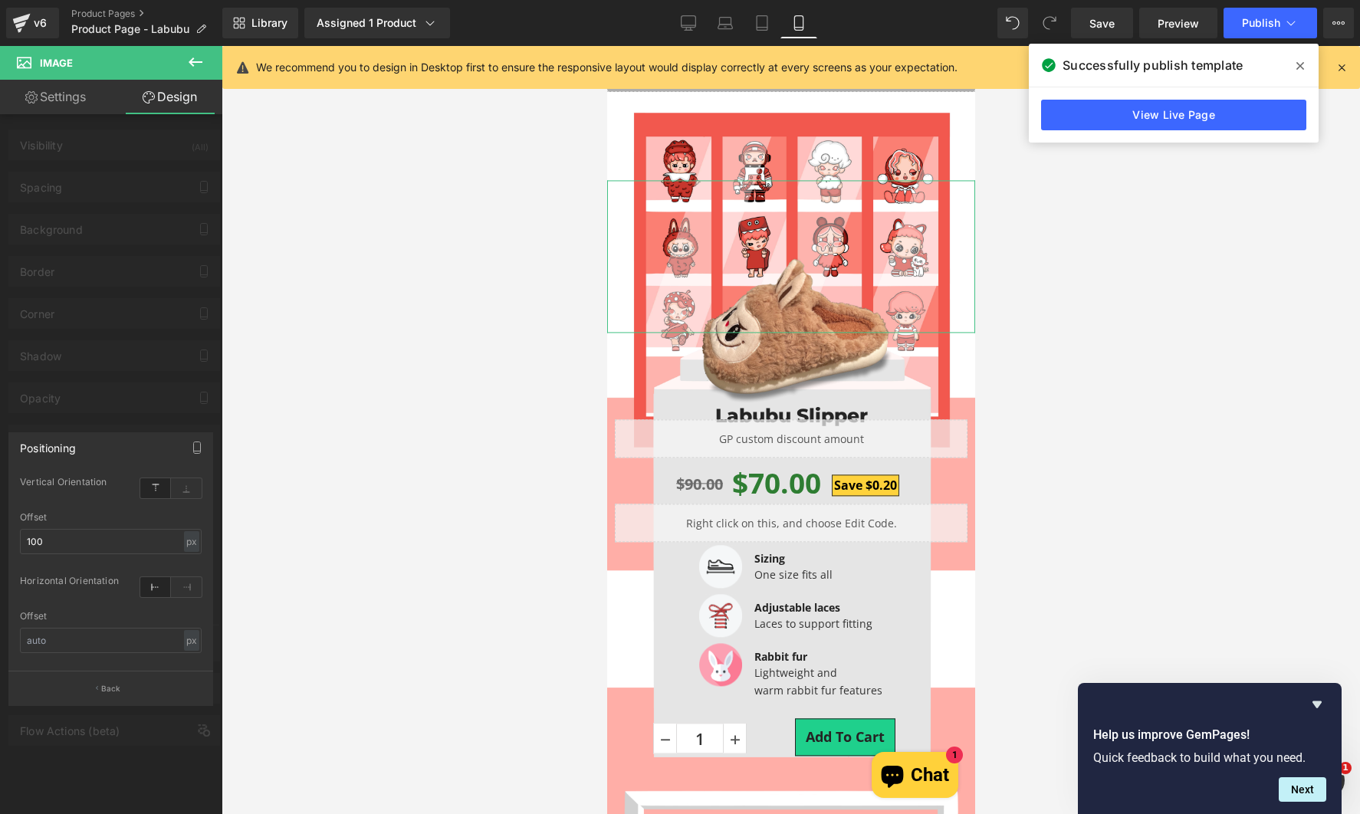
click at [105, 205] on div at bounding box center [111, 434] width 222 height 776
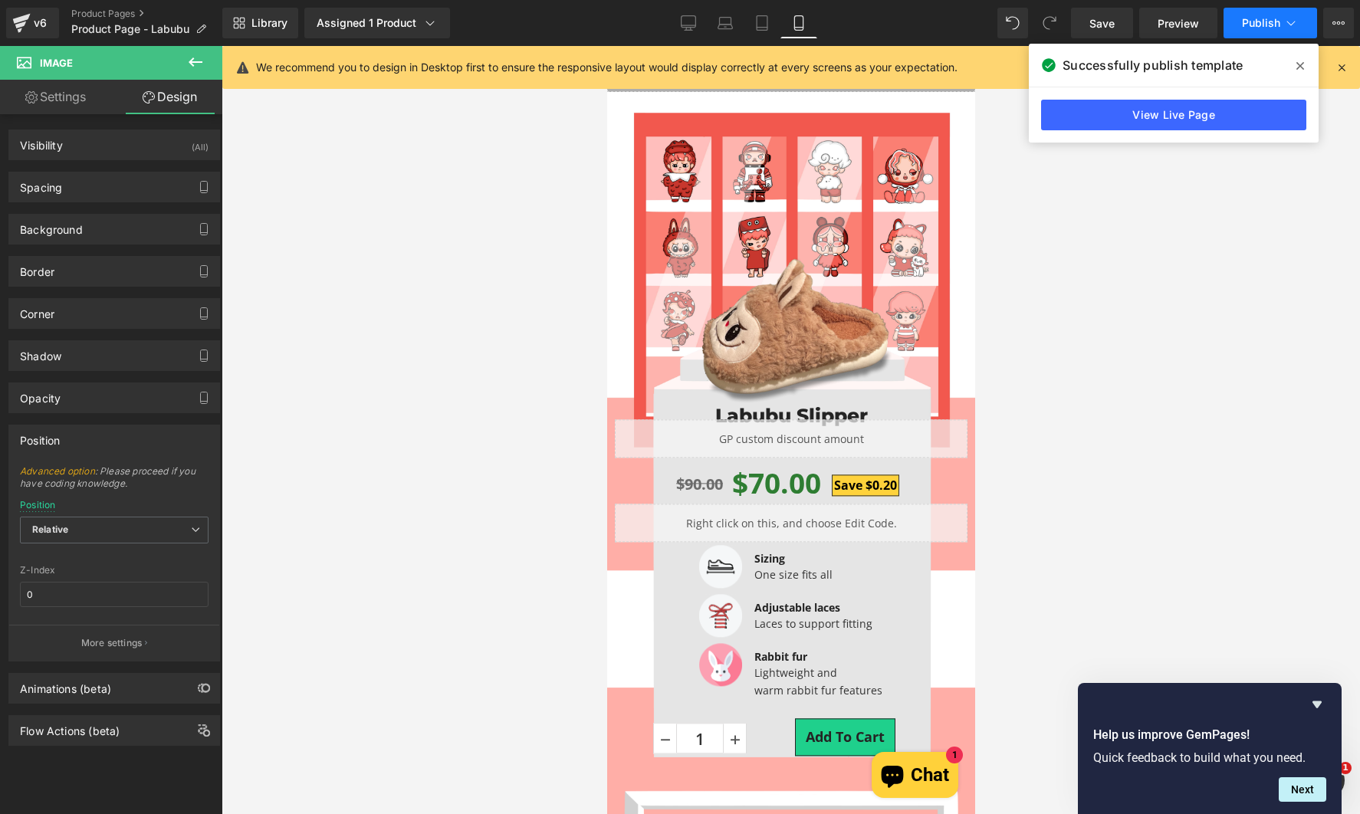
click at [1239, 22] on button "Publish" at bounding box center [1270, 23] width 94 height 31
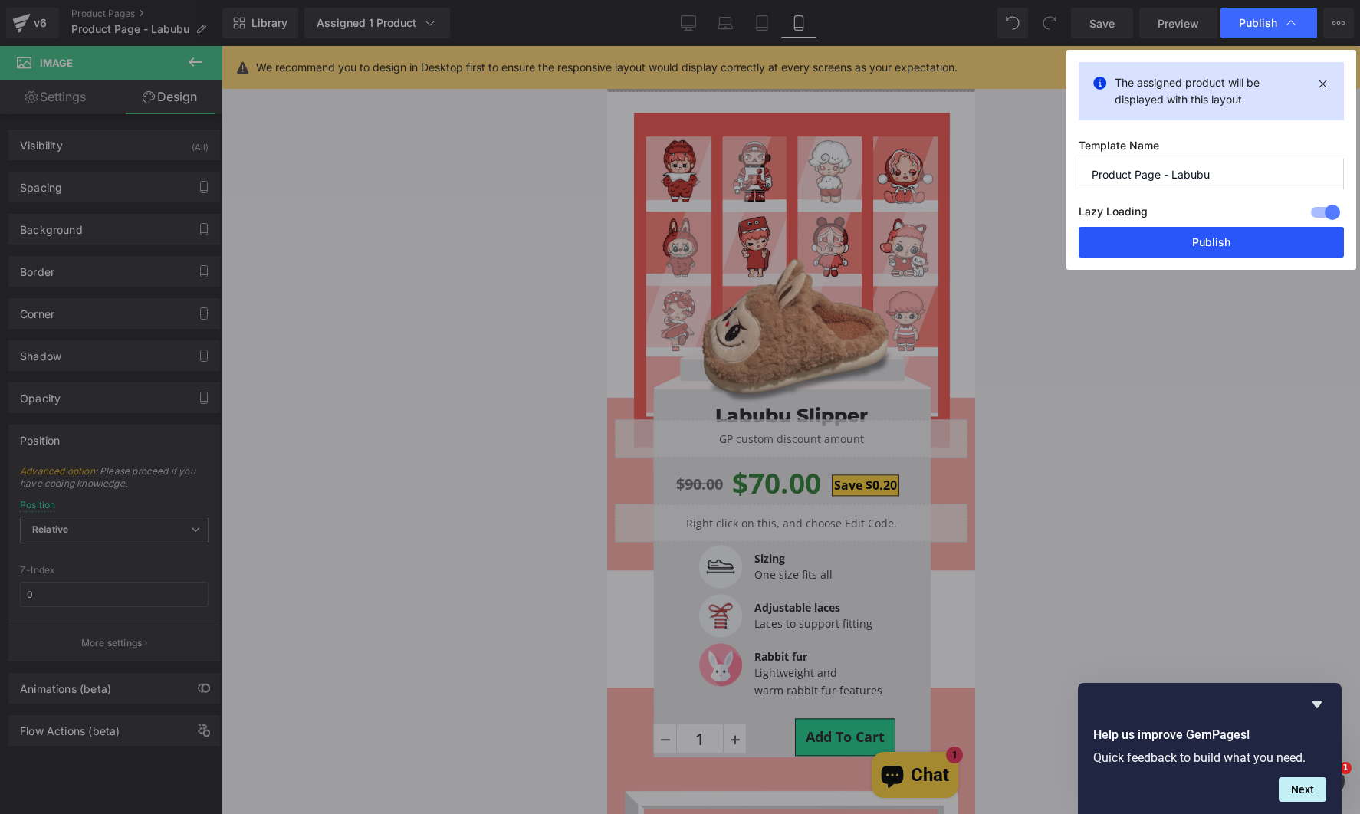
click at [1155, 248] on button "Publish" at bounding box center [1210, 242] width 265 height 31
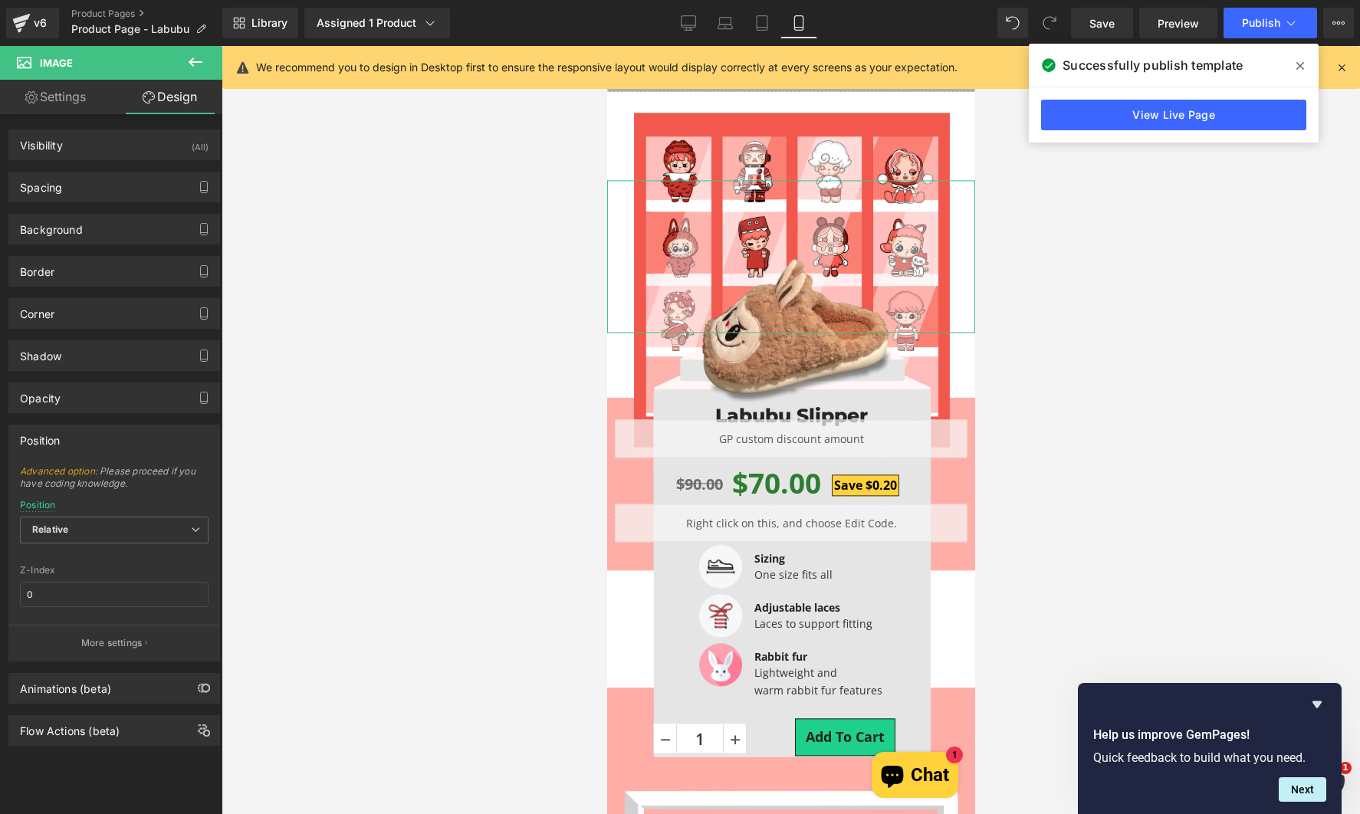
click at [149, 620] on div at bounding box center [114, 620] width 189 height 10
click at [149, 637] on button "More settings" at bounding box center [114, 643] width 210 height 36
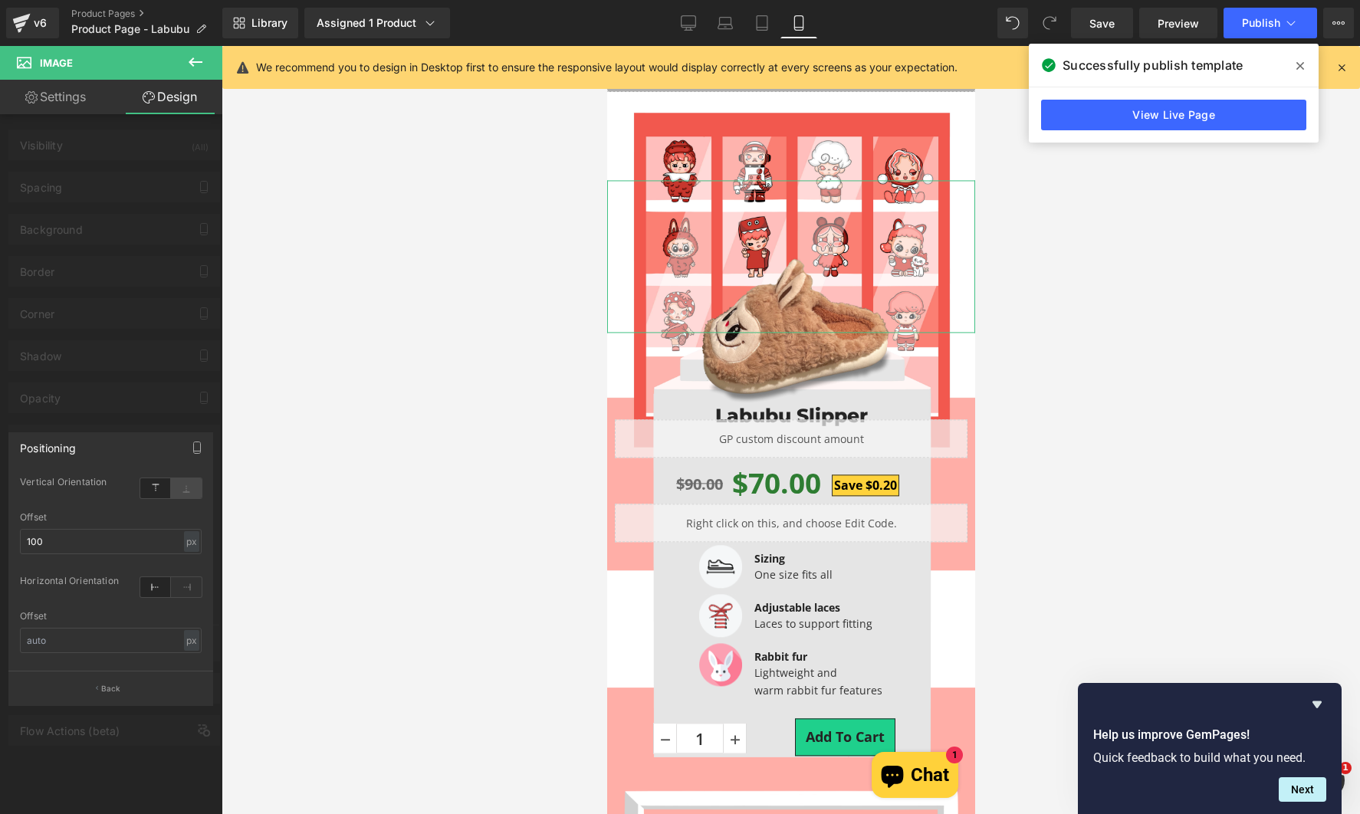
click at [192, 488] on icon at bounding box center [186, 488] width 31 height 20
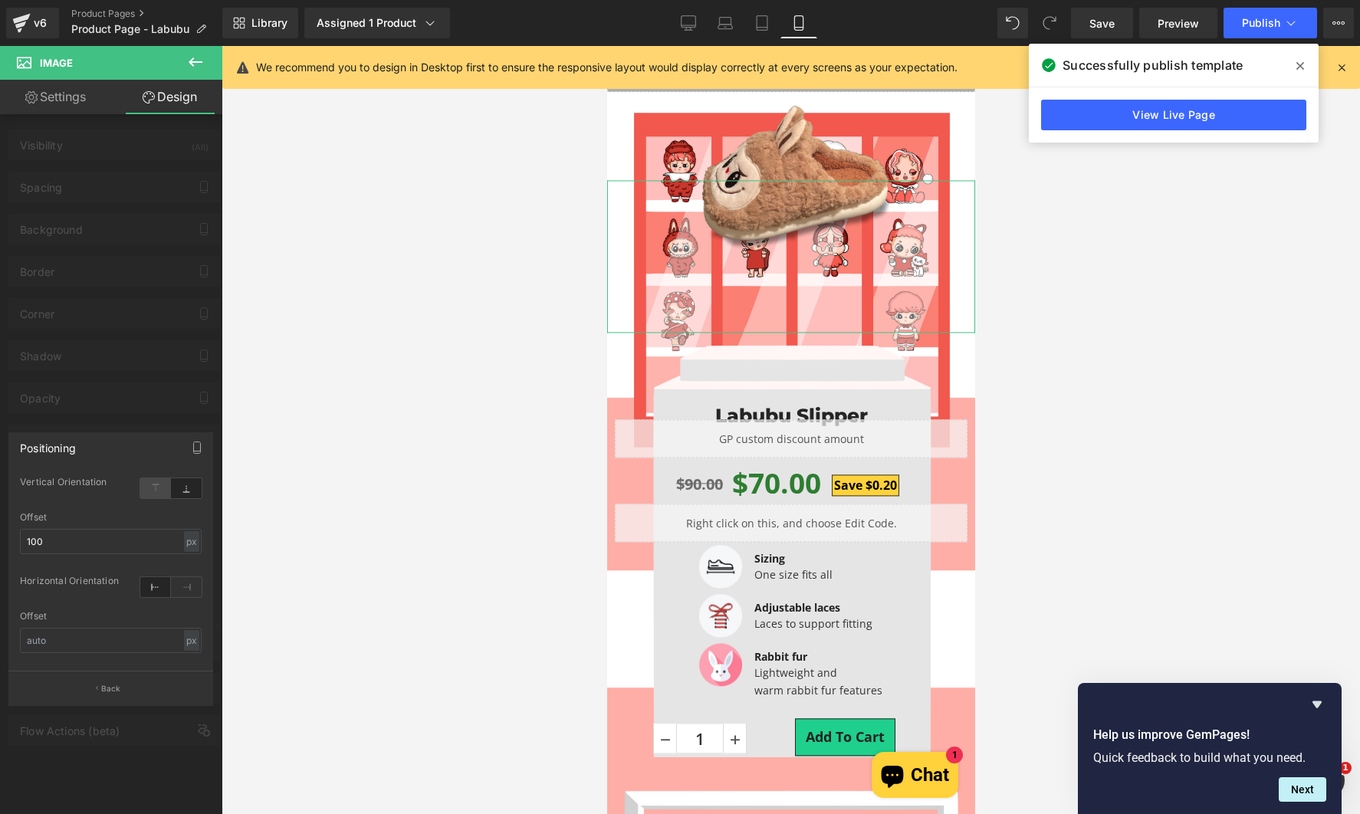
click at [159, 486] on icon at bounding box center [155, 488] width 31 height 20
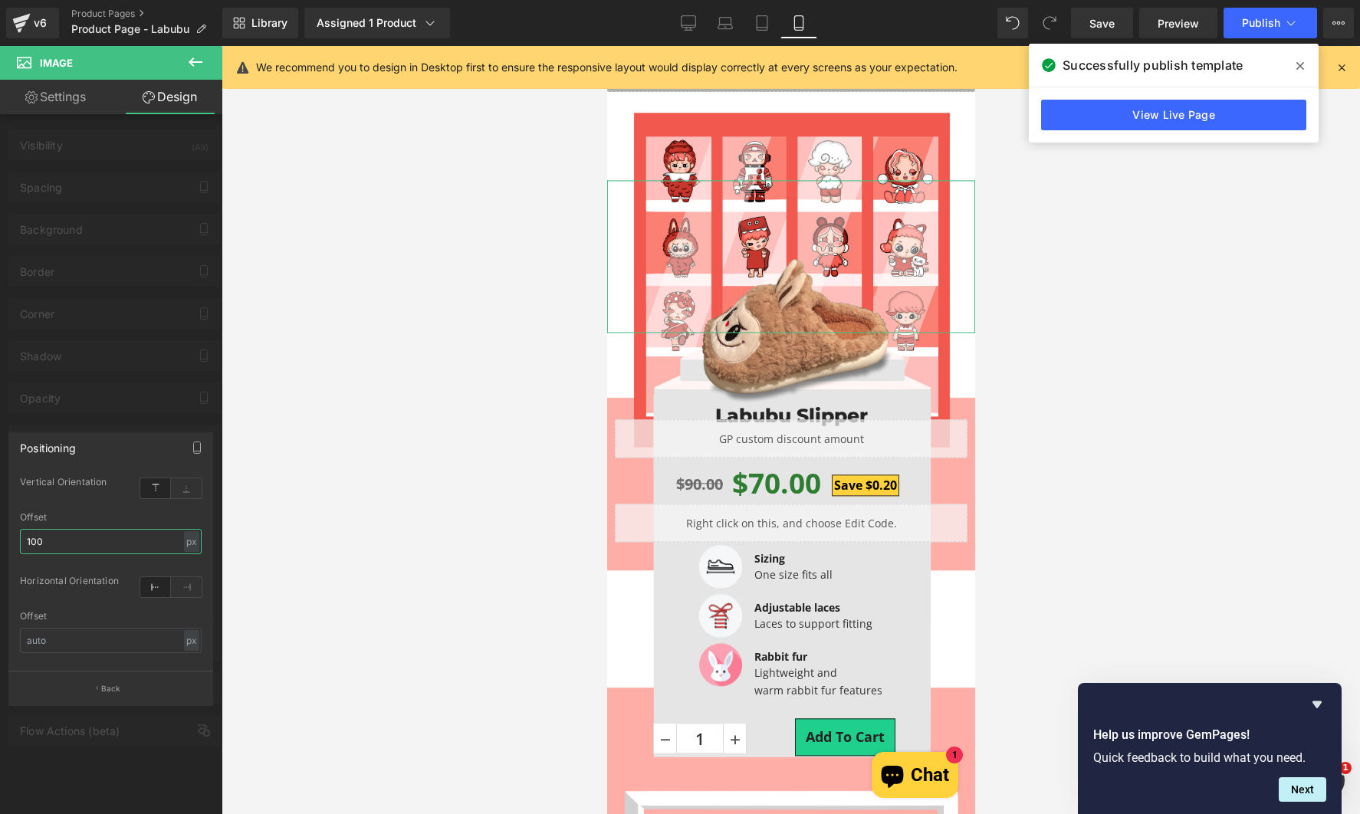
click at [65, 552] on input "100" at bounding box center [111, 541] width 182 height 25
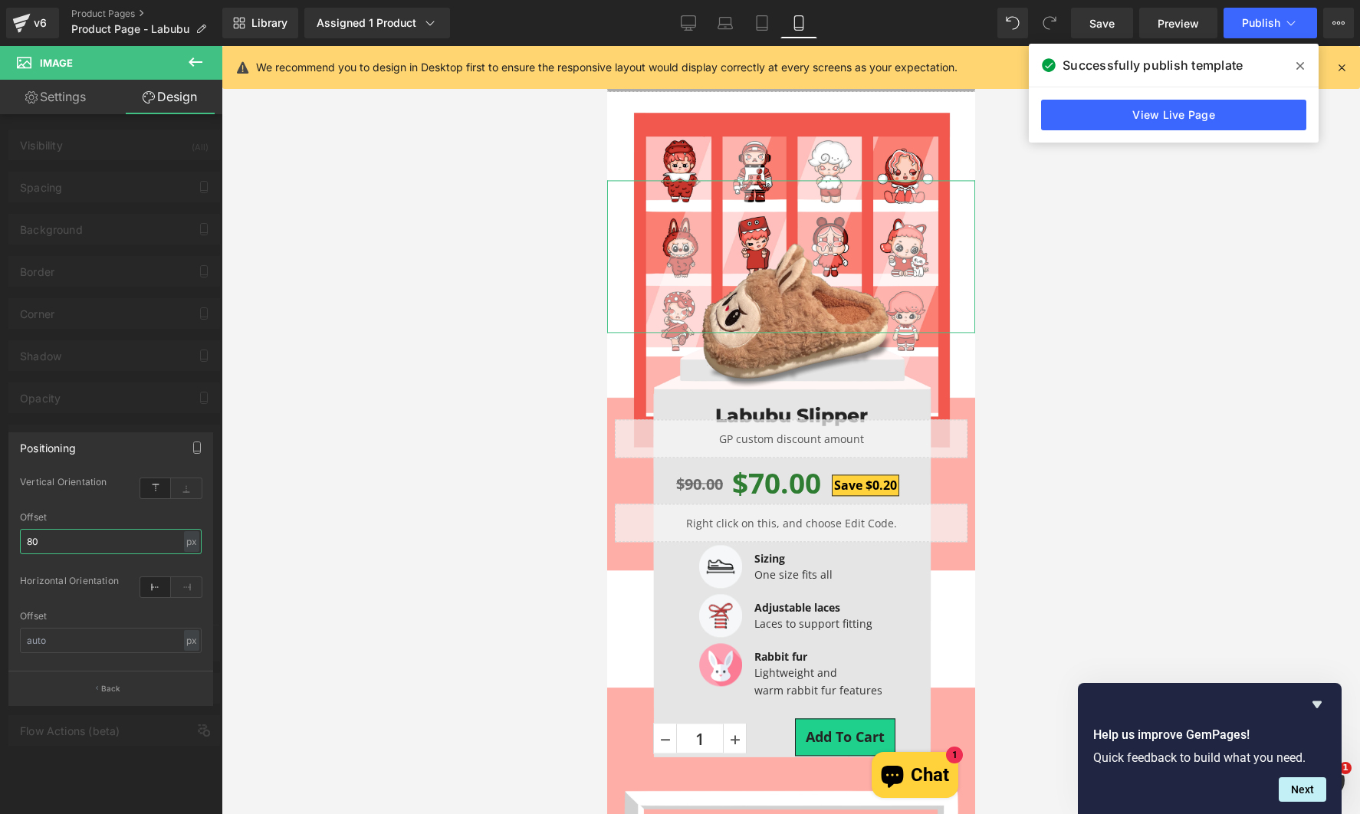
type input "80"
click at [88, 390] on div at bounding box center [111, 434] width 222 height 776
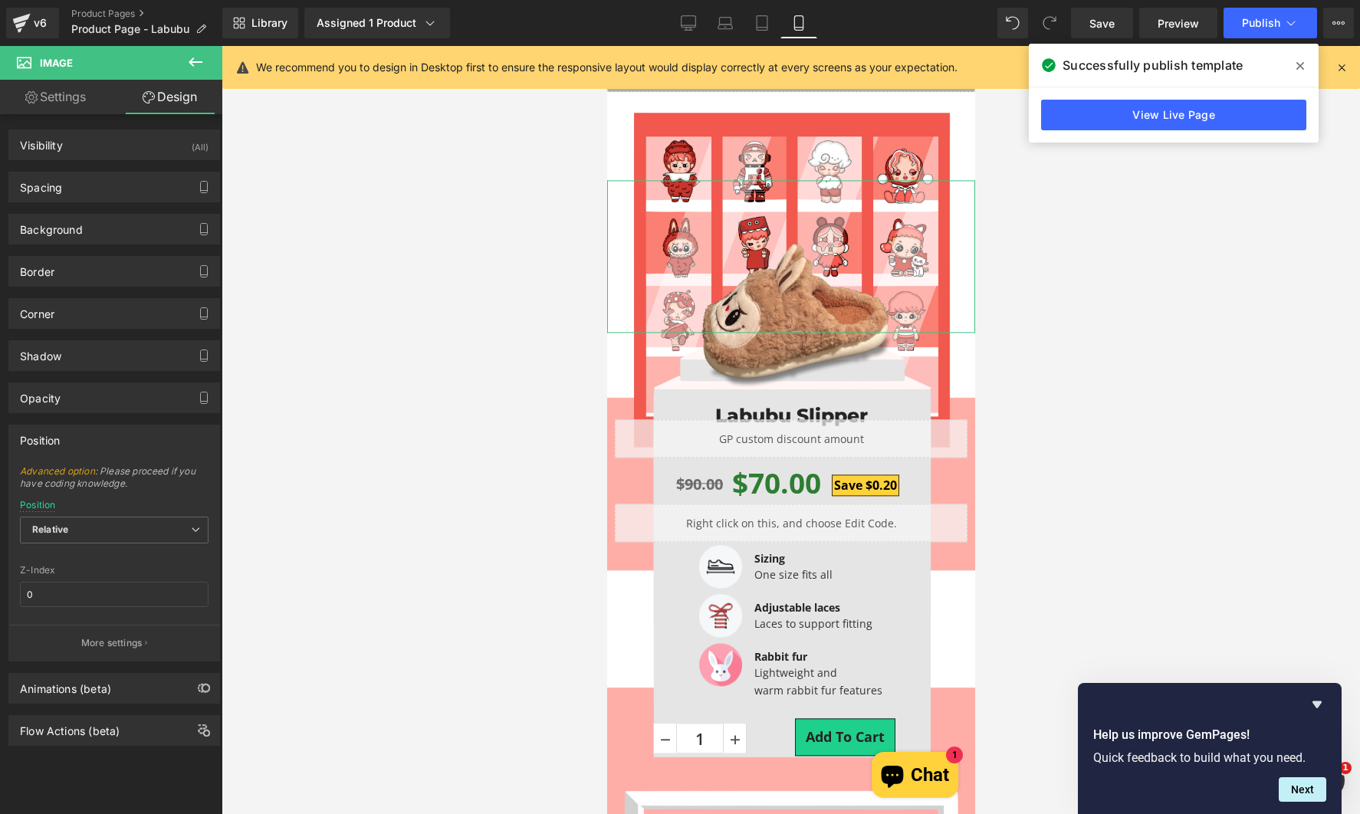
click at [73, 100] on link "Settings" at bounding box center [55, 97] width 111 height 34
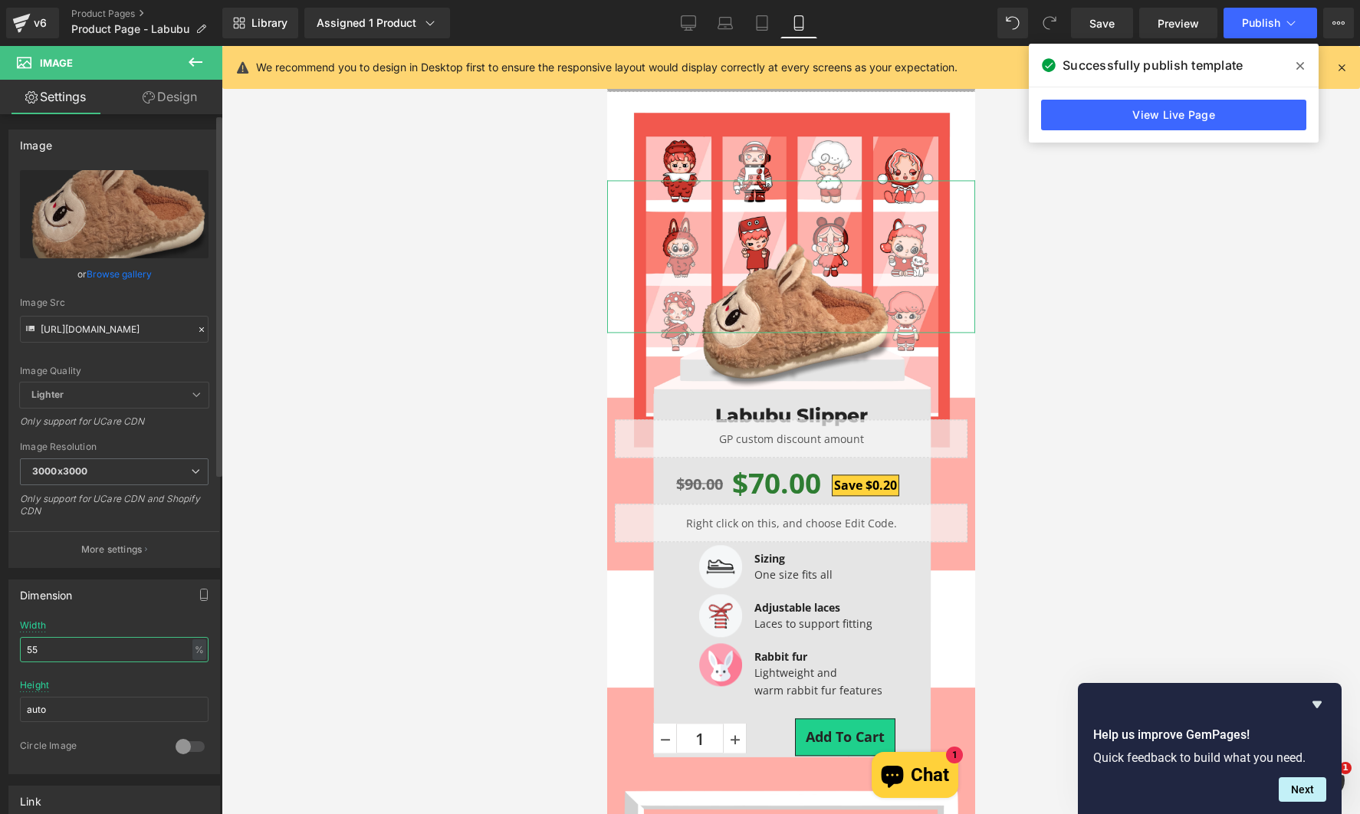
click at [91, 648] on input "55" at bounding box center [114, 649] width 189 height 25
type input "5"
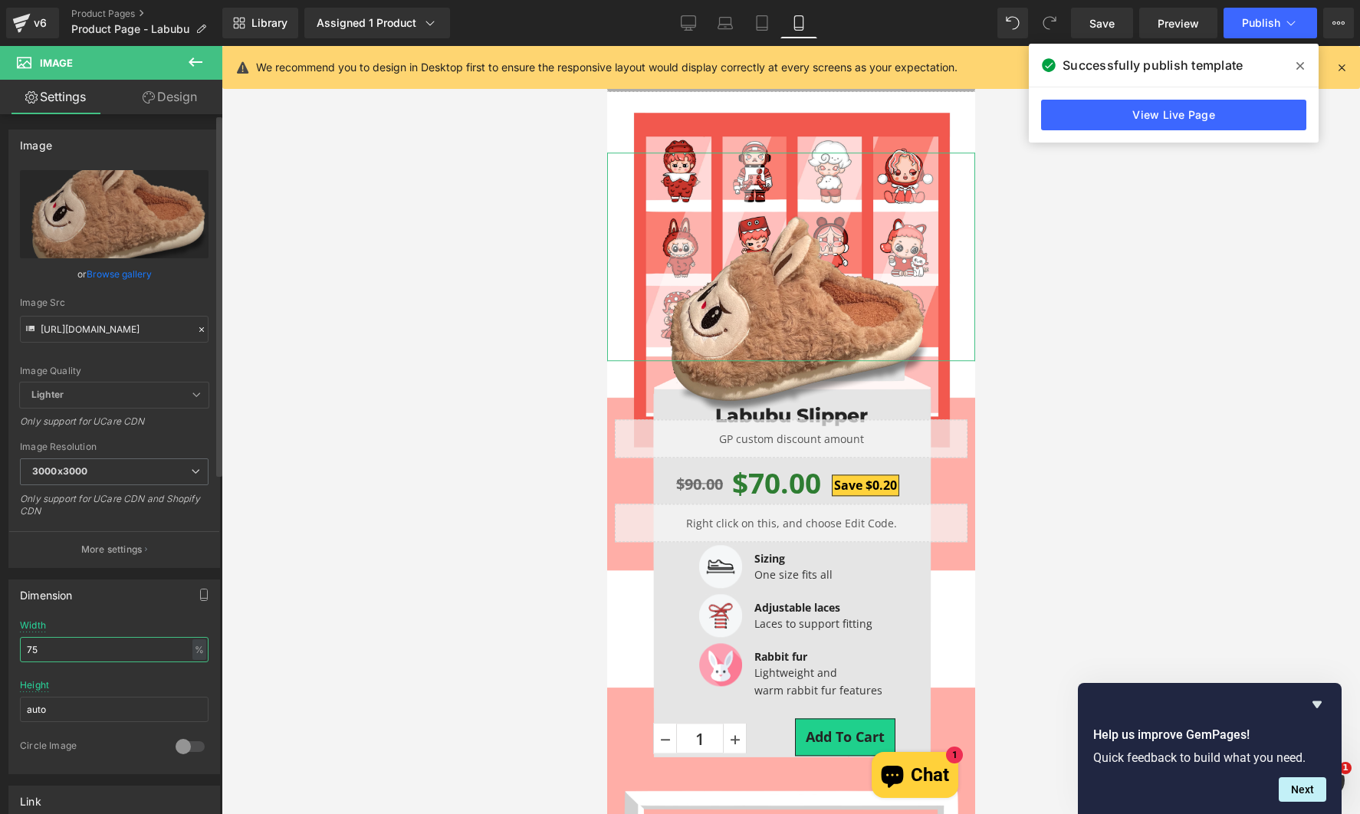
type input "7"
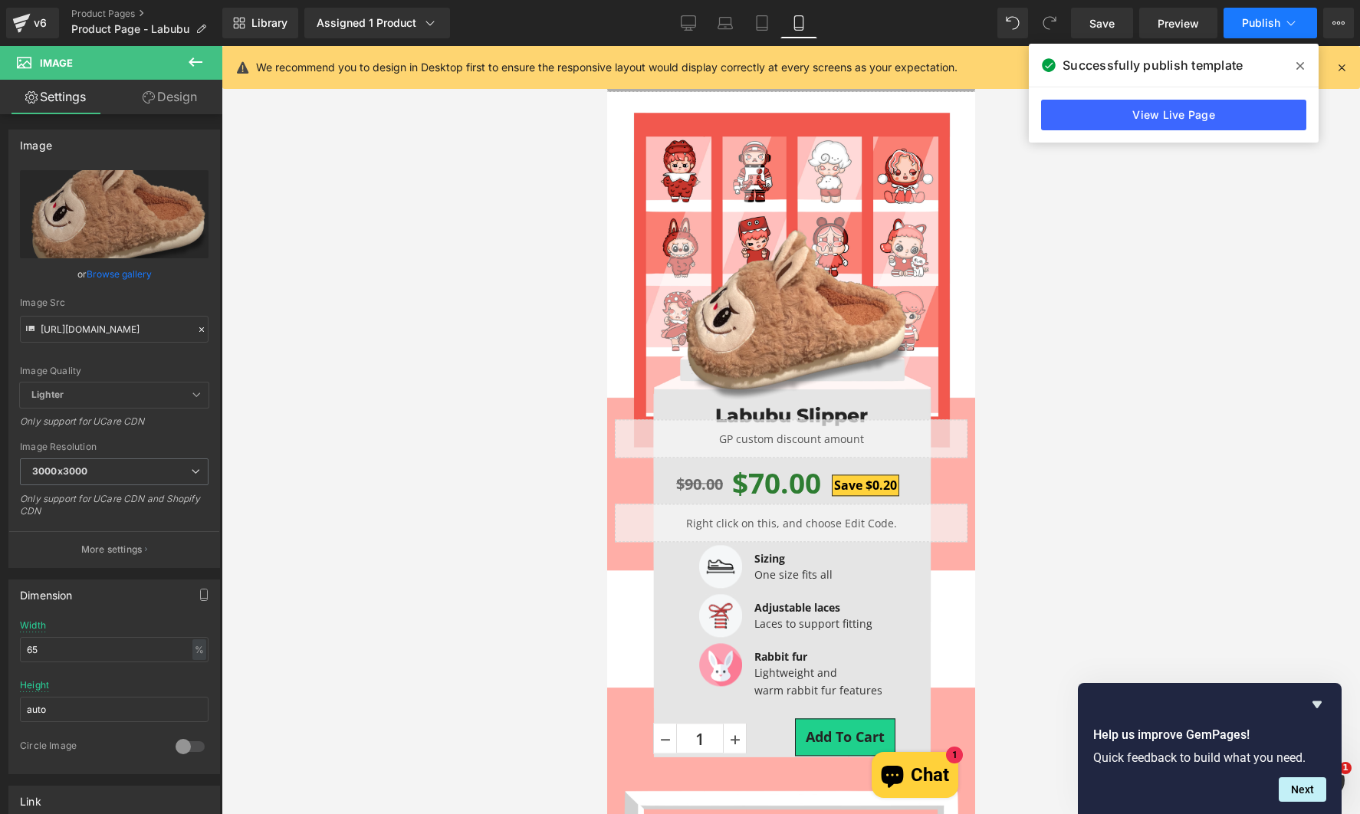
click at [1251, 26] on span "Publish" at bounding box center [1261, 23] width 38 height 12
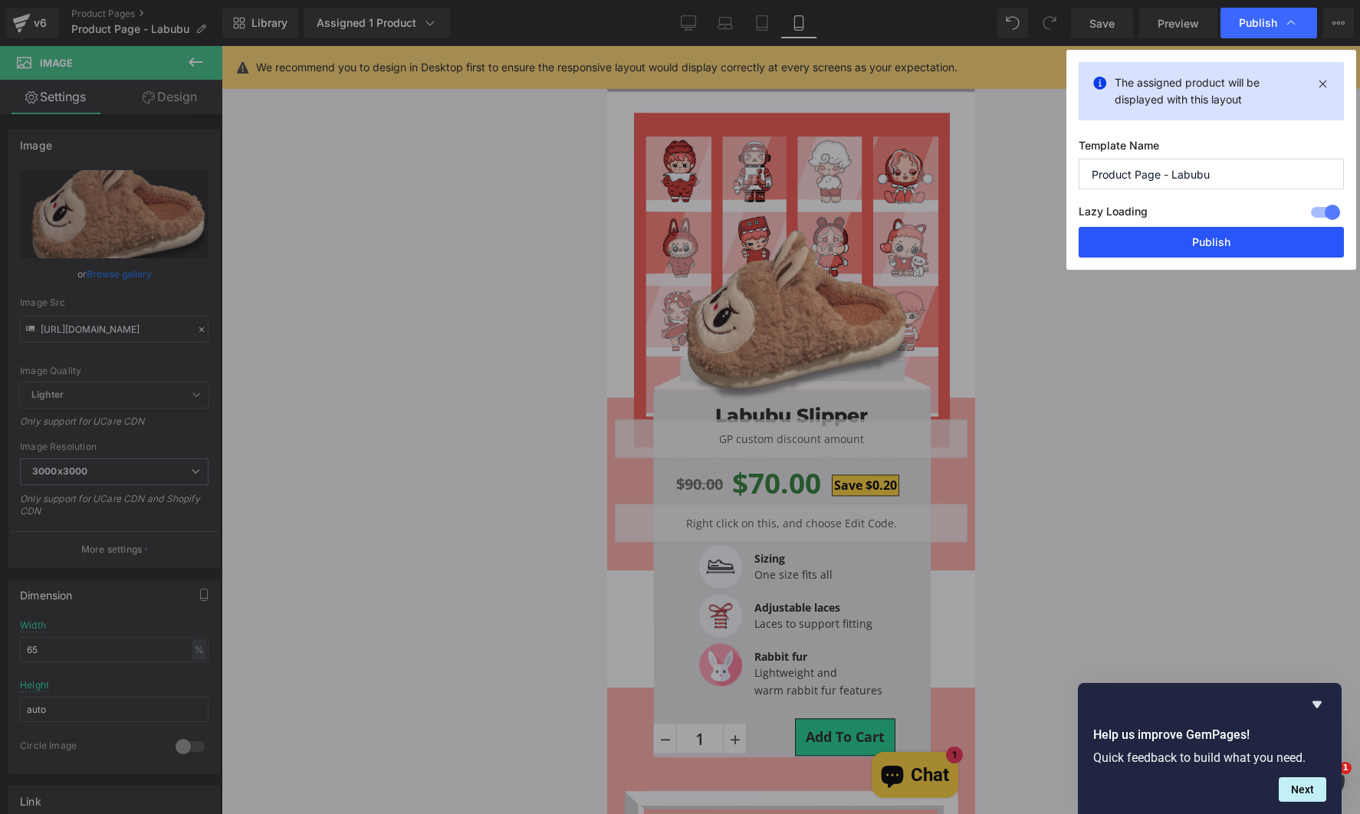
click at [1168, 246] on button "Publish" at bounding box center [1210, 242] width 265 height 31
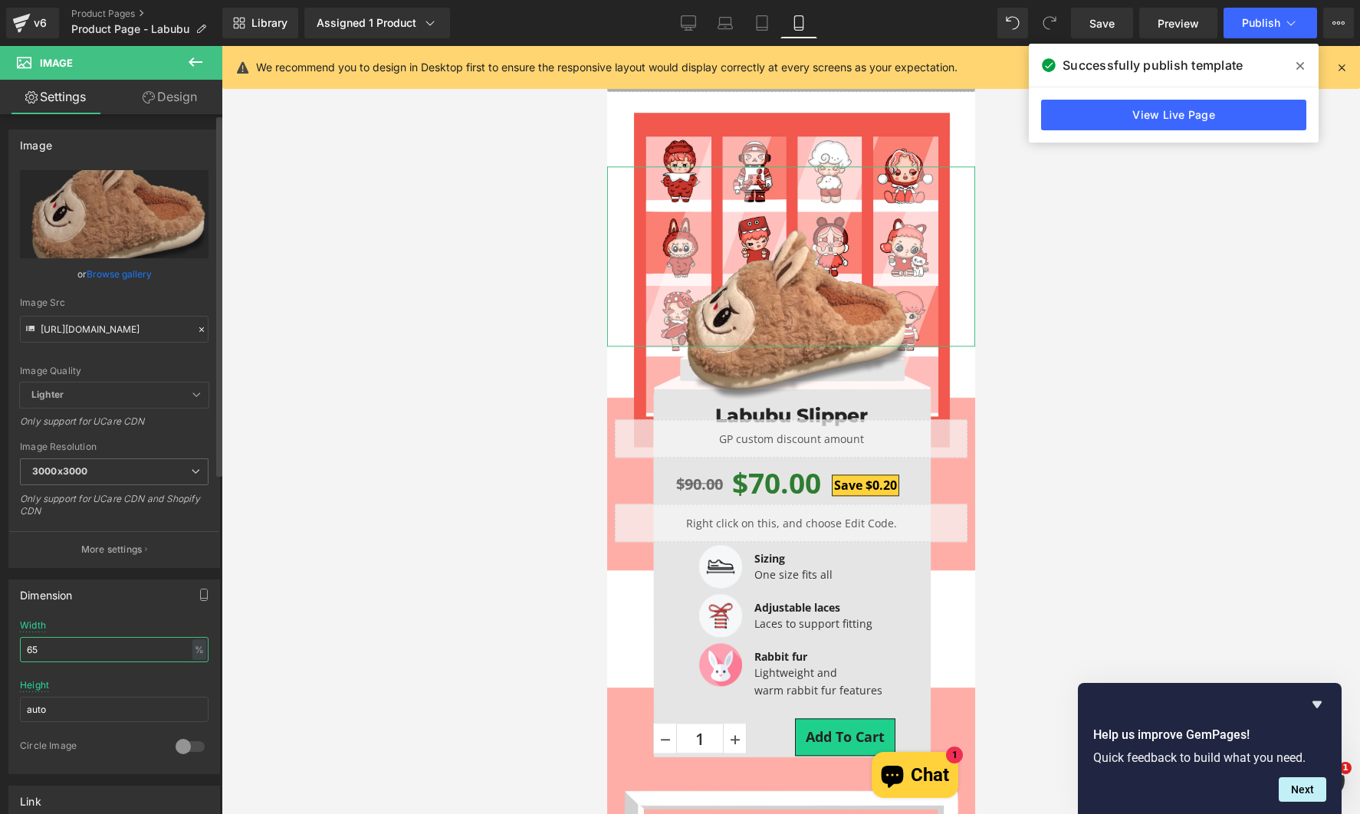
click at [86, 651] on input "65" at bounding box center [114, 649] width 189 height 25
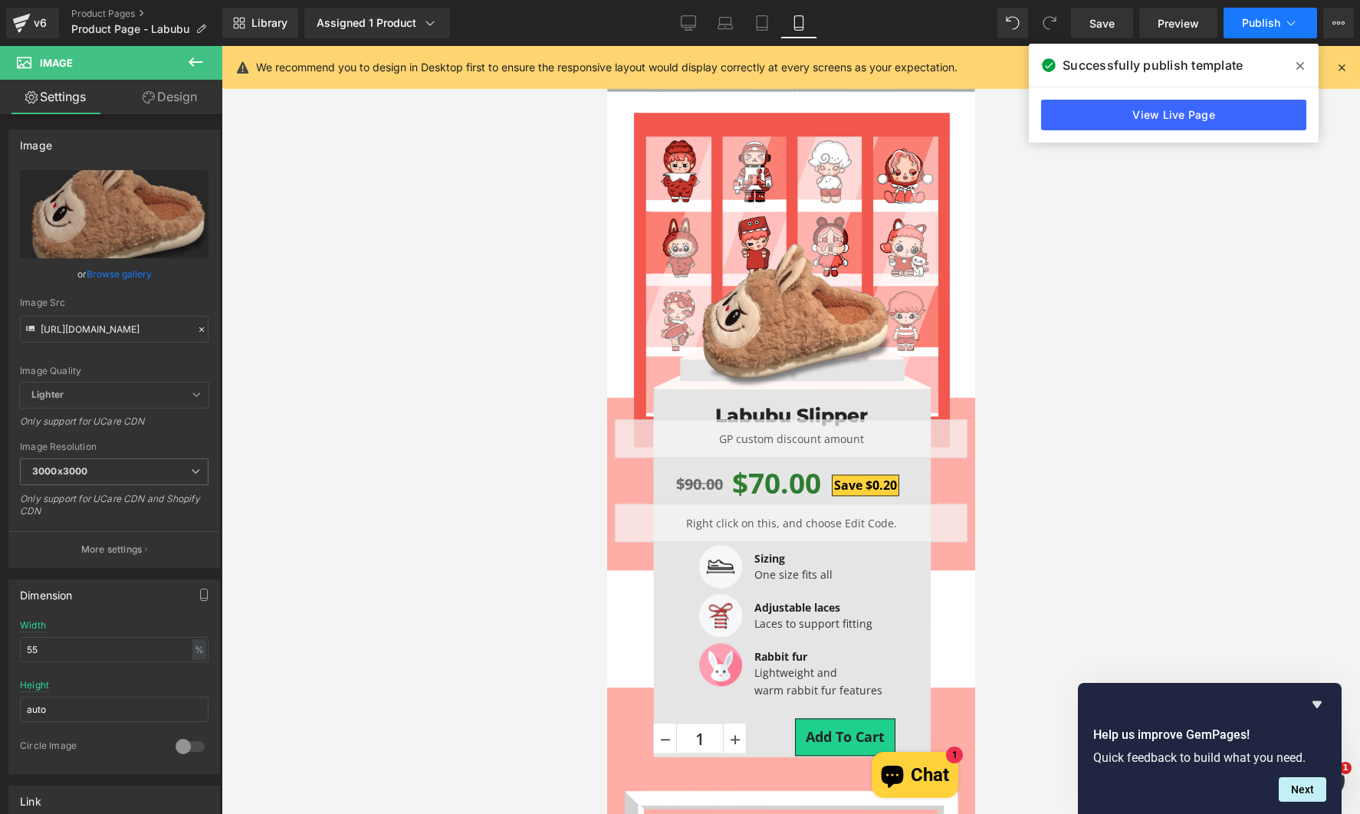
click at [1265, 30] on button "Publish" at bounding box center [1270, 23] width 94 height 31
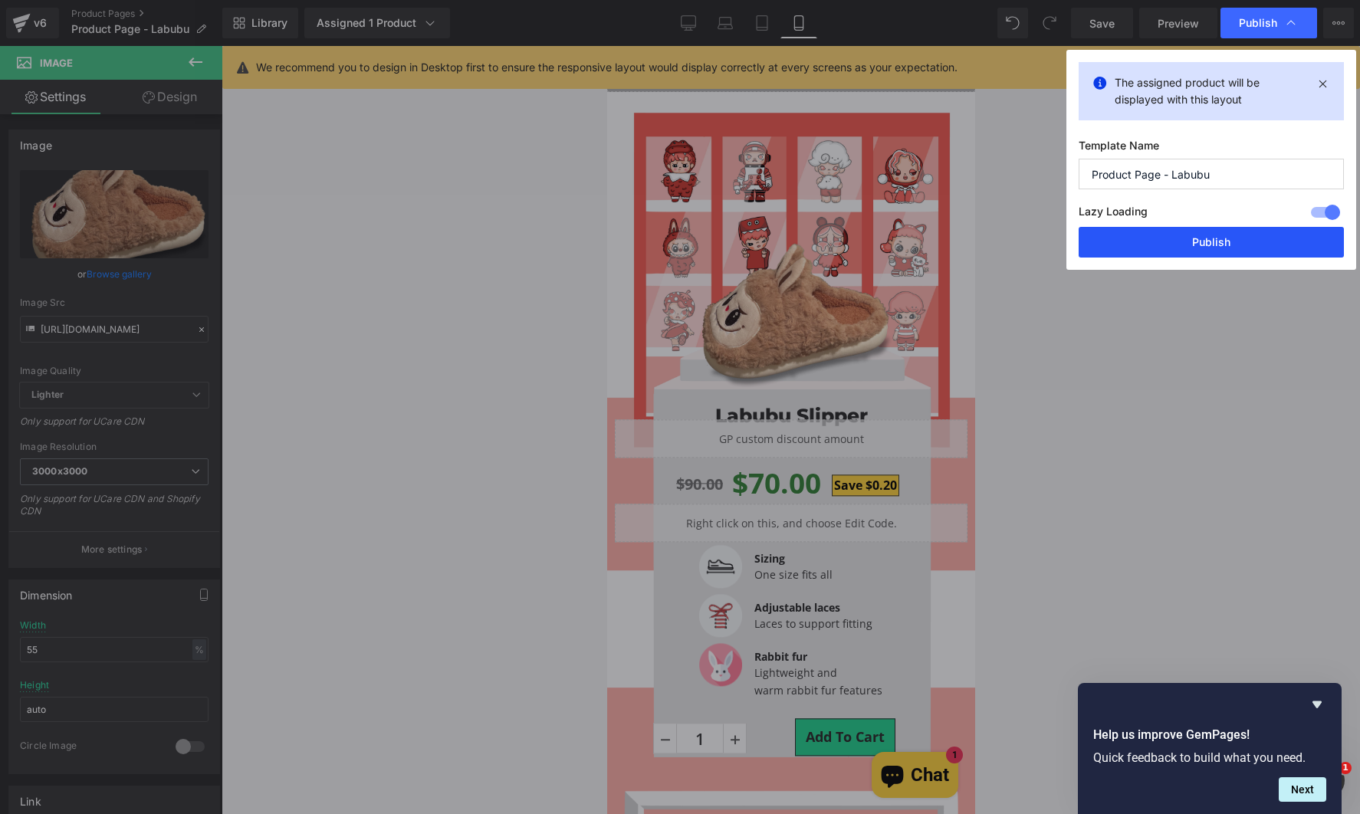
click at [1217, 235] on button "Publish" at bounding box center [1210, 242] width 265 height 31
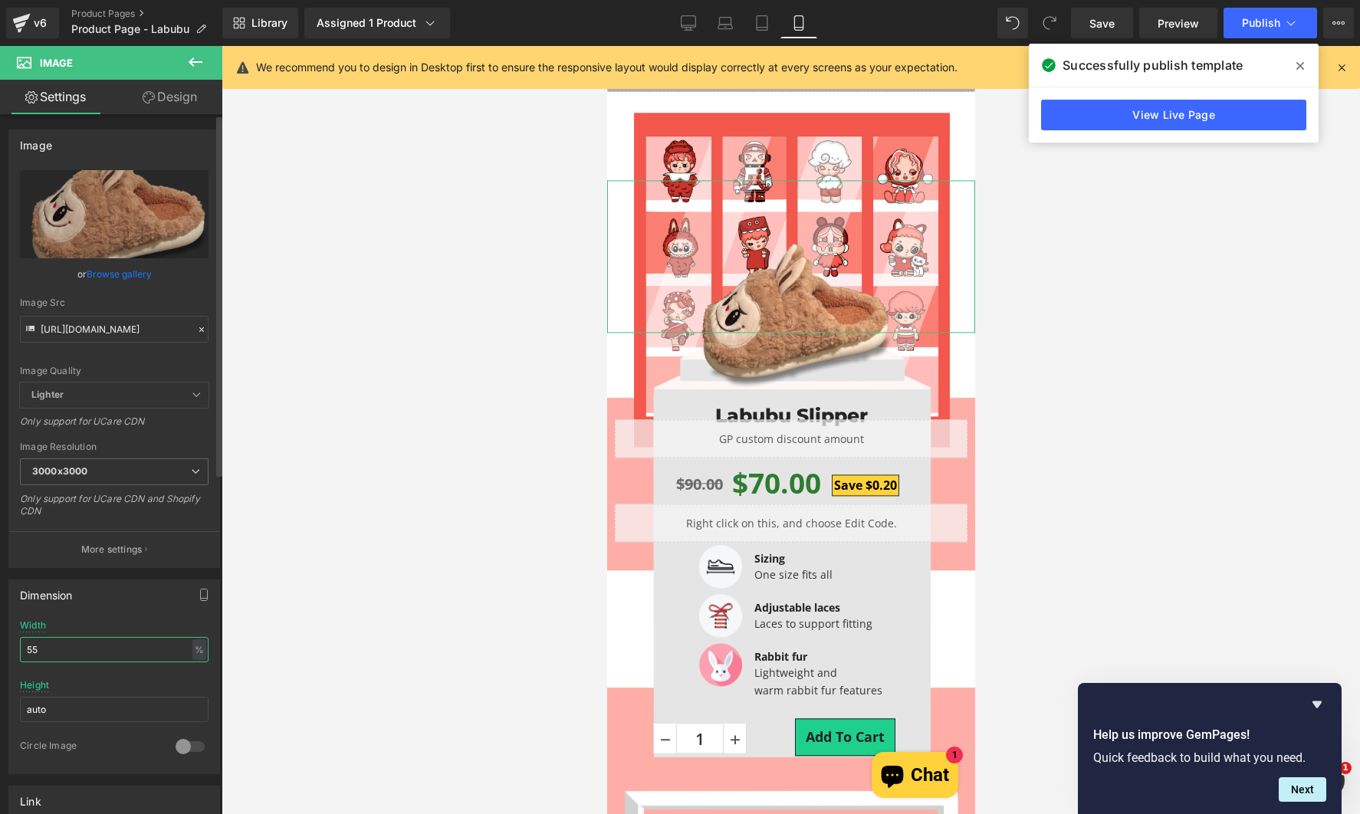
click at [74, 650] on input "55" at bounding box center [114, 649] width 189 height 25
type input "5"
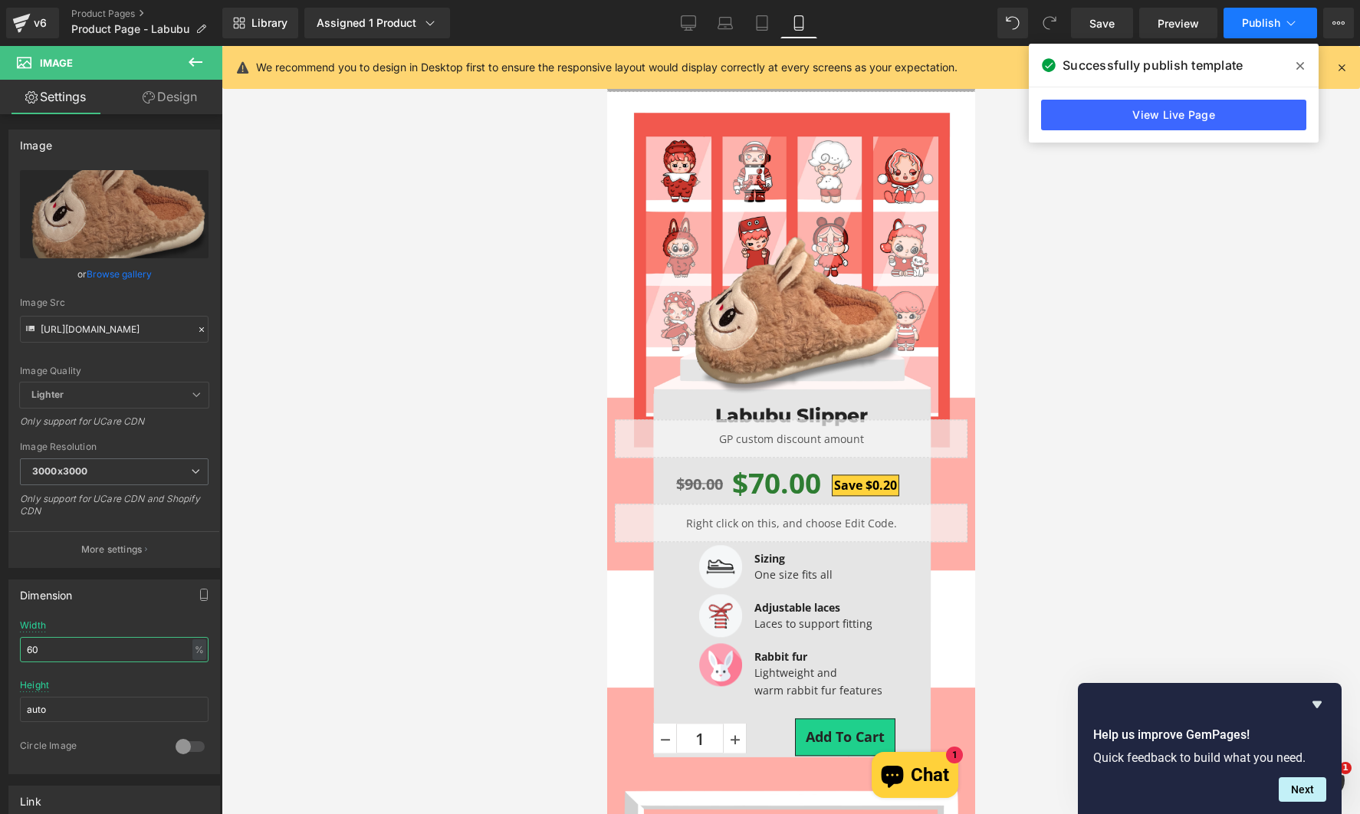
type input "60"
click at [1274, 25] on span "Publish" at bounding box center [1261, 23] width 38 height 12
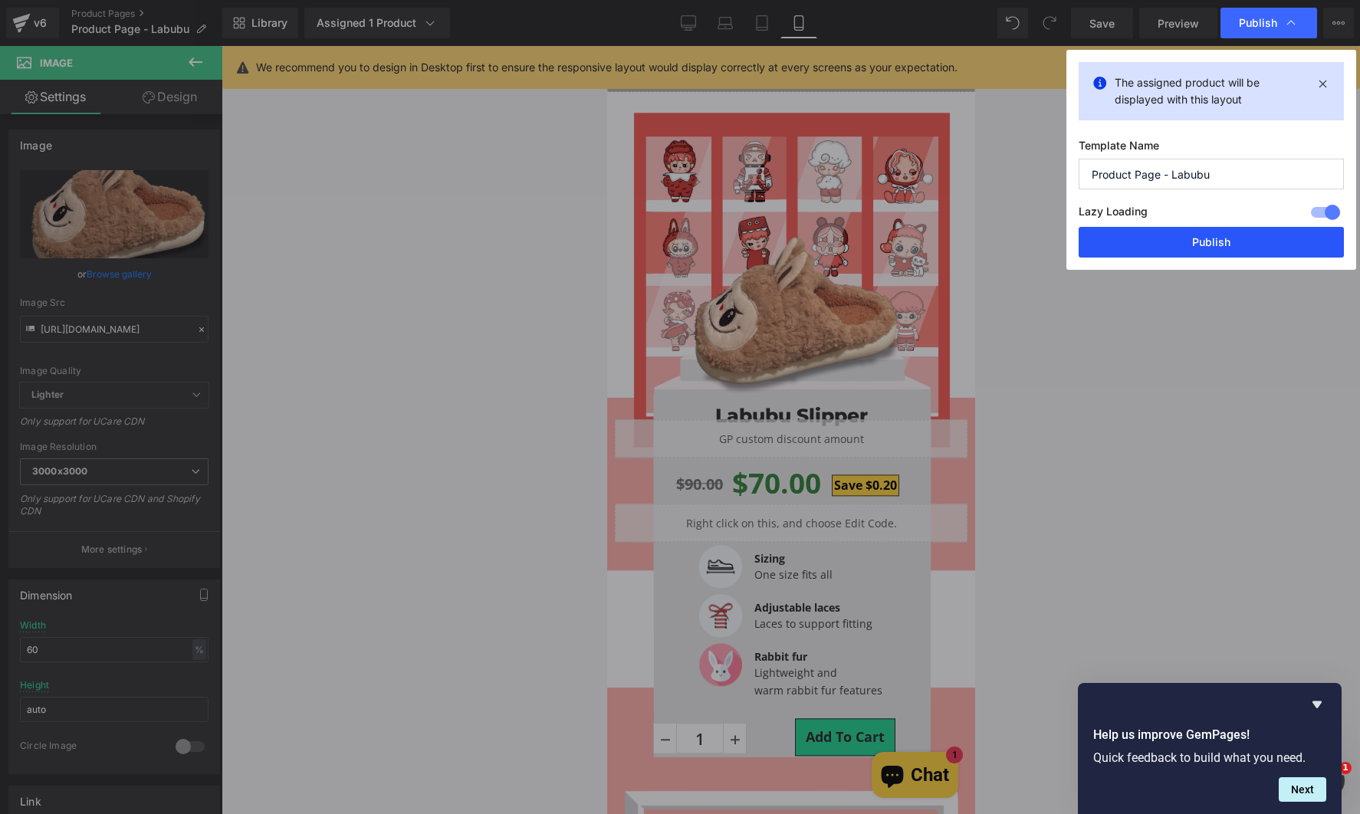
drag, startPoint x: 1193, startPoint y: 238, endPoint x: 110, endPoint y: 379, distance: 1091.4
click at [1193, 238] on button "Publish" at bounding box center [1210, 242] width 265 height 31
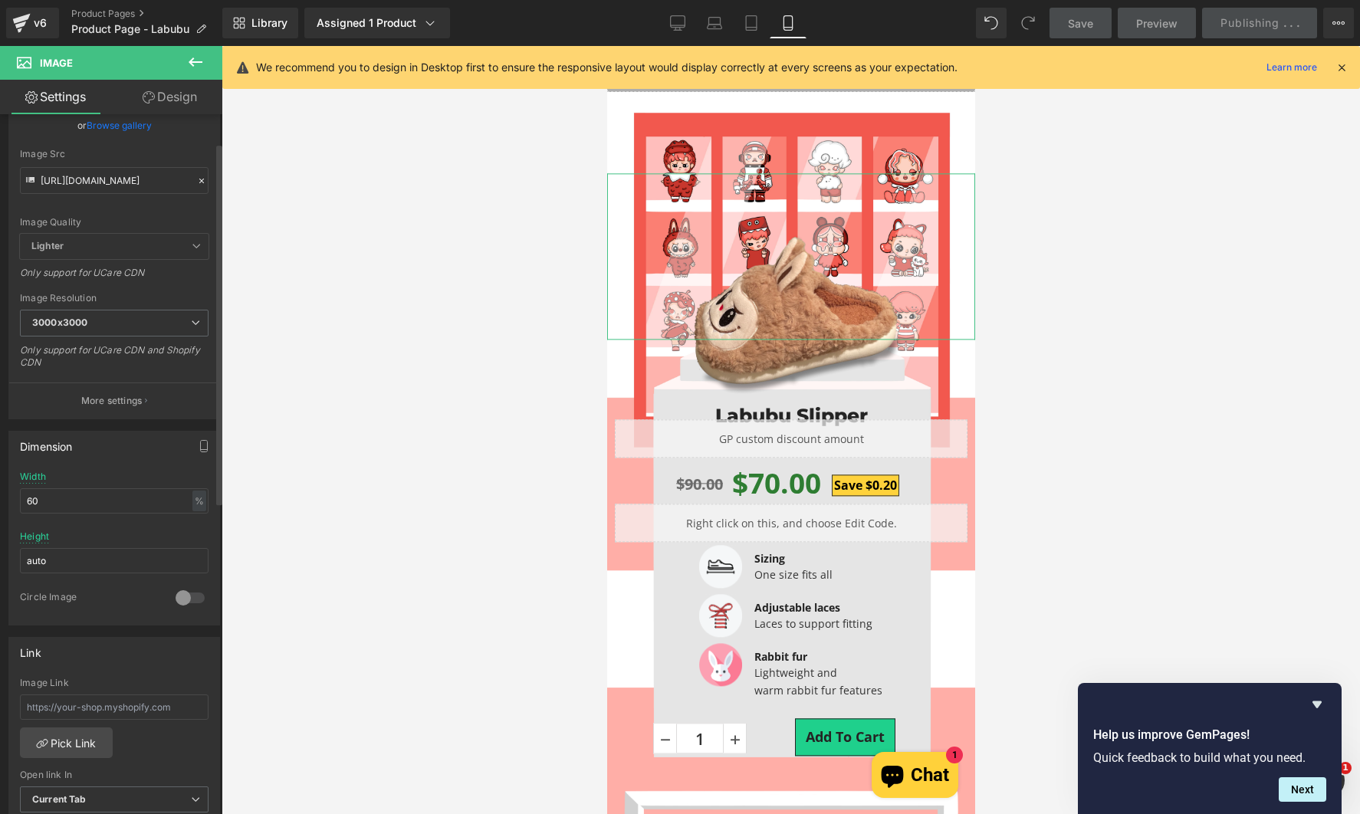
scroll to position [153, 0]
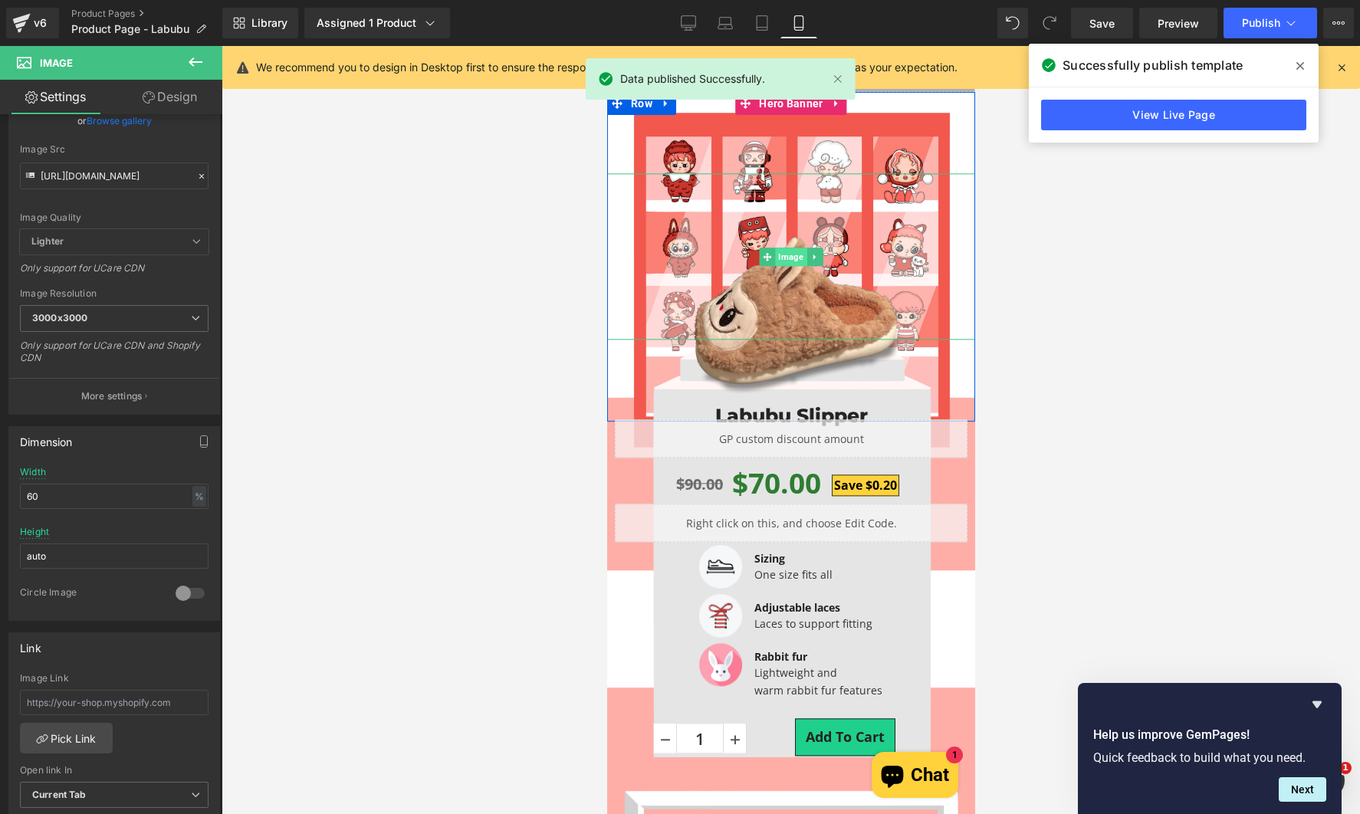
click at [783, 255] on span "Image" at bounding box center [789, 257] width 31 height 18
click at [182, 100] on link "Design" at bounding box center [169, 97] width 111 height 34
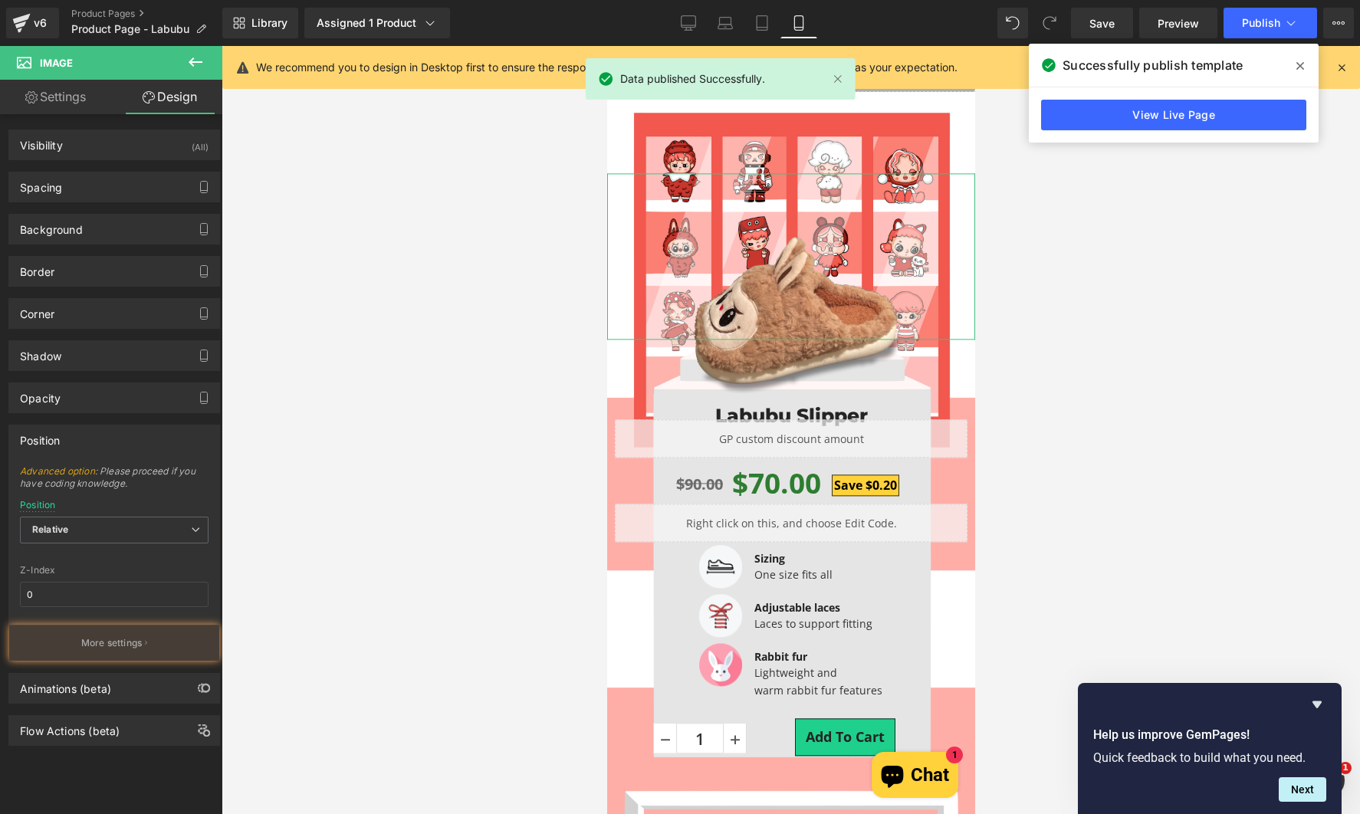
click at [113, 629] on button "More settings" at bounding box center [114, 643] width 210 height 36
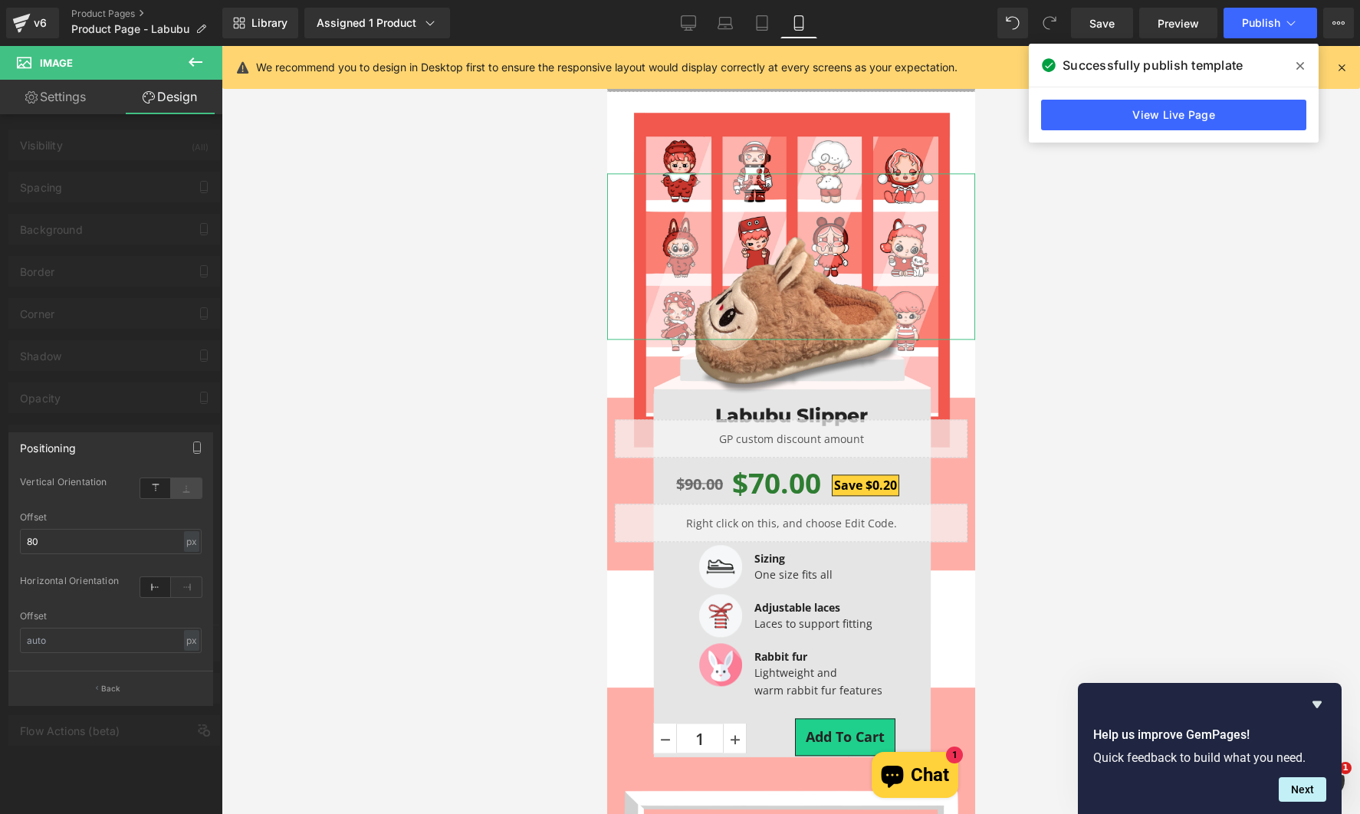
click at [185, 484] on icon at bounding box center [186, 488] width 31 height 20
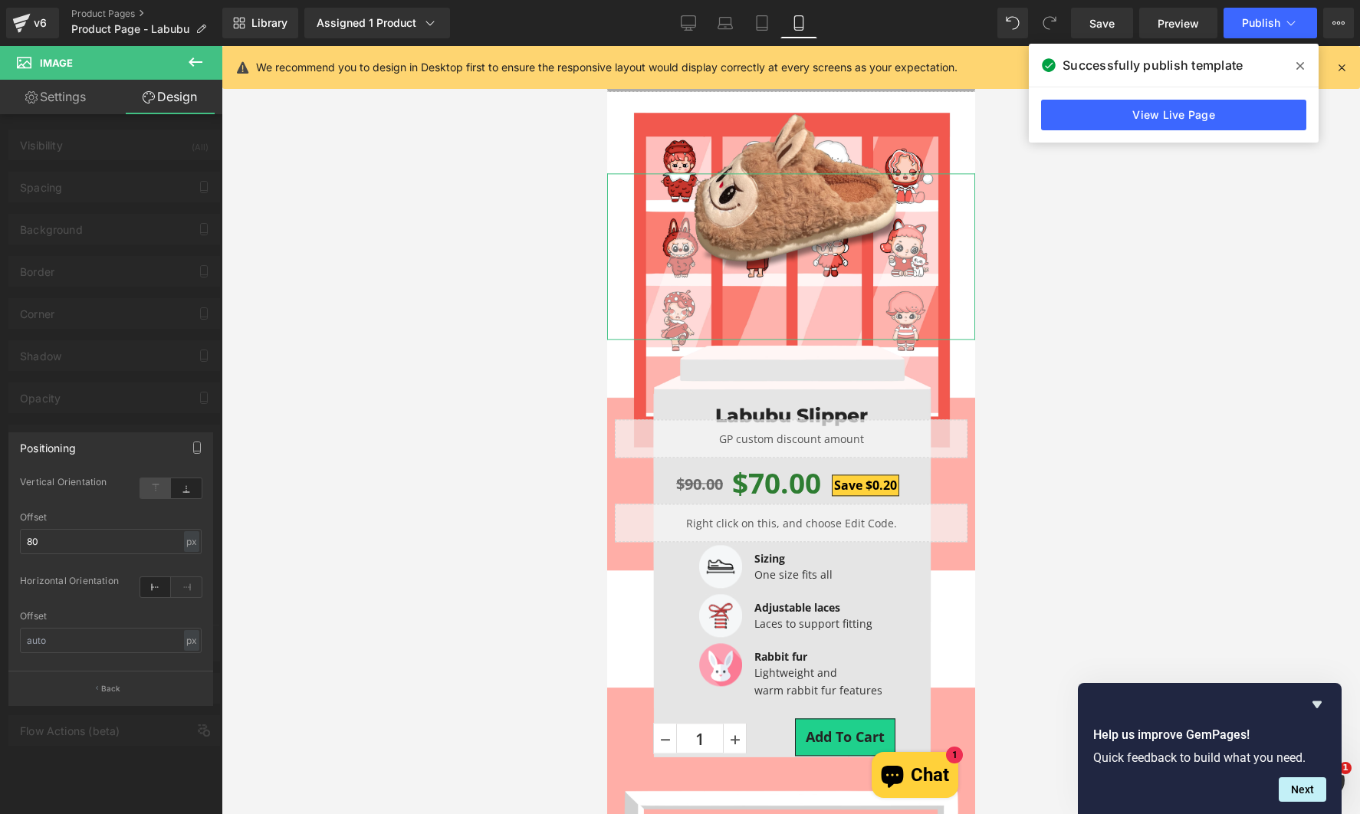
click at [169, 487] on icon at bounding box center [155, 488] width 31 height 20
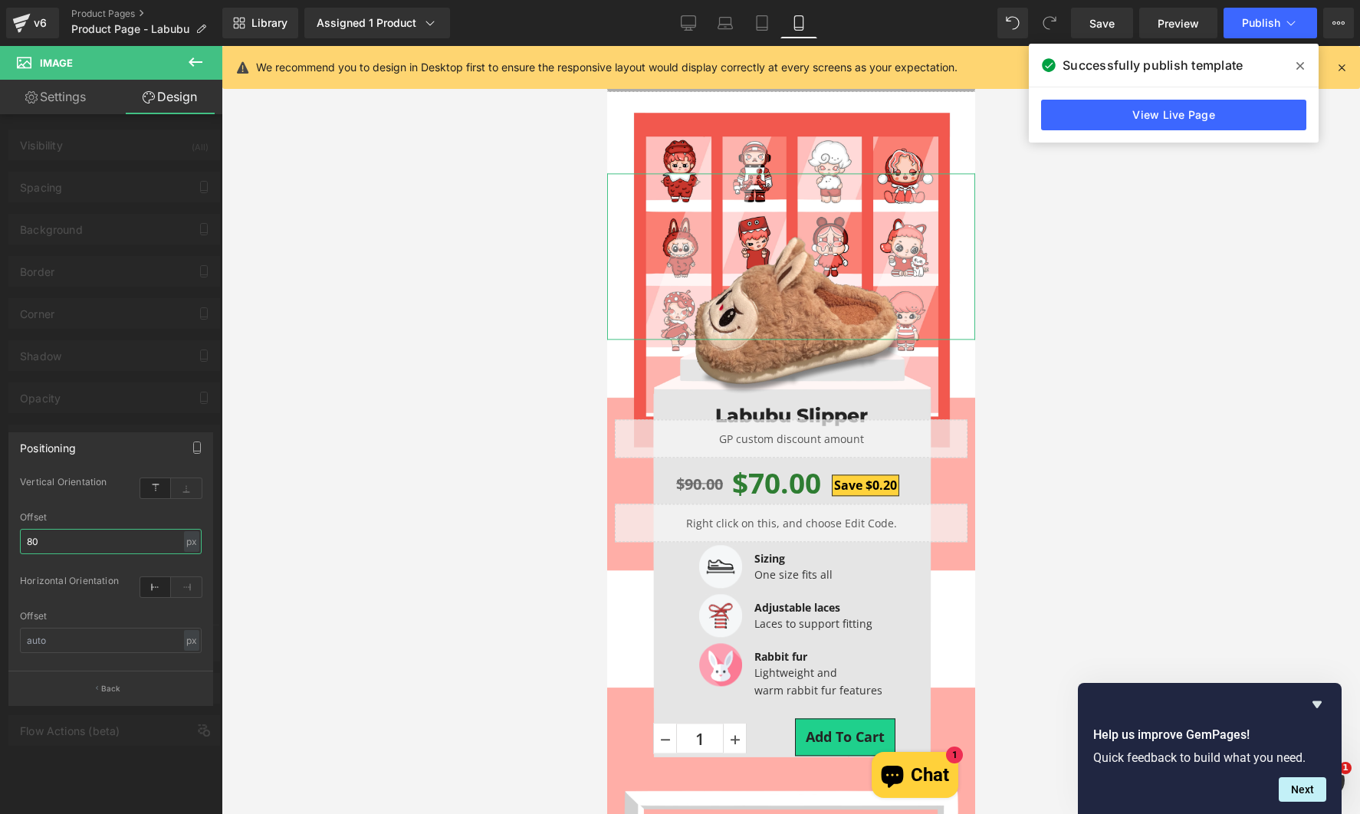
click at [92, 544] on input "80" at bounding box center [111, 541] width 182 height 25
type input "75"
click at [1269, 34] on button "Publish" at bounding box center [1270, 23] width 94 height 31
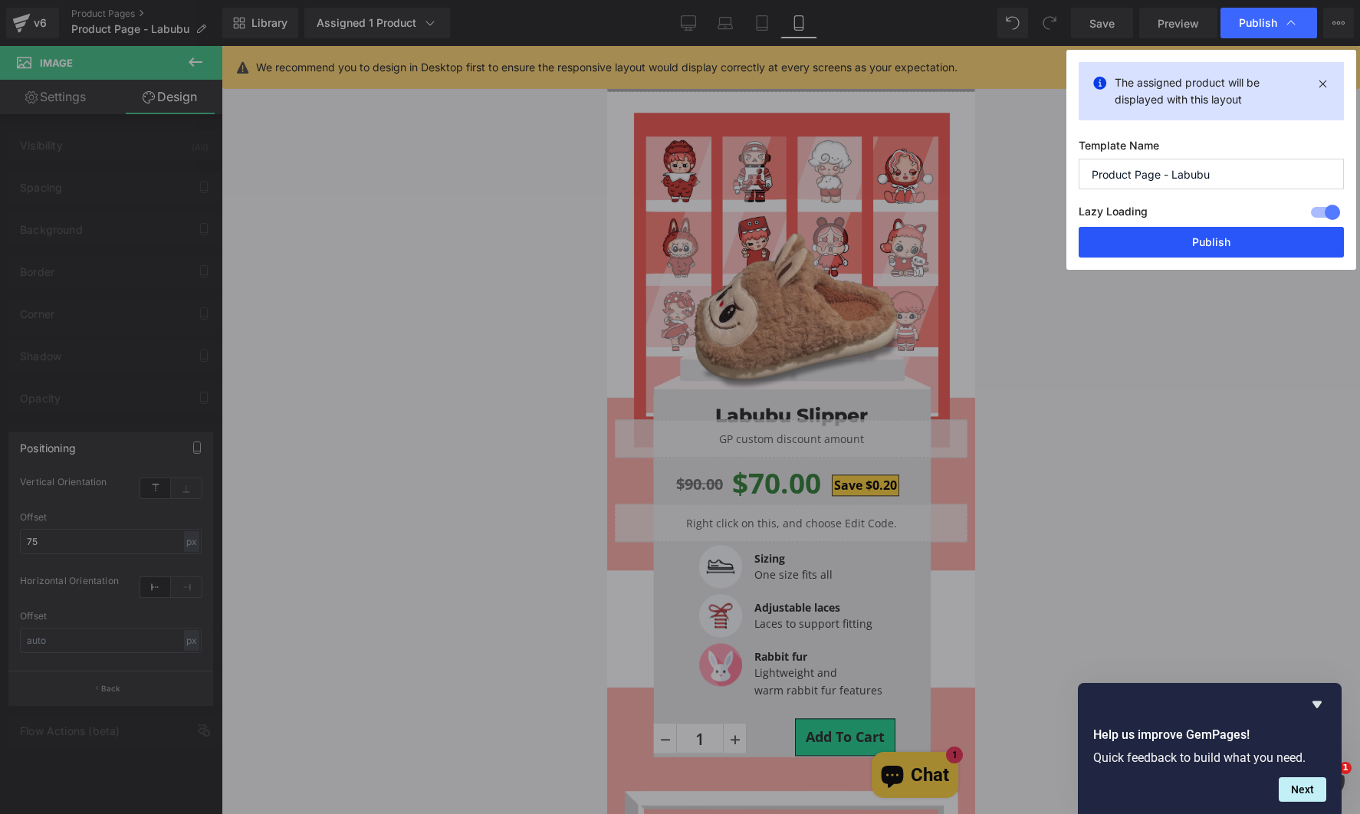
click at [1190, 243] on button "Publish" at bounding box center [1210, 242] width 265 height 31
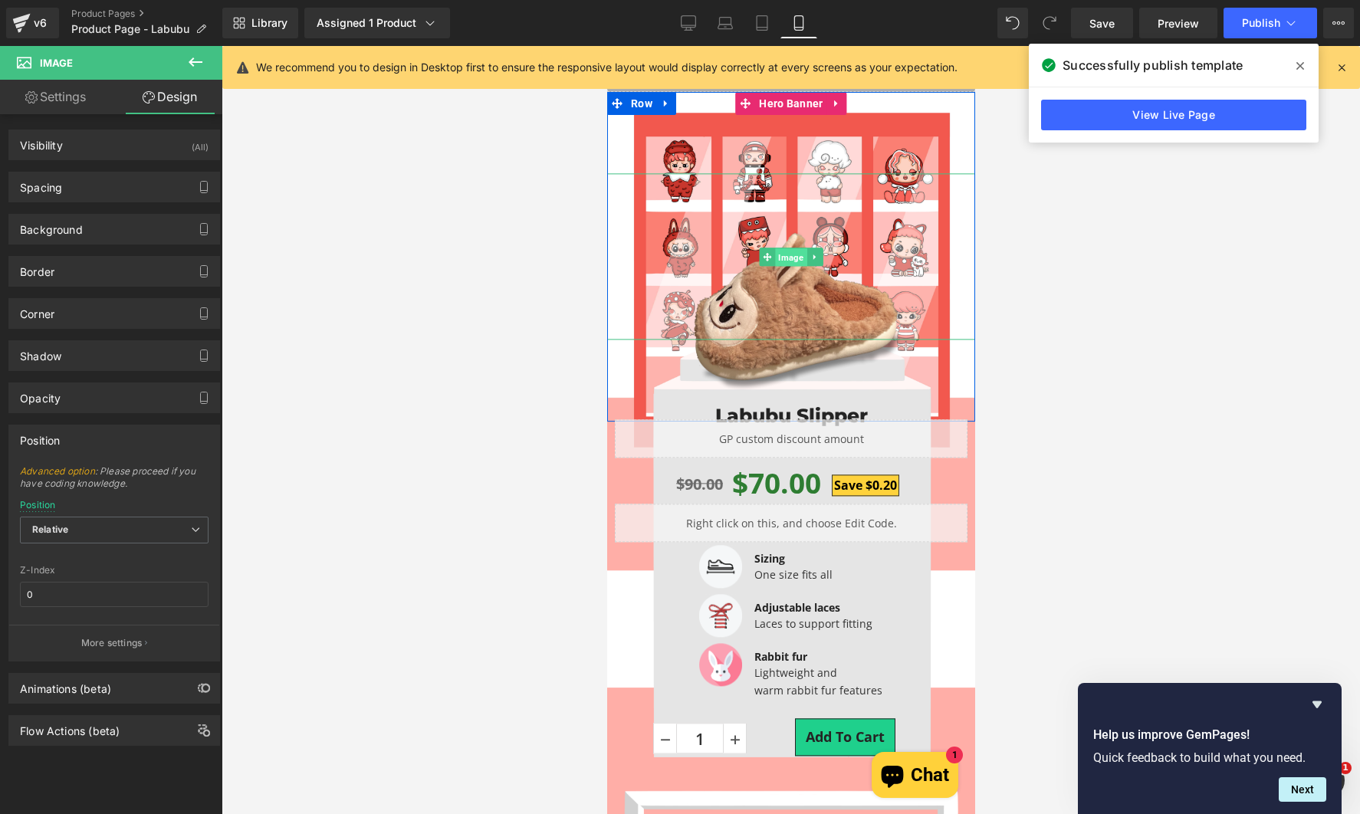
click at [780, 261] on span "Image" at bounding box center [789, 257] width 31 height 18
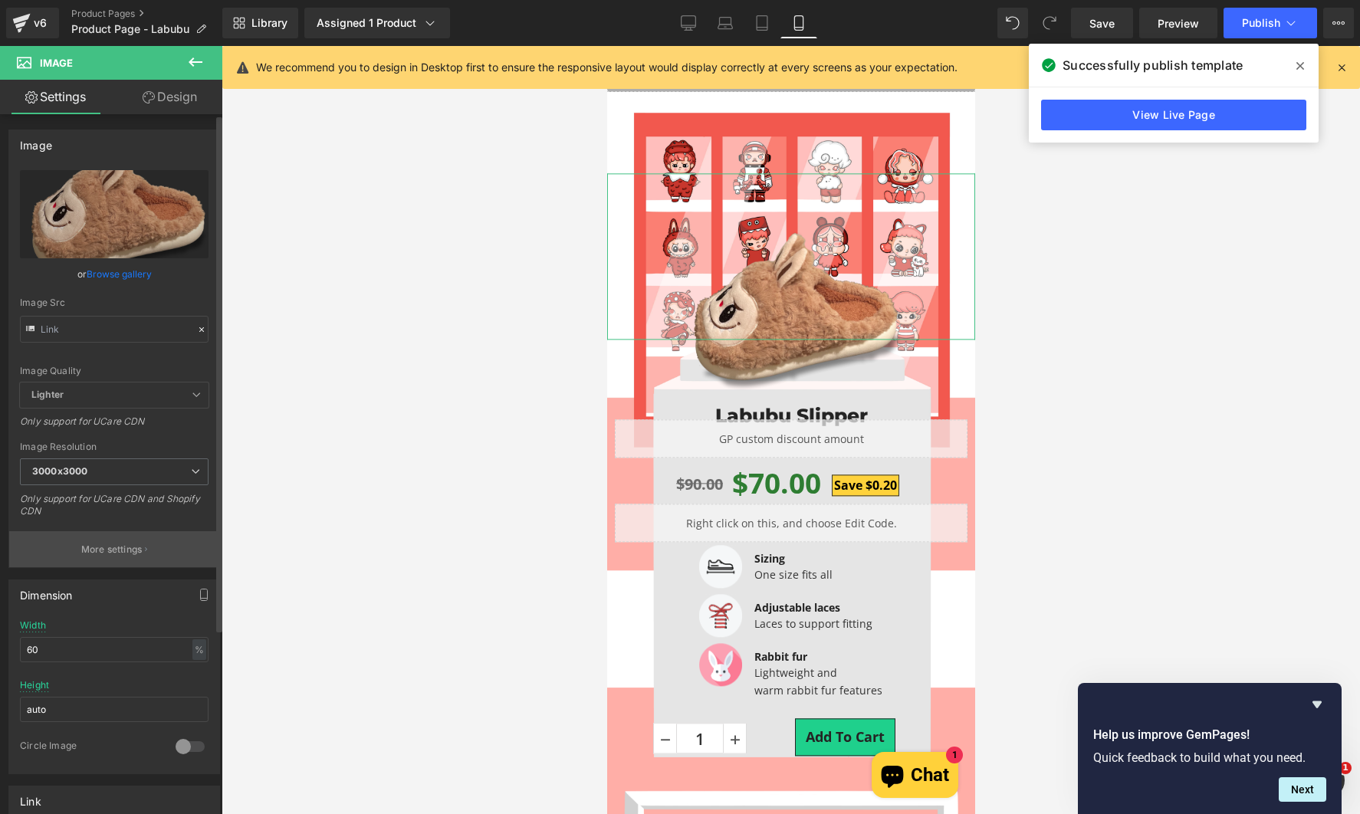
click at [141, 540] on button "More settings" at bounding box center [114, 549] width 210 height 36
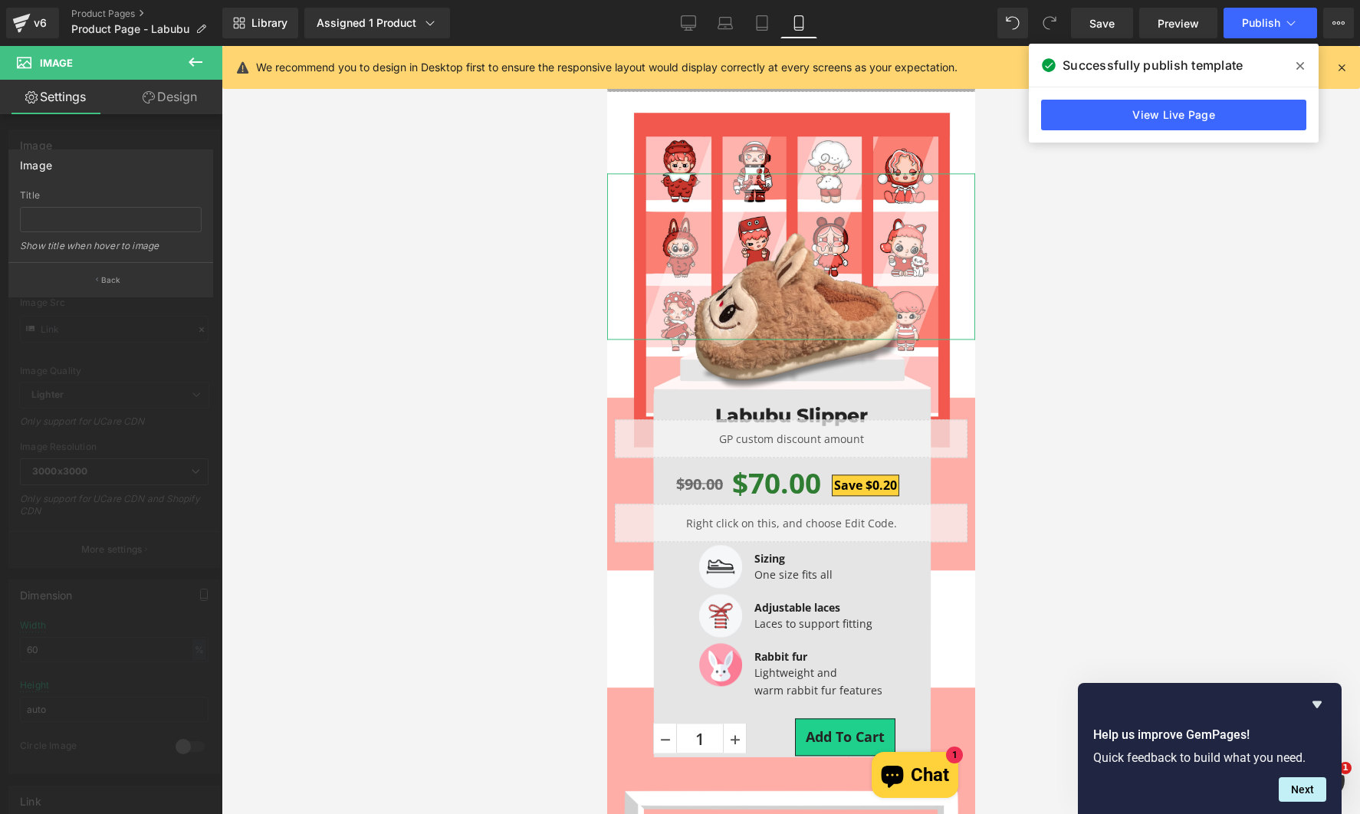
click at [140, 420] on div at bounding box center [111, 434] width 222 height 776
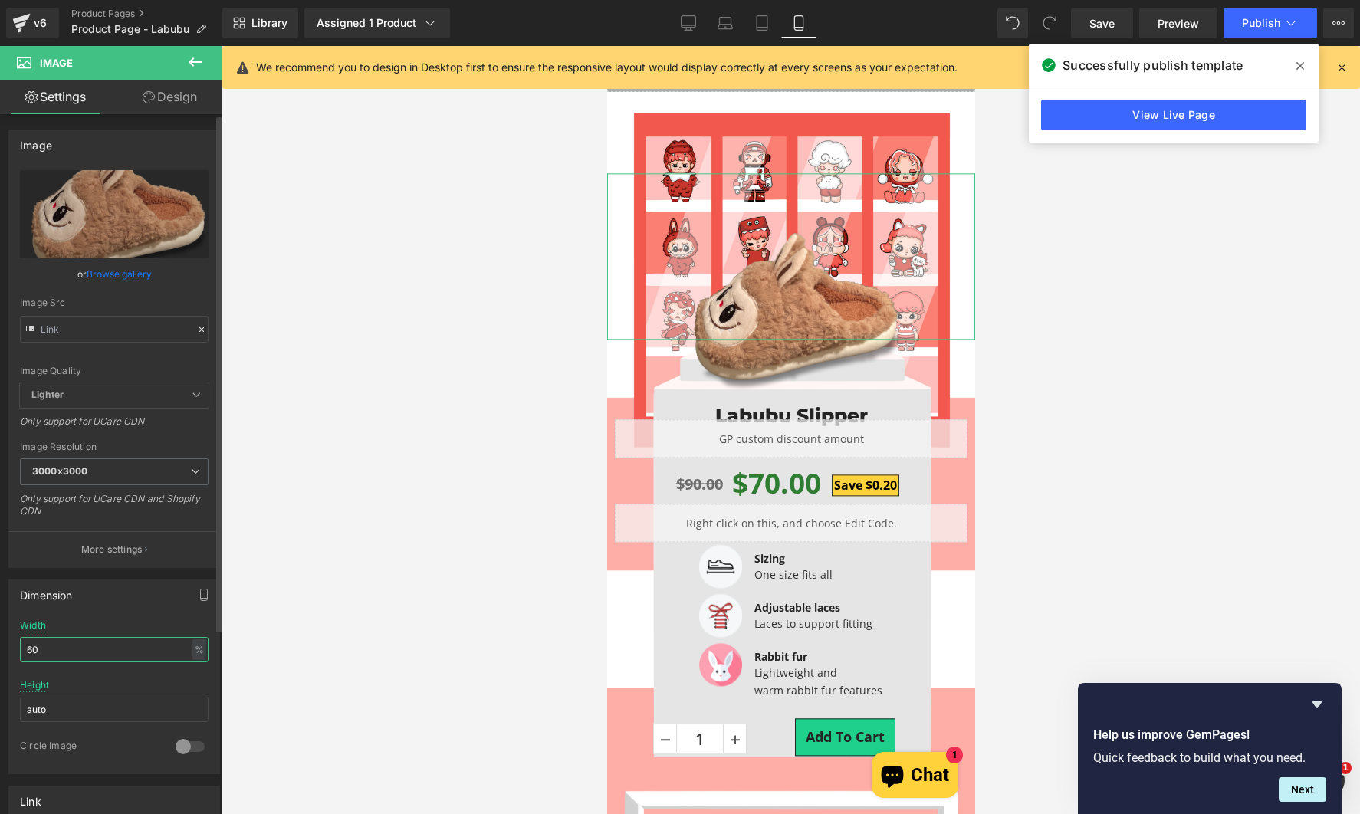
click at [61, 650] on input "60" at bounding box center [114, 649] width 189 height 25
click at [160, 90] on link "Design" at bounding box center [169, 97] width 111 height 34
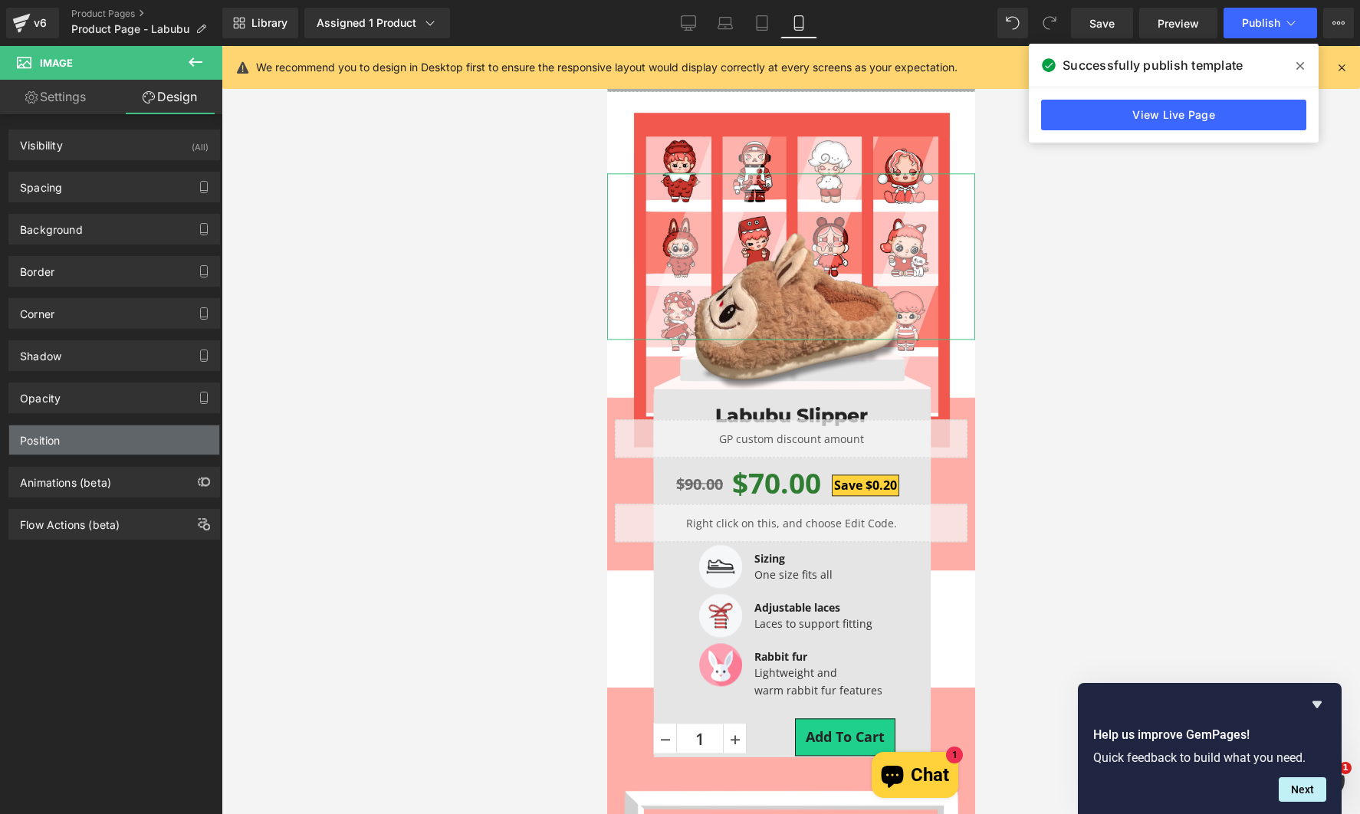
click at [84, 427] on div "Position" at bounding box center [114, 439] width 210 height 29
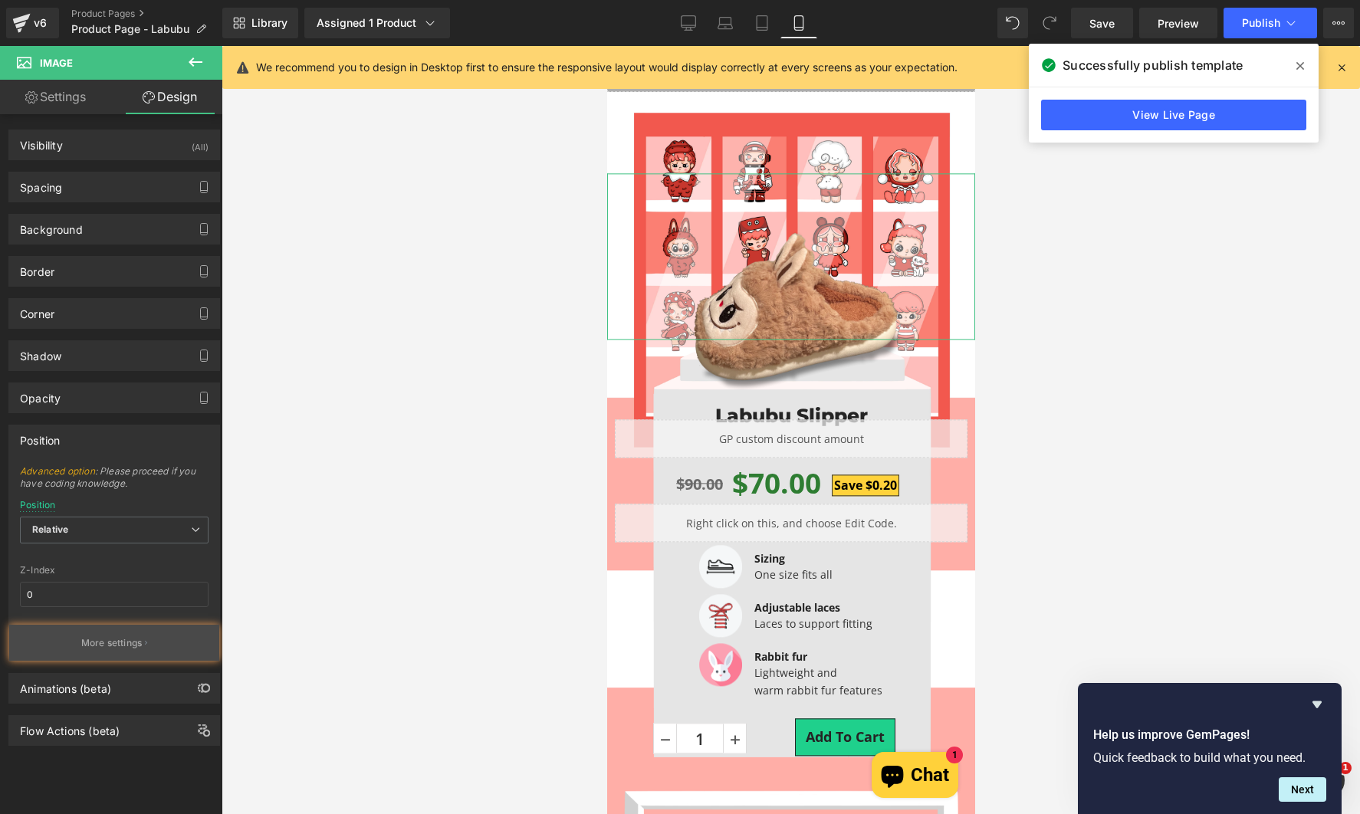
click at [121, 634] on button "More settings" at bounding box center [114, 643] width 210 height 36
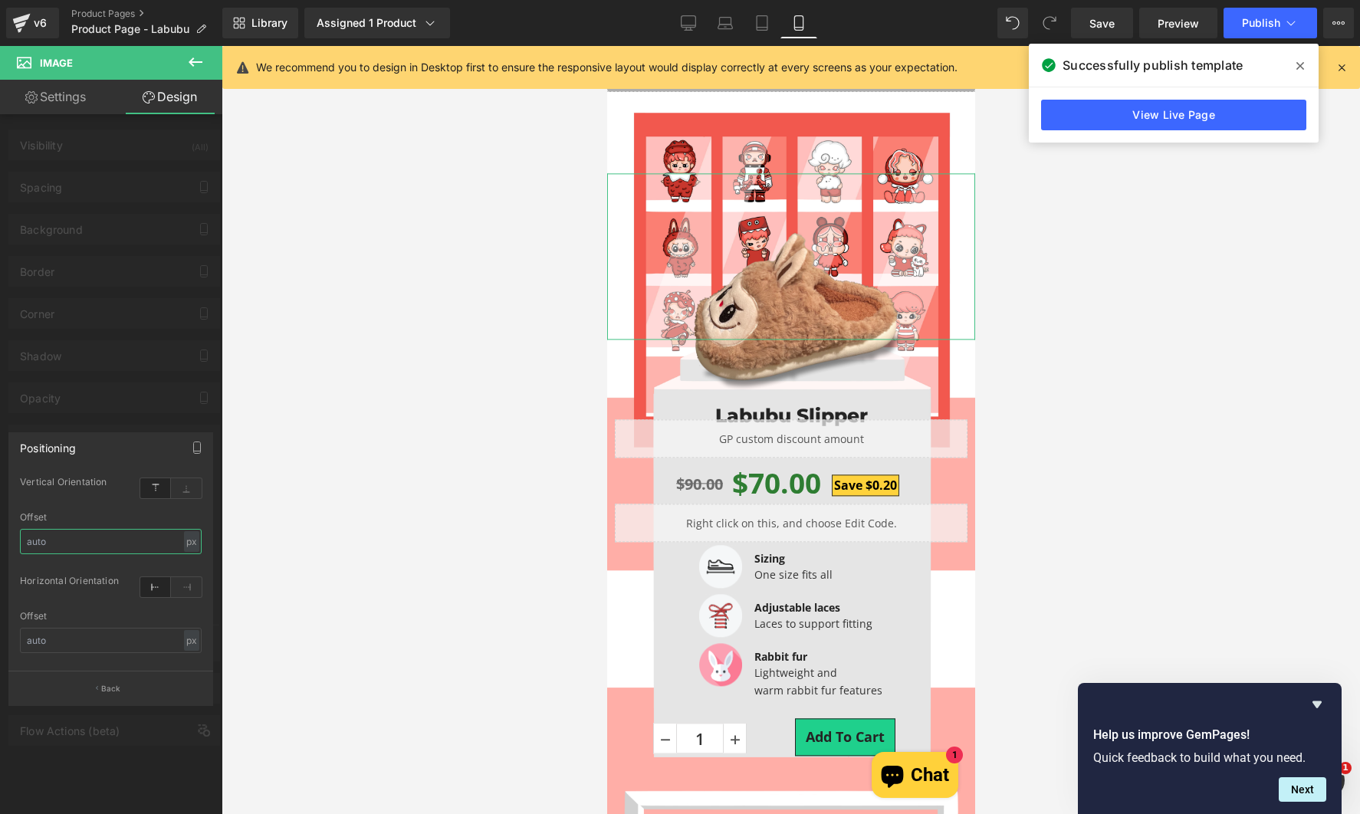
click at [55, 542] on input "text" at bounding box center [111, 541] width 182 height 25
type input "7"
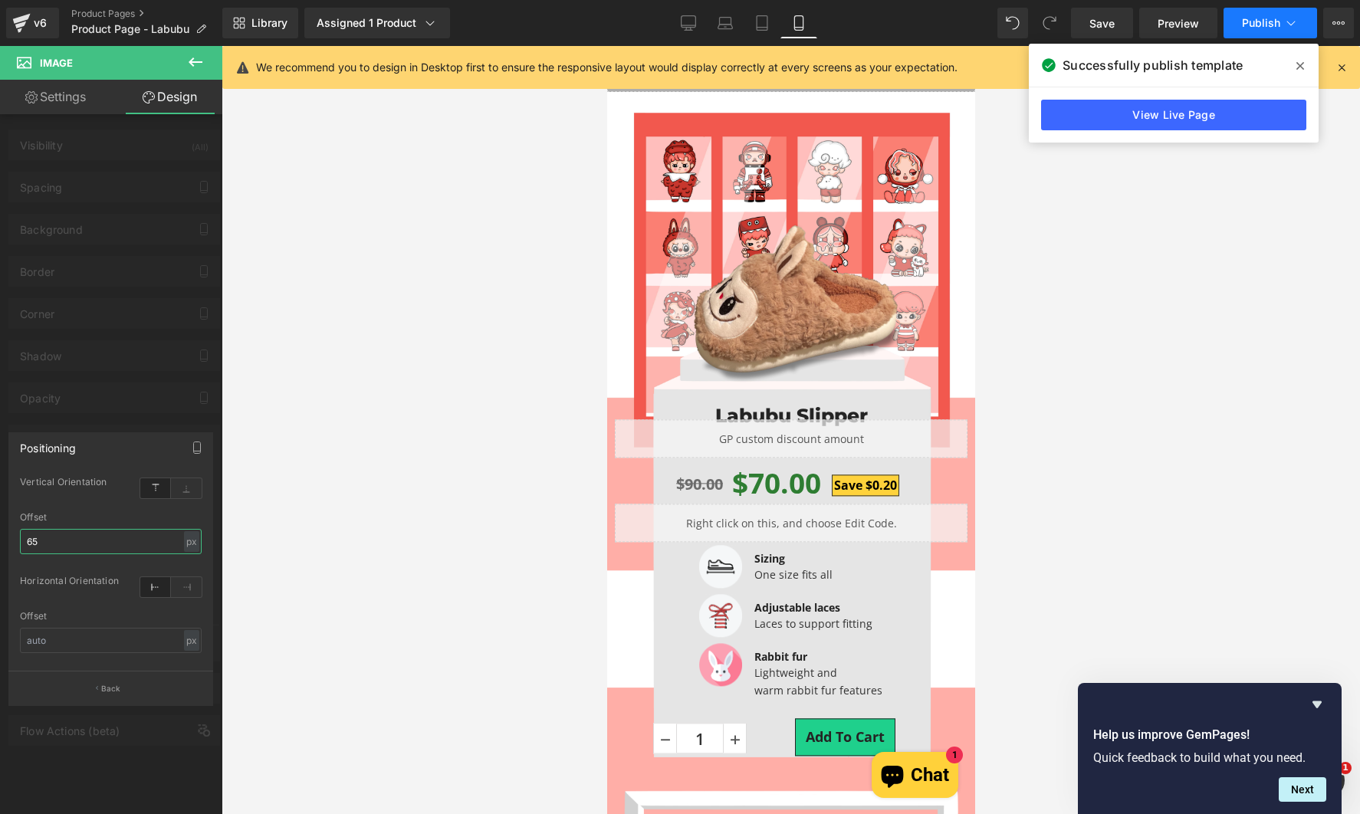
type input "65"
click at [1265, 17] on span "Publish" at bounding box center [1261, 23] width 38 height 12
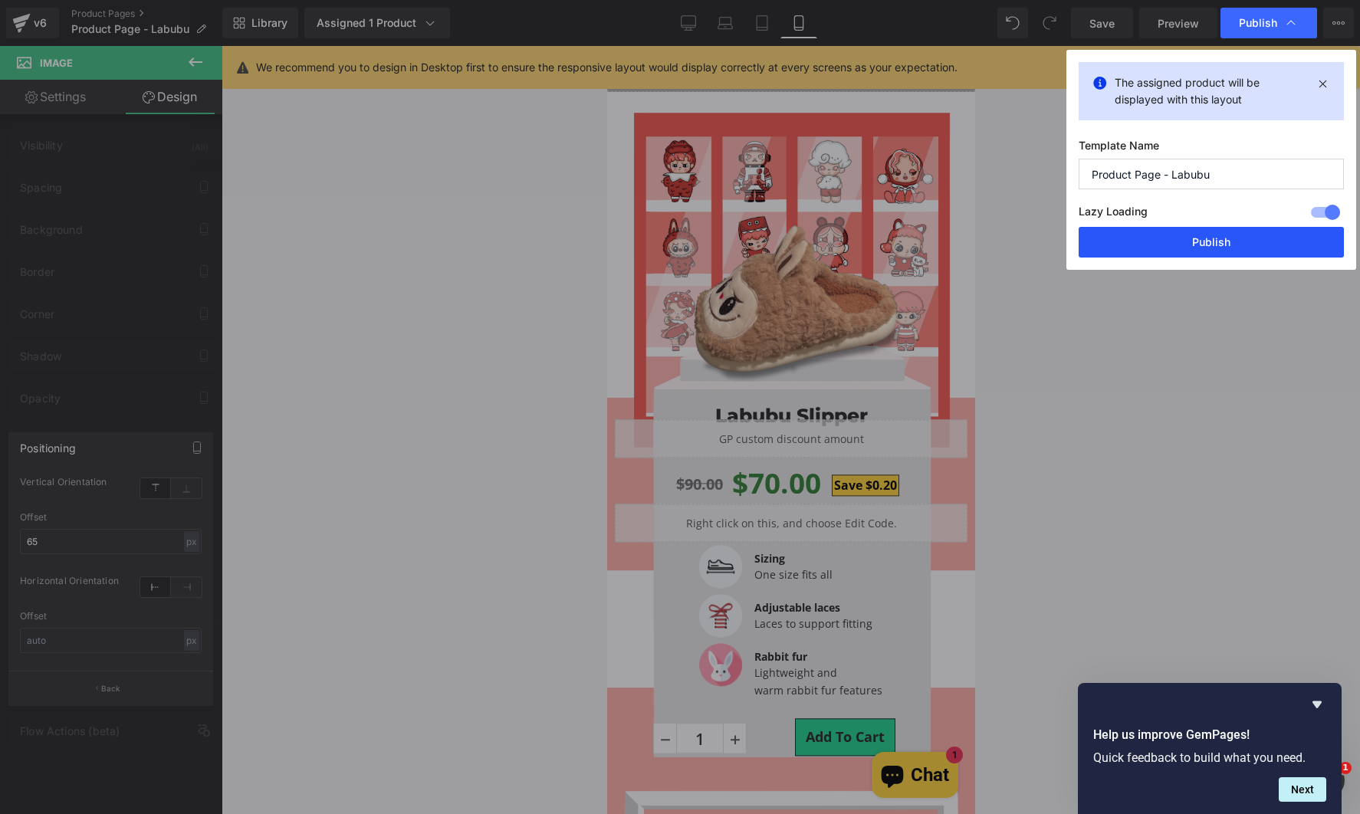
click at [1123, 256] on button "Publish" at bounding box center [1210, 242] width 265 height 31
